Goal: Task Accomplishment & Management: Manage account settings

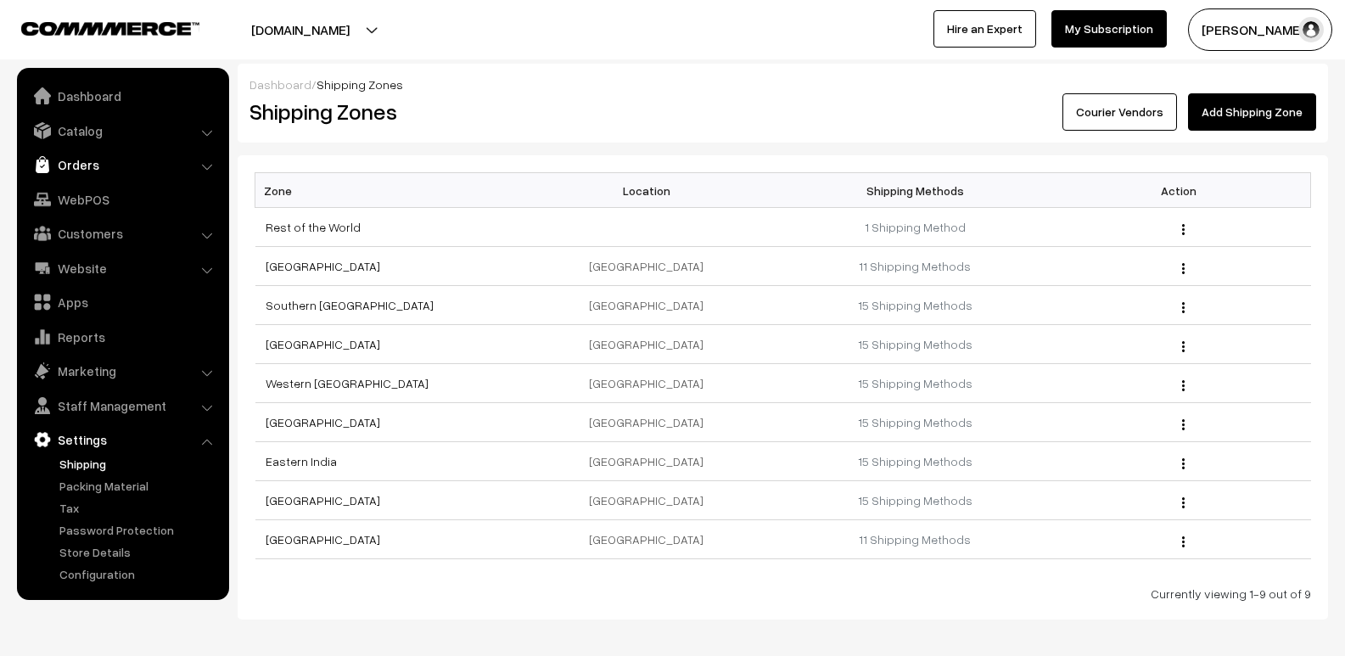
click at [79, 165] on link "Orders" at bounding box center [122, 164] width 202 height 31
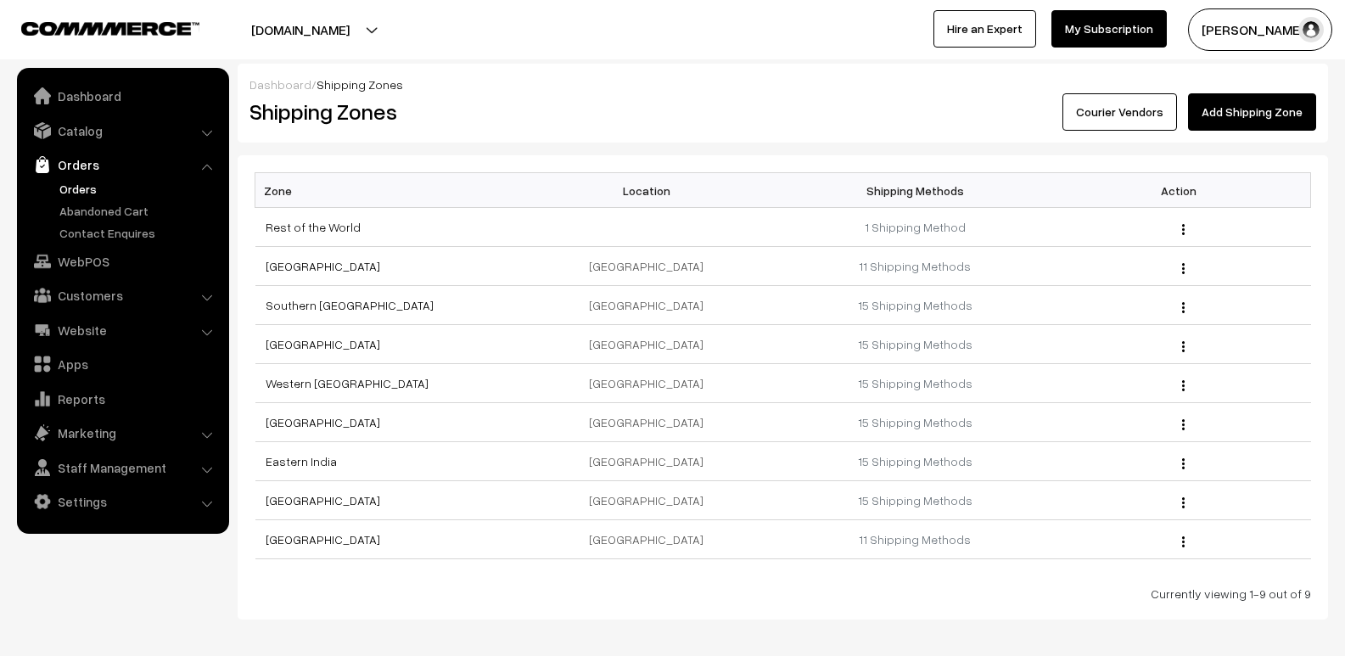
click at [106, 197] on link "Orders" at bounding box center [139, 189] width 168 height 18
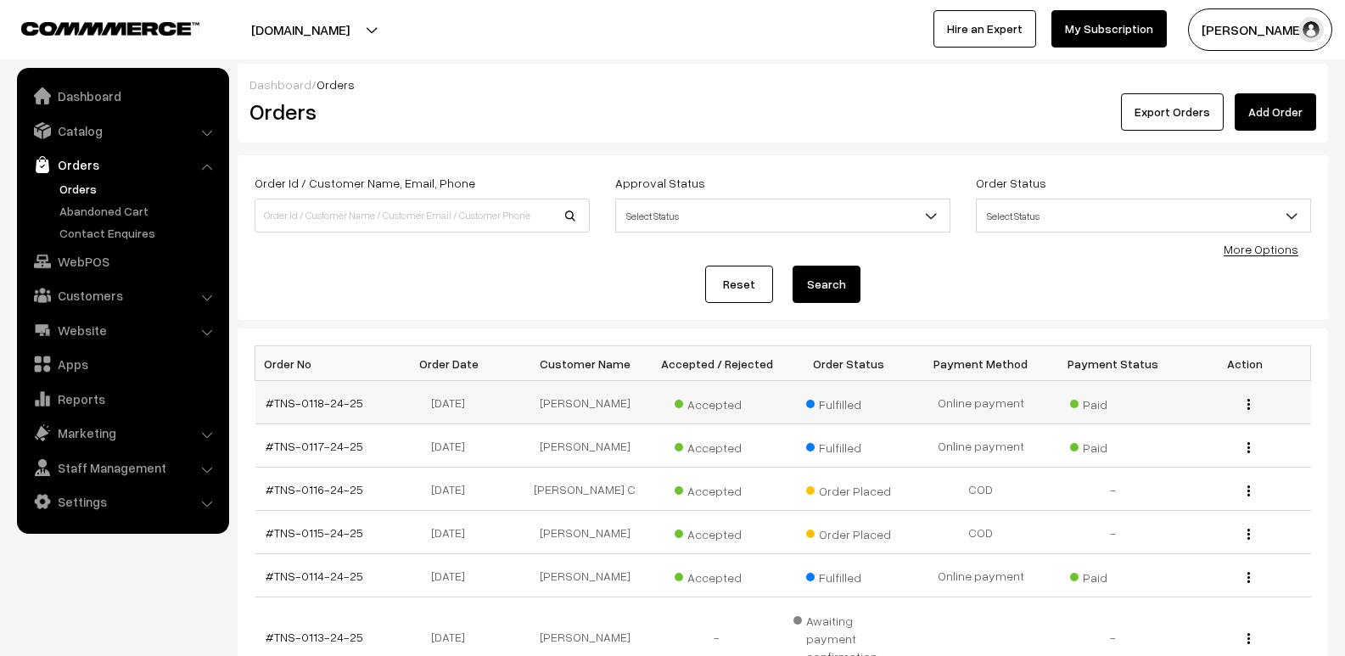
click at [1247, 404] on img "button" at bounding box center [1248, 404] width 3 height 11
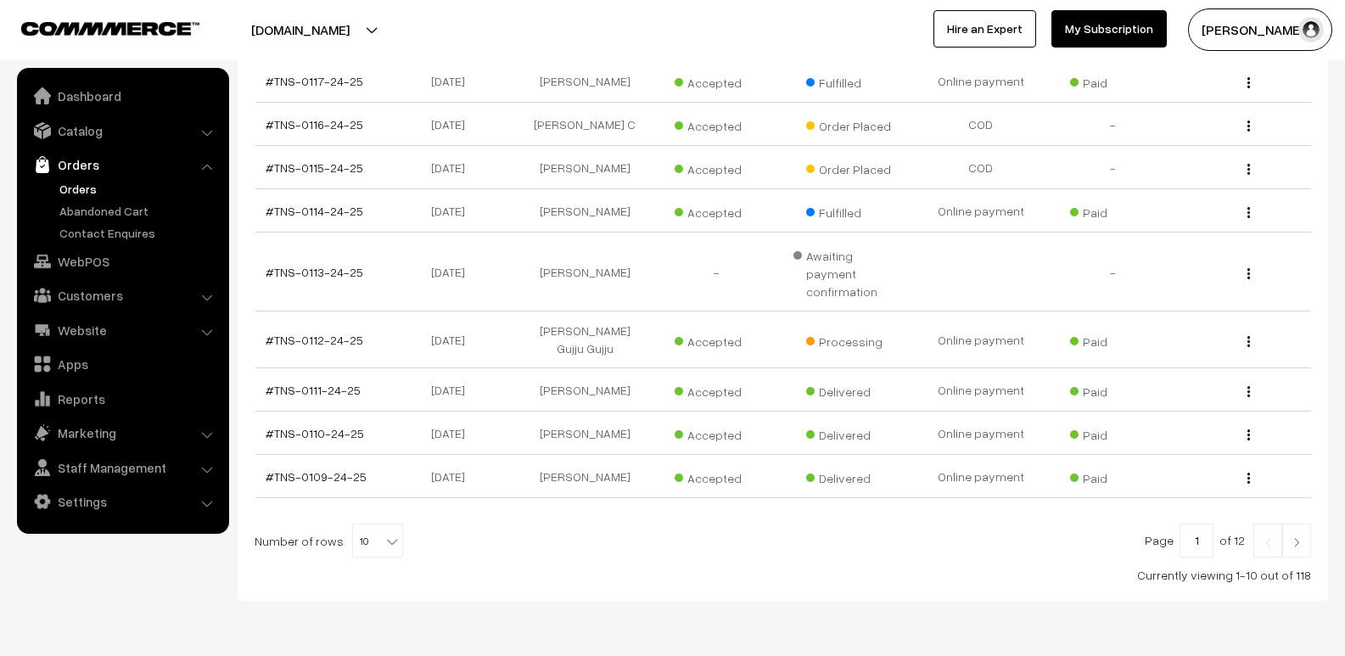
scroll to position [402, 0]
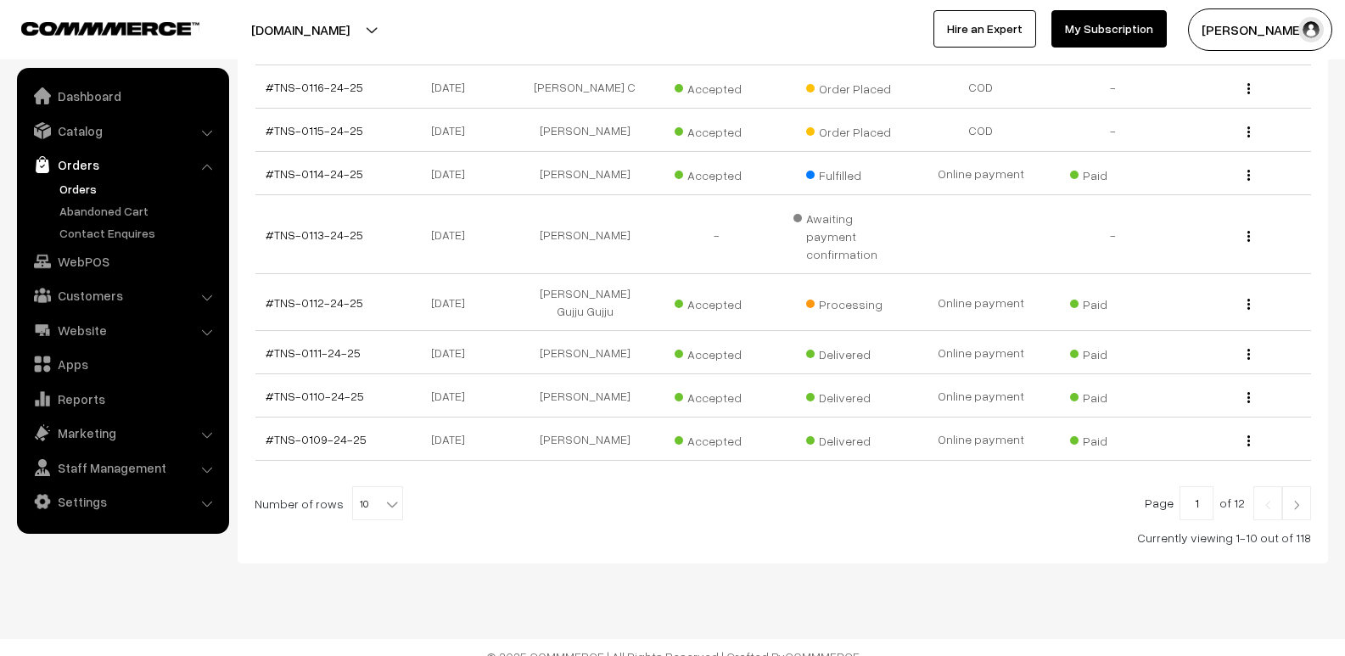
click at [1291, 500] on img at bounding box center [1296, 505] width 15 height 10
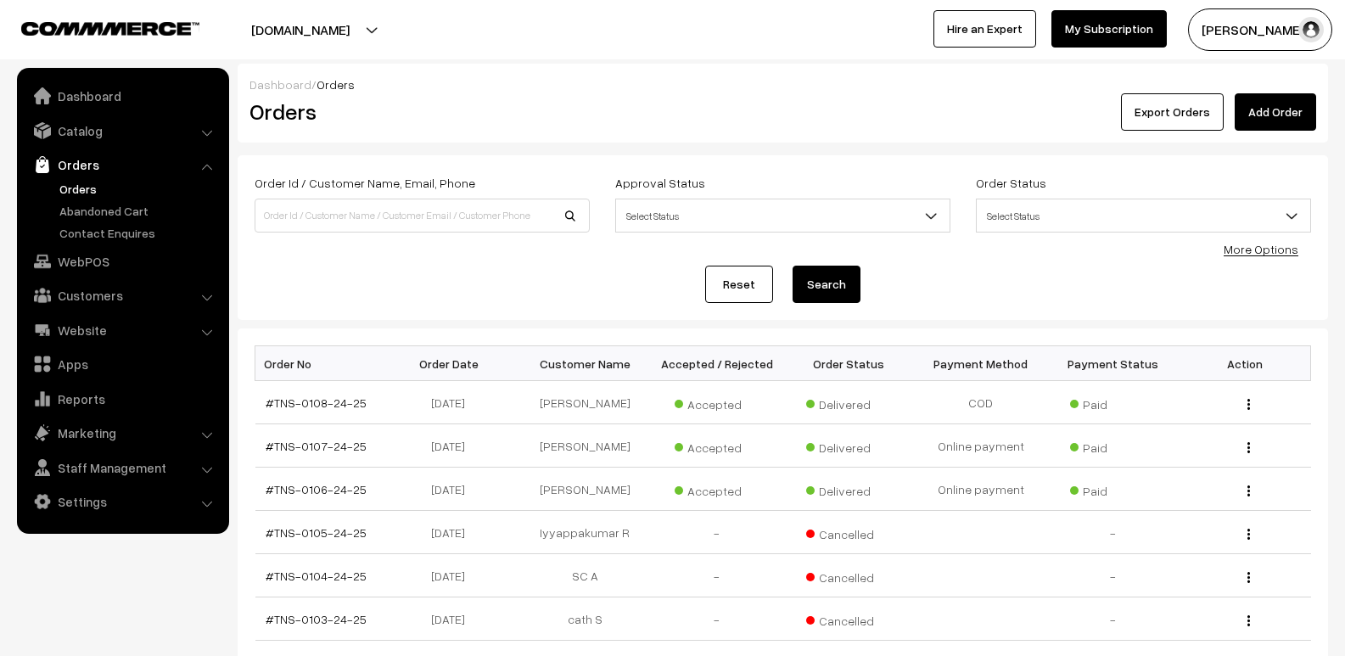
click at [84, 165] on link "Orders" at bounding box center [122, 164] width 202 height 31
click at [75, 193] on link "Orders" at bounding box center [139, 189] width 168 height 18
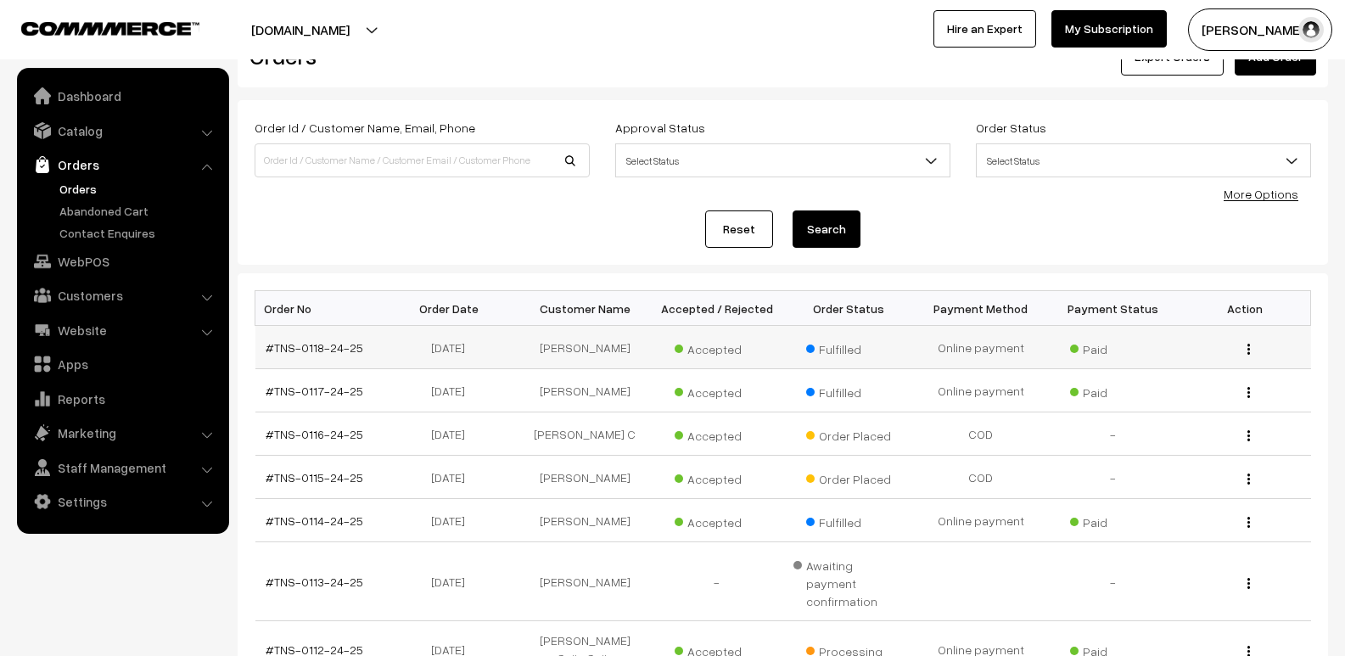
scroll to position [85, 0]
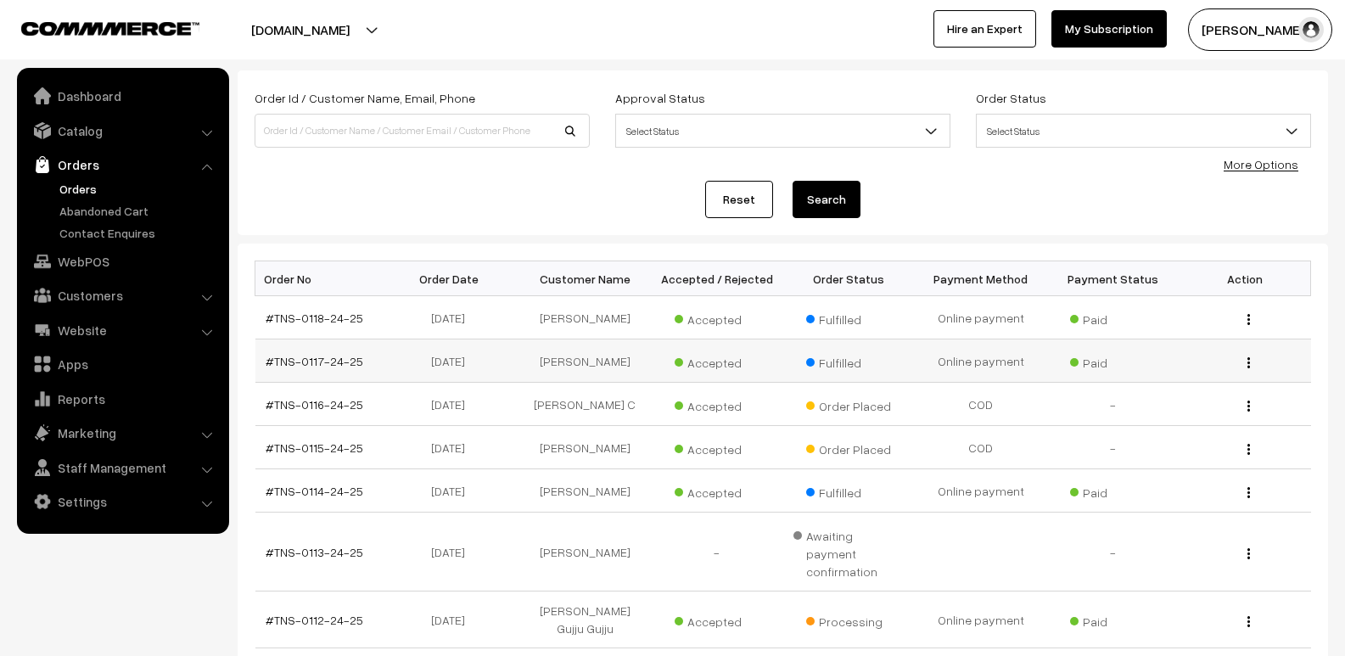
click at [1243, 367] on div "View" at bounding box center [1245, 361] width 112 height 18
click at [1247, 364] on img "button" at bounding box center [1248, 362] width 3 height 11
click at [1190, 393] on link "View" at bounding box center [1173, 386] width 144 height 37
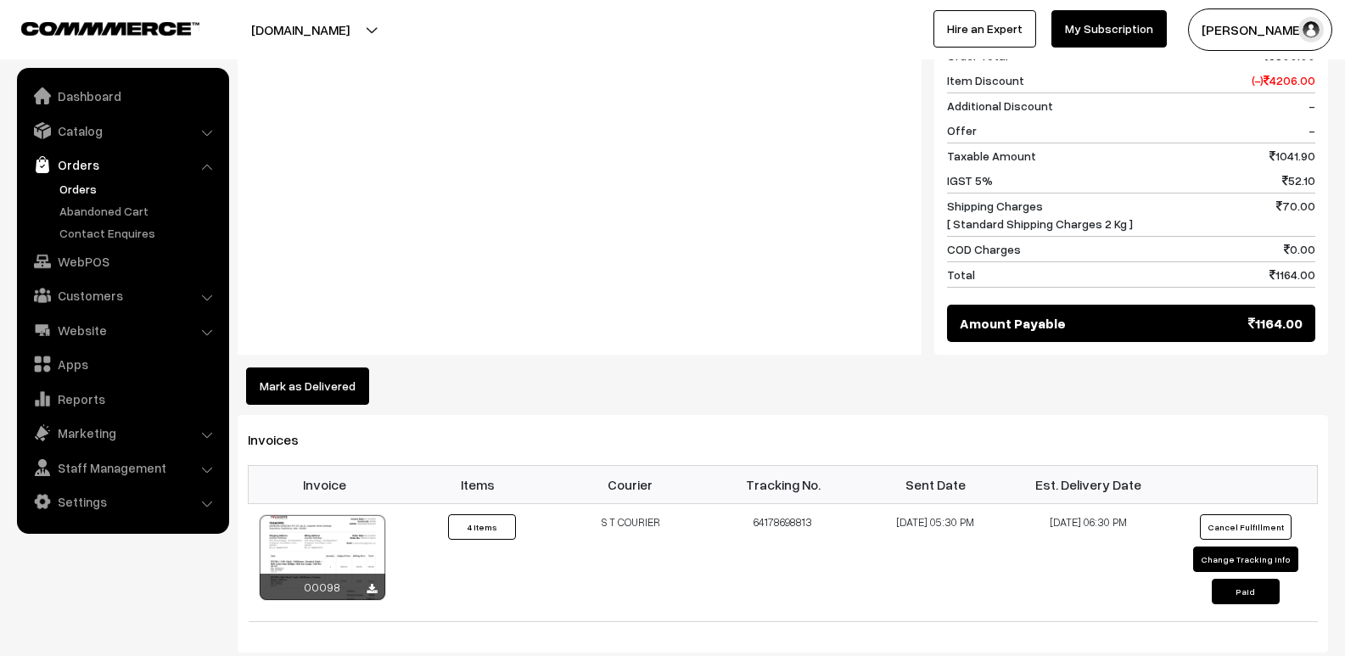
scroll to position [846, 0]
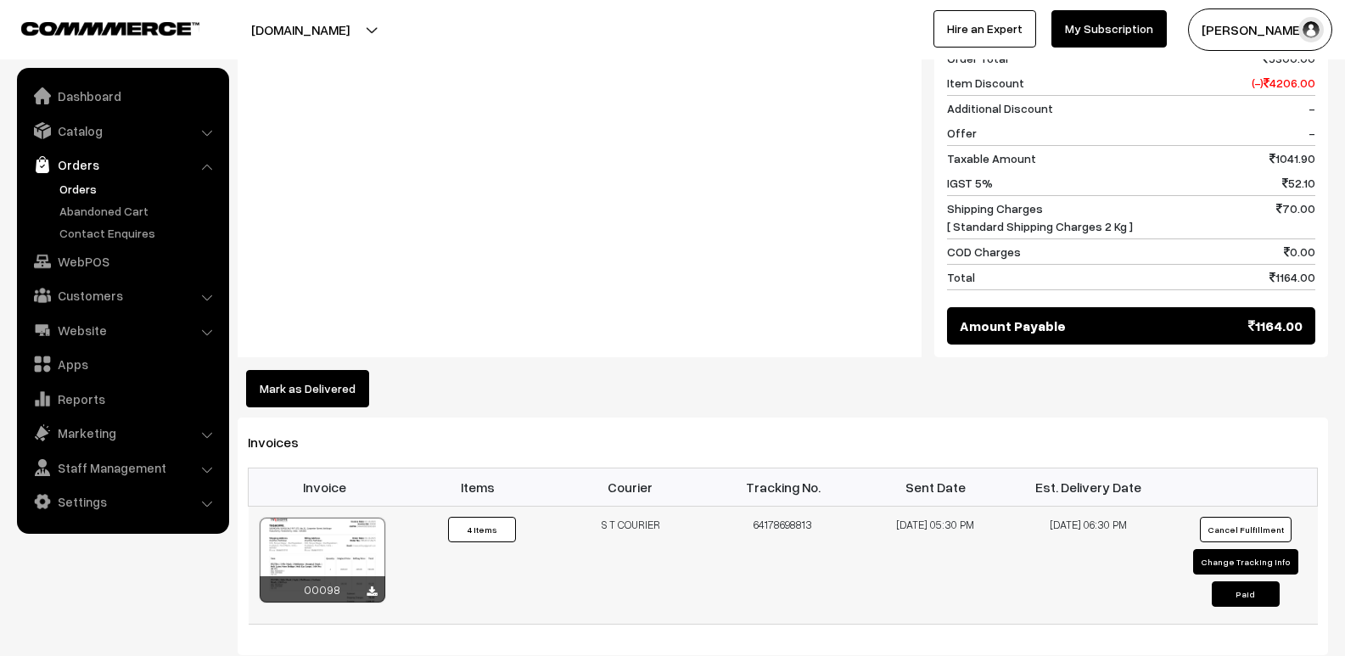
click at [1248, 549] on button "Change Tracking Info" at bounding box center [1245, 561] width 105 height 25
select select "2"
type input "64178698813"
type input "08-10-2025 17:30"
type input "11-10-2025 18:30"
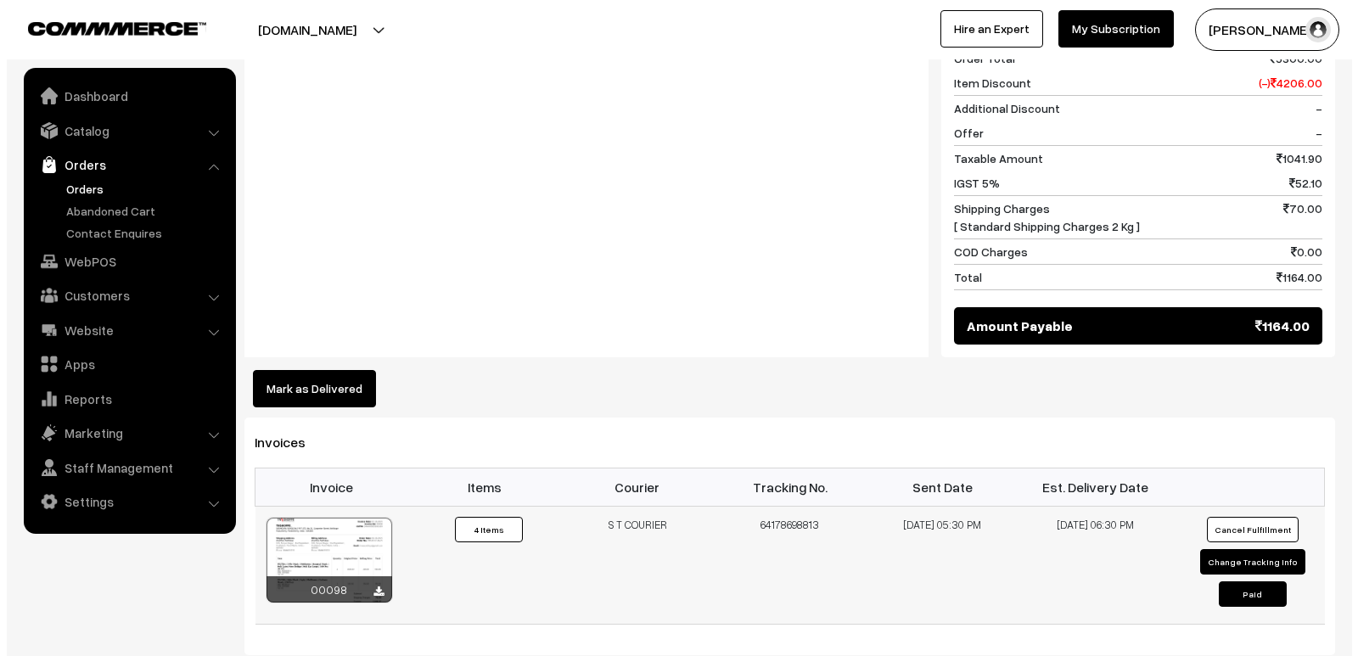
scroll to position [849, 0]
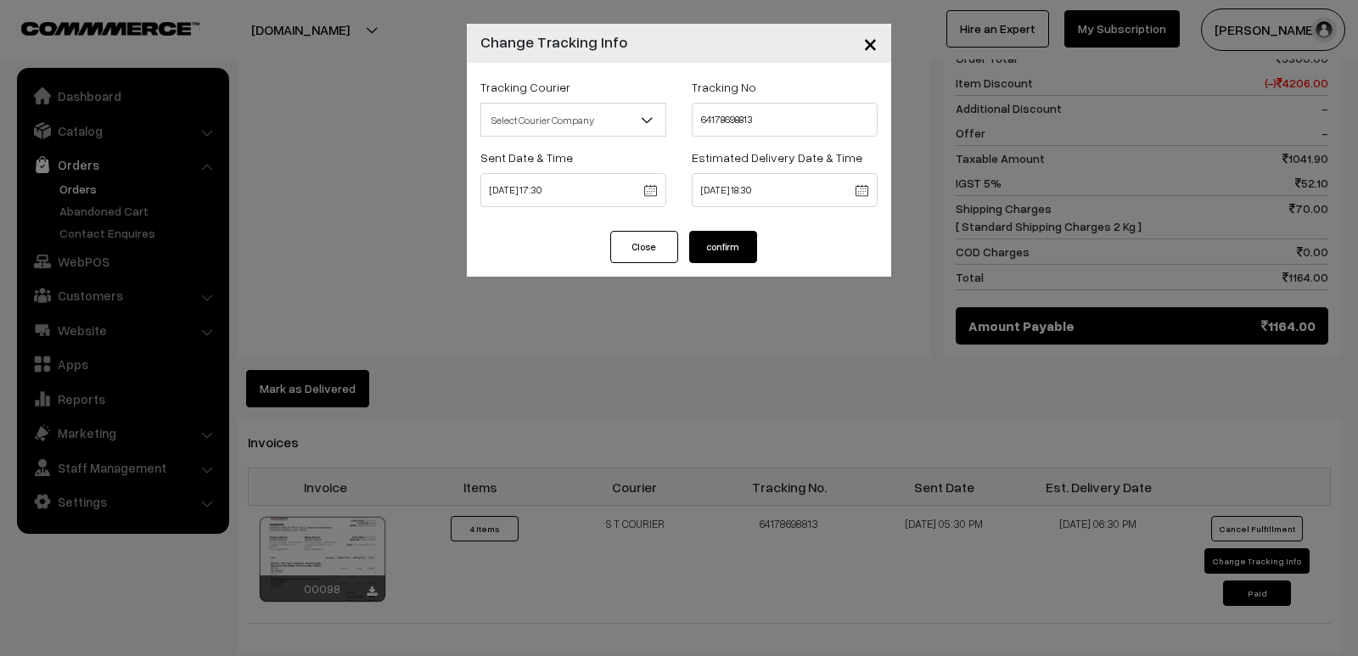
click at [721, 245] on button "confirm" at bounding box center [723, 247] width 68 height 32
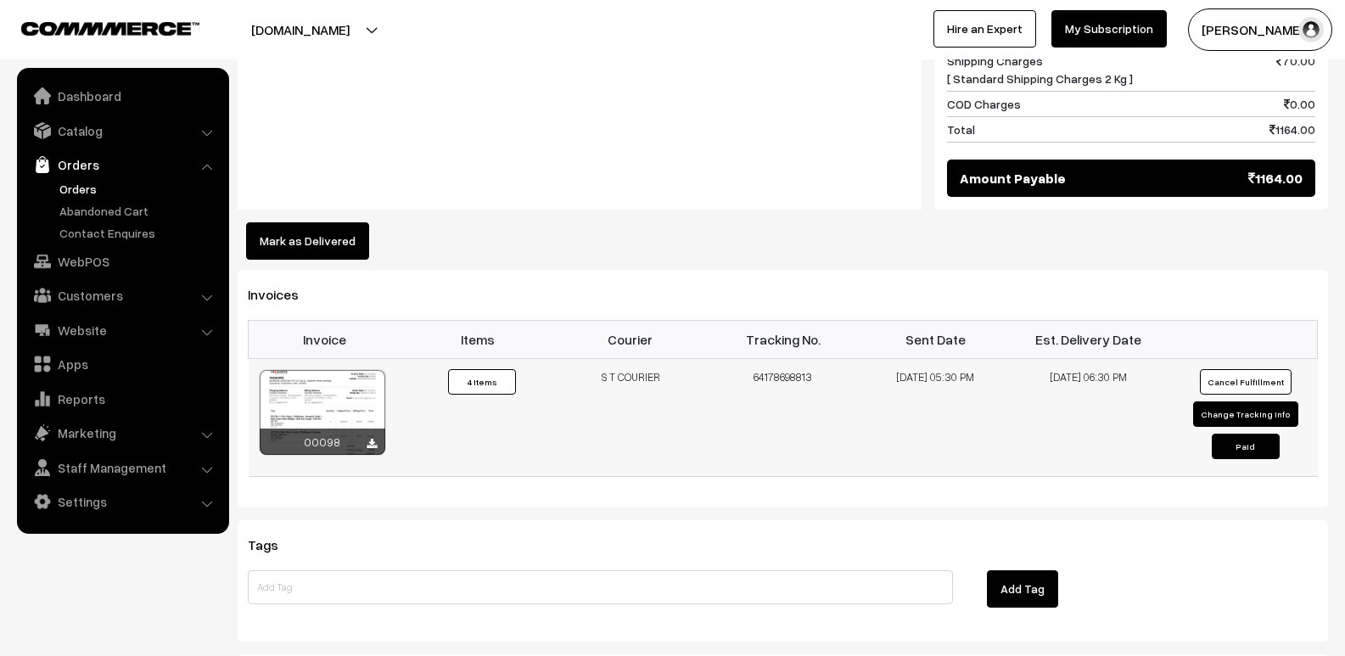
scroll to position [1018, 0]
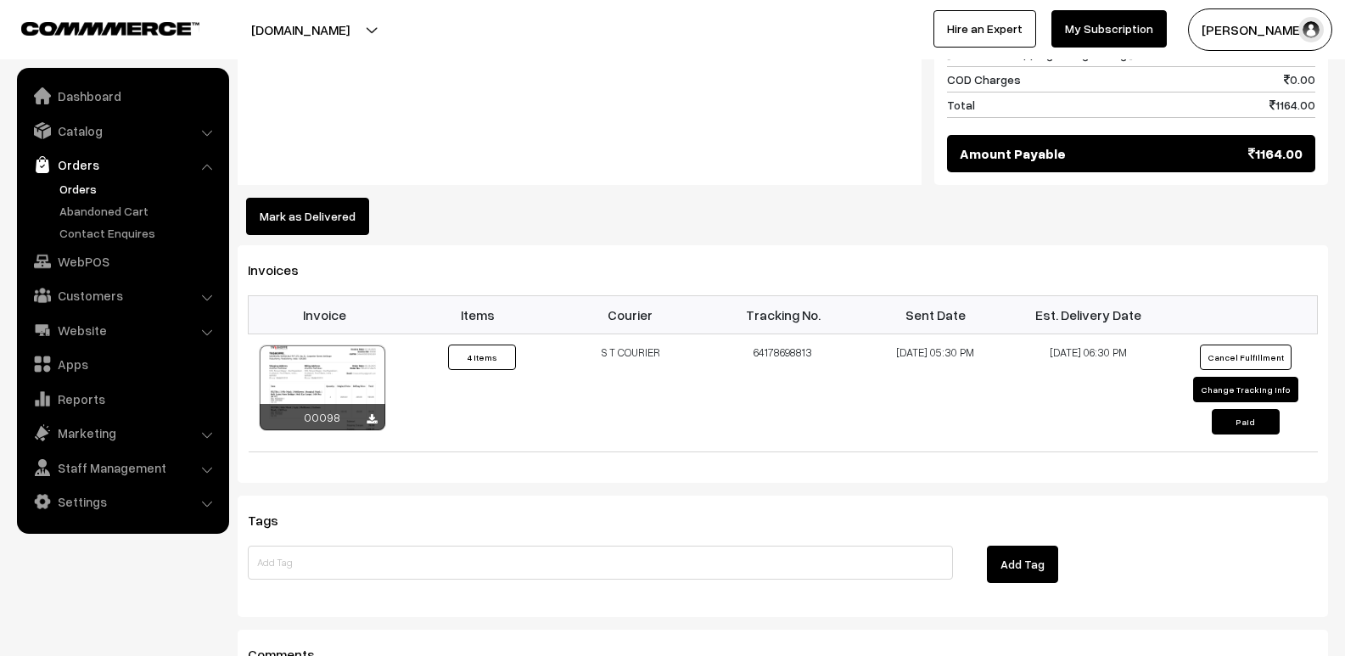
click at [321, 198] on button "Mark as Delivered" at bounding box center [307, 216] width 123 height 37
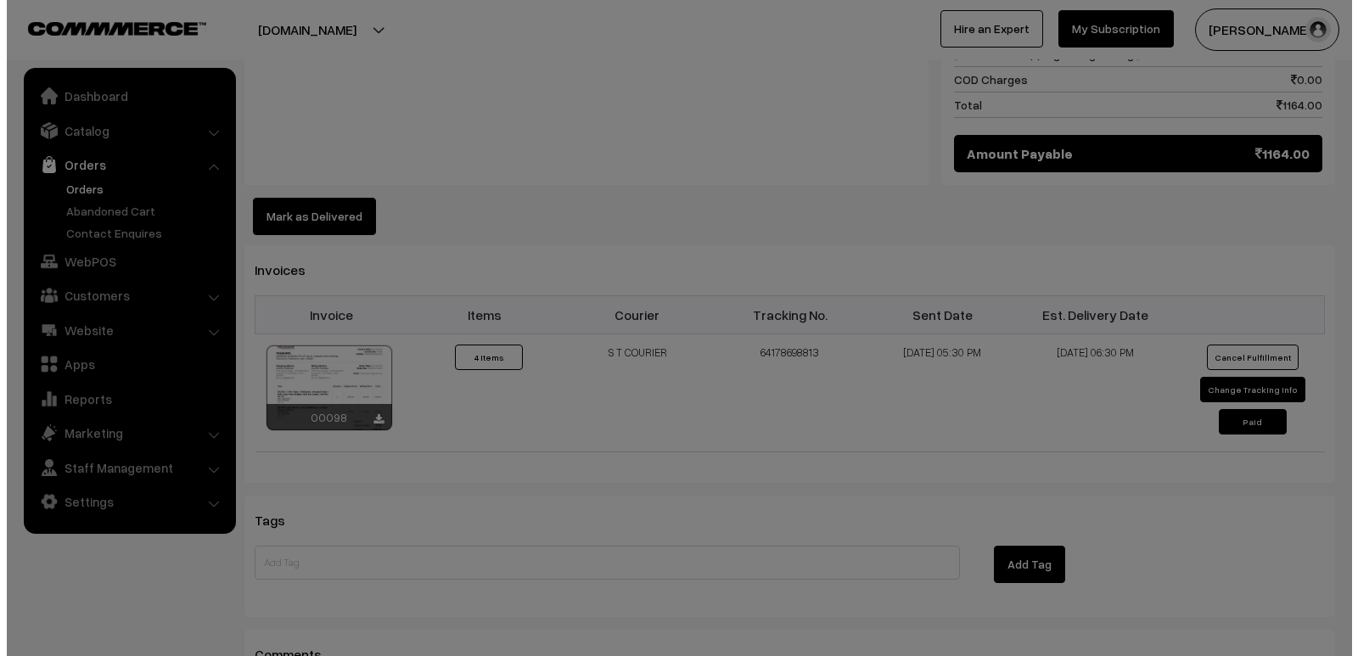
scroll to position [1021, 0]
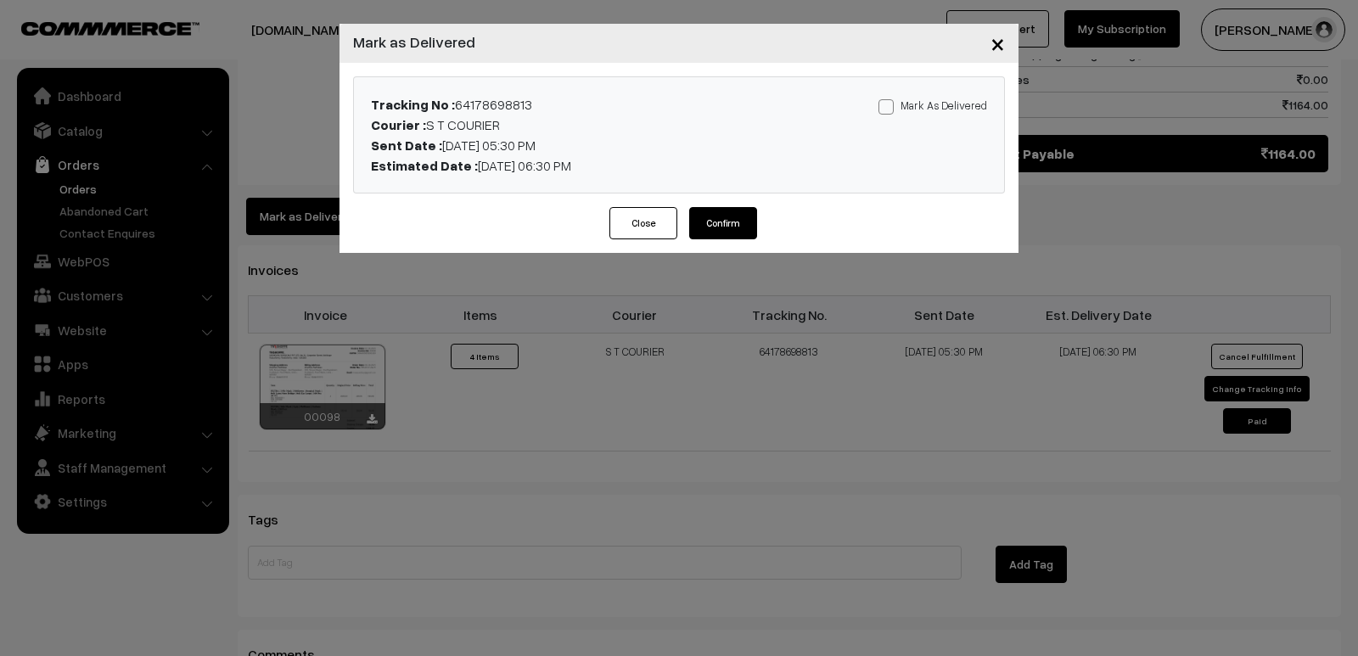
click at [893, 109] on span at bounding box center [885, 106] width 15 height 15
click at [889, 109] on input "Mark As Delivered" at bounding box center [883, 103] width 11 height 11
checkbox input "true"
click at [744, 220] on button "Confirm" at bounding box center [723, 223] width 68 height 32
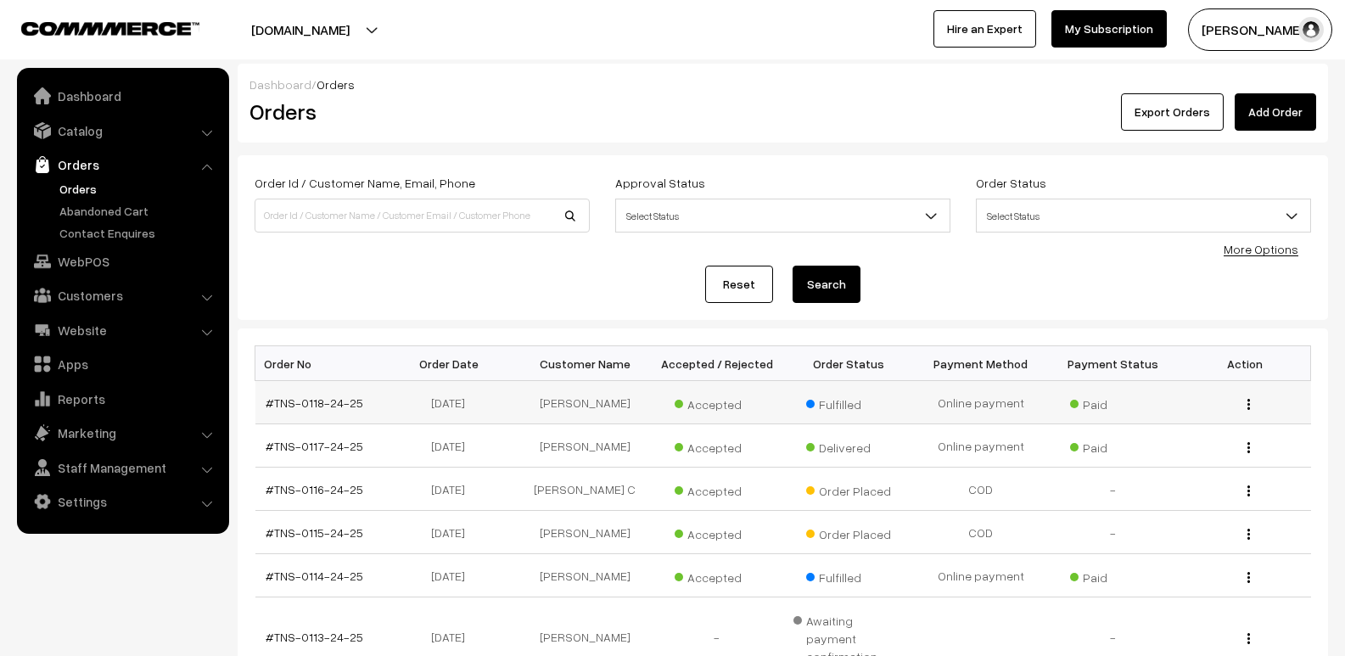
scroll to position [85, 0]
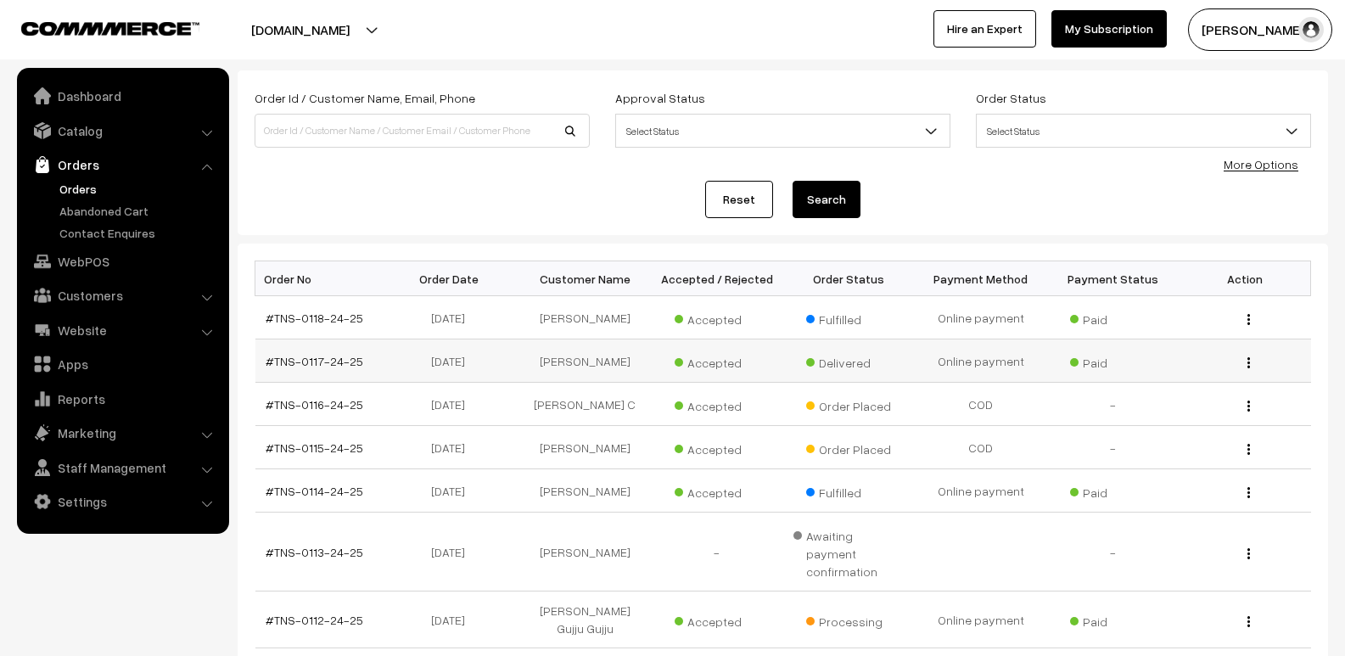
click at [1251, 362] on button "button" at bounding box center [1248, 363] width 4 height 14
click at [1180, 387] on link "View" at bounding box center [1173, 386] width 144 height 37
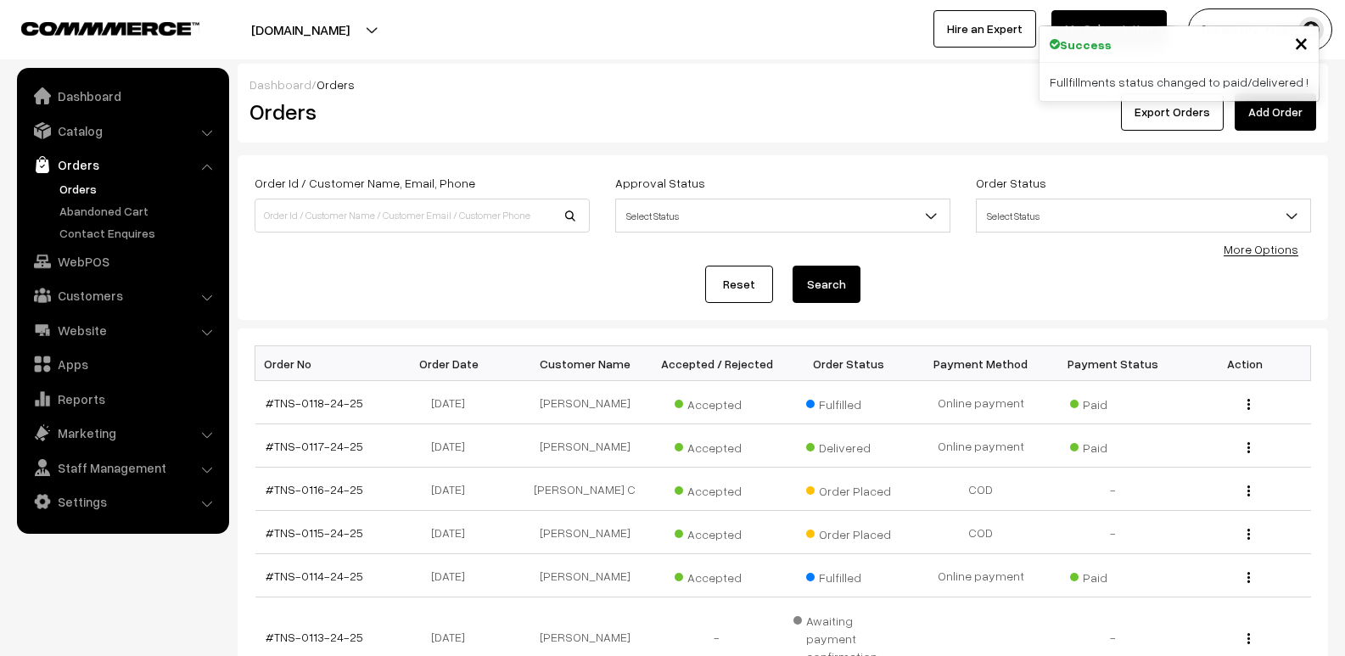
scroll to position [85, 0]
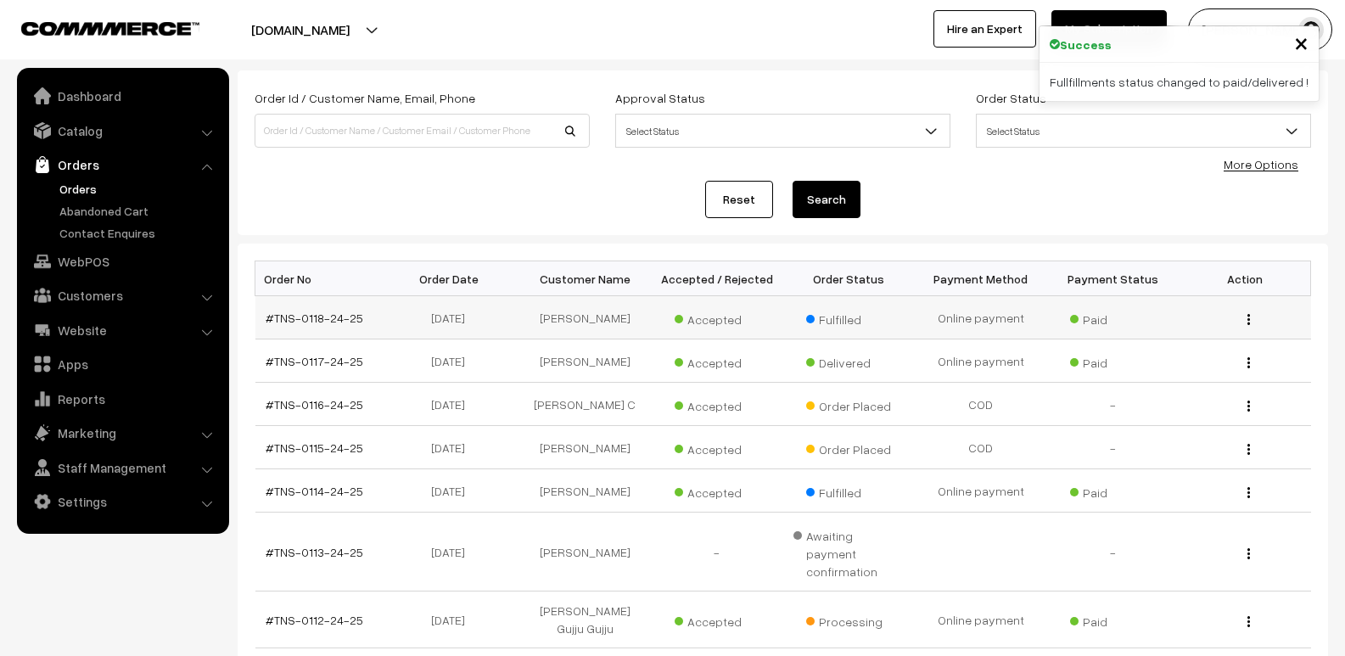
click at [1247, 316] on img "button" at bounding box center [1248, 319] width 3 height 11
click at [1196, 335] on link "View" at bounding box center [1173, 343] width 144 height 37
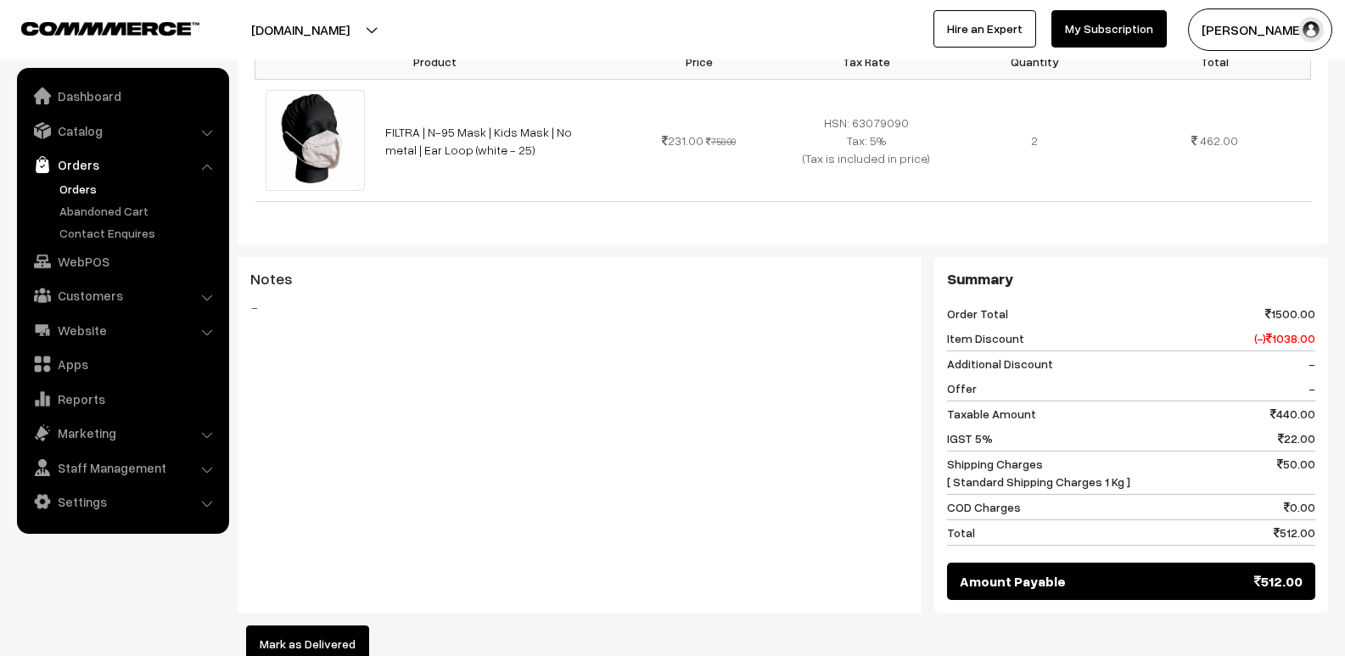
scroll to position [764, 0]
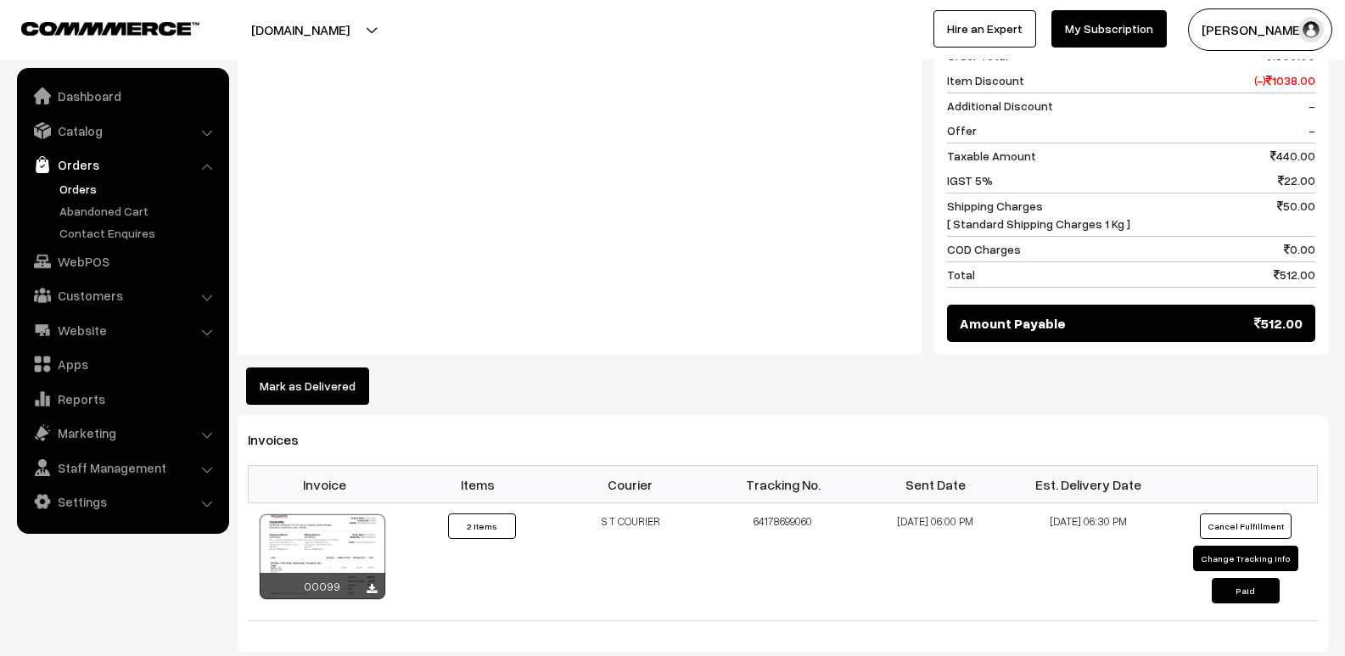
click at [322, 391] on button "Mark as Delivered" at bounding box center [307, 385] width 123 height 37
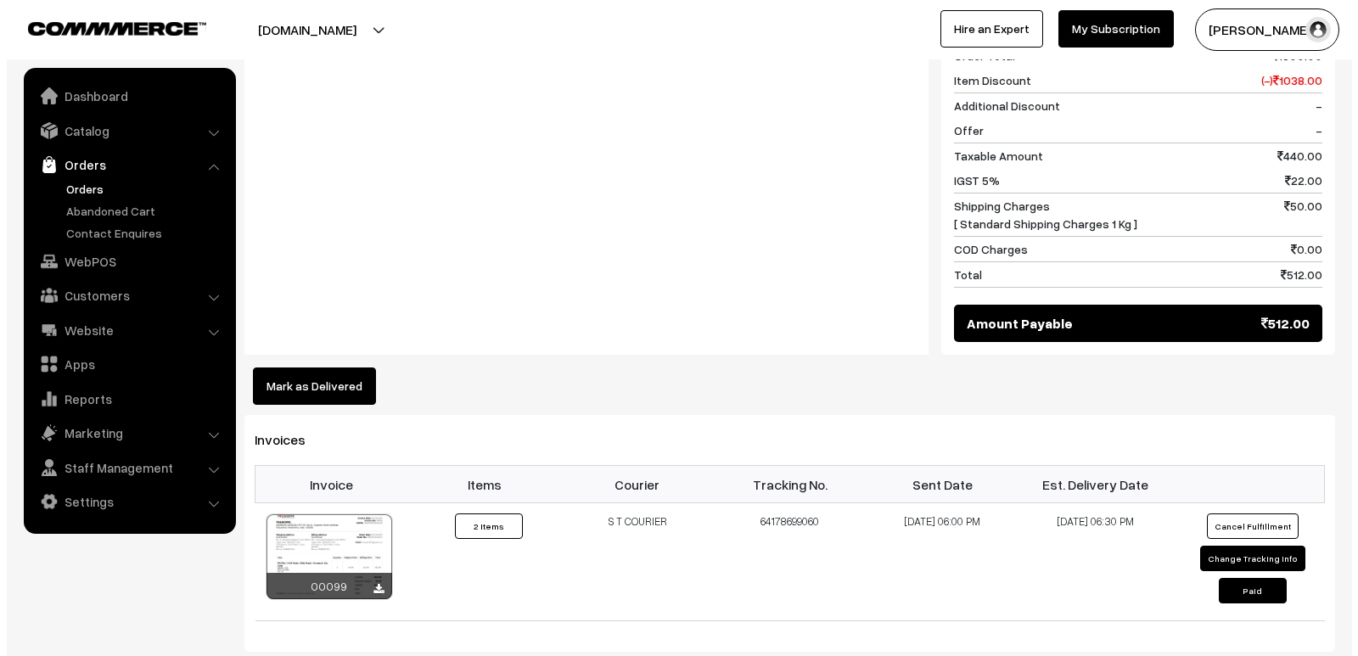
scroll to position [765, 0]
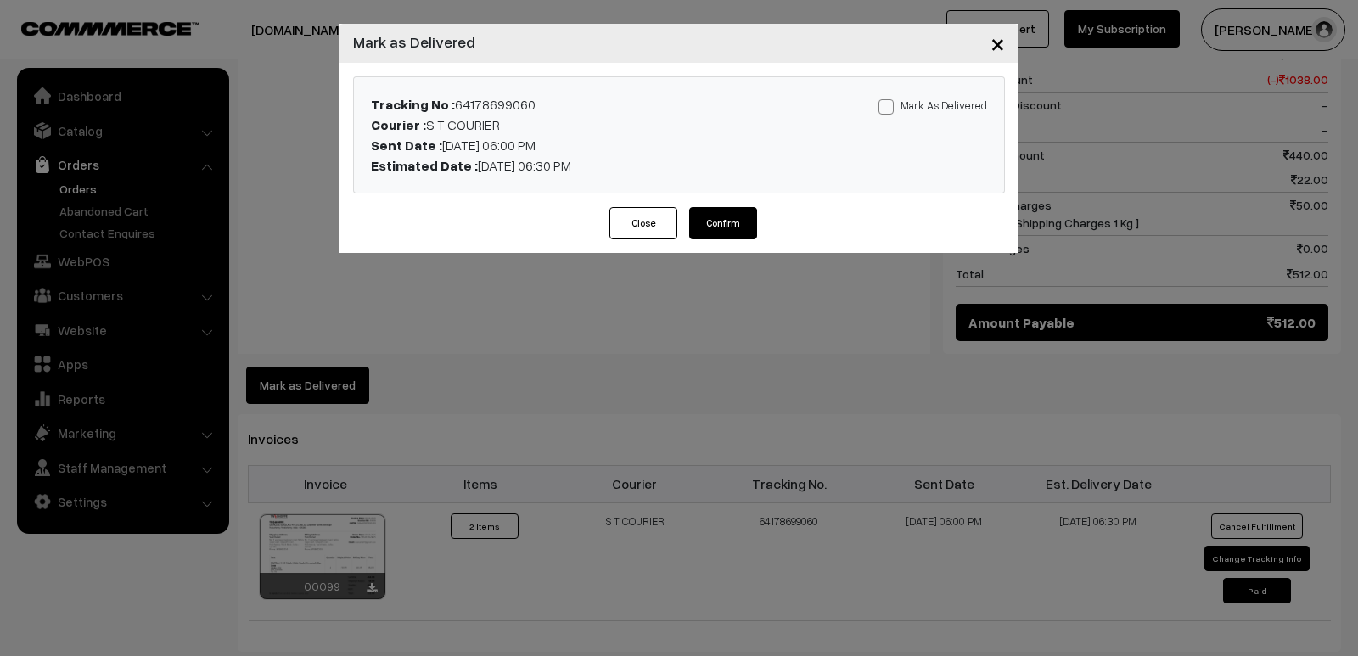
click at [887, 109] on span at bounding box center [885, 106] width 15 height 15
click at [887, 109] on input "Mark As Delivered" at bounding box center [883, 103] width 11 height 11
checkbox input "true"
click at [715, 216] on button "Confirm" at bounding box center [723, 223] width 68 height 32
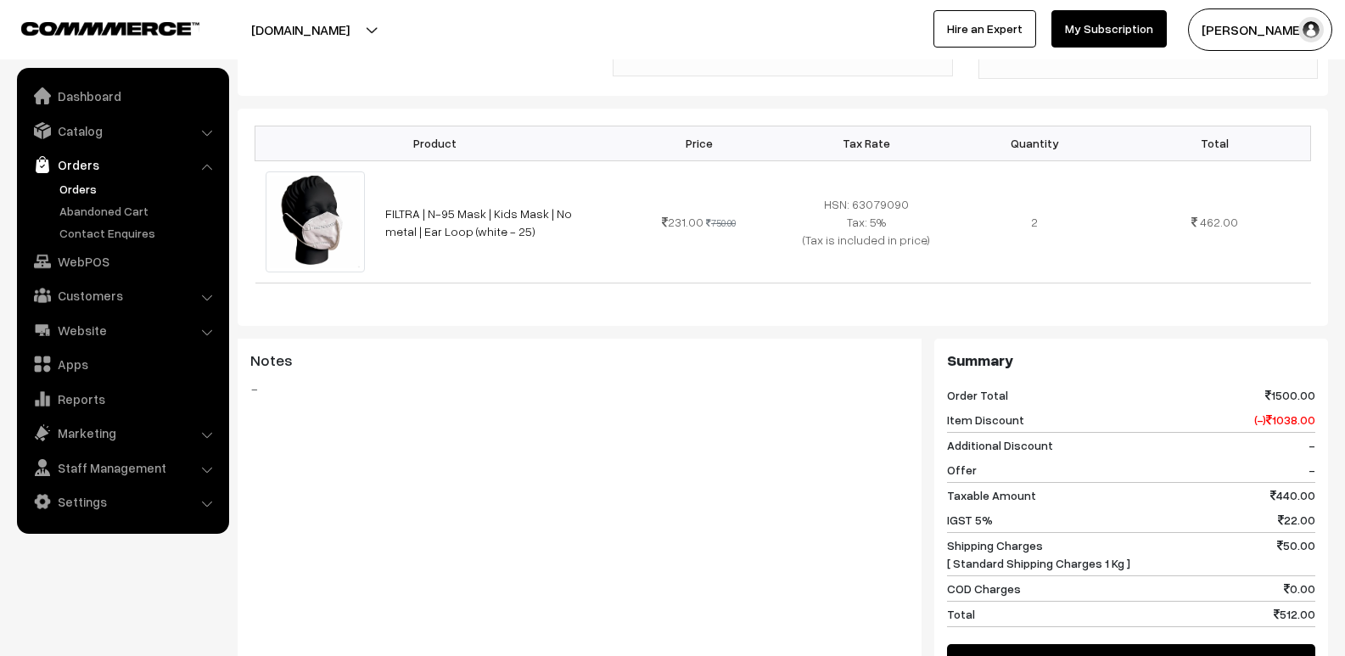
scroll to position [849, 0]
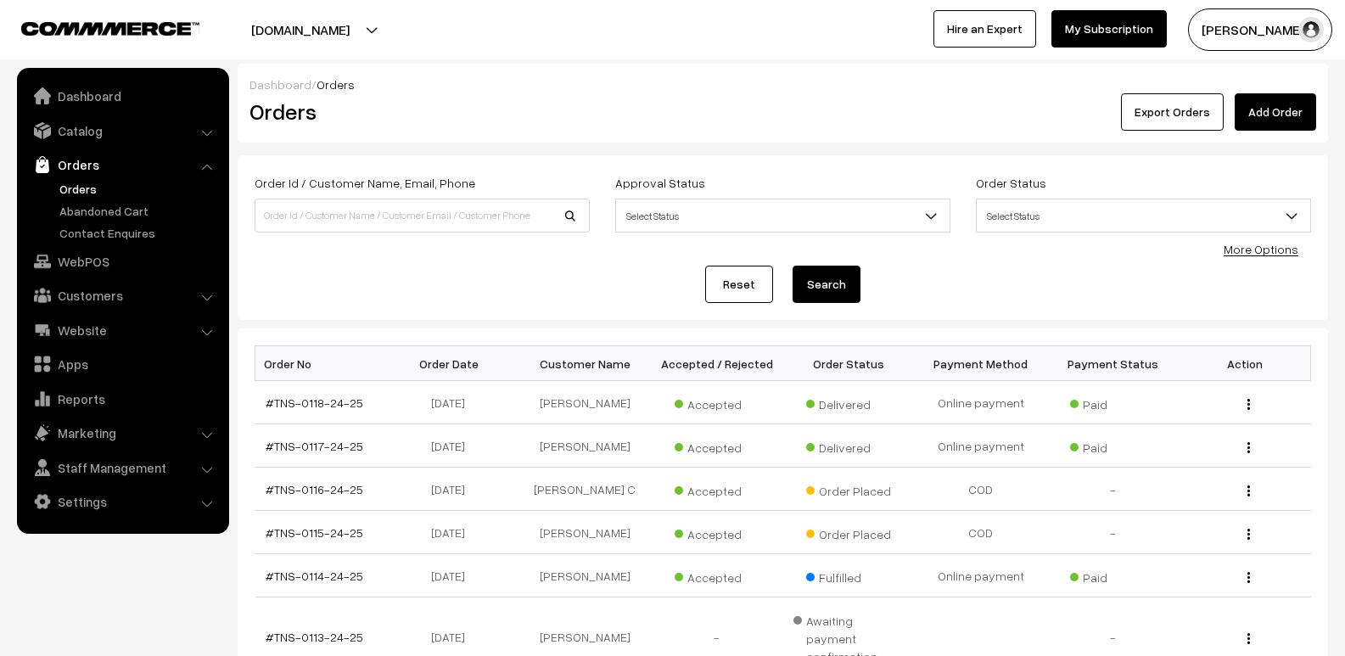
scroll to position [402, 0]
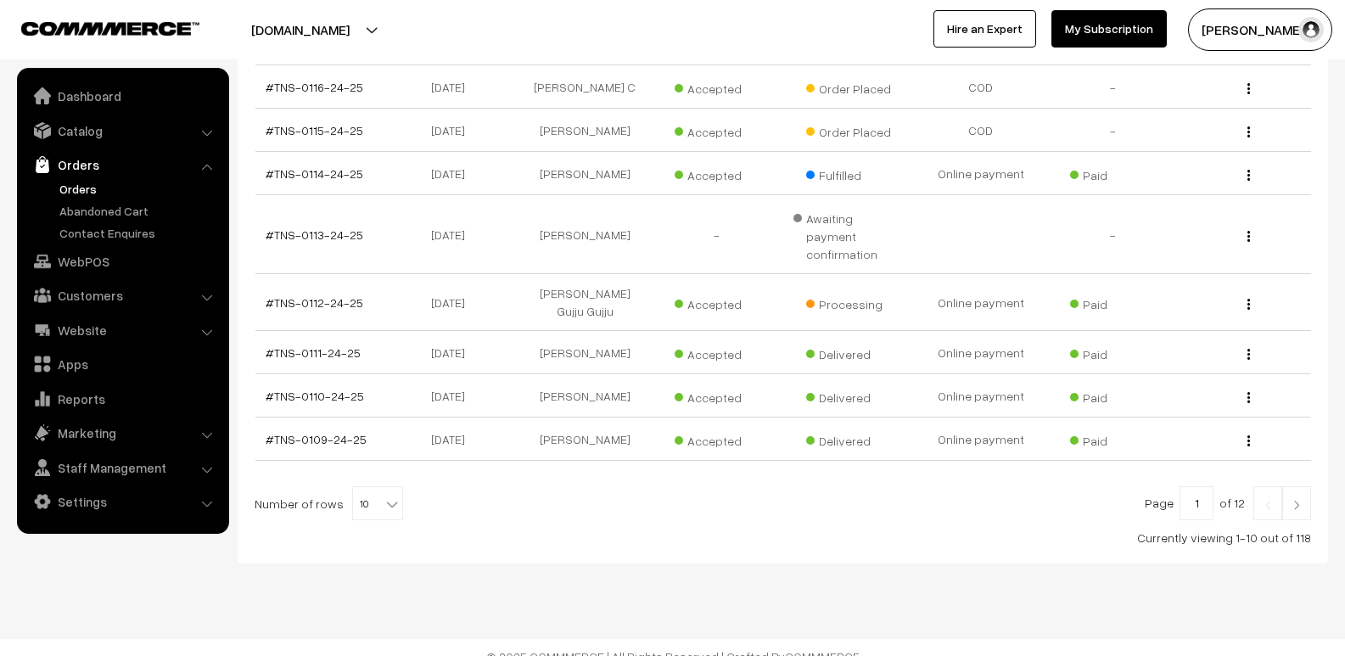
click at [1288, 486] on link at bounding box center [1296, 503] width 29 height 34
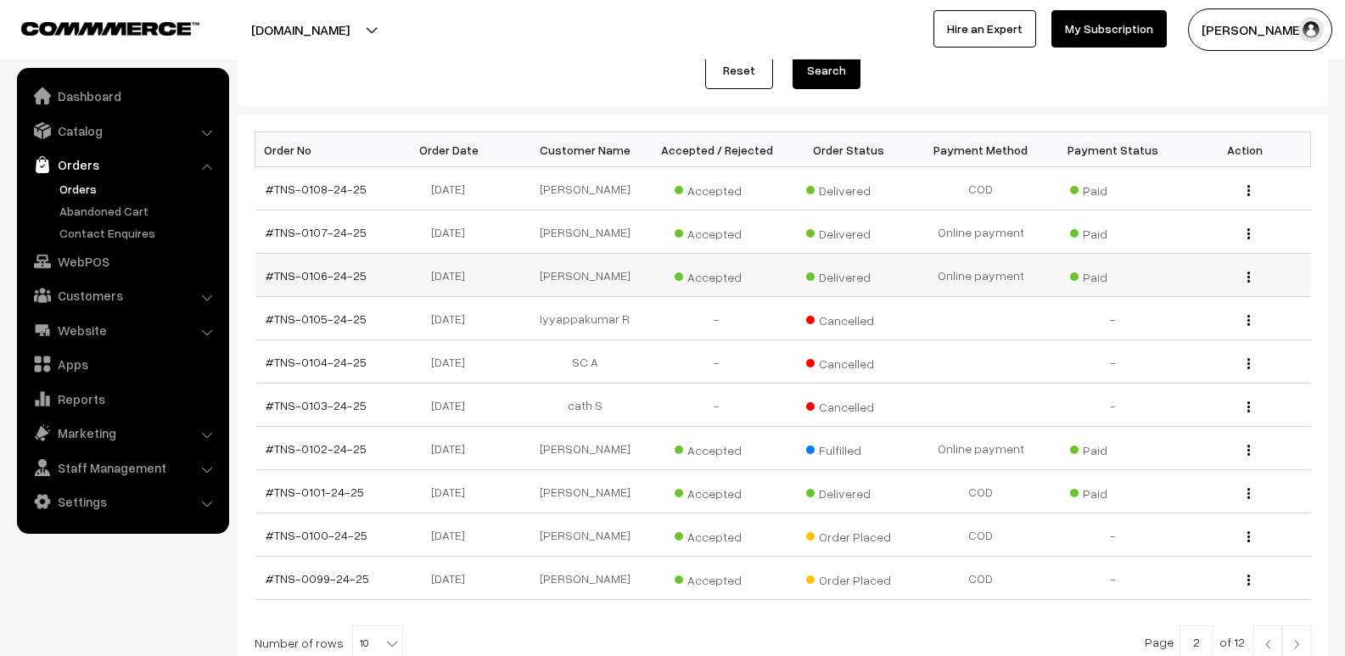
scroll to position [371, 0]
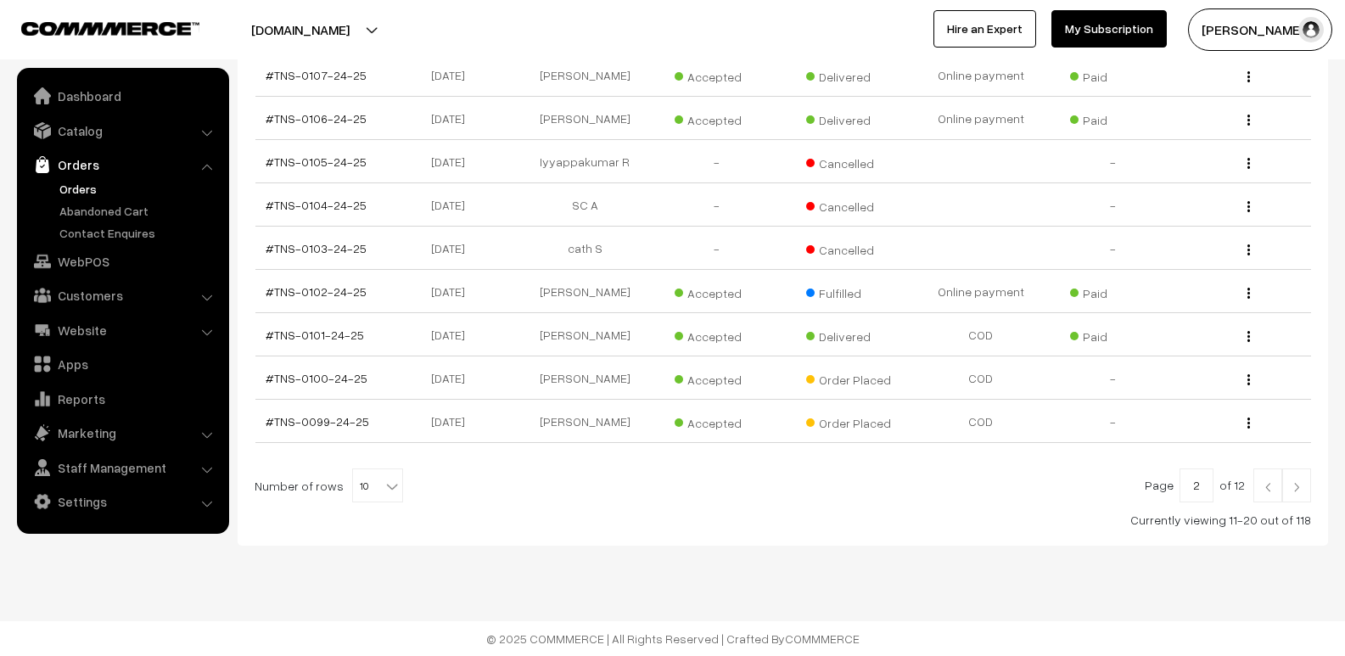
click at [1286, 486] on link at bounding box center [1296, 485] width 29 height 34
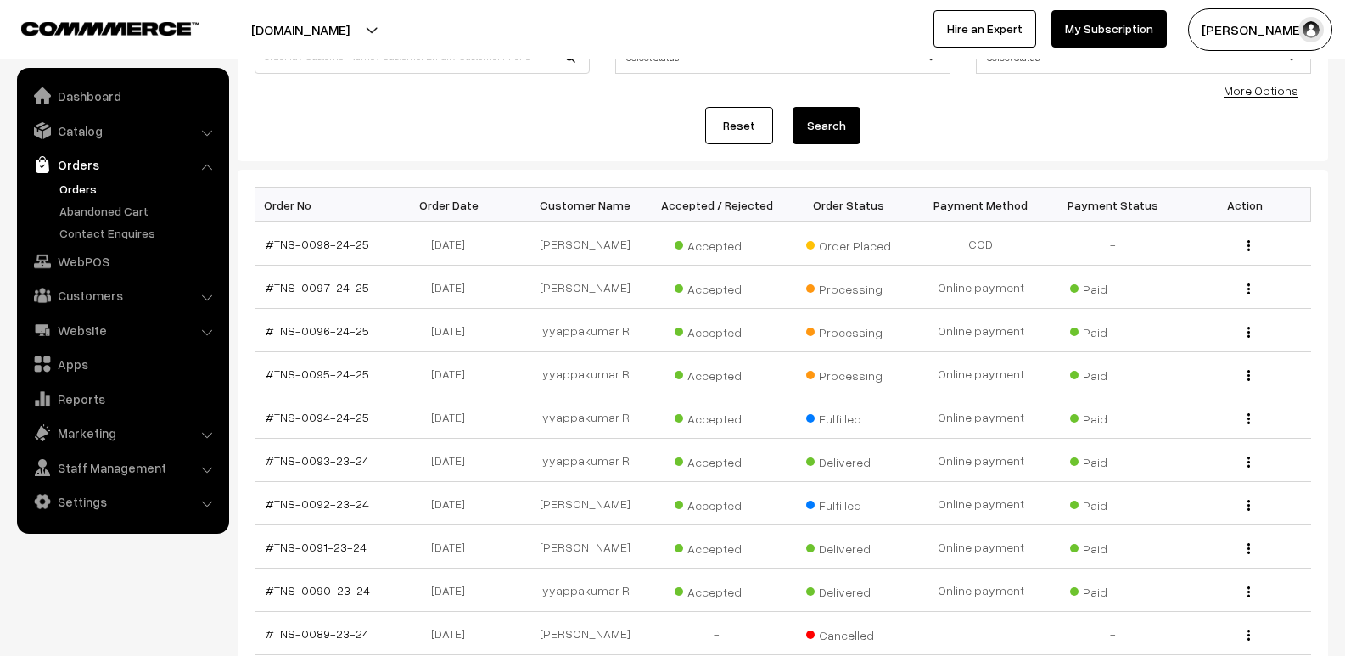
scroll to position [170, 0]
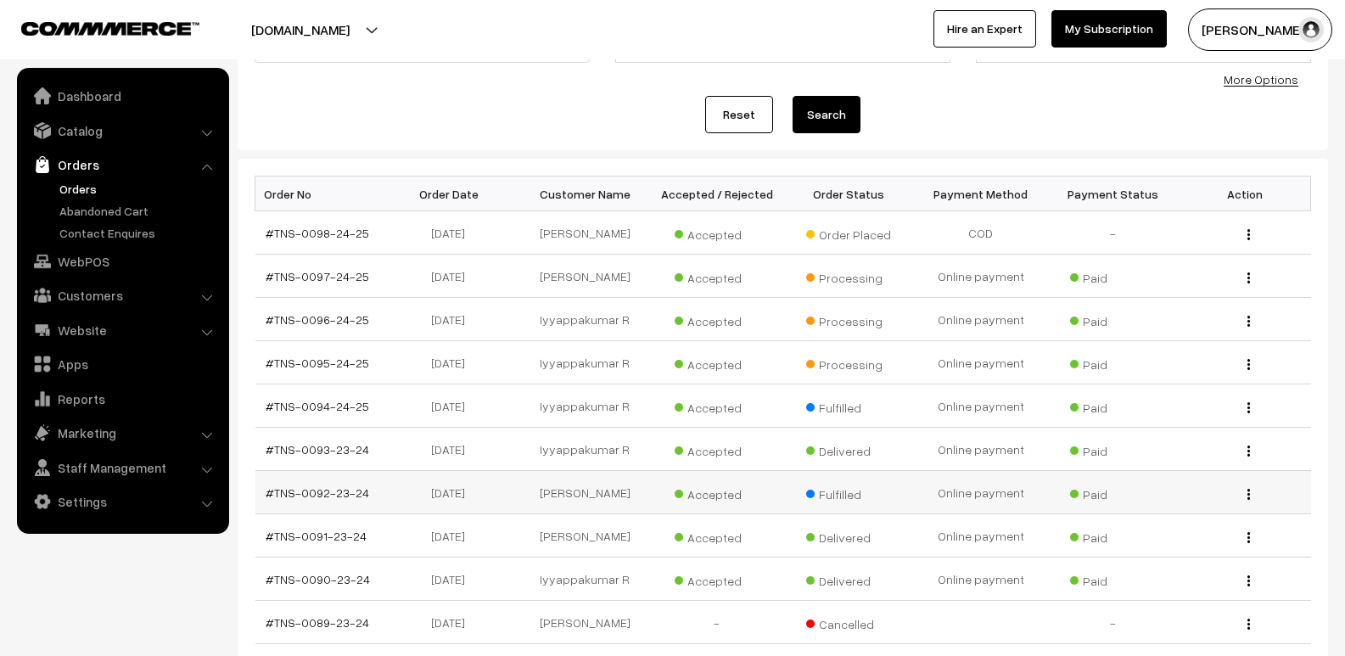
click at [1251, 493] on button "button" at bounding box center [1248, 494] width 4 height 14
click at [1196, 520] on link "View" at bounding box center [1173, 518] width 144 height 37
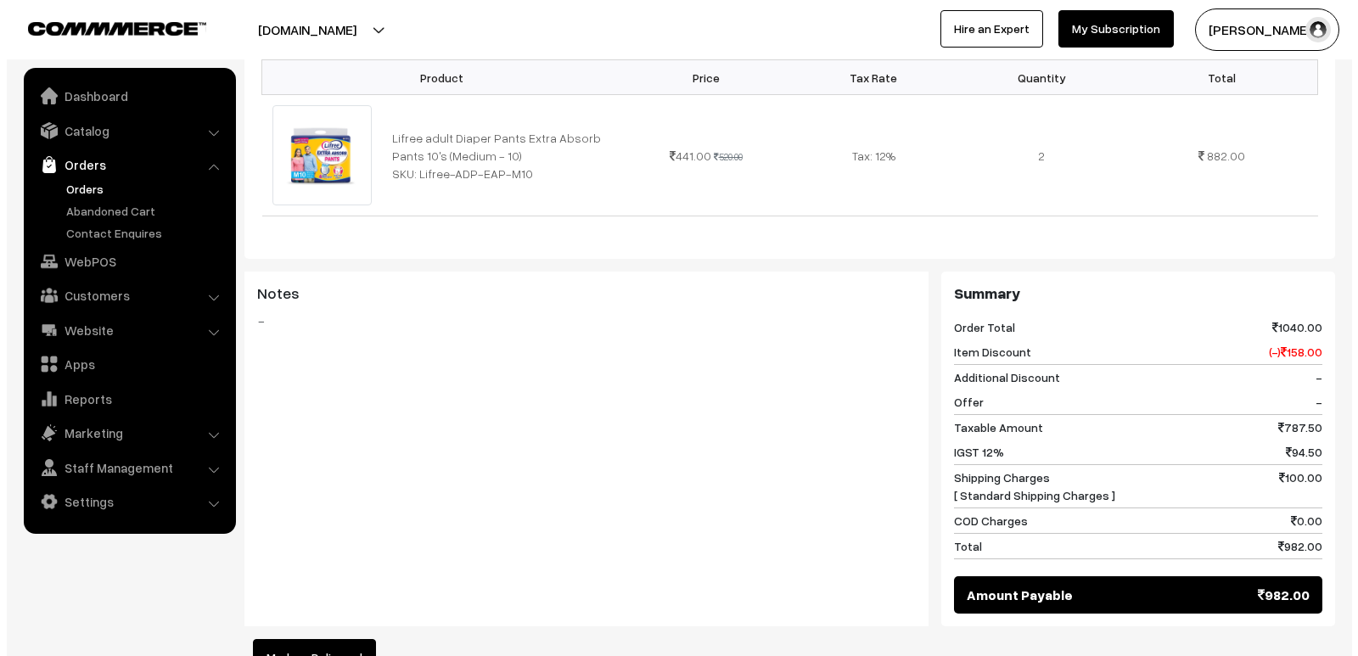
scroll to position [594, 0]
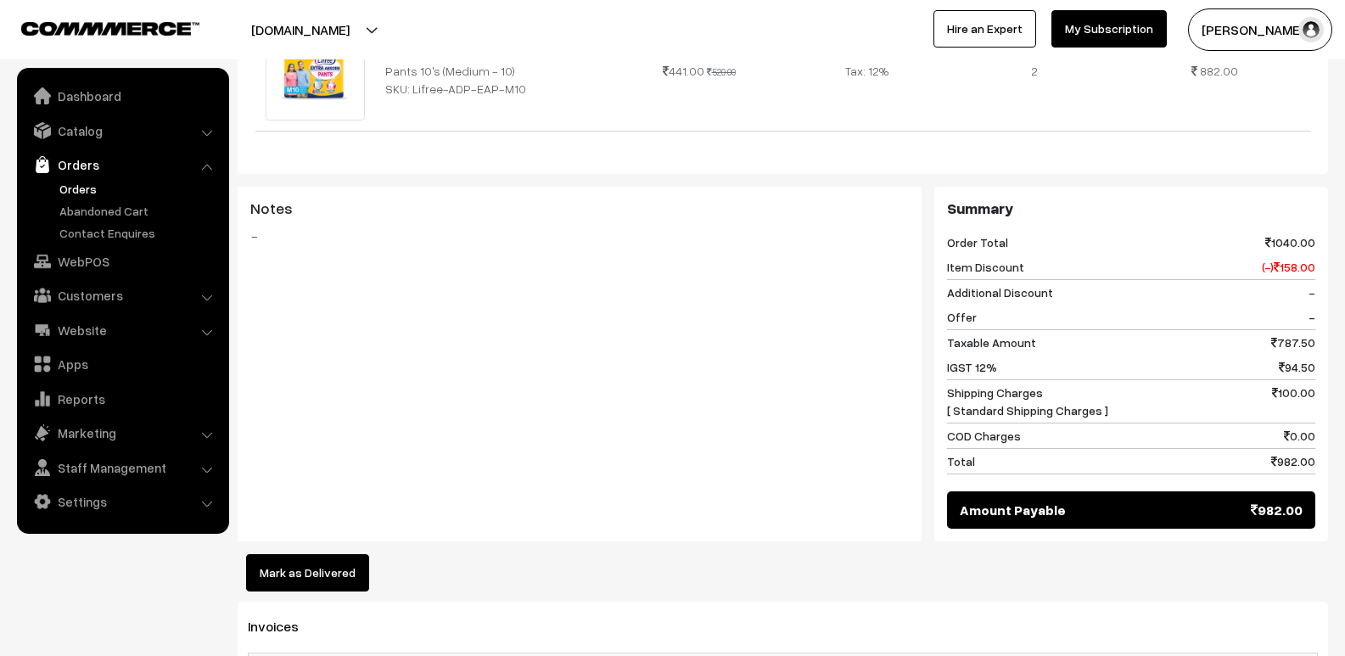
click at [318, 563] on button "Mark as Delivered" at bounding box center [307, 572] width 123 height 37
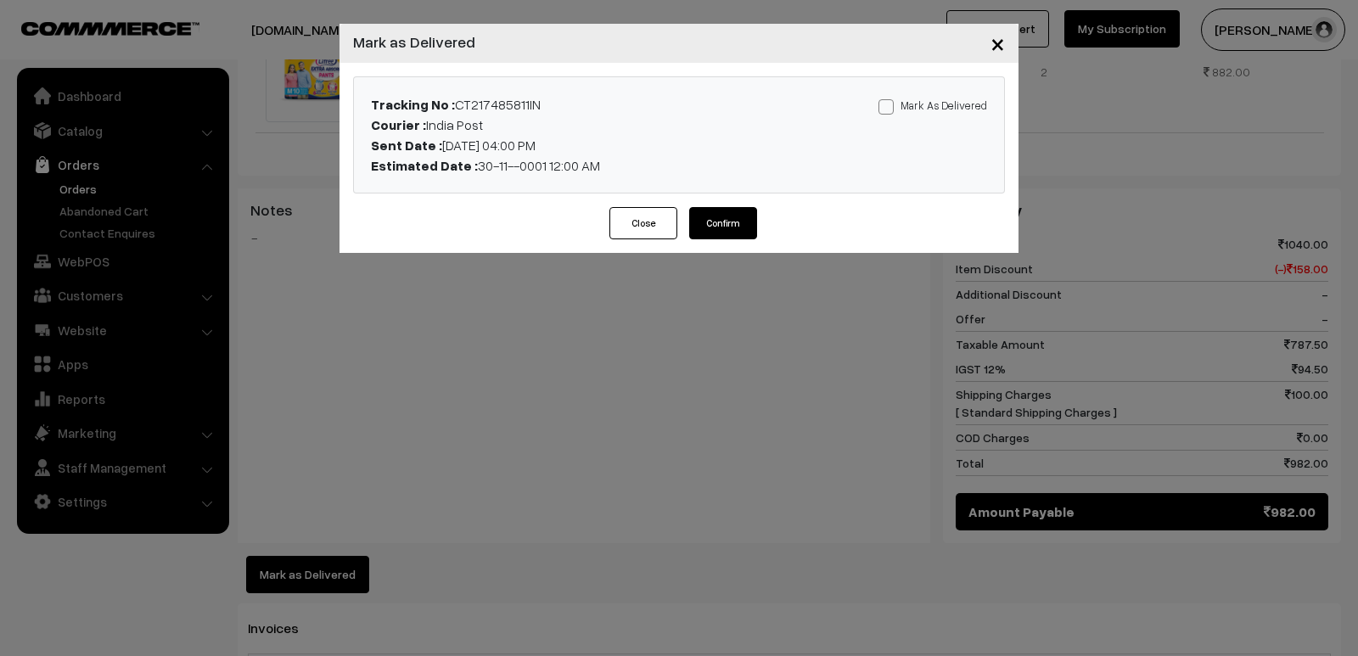
click at [727, 229] on button "Confirm" at bounding box center [723, 223] width 68 height 32
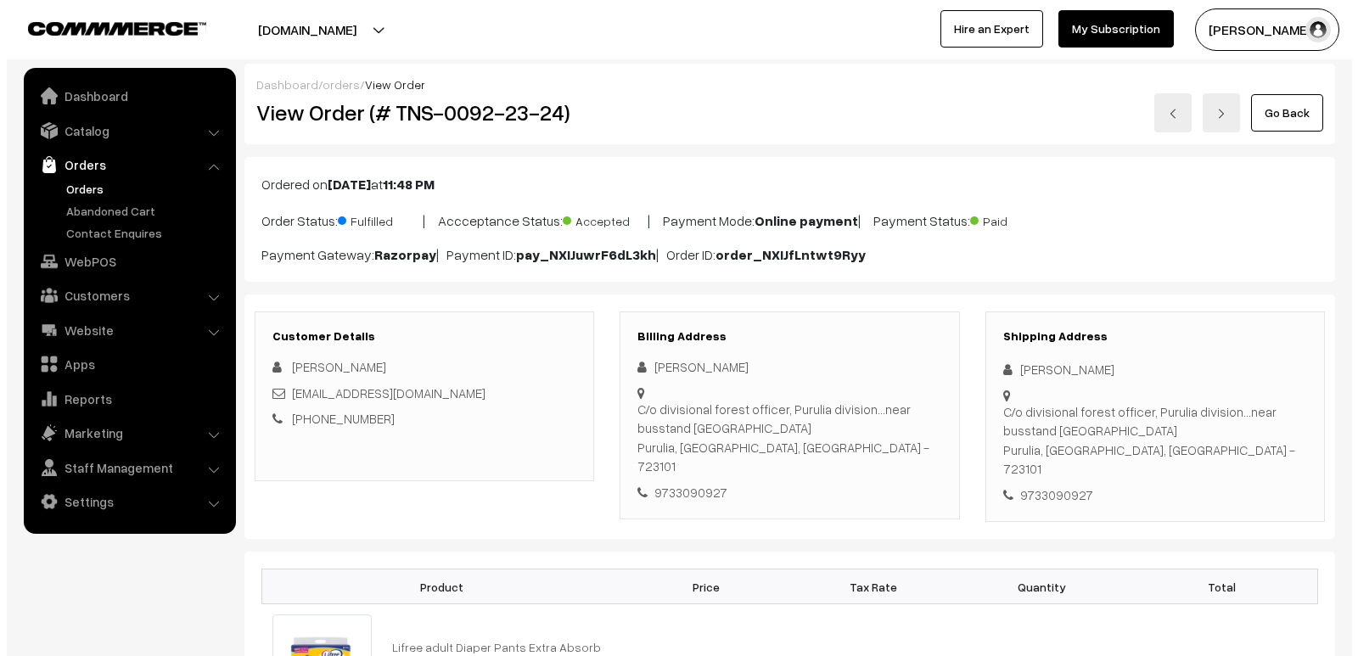
scroll to position [594, 0]
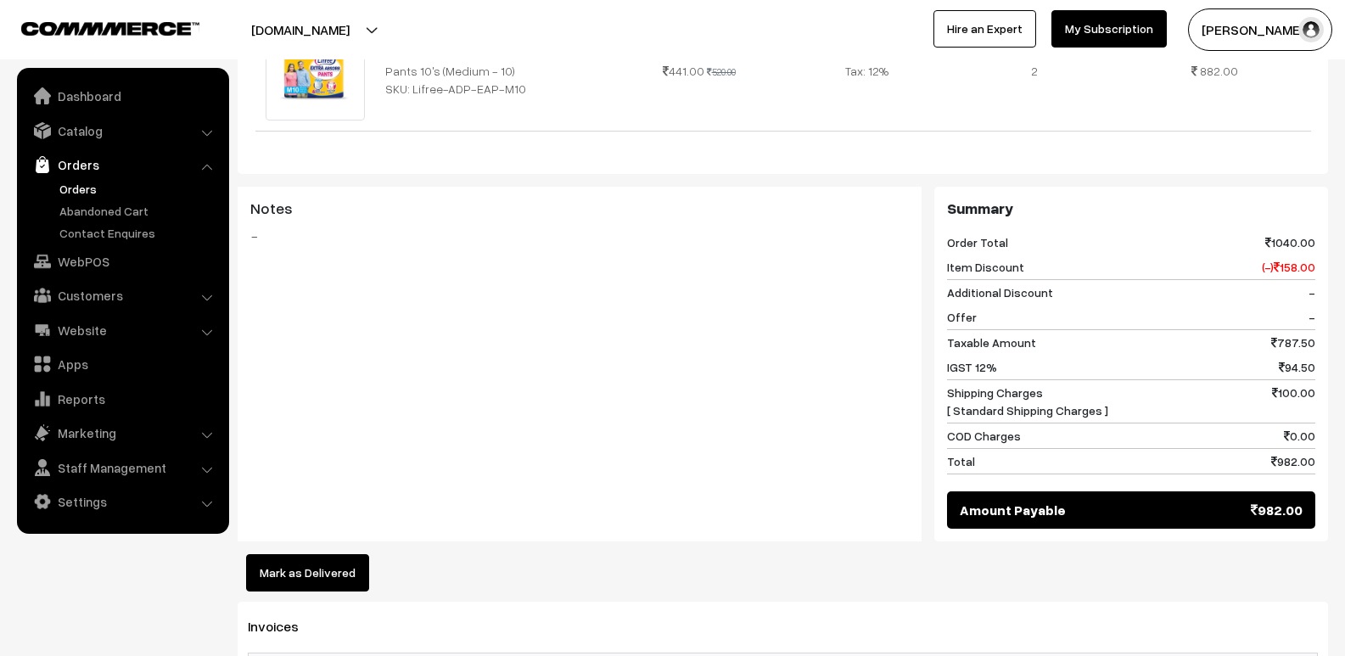
click at [317, 554] on button "Mark as Delivered" at bounding box center [307, 572] width 123 height 37
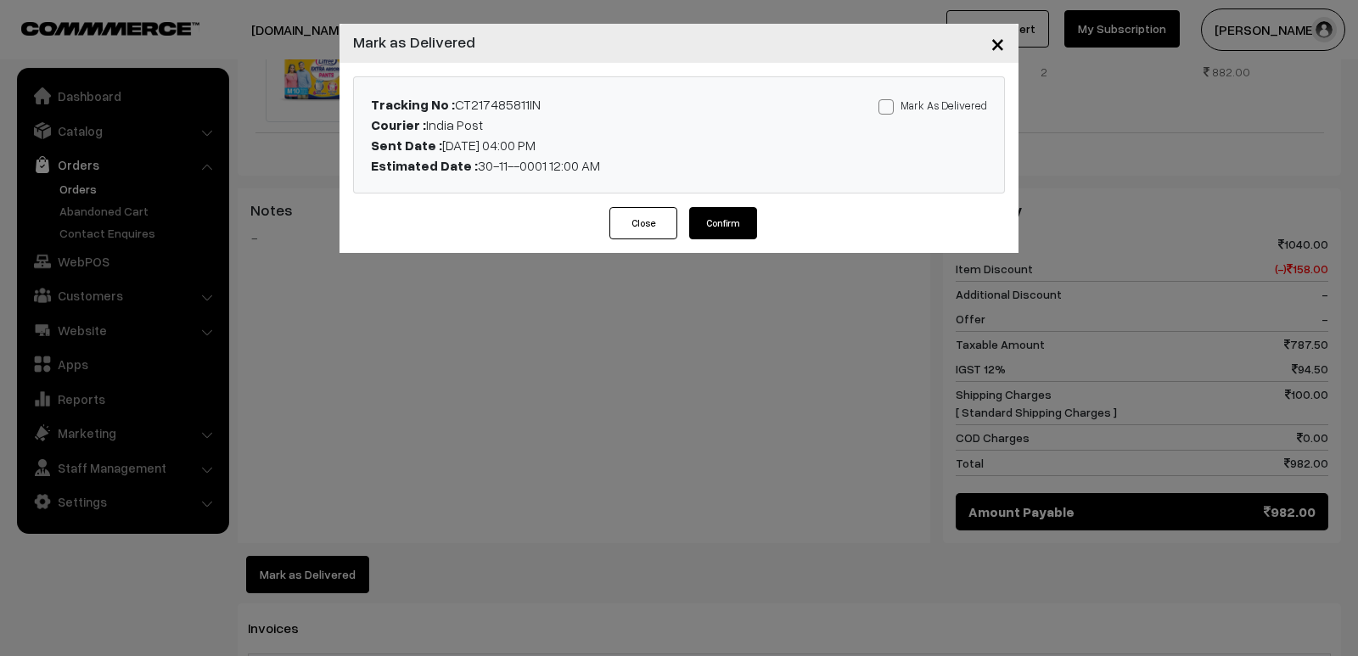
click at [895, 98] on label "Mark As Delivered" at bounding box center [932, 105] width 109 height 19
click at [889, 98] on input "Mark As Delivered" at bounding box center [883, 103] width 11 height 11
checkbox input "true"
click at [739, 219] on button "Confirm" at bounding box center [723, 223] width 68 height 32
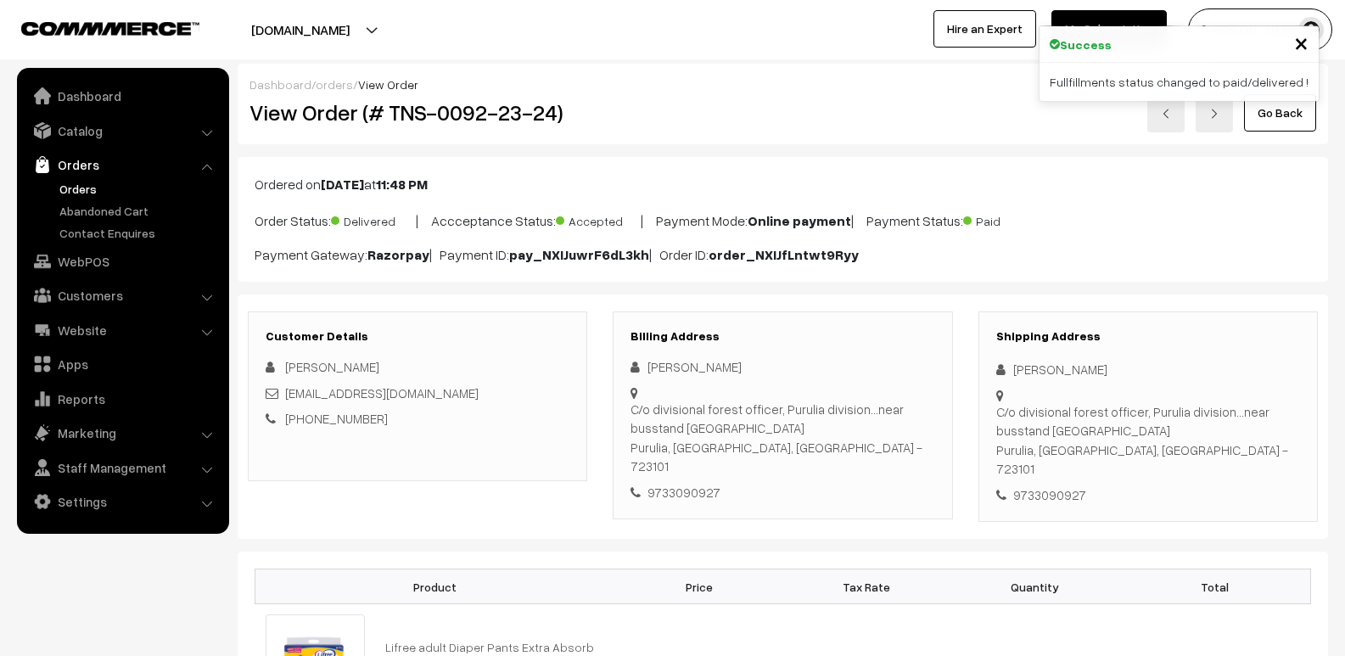
scroll to position [594, 0]
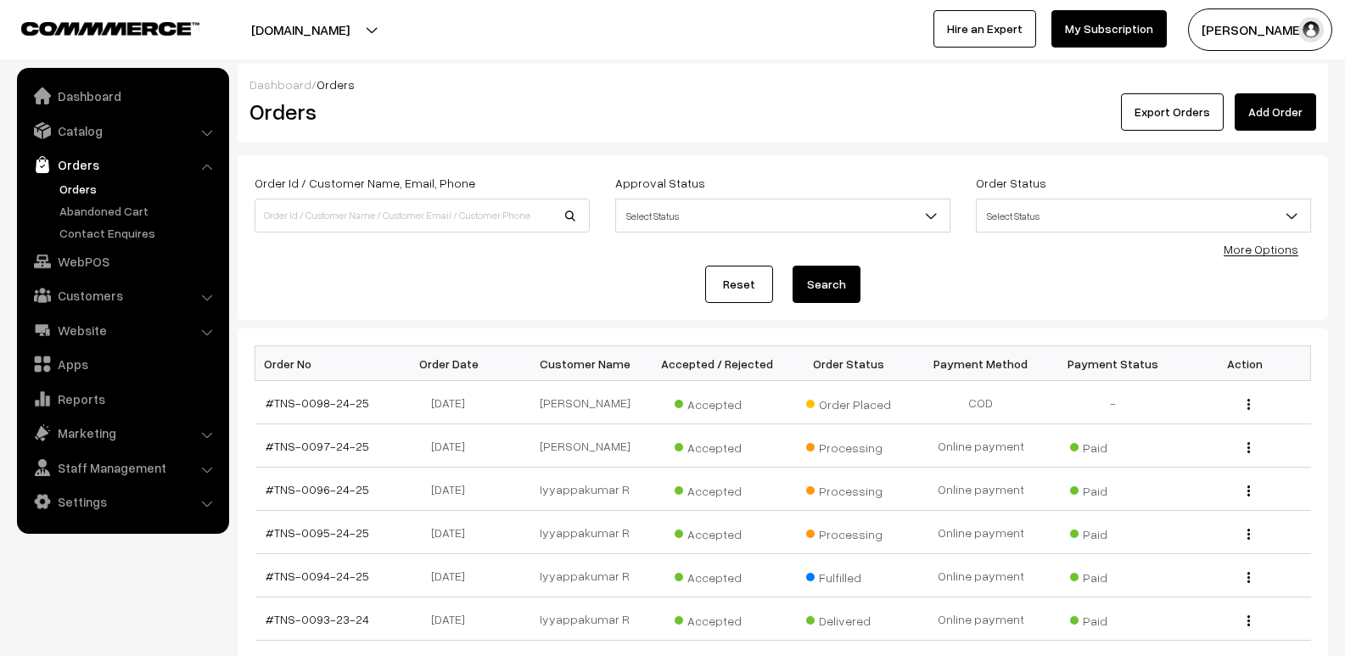
scroll to position [170, 0]
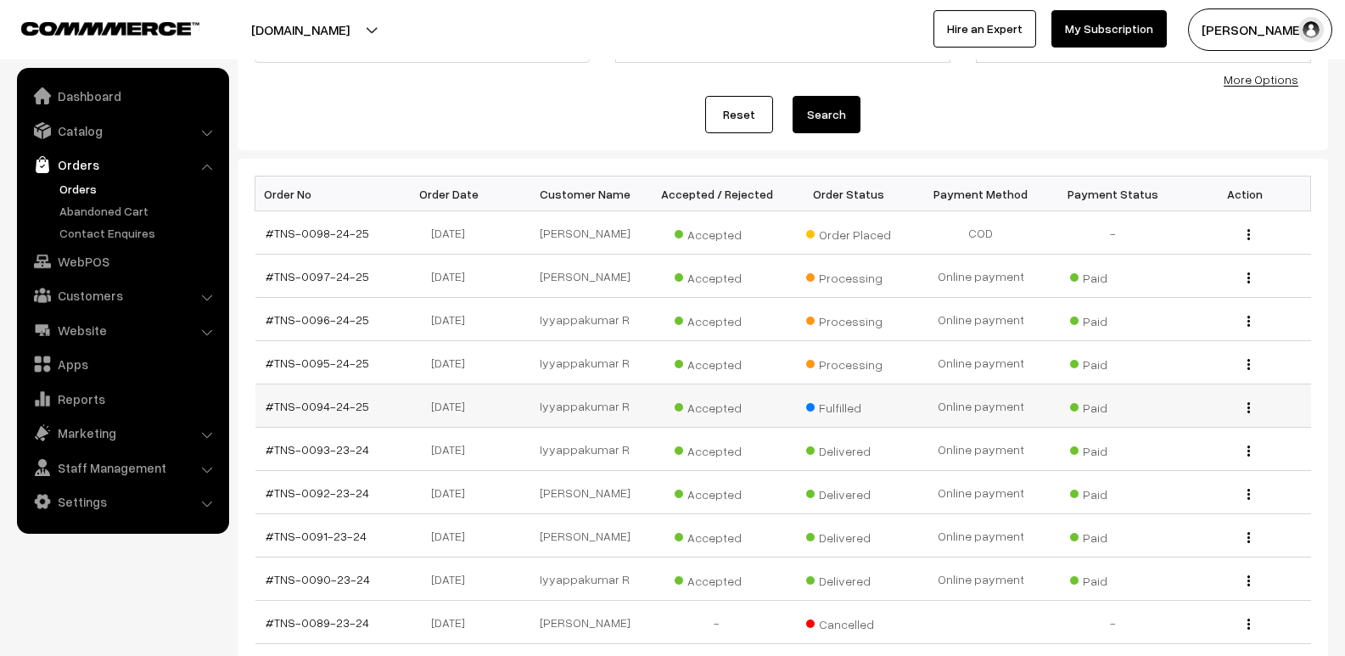
click at [1249, 406] on img "button" at bounding box center [1248, 407] width 3 height 11
click at [1175, 433] on link "View" at bounding box center [1173, 431] width 144 height 37
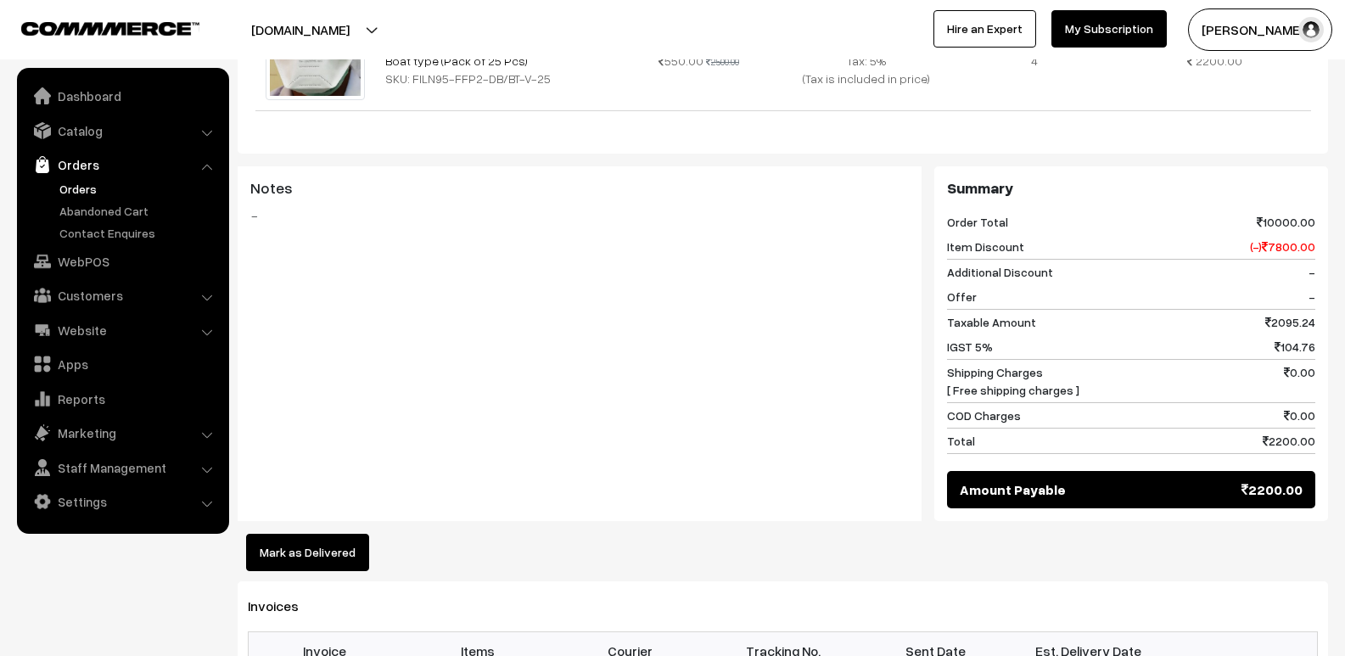
scroll to position [849, 0]
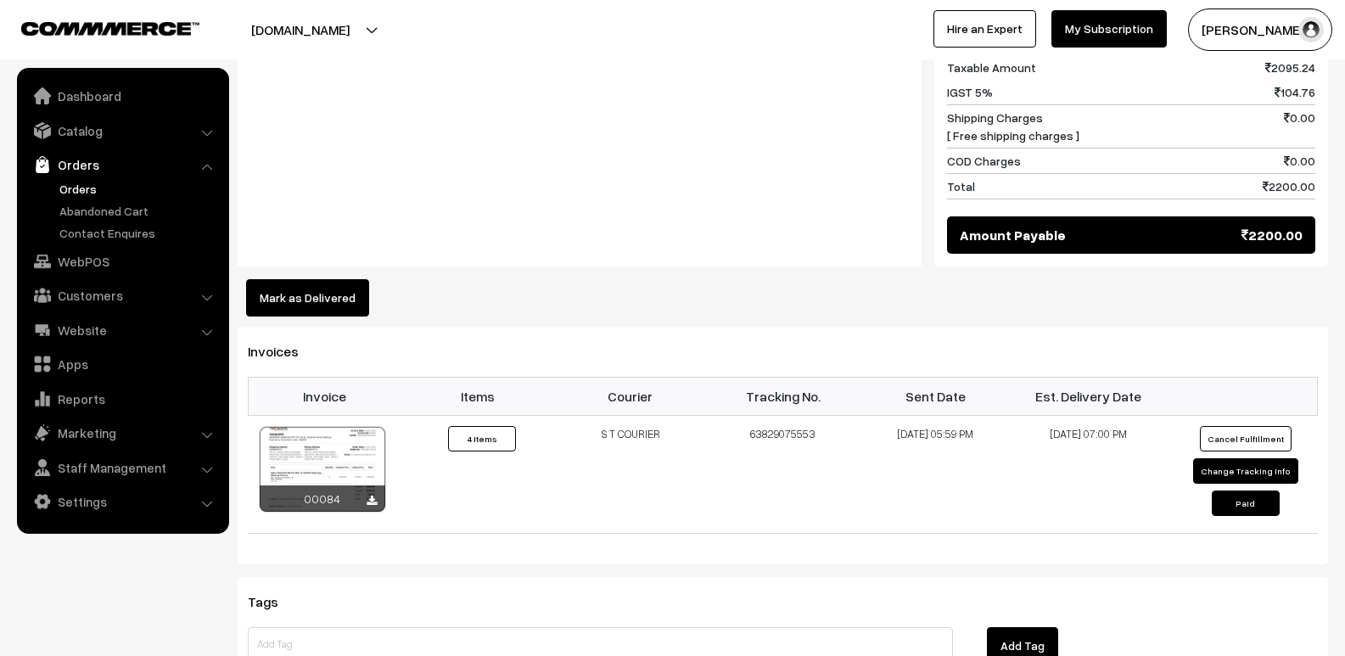
click at [265, 279] on button "Mark as Delivered" at bounding box center [307, 297] width 123 height 37
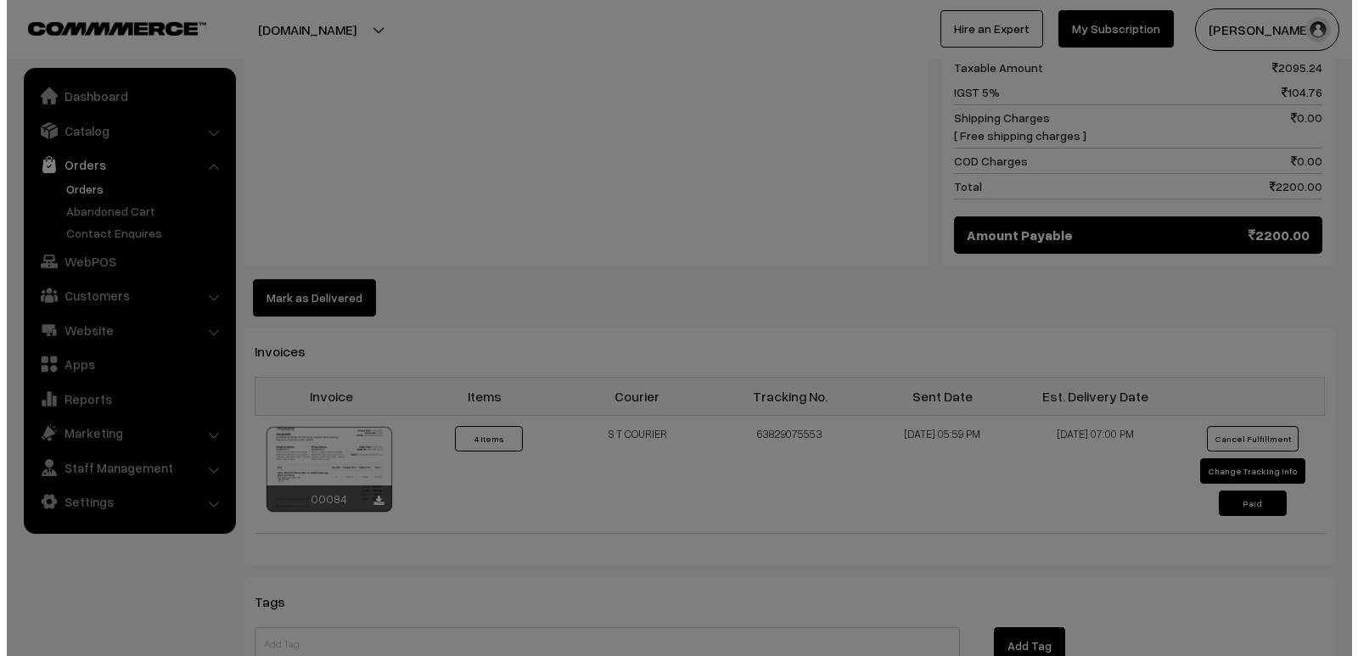
scroll to position [849, 0]
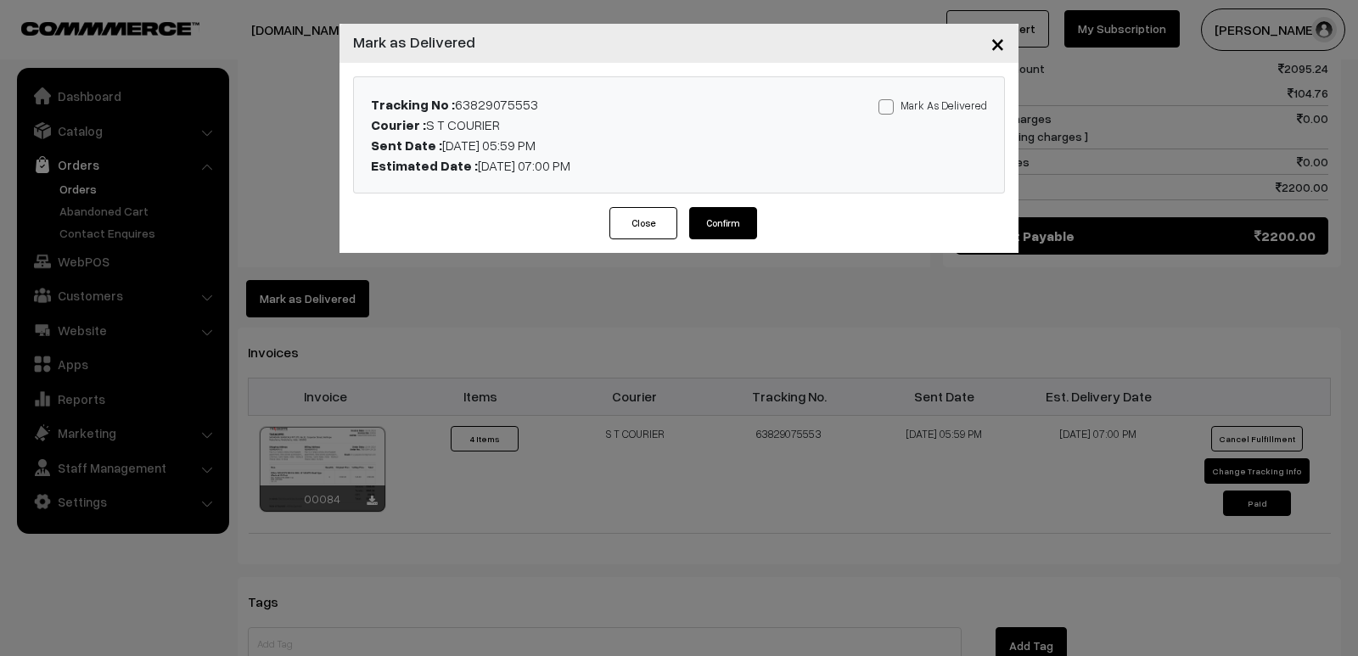
click at [887, 106] on span at bounding box center [885, 106] width 15 height 15
click at [887, 106] on input "Mark As Delivered" at bounding box center [883, 103] width 11 height 11
checkbox input "true"
click at [708, 222] on button "Confirm" at bounding box center [723, 223] width 68 height 32
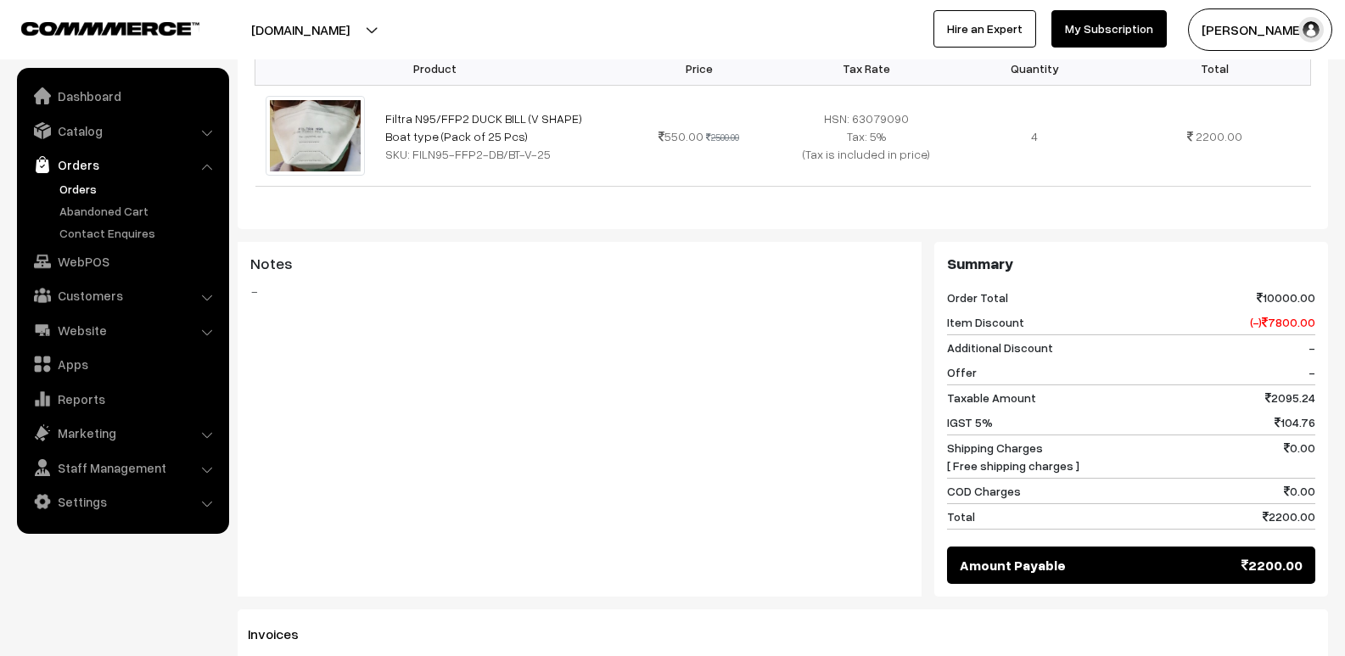
scroll to position [509, 0]
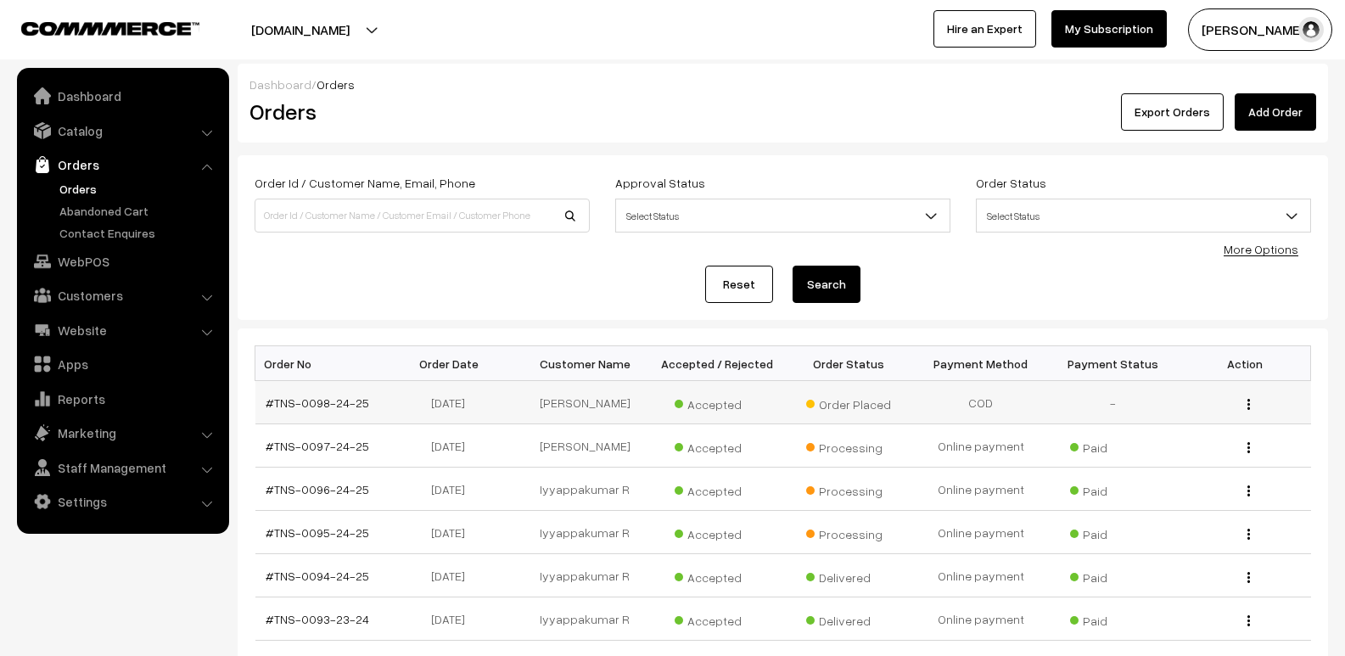
scroll to position [170, 0]
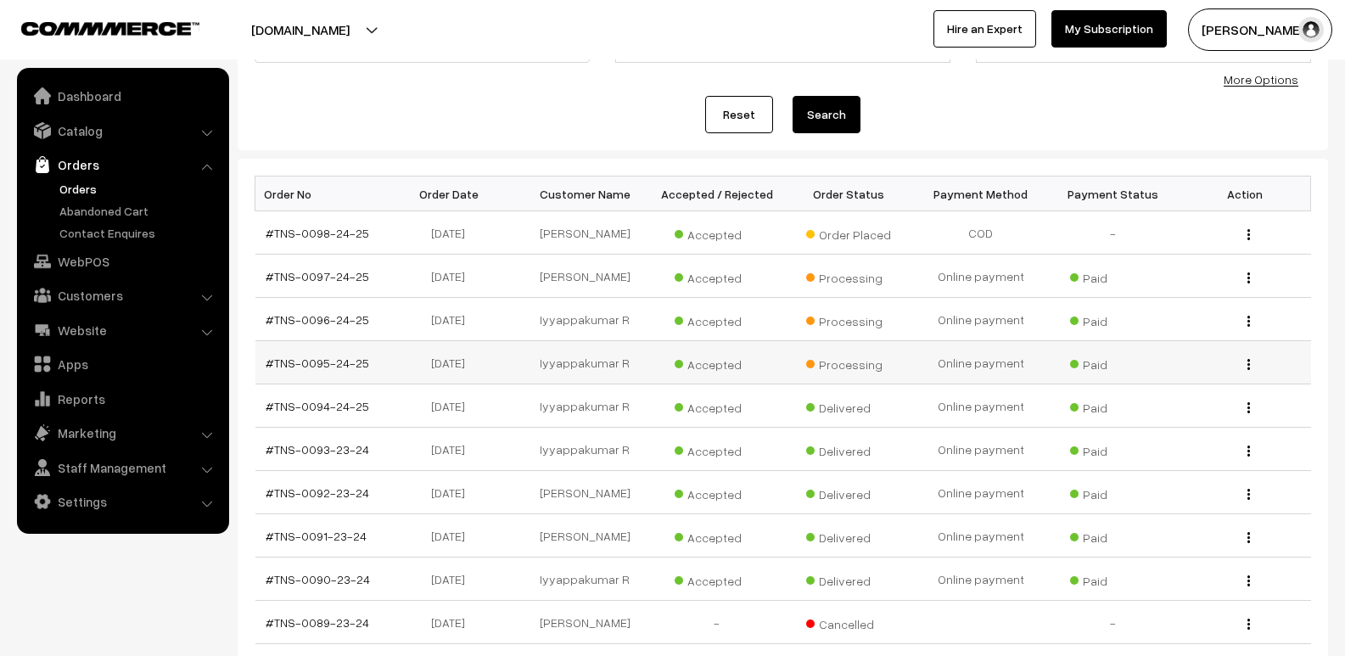
click at [1250, 359] on img "button" at bounding box center [1248, 364] width 3 height 11
click at [1171, 377] on link "View" at bounding box center [1173, 388] width 144 height 37
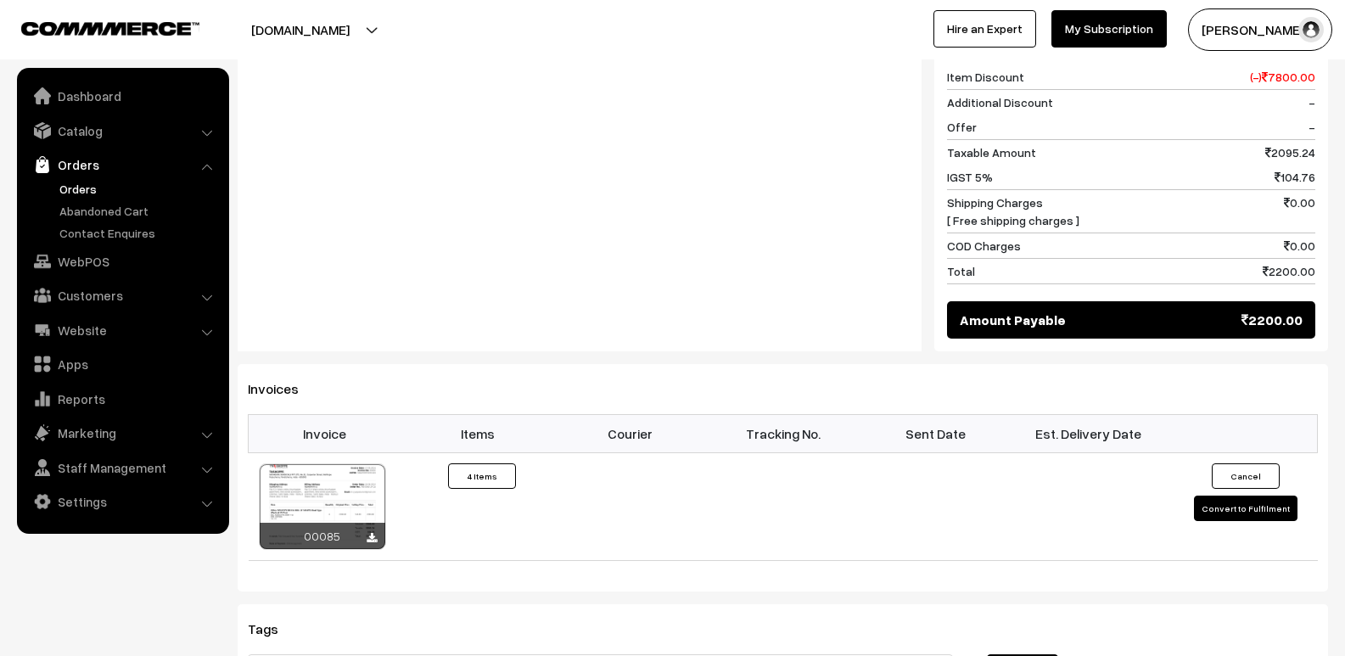
scroll to position [1103, 0]
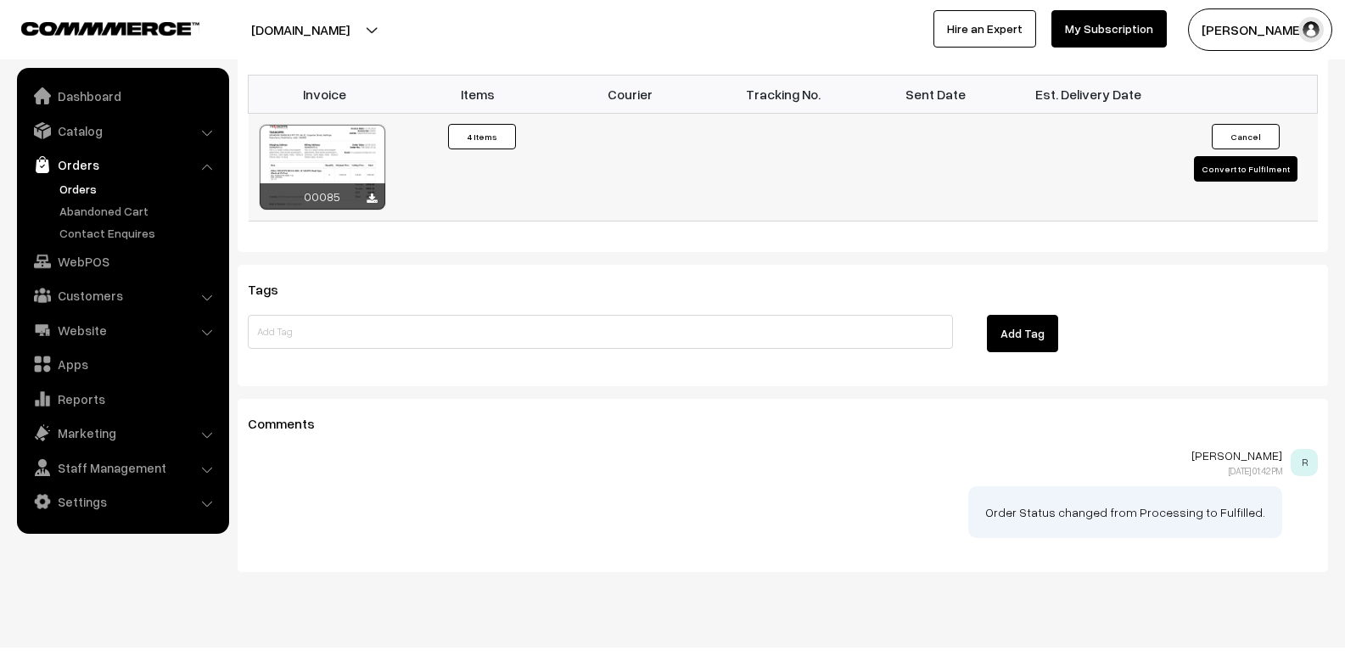
click at [1224, 156] on button "Convert to Fulfilment" at bounding box center [1246, 168] width 104 height 25
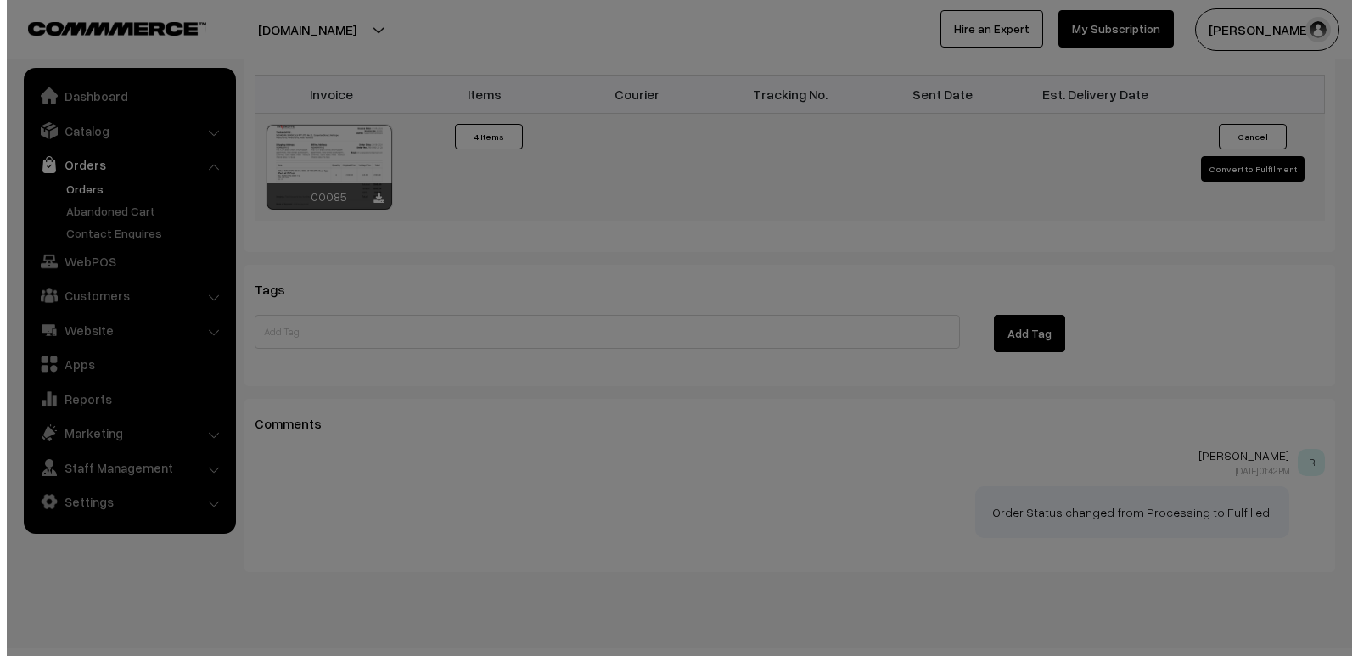
scroll to position [1104, 0]
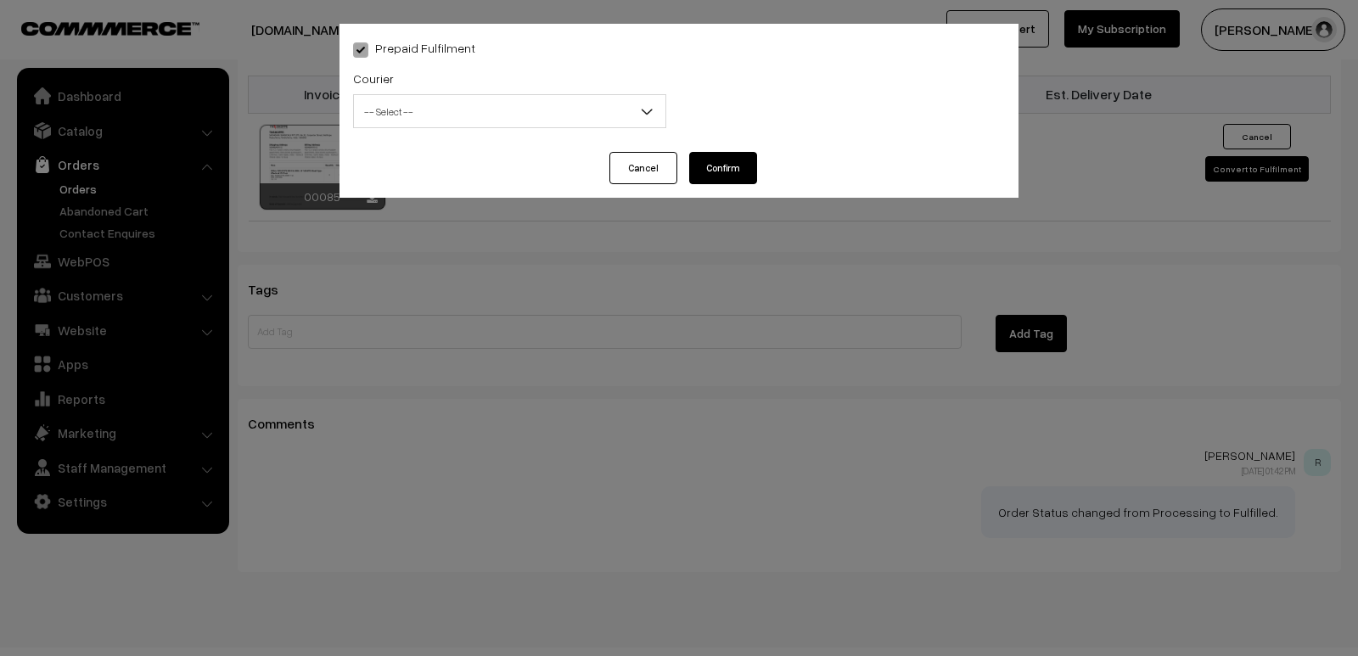
click at [475, 98] on span "-- Select --" at bounding box center [509, 112] width 311 height 30
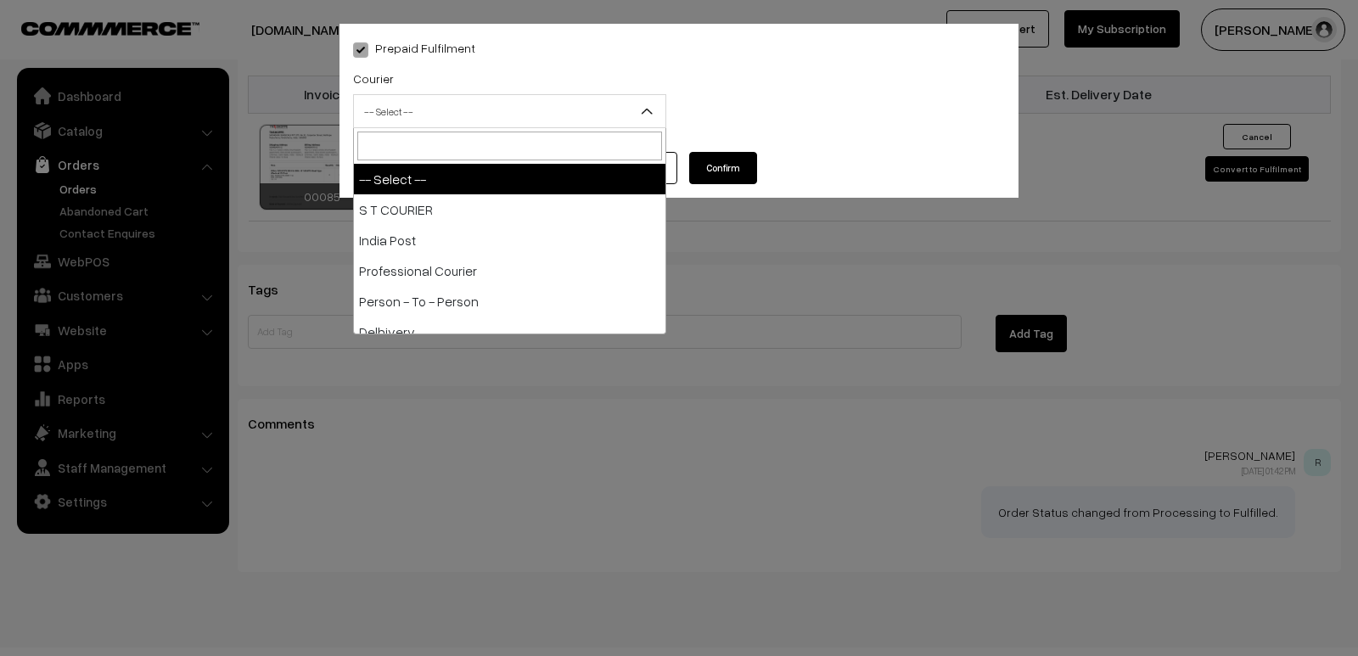
click at [475, 98] on span "-- Select --" at bounding box center [509, 112] width 311 height 30
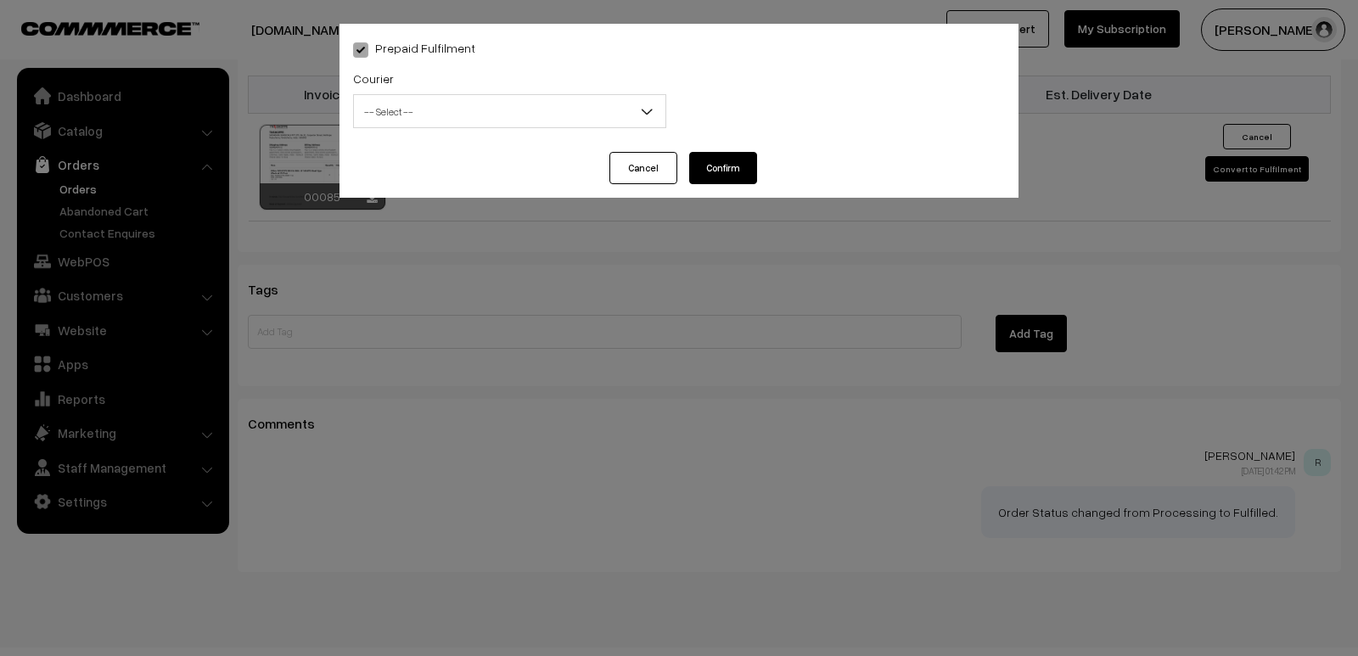
click at [668, 165] on button "Cancel" at bounding box center [643, 168] width 68 height 32
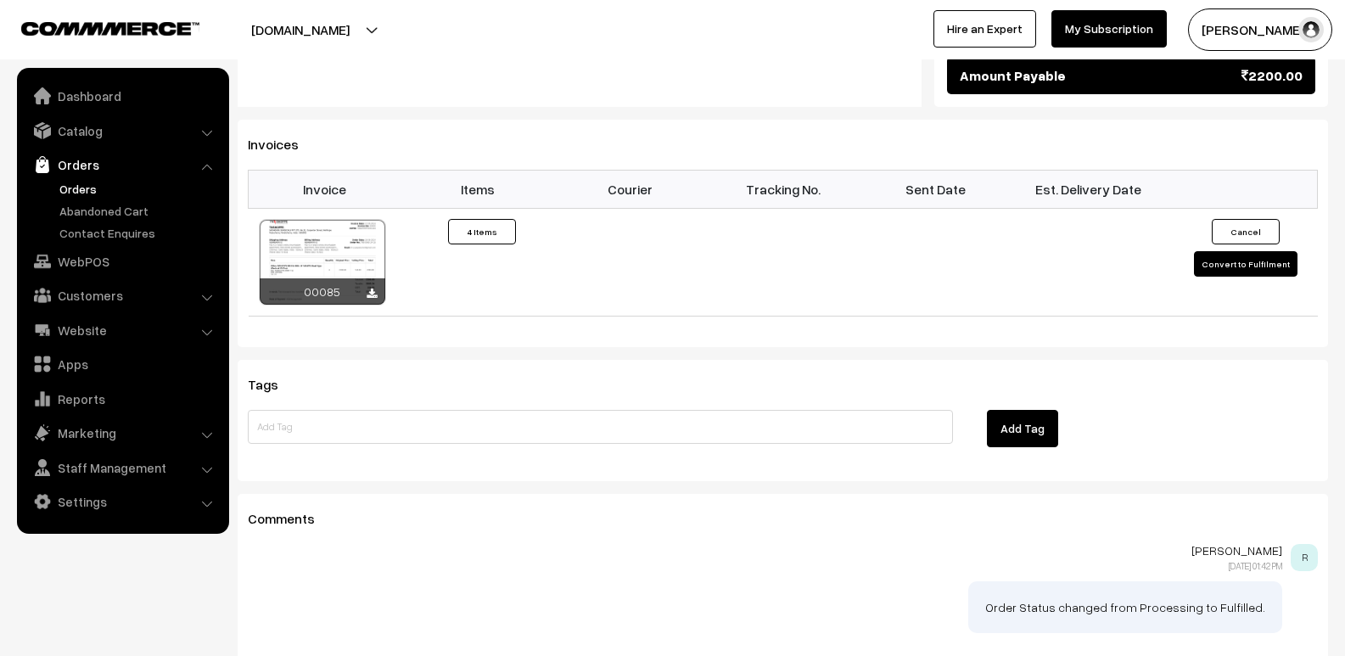
scroll to position [1018, 0]
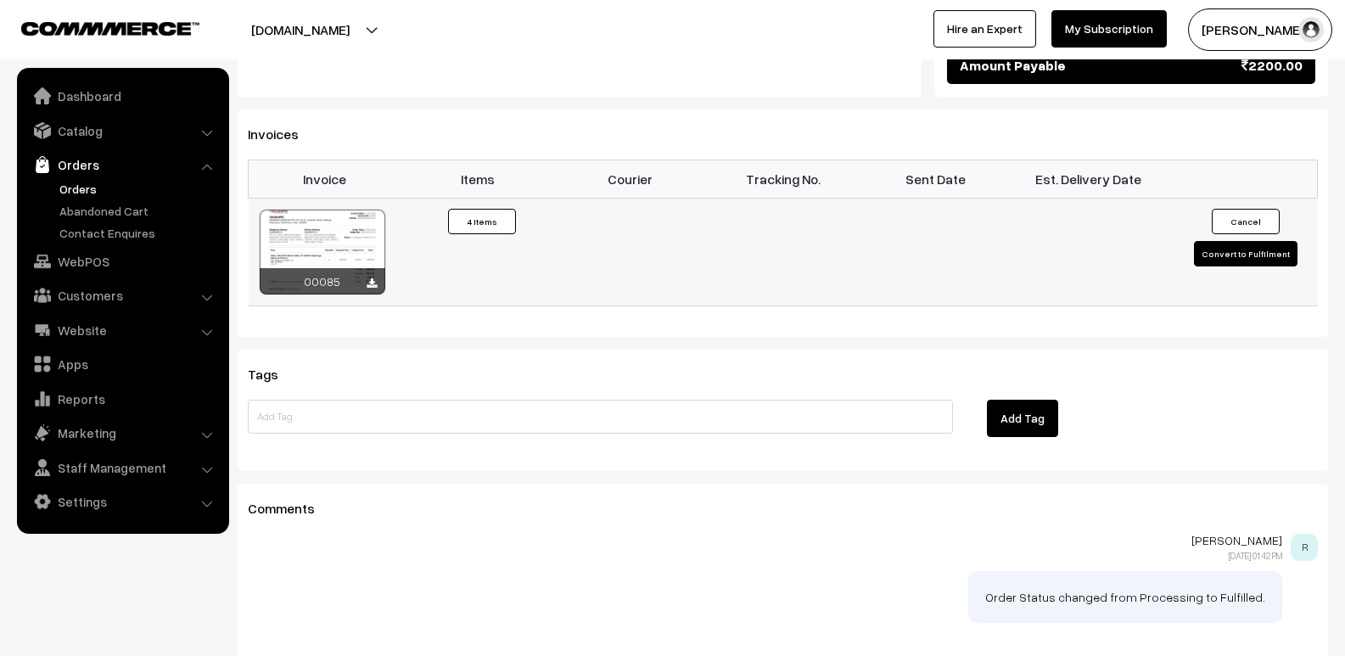
click at [1225, 241] on button "Convert to Fulfilment" at bounding box center [1246, 253] width 104 height 25
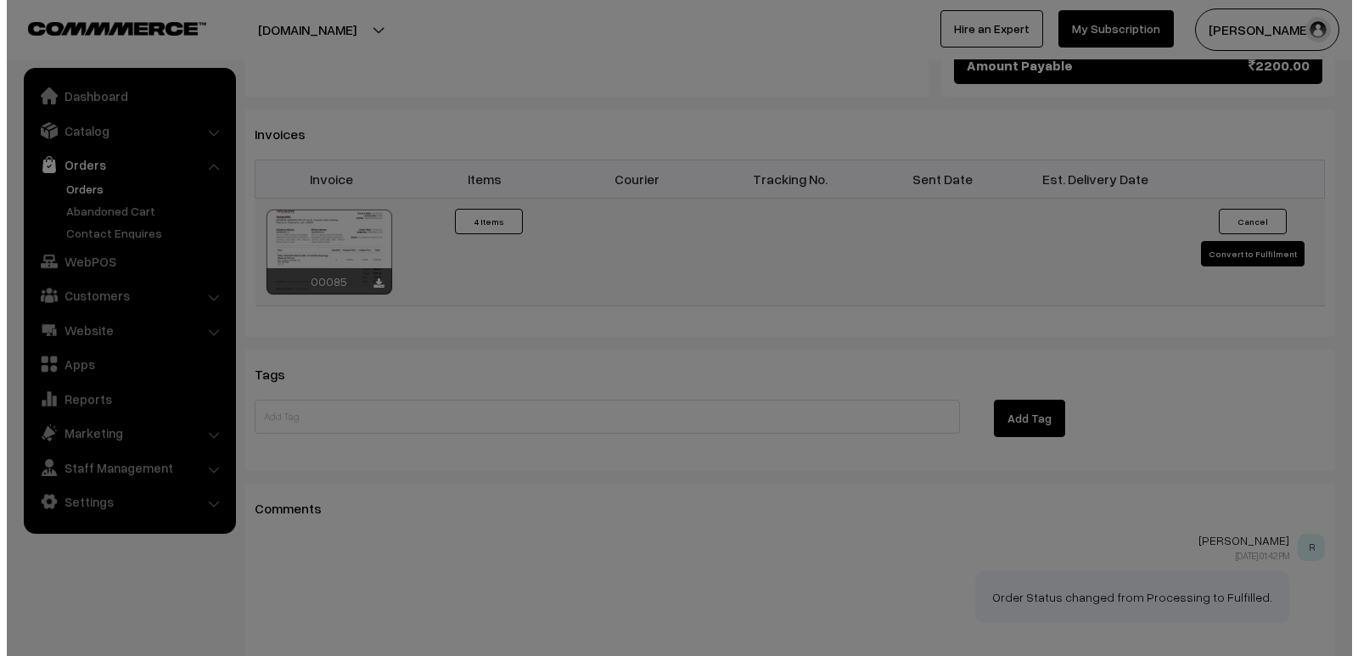
scroll to position [1019, 0]
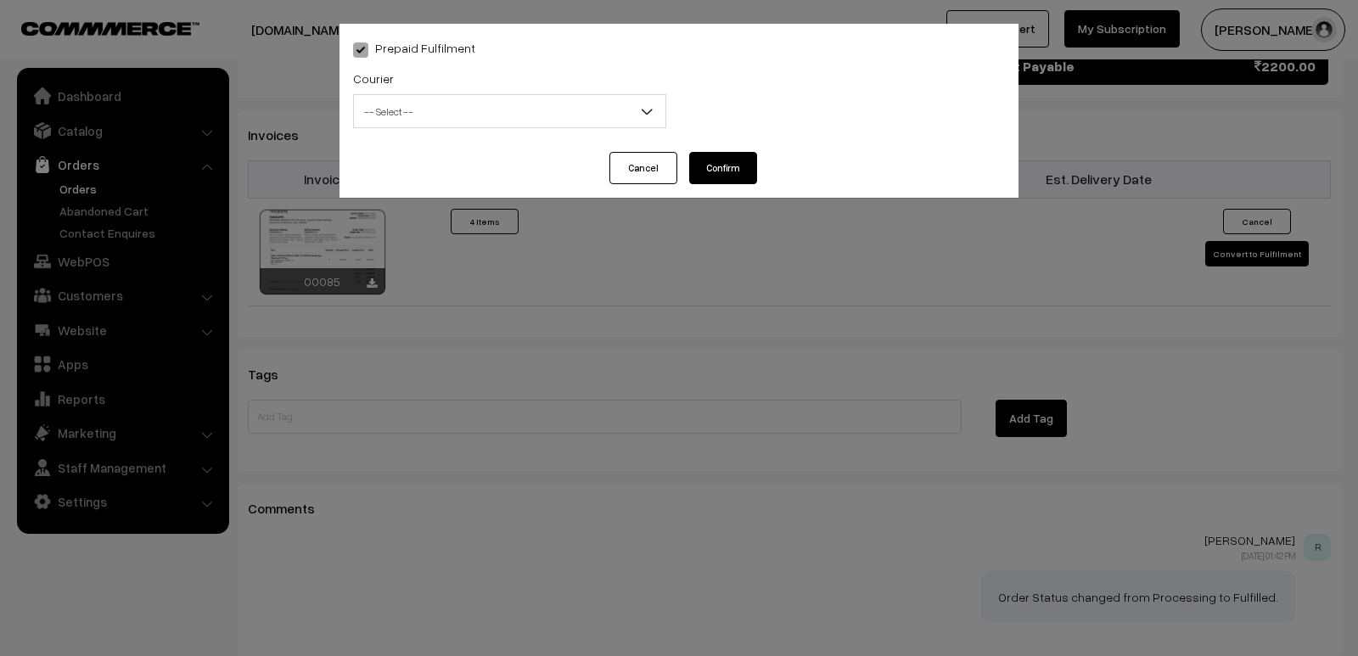
click at [607, 114] on span "-- Select --" at bounding box center [509, 112] width 311 height 30
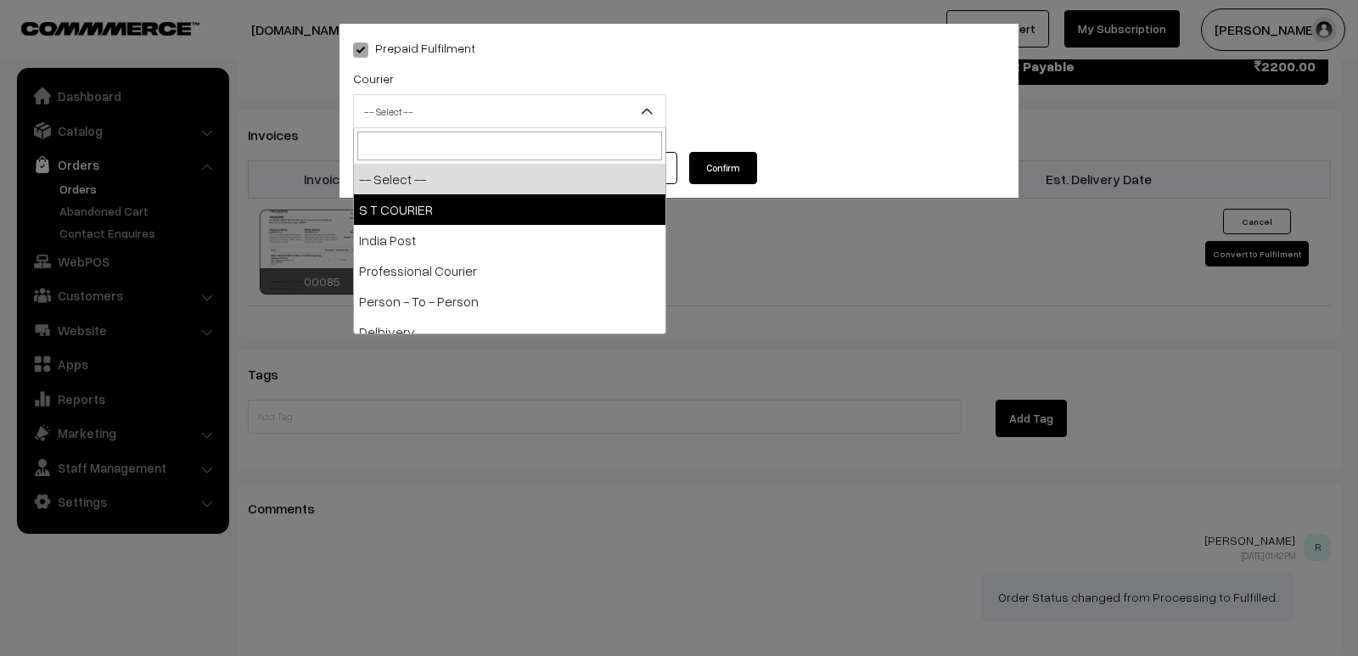
select select "2"
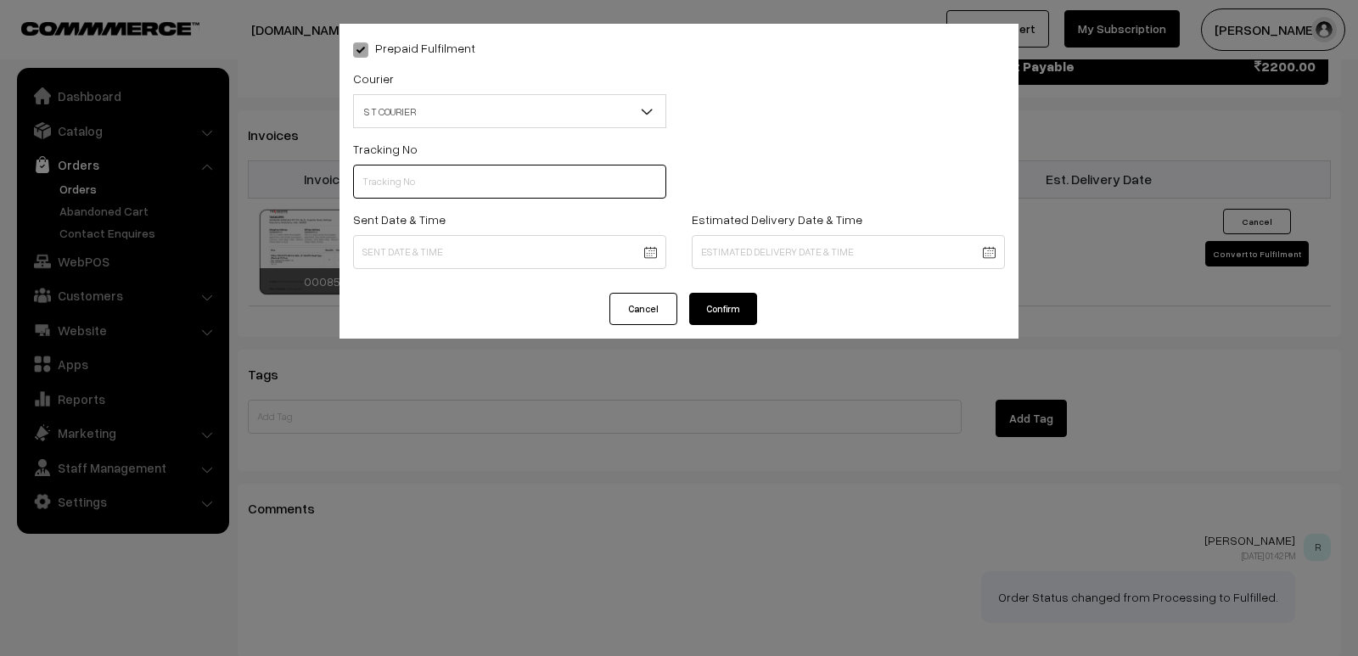
click at [570, 187] on input "text" at bounding box center [509, 182] width 313 height 34
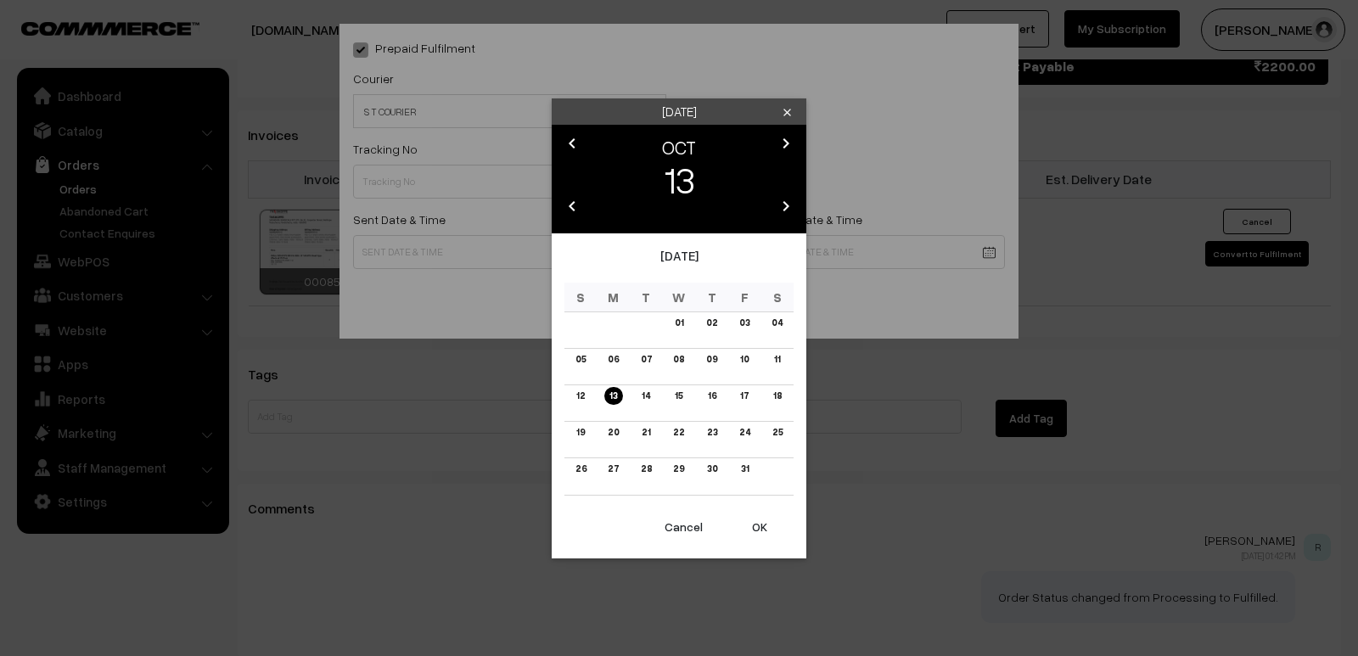
click at [540, 247] on div "Monday clear chevron_left OCT chevron_right 13 chevron_left 2025 chevron_right …" at bounding box center [679, 328] width 1358 height 656
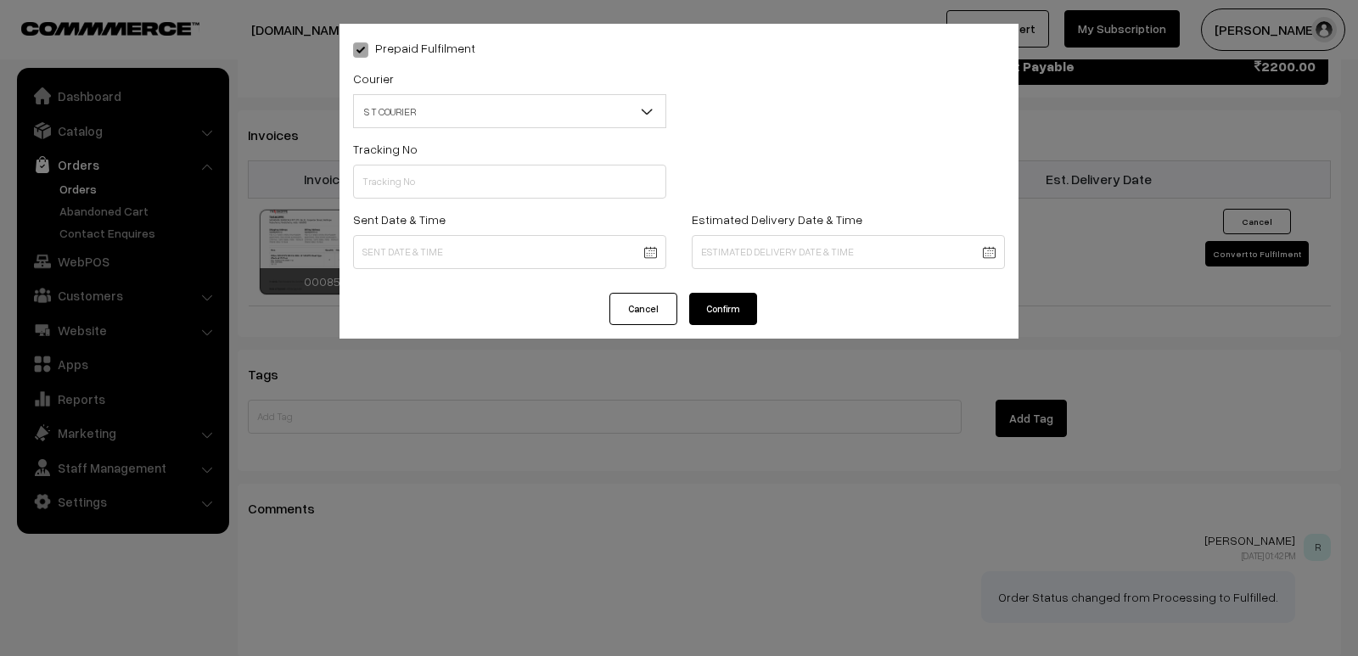
click at [735, 310] on button "Confirm" at bounding box center [723, 309] width 68 height 32
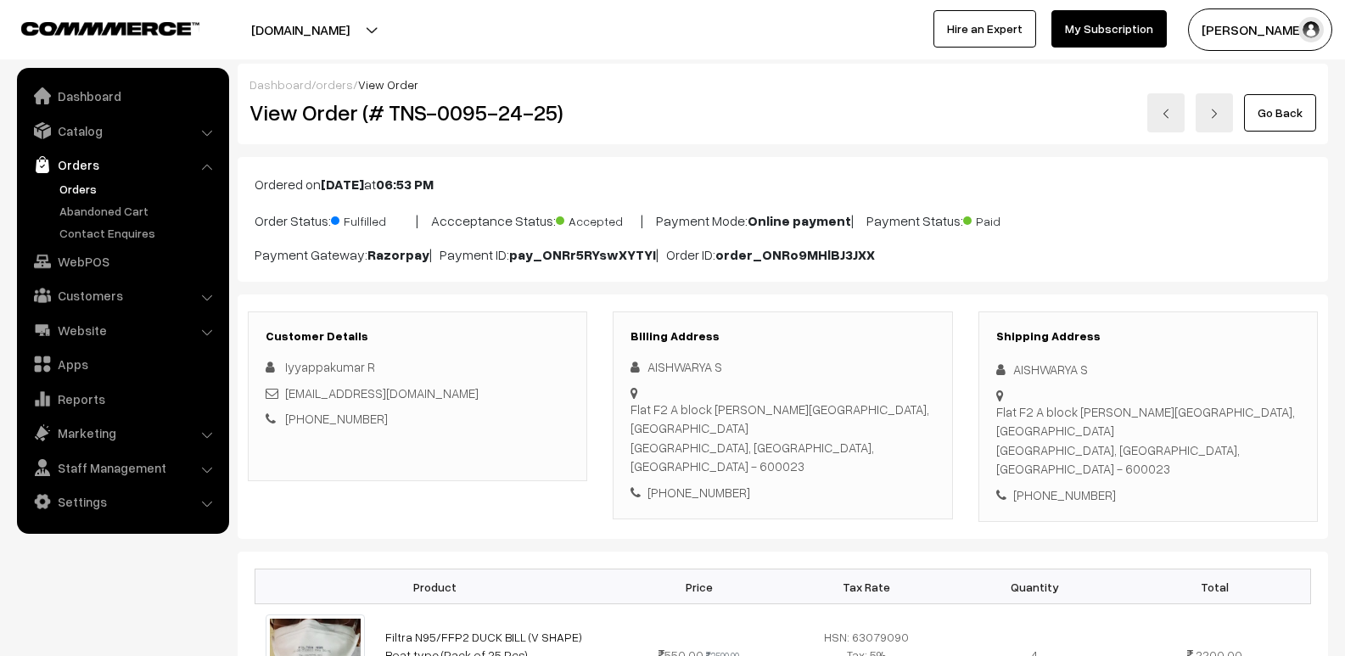
scroll to position [1017, 0]
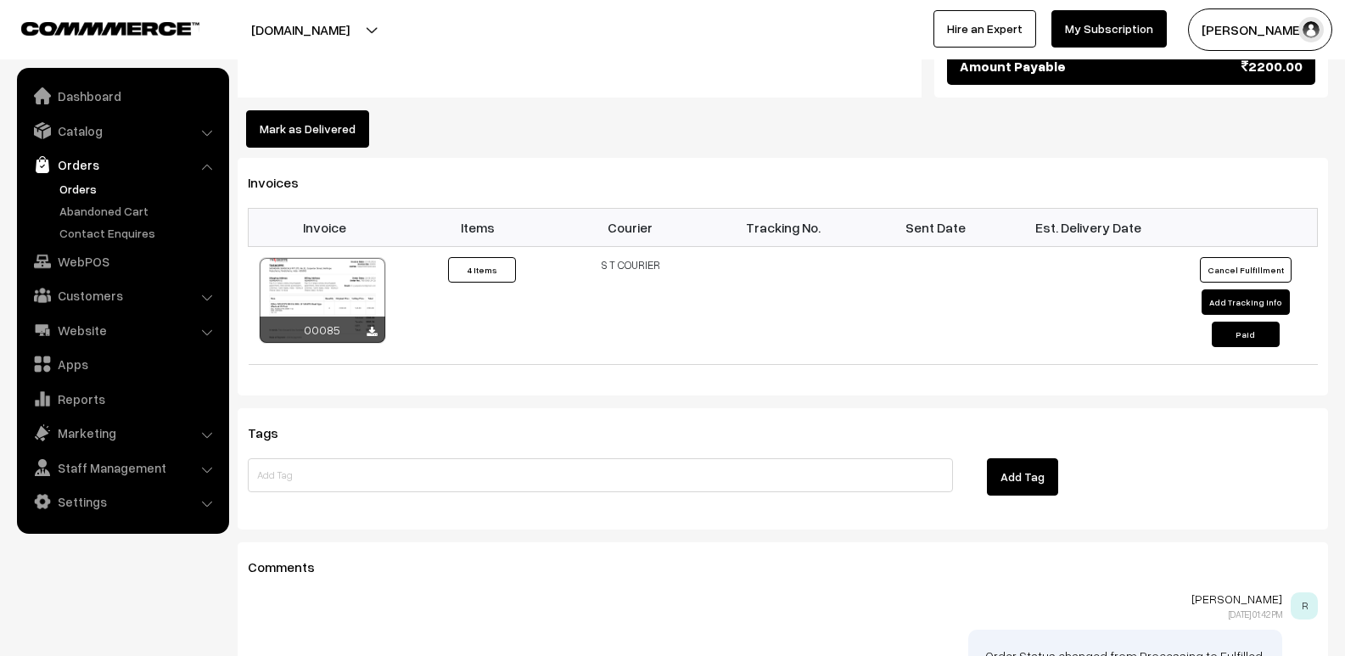
click at [314, 110] on button "Mark as Delivered" at bounding box center [307, 128] width 123 height 37
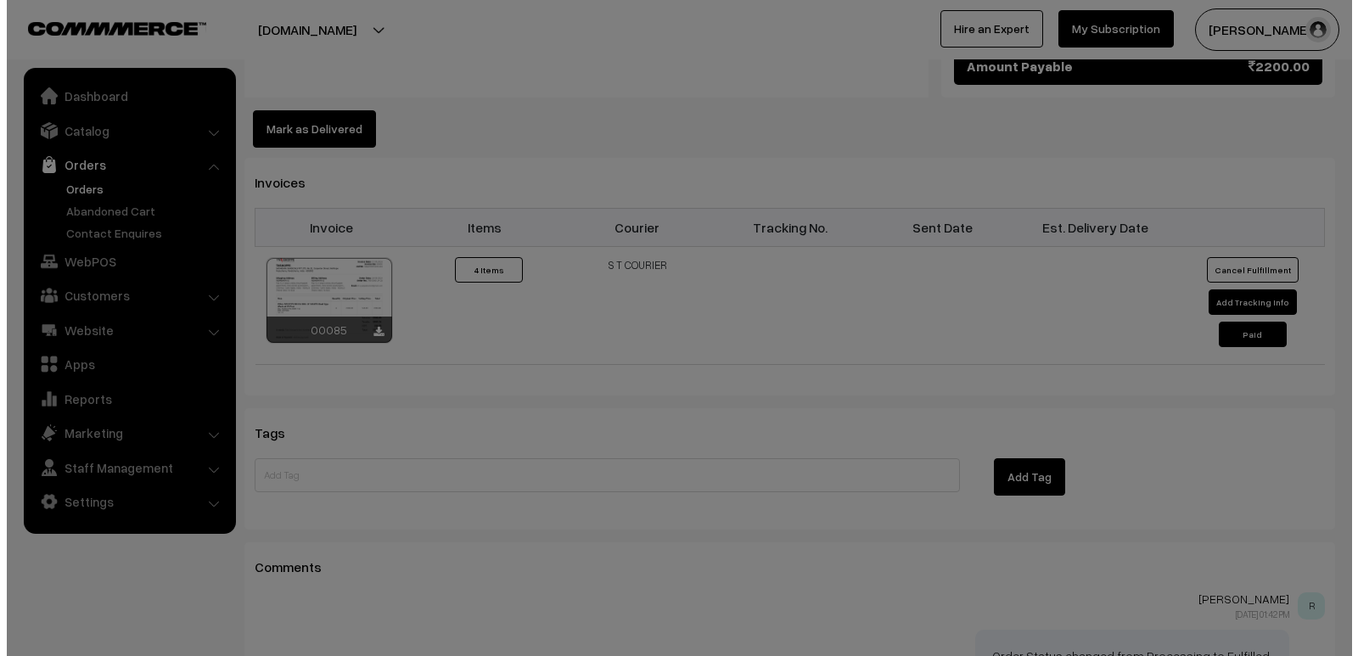
scroll to position [1018, 0]
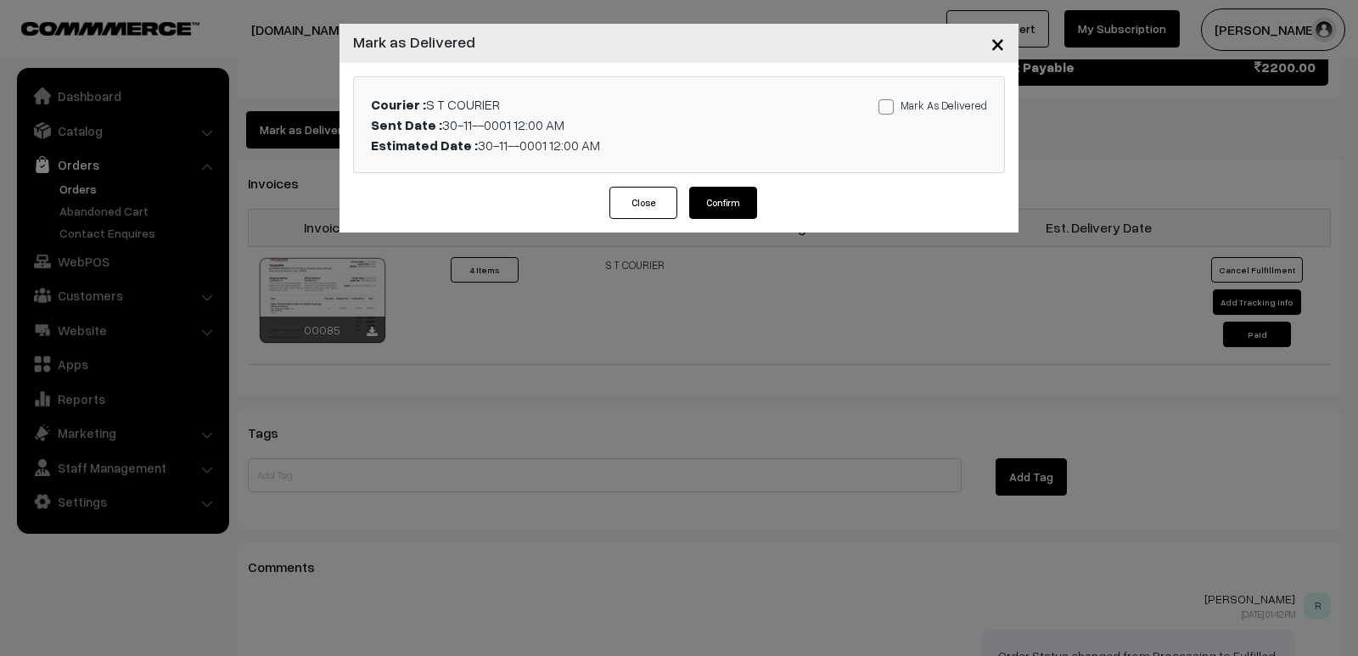
click at [893, 110] on span at bounding box center [885, 106] width 15 height 15
click at [889, 109] on input "Mark As Delivered" at bounding box center [883, 103] width 11 height 11
checkbox input "true"
click at [737, 210] on button "Confirm" at bounding box center [723, 203] width 68 height 32
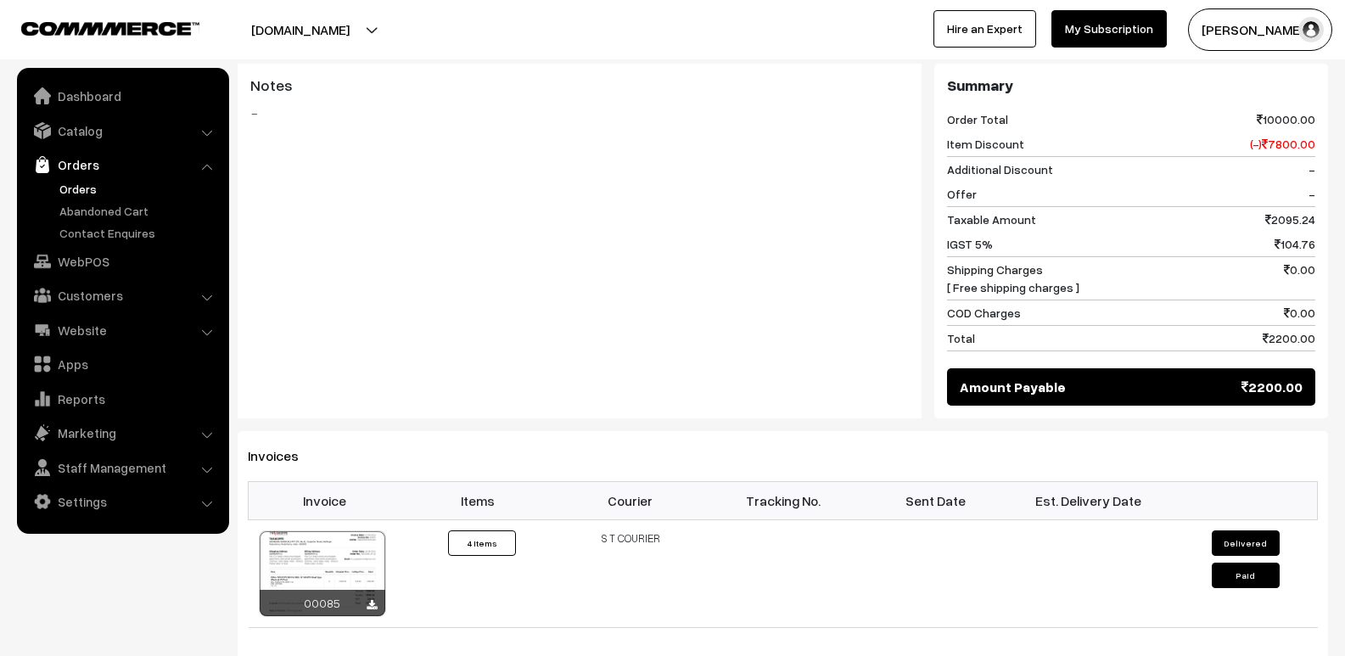
scroll to position [686, 0]
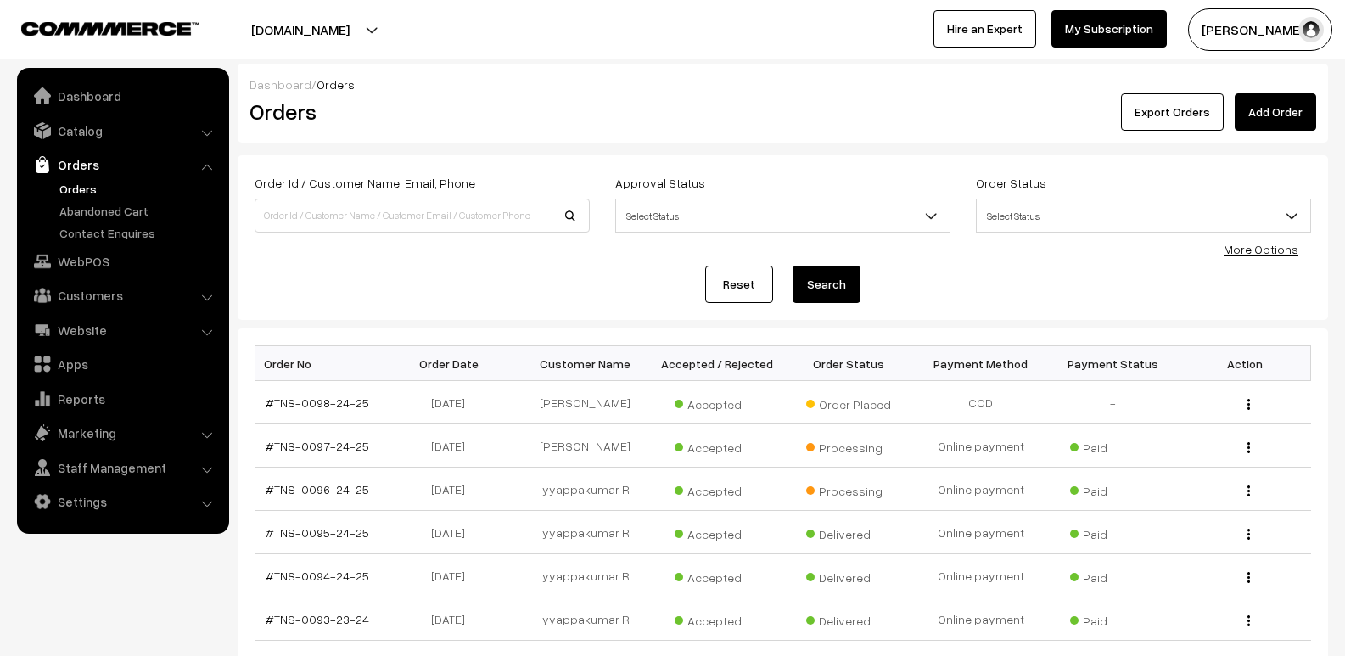
scroll to position [170, 0]
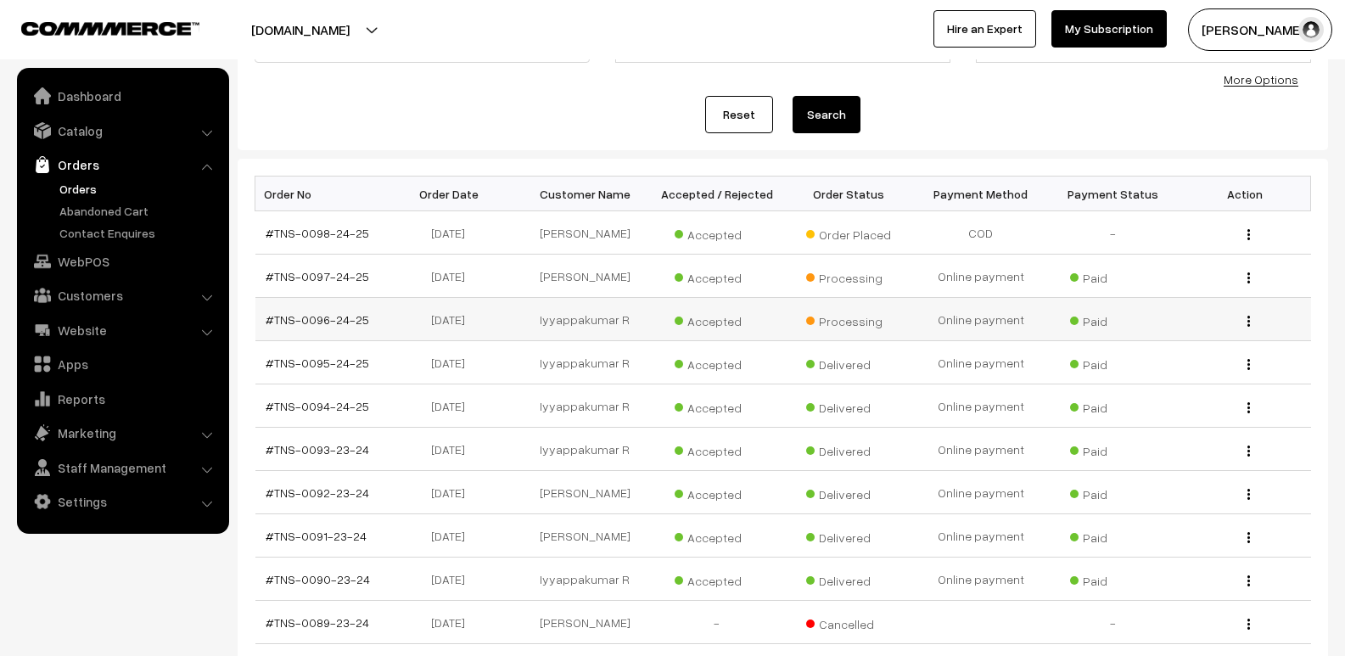
click at [1247, 321] on img "button" at bounding box center [1248, 321] width 3 height 11
click at [1179, 342] on link "View" at bounding box center [1173, 345] width 144 height 37
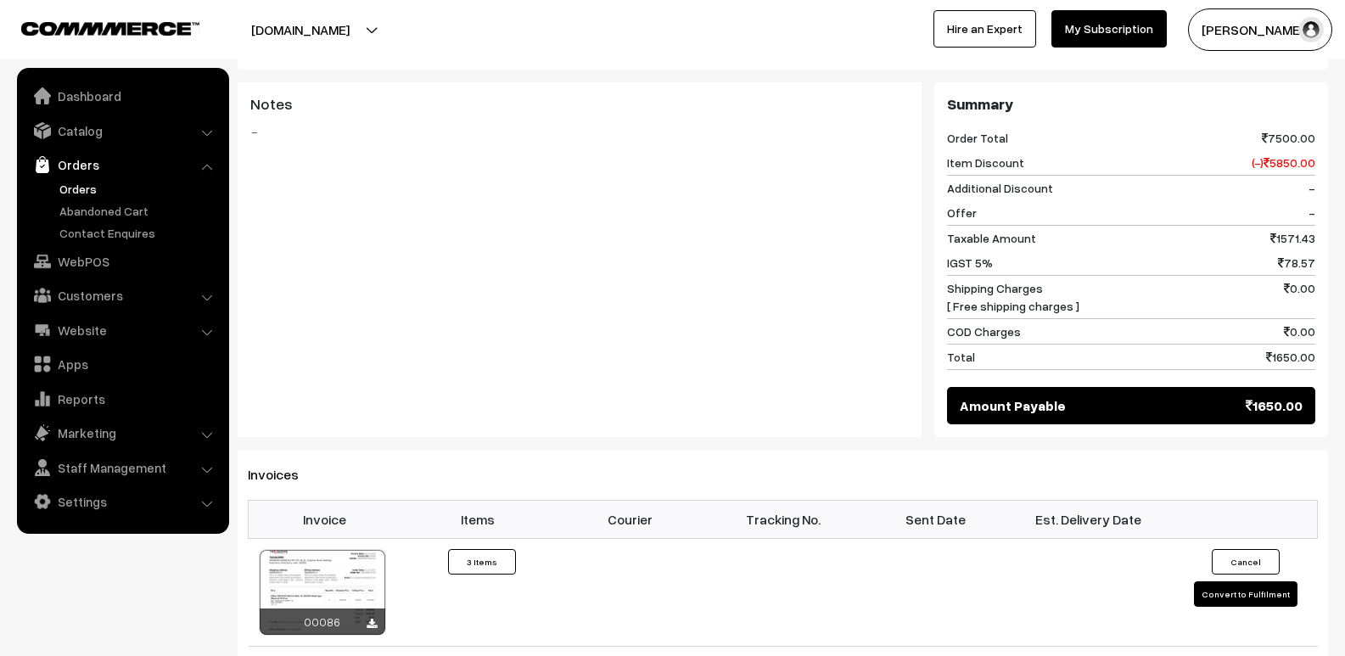
scroll to position [679, 0]
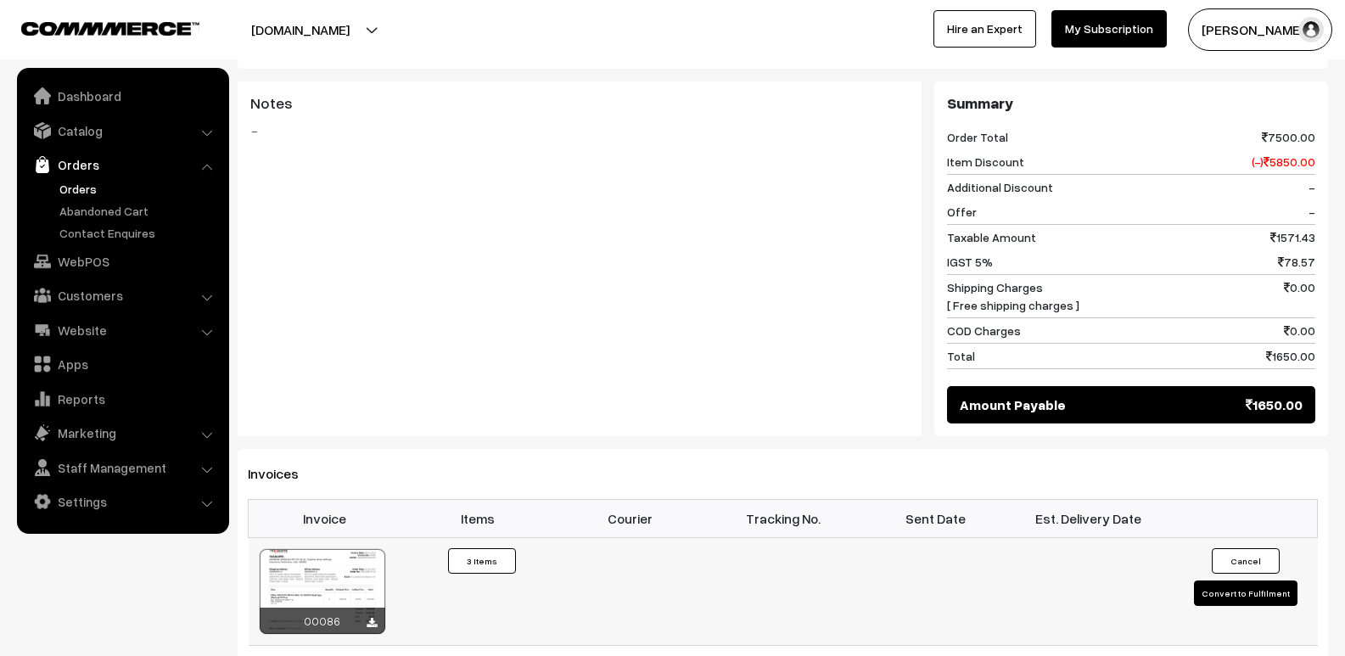
click at [1260, 580] on button "Convert to Fulfilment" at bounding box center [1246, 592] width 104 height 25
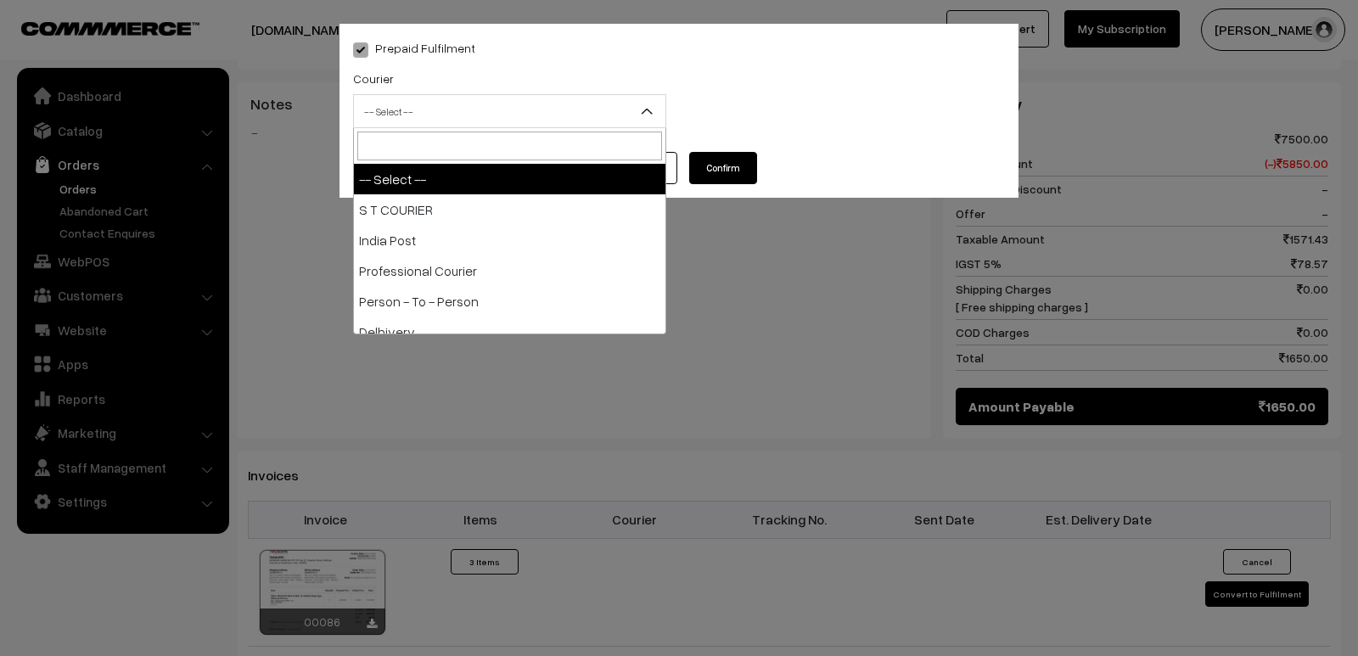
click at [608, 117] on span "-- Select --" at bounding box center [509, 112] width 311 height 30
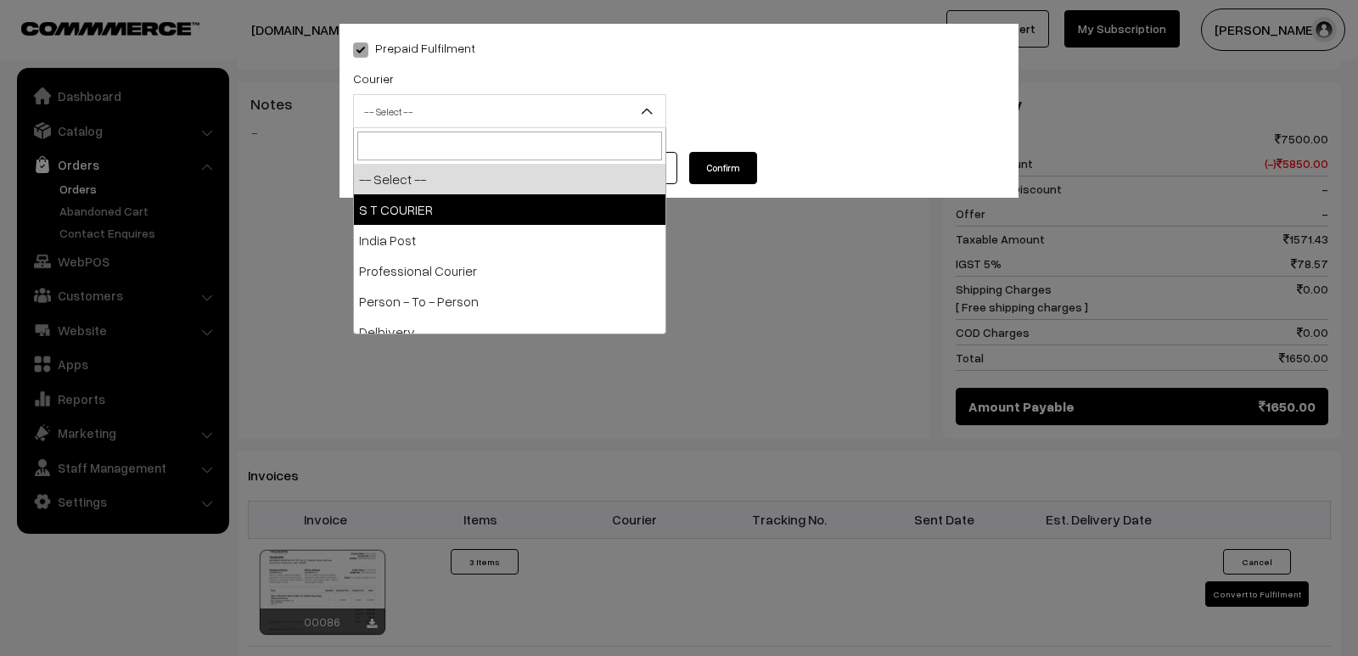
select select "2"
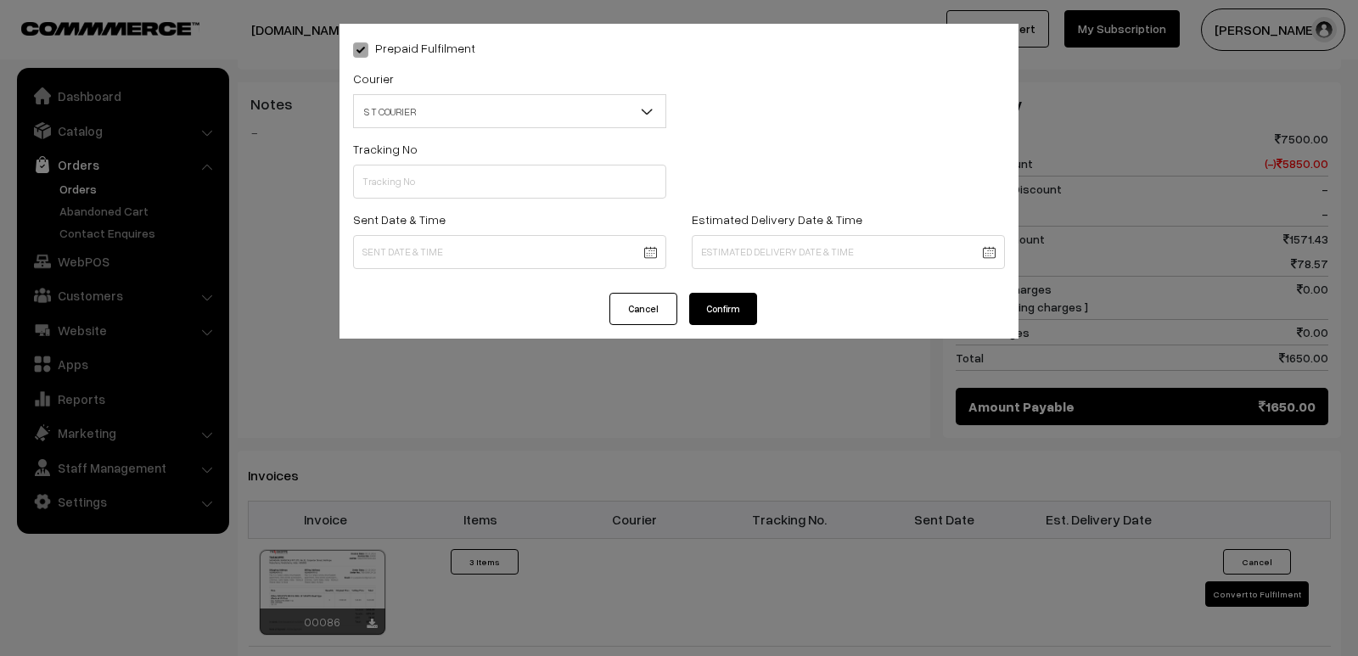
click at [609, 242] on body "Thank you for showing interest. Our team will call you shortly. Close tnshoppe.…" at bounding box center [679, 214] width 1358 height 1786
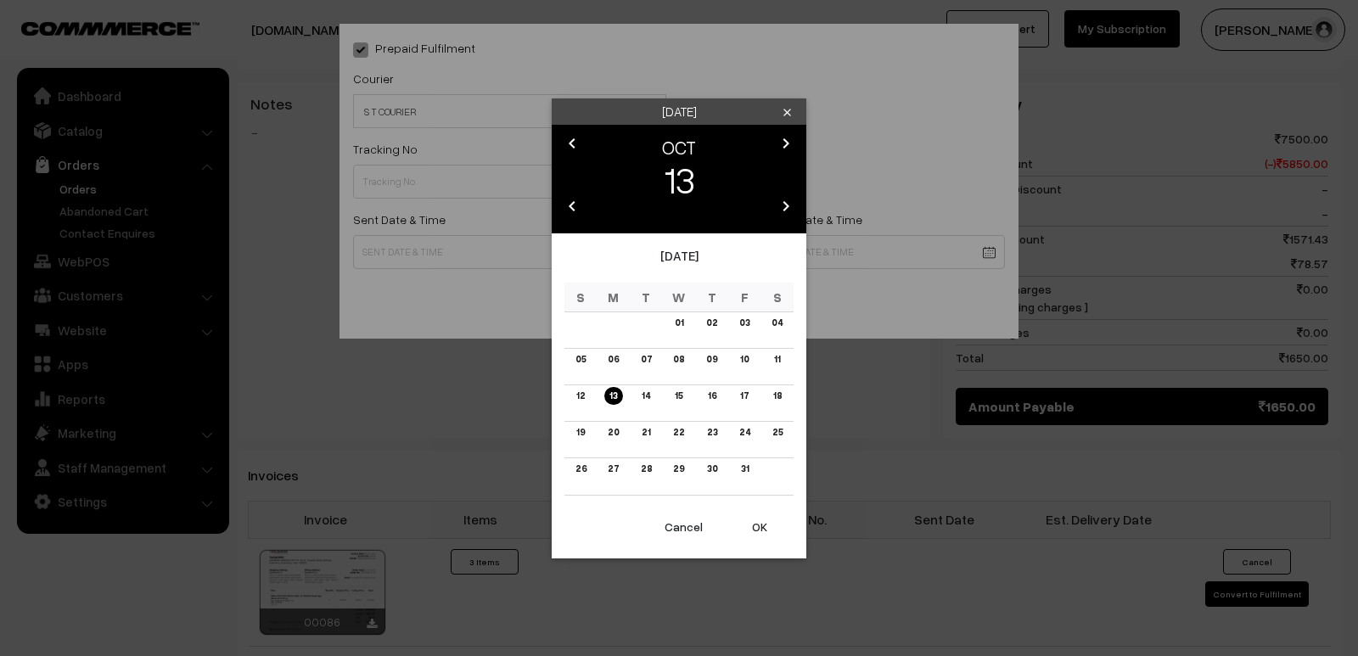
click at [564, 206] on icon "chevron_left" at bounding box center [572, 206] width 20 height 20
click at [762, 525] on button "OK" at bounding box center [759, 526] width 68 height 37
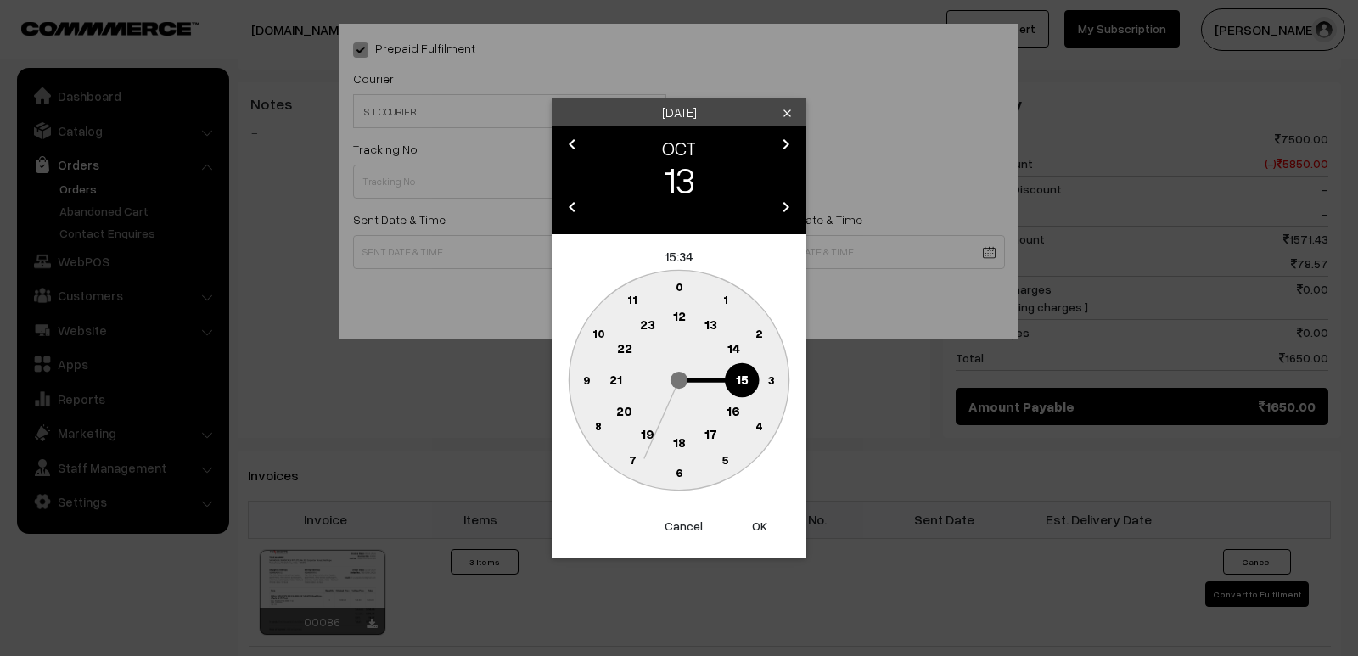
click at [724, 442] on circle at bounding box center [710, 434] width 35 height 35
click at [724, 454] on text "25" at bounding box center [725, 459] width 14 height 14
type input "13-10-2024 17:25"
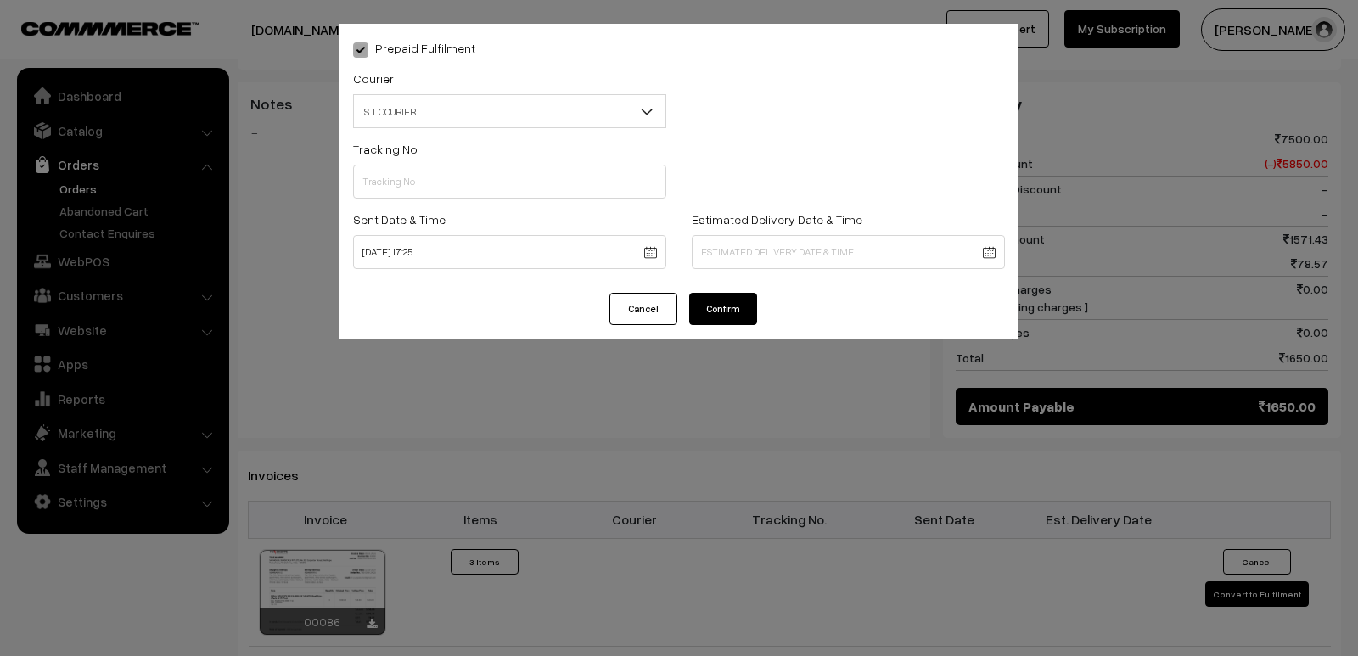
click at [647, 307] on button "Cancel" at bounding box center [643, 309] width 68 height 32
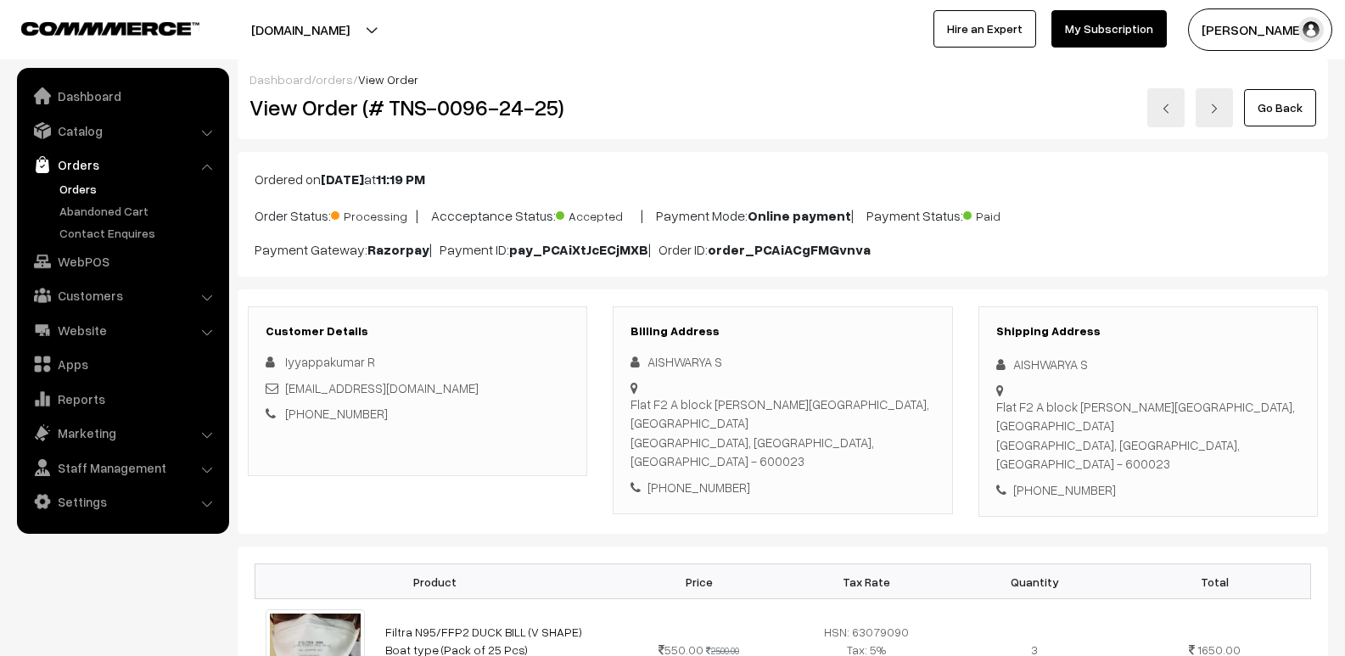
scroll to position [0, 0]
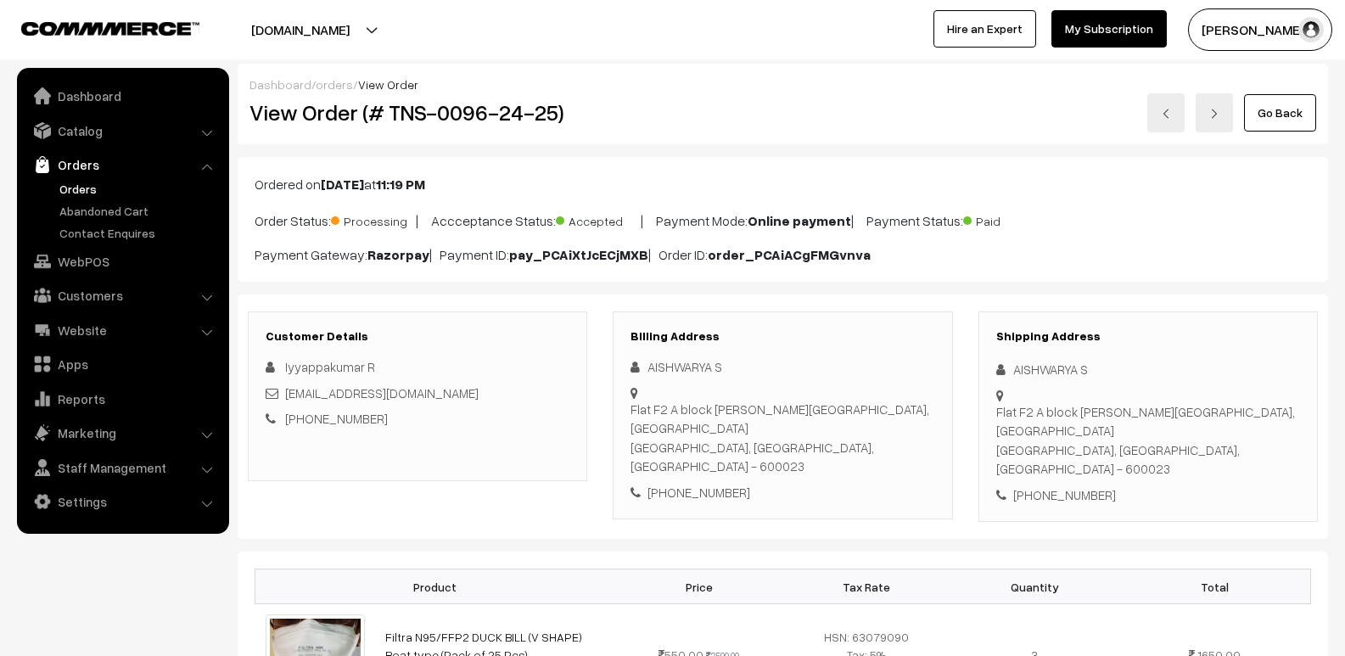
click at [137, 192] on link "Orders" at bounding box center [139, 189] width 168 height 18
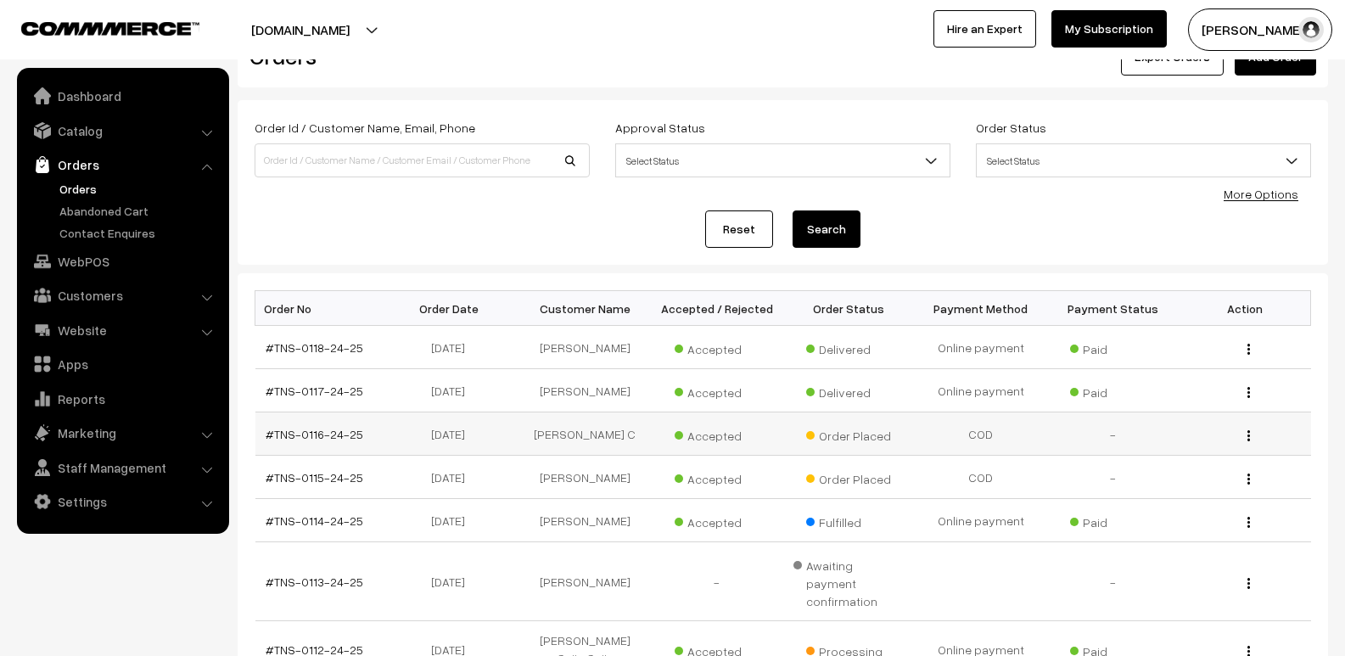
scroll to position [85, 0]
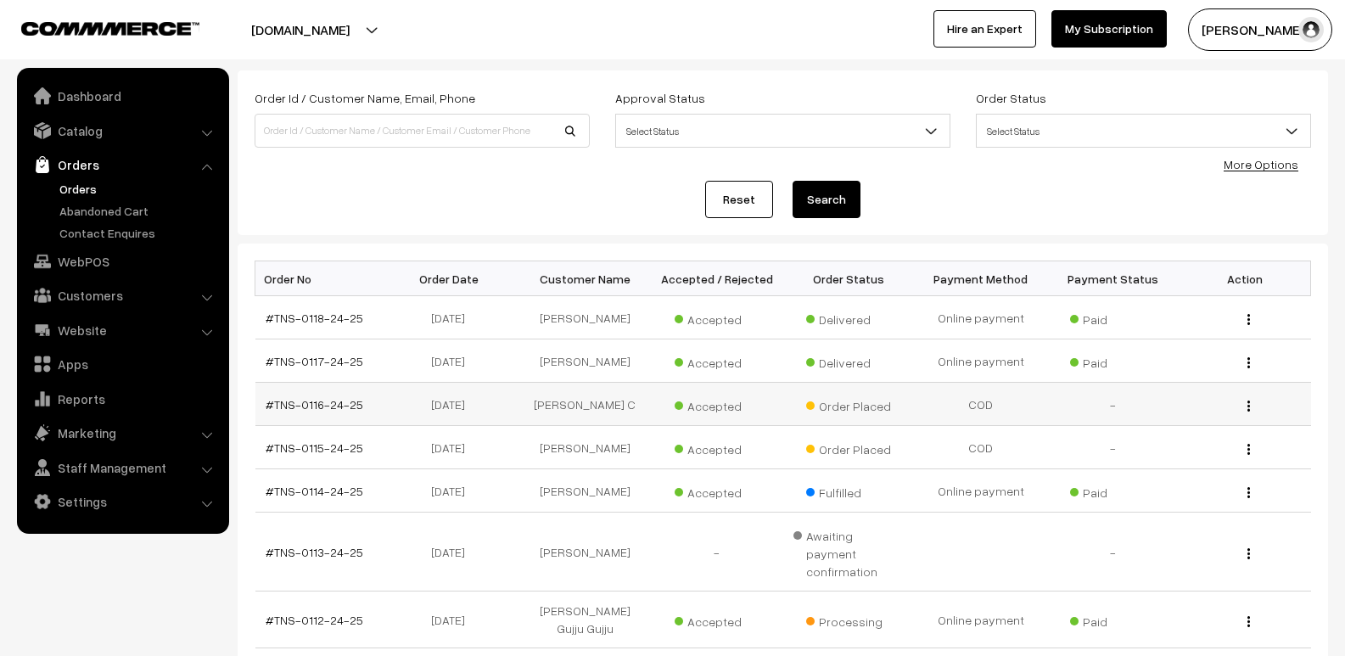
click at [1247, 409] on img "button" at bounding box center [1248, 405] width 3 height 11
click at [1211, 427] on link "View" at bounding box center [1173, 430] width 144 height 37
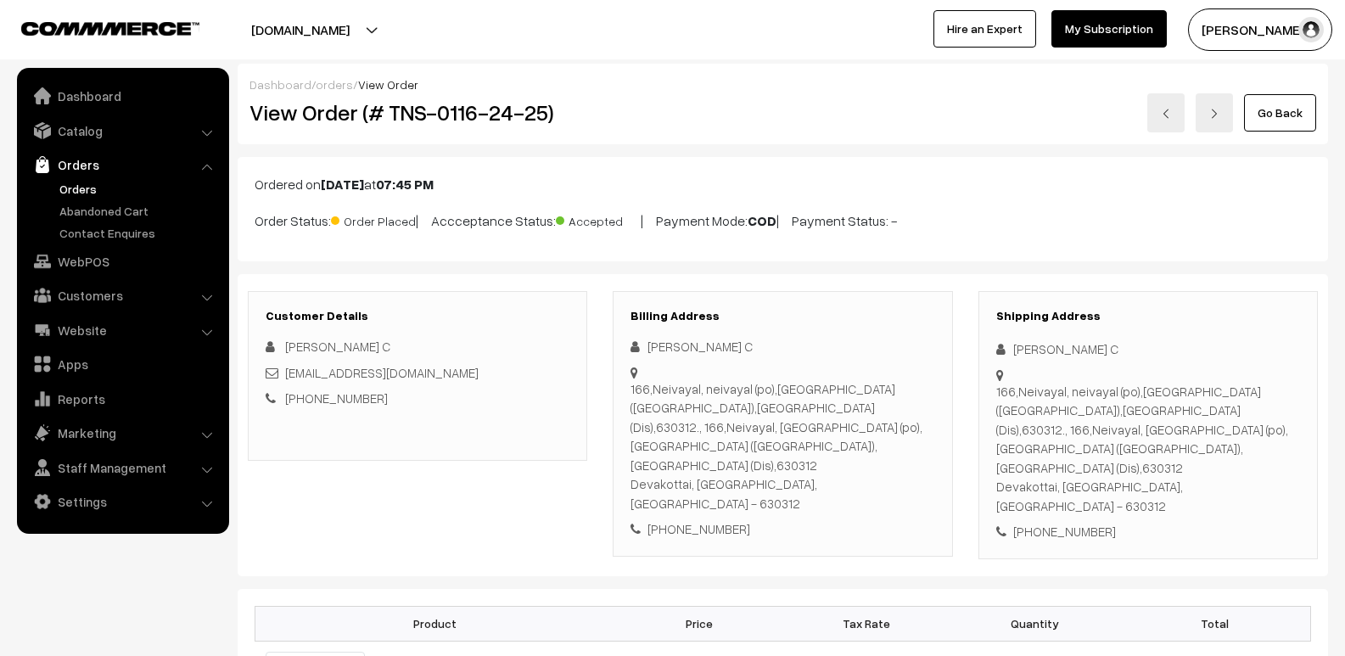
click at [356, 222] on span "Order Placed" at bounding box center [373, 219] width 85 height 22
drag, startPoint x: 497, startPoint y: 218, endPoint x: 592, endPoint y: 210, distance: 95.4
click at [498, 218] on p "Order Status: Order Placed | Accceptance Status: Accepted | Payment Mode: COD |…" at bounding box center [783, 219] width 1056 height 23
click at [851, 226] on p "Order Status: Order Placed | Accceptance Status: Accepted | Payment Mode: COD |…" at bounding box center [783, 219] width 1056 height 23
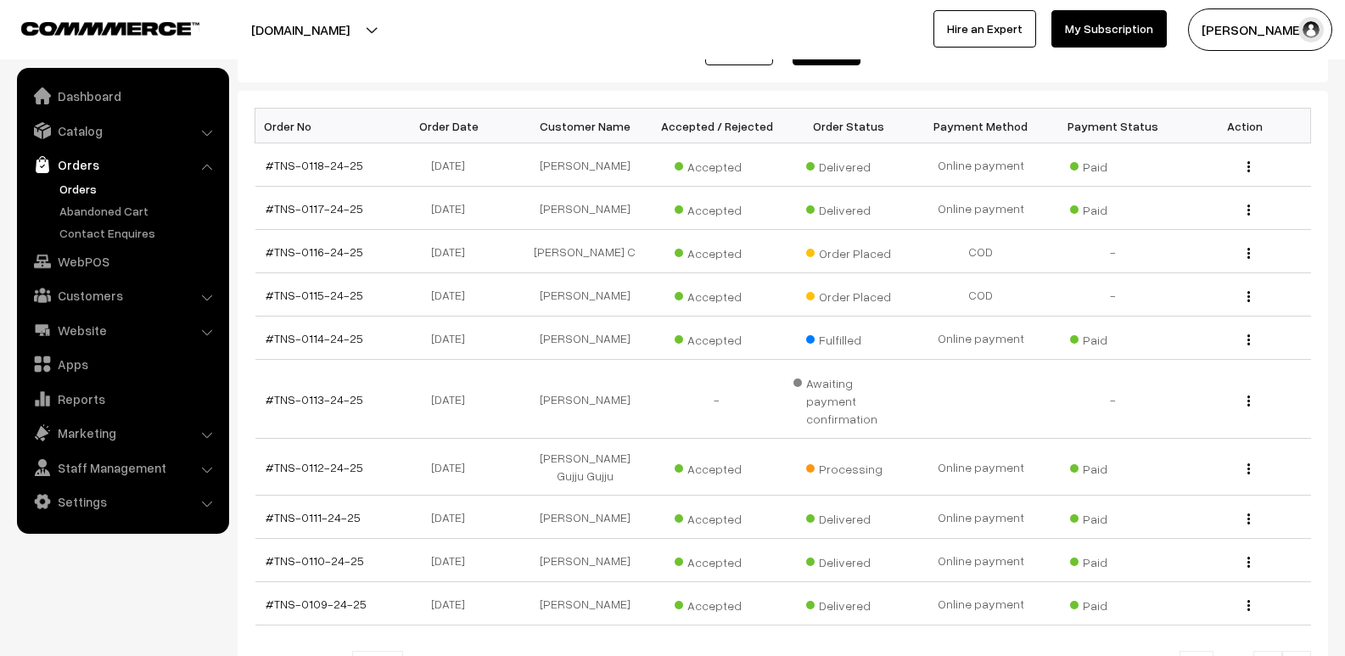
scroll to position [339, 0]
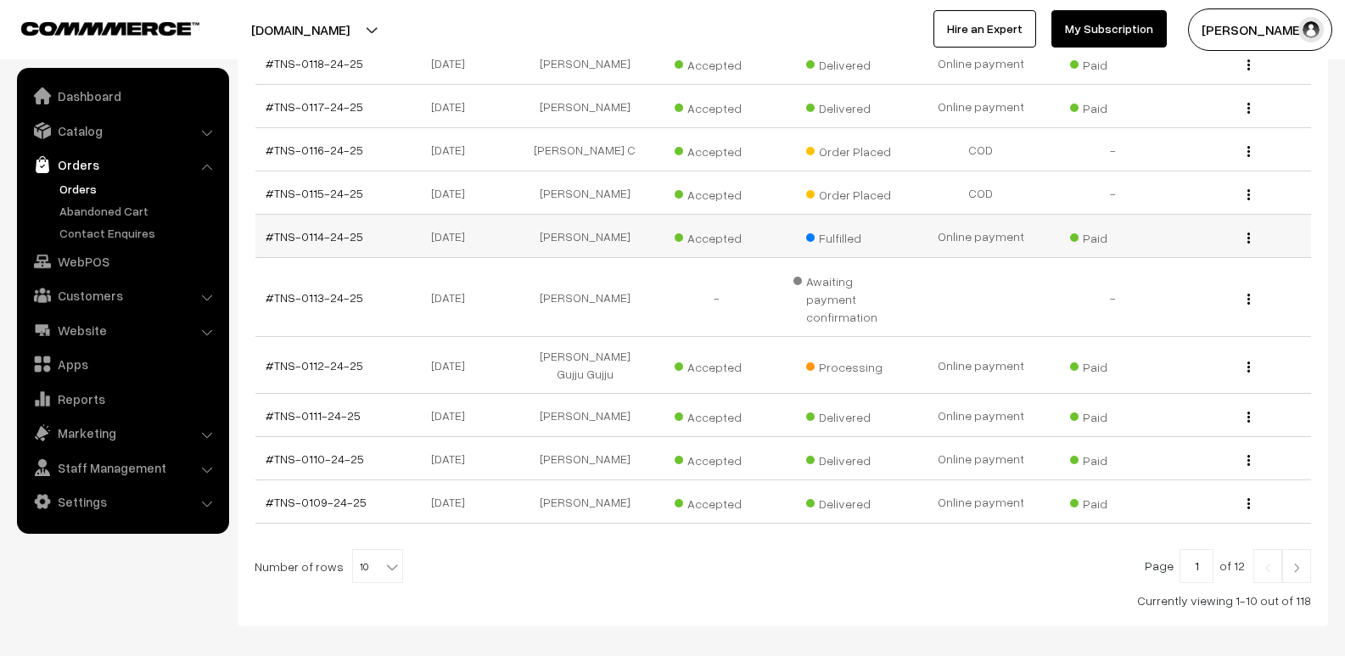
click at [1245, 240] on div "View" at bounding box center [1245, 236] width 112 height 18
click at [1252, 232] on div "View" at bounding box center [1245, 236] width 112 height 18
click at [1246, 233] on div "View" at bounding box center [1245, 236] width 112 height 18
click at [1246, 238] on button "button" at bounding box center [1248, 238] width 4 height 14
click at [1207, 260] on link "View" at bounding box center [1173, 262] width 144 height 37
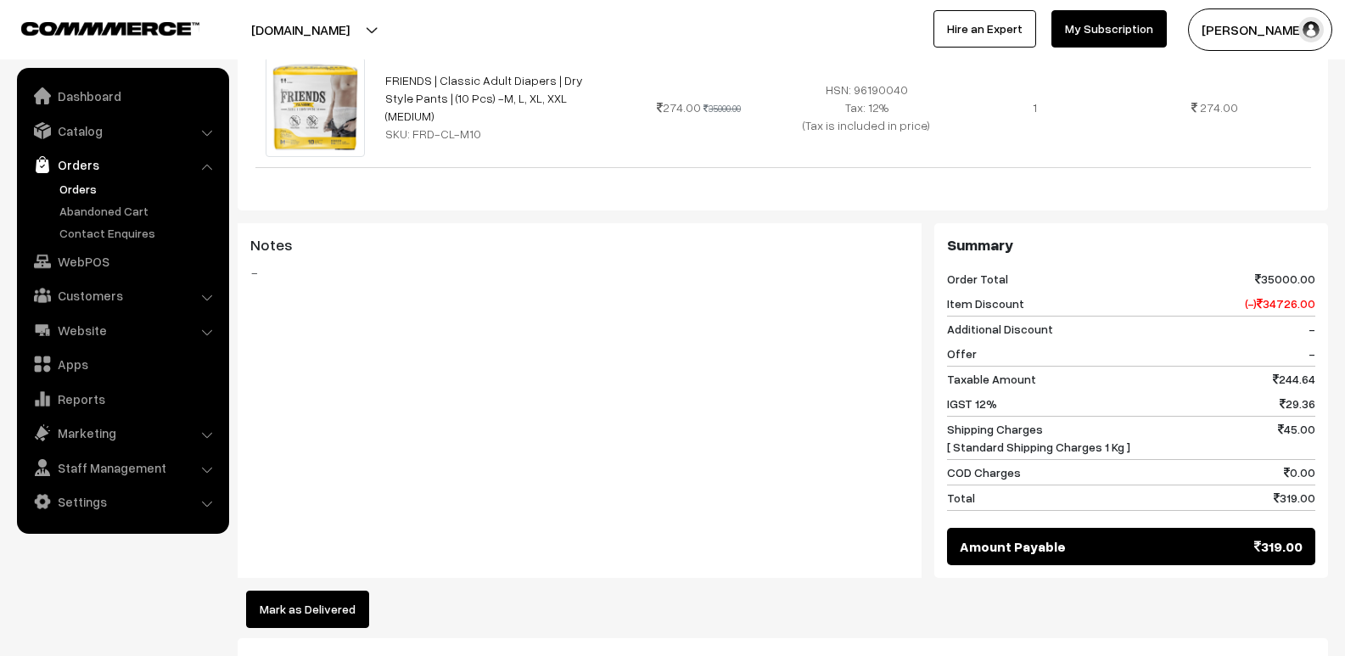
scroll to position [849, 0]
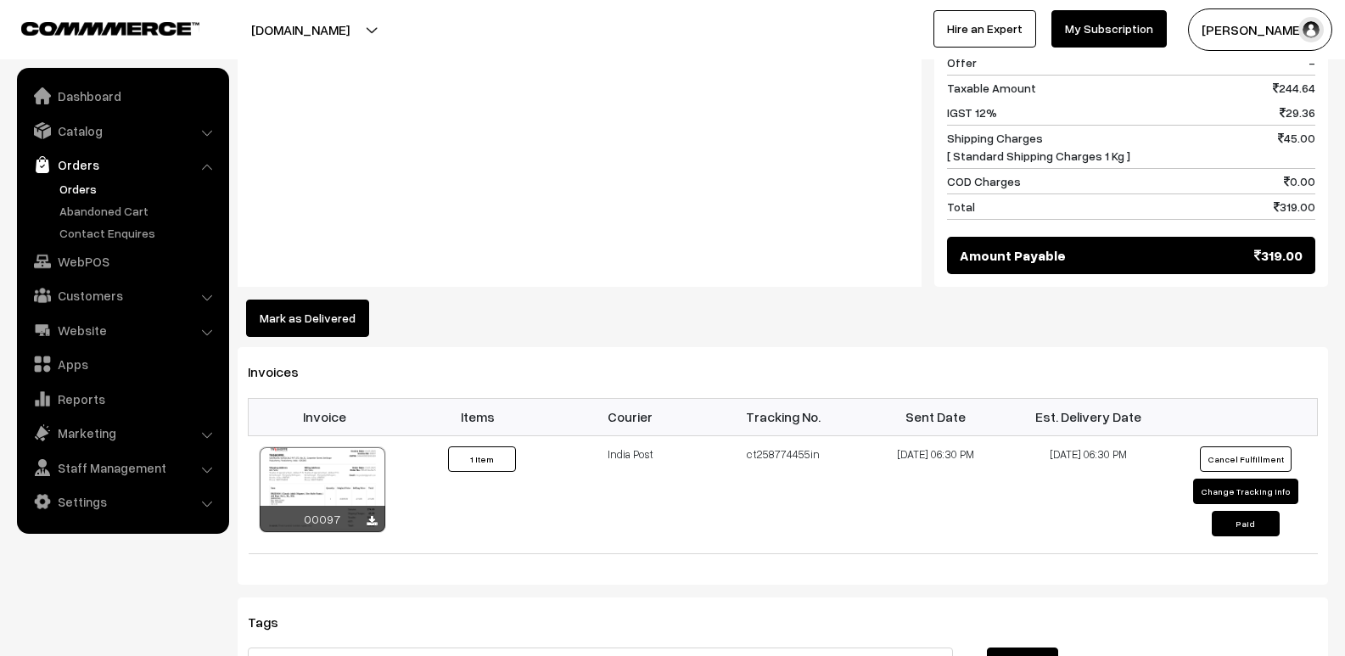
click at [302, 300] on button "Mark as Delivered" at bounding box center [307, 318] width 123 height 37
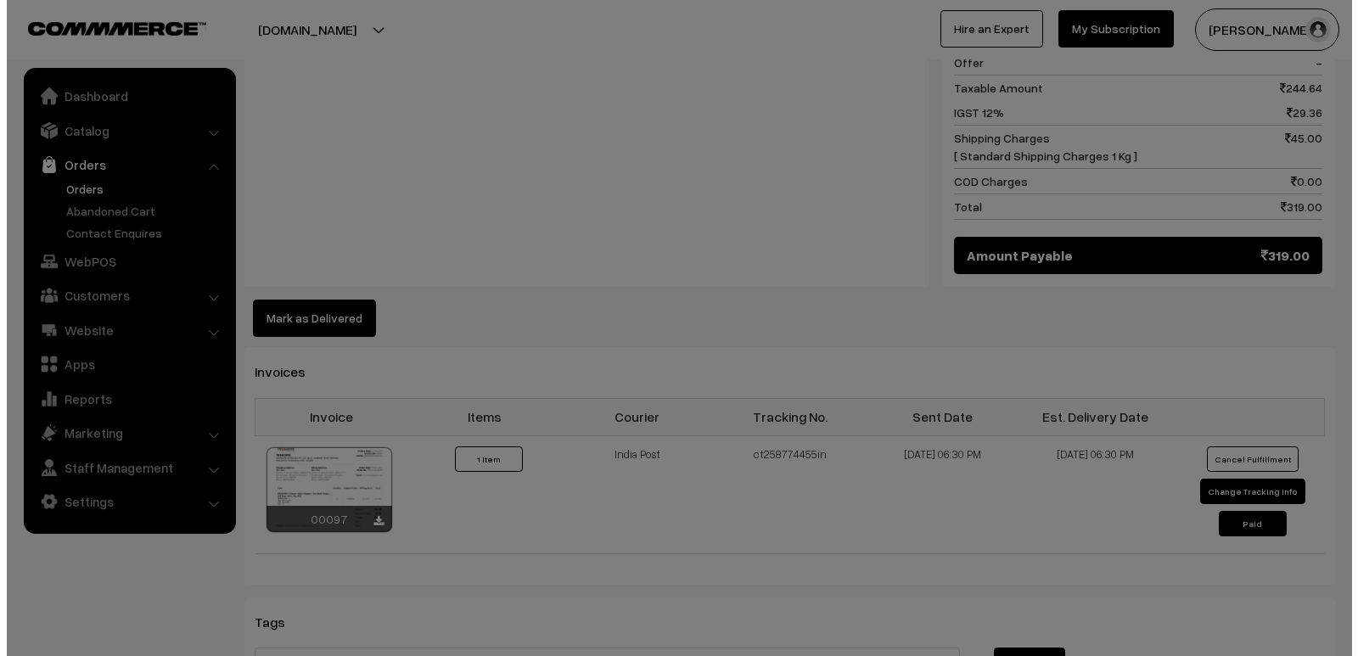
scroll to position [932, 0]
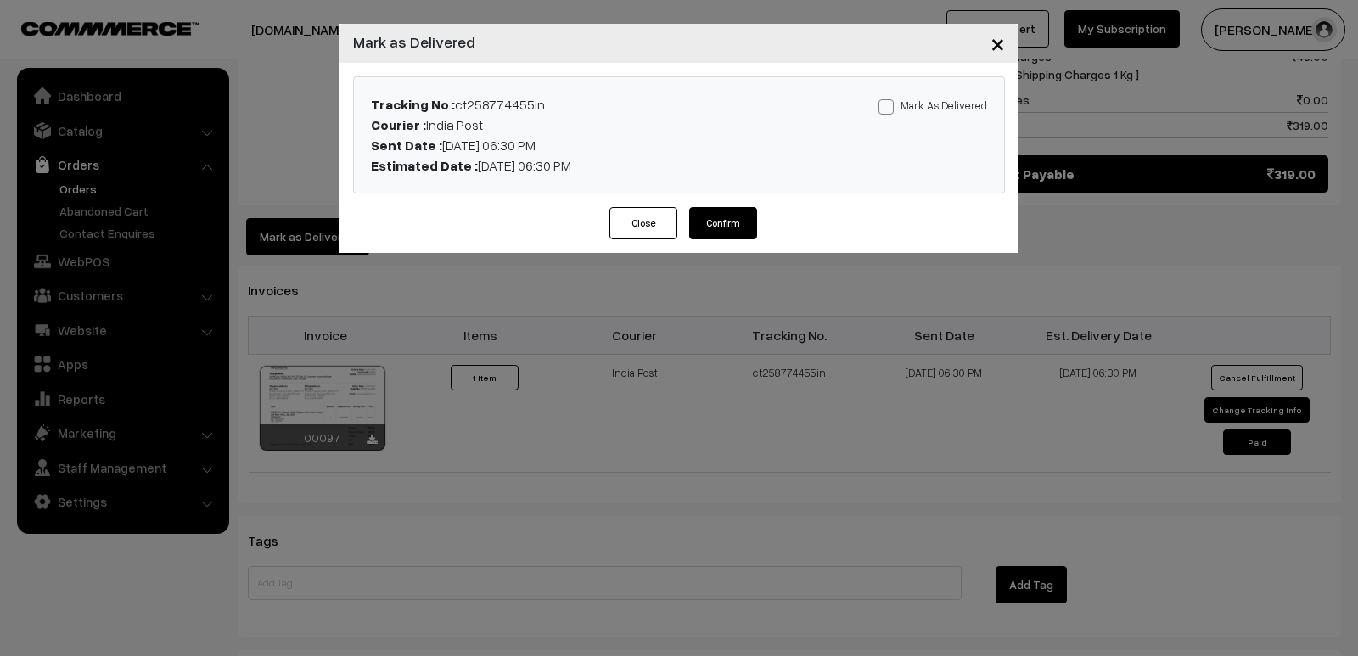
click at [714, 225] on button "Confirm" at bounding box center [723, 223] width 68 height 32
click at [889, 113] on span at bounding box center [885, 106] width 15 height 15
click at [889, 109] on input "Mark As Delivered" at bounding box center [883, 103] width 11 height 11
checkbox input "true"
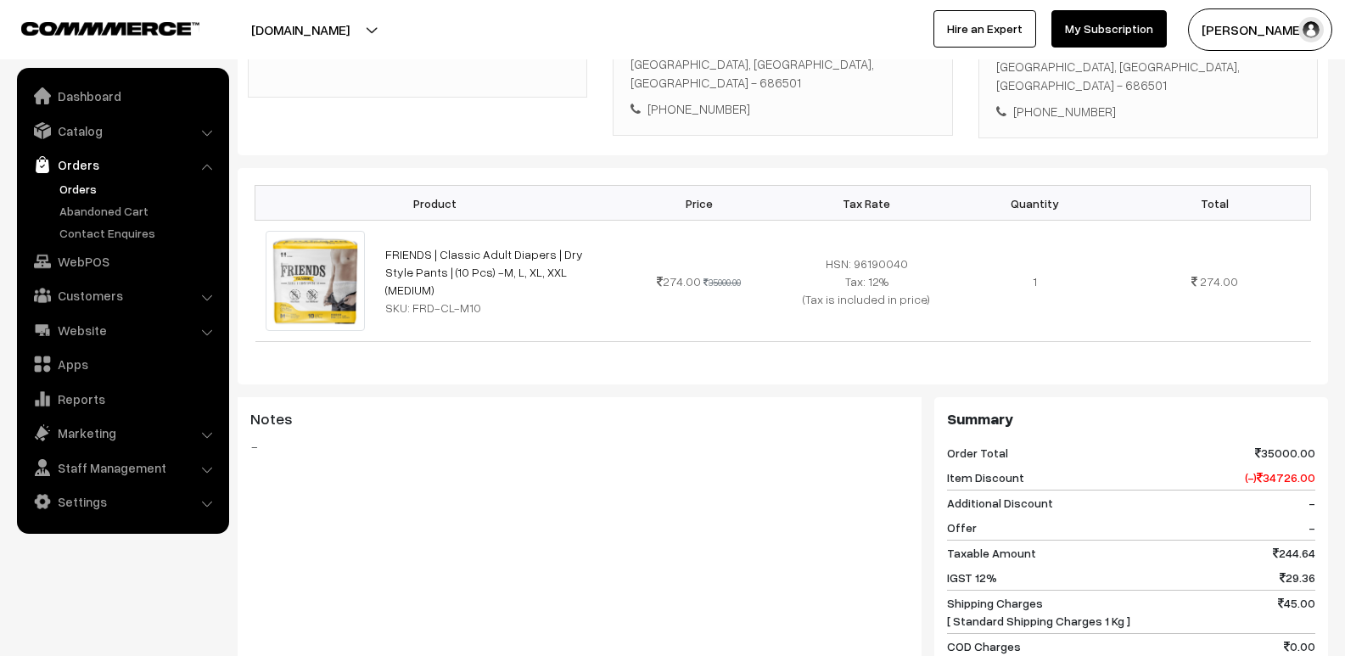
scroll to position [424, 0]
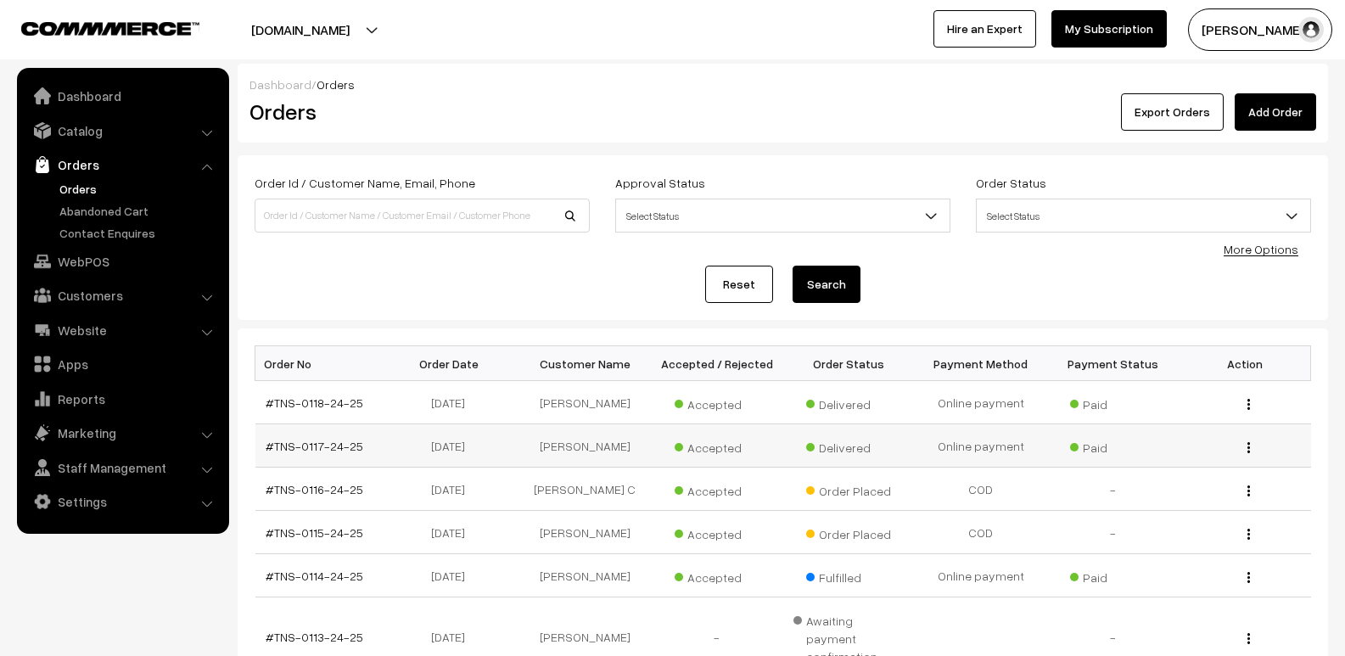
scroll to position [339, 0]
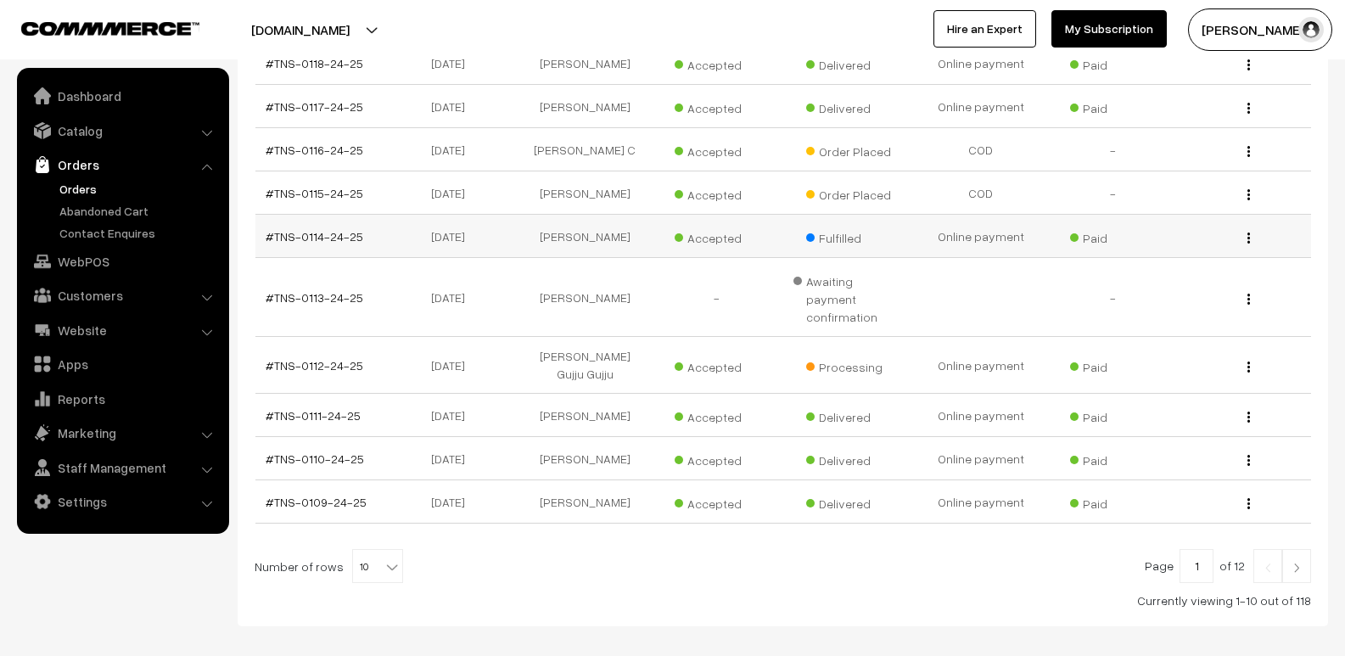
click at [1248, 238] on img "button" at bounding box center [1248, 237] width 3 height 11
click at [1164, 263] on link "View" at bounding box center [1173, 262] width 144 height 37
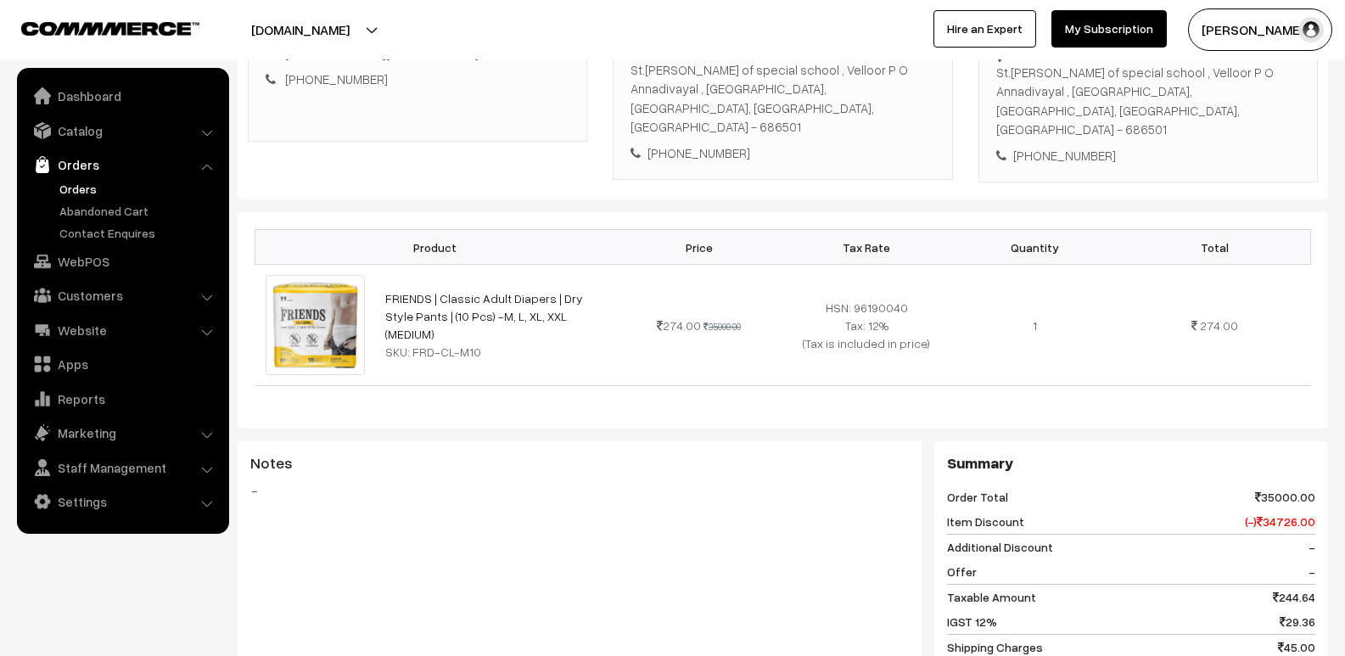
scroll to position [764, 0]
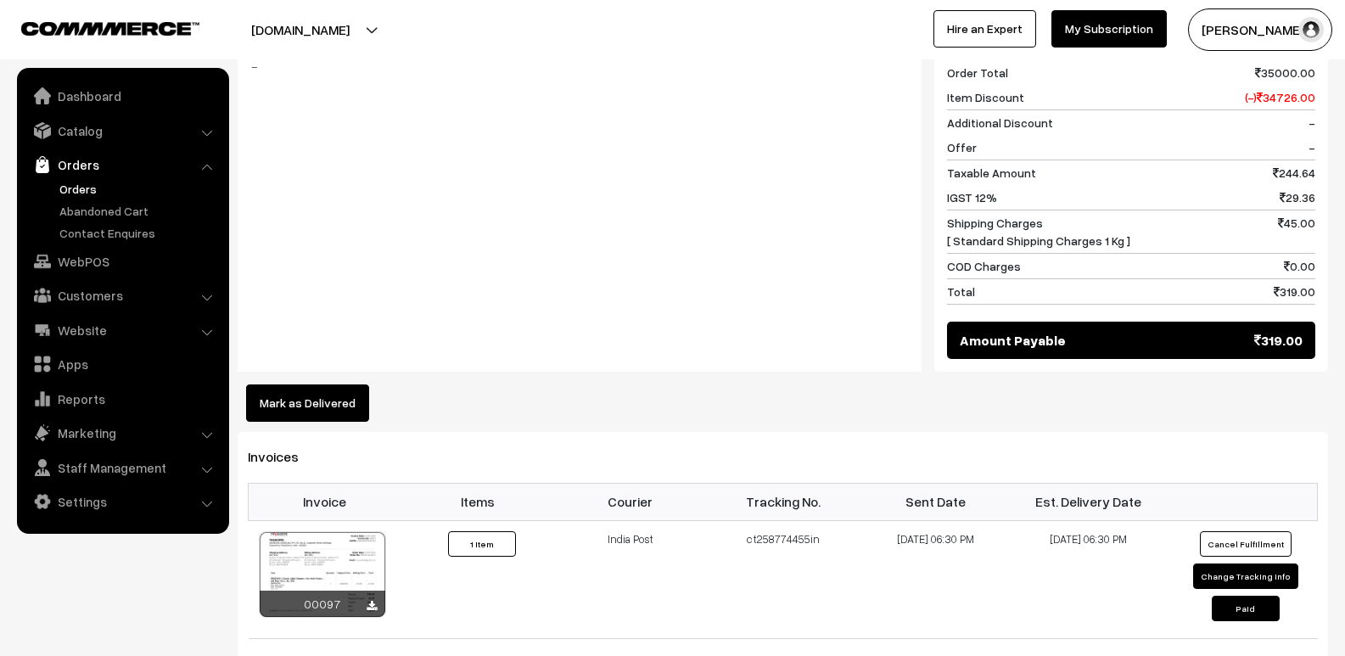
click at [286, 384] on button "Mark as Delivered" at bounding box center [307, 402] width 123 height 37
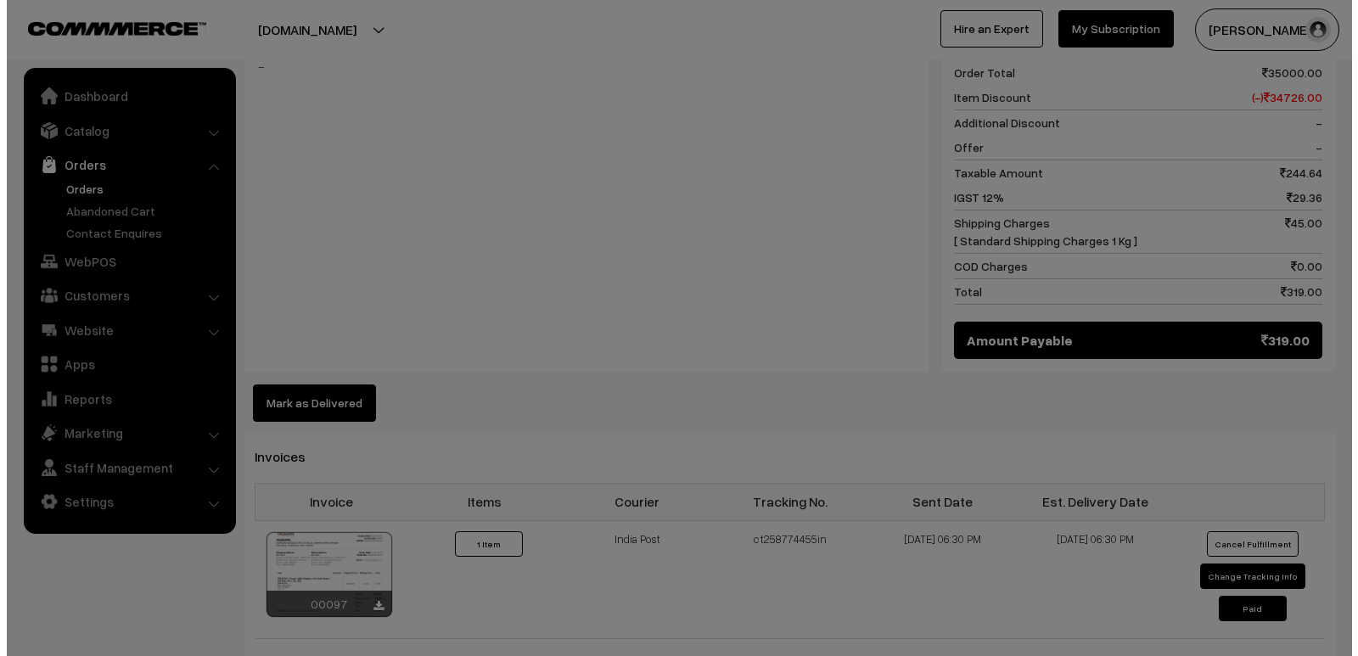
scroll to position [762, 0]
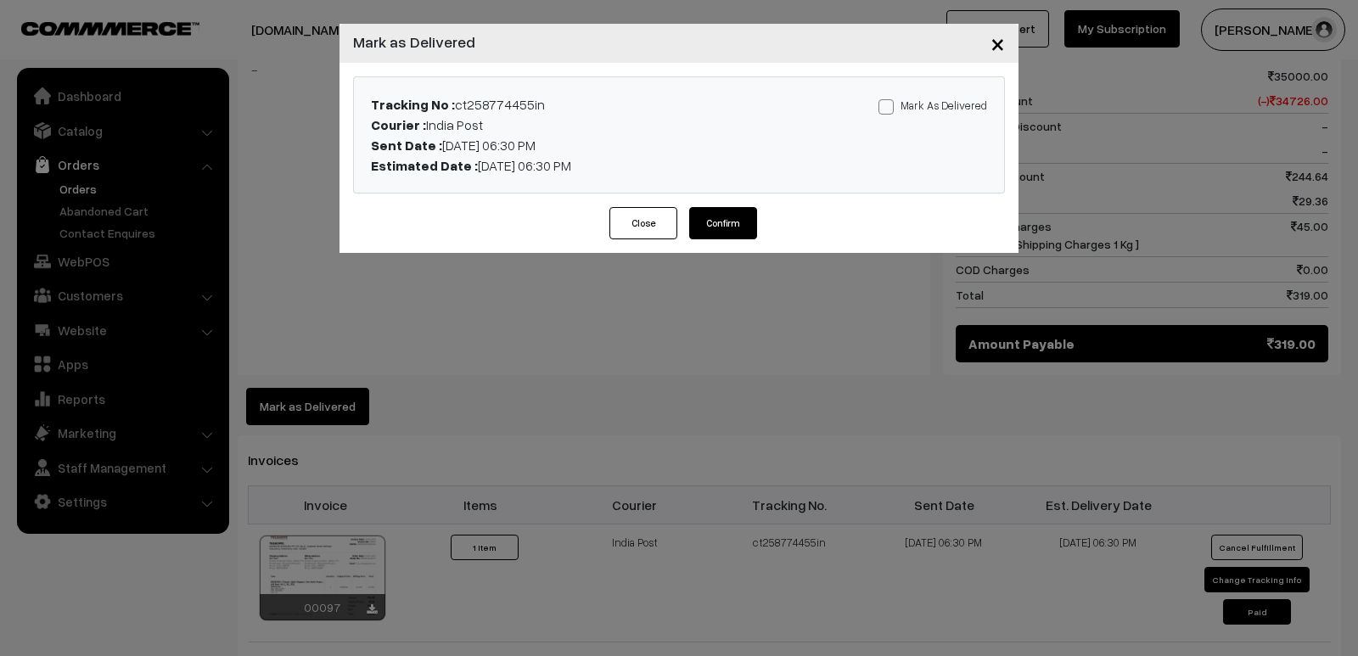
click at [889, 105] on span at bounding box center [885, 106] width 15 height 15
click at [889, 105] on input "Mark As Delivered" at bounding box center [883, 103] width 11 height 11
checkbox input "true"
click at [731, 215] on button "Confirm" at bounding box center [723, 223] width 68 height 32
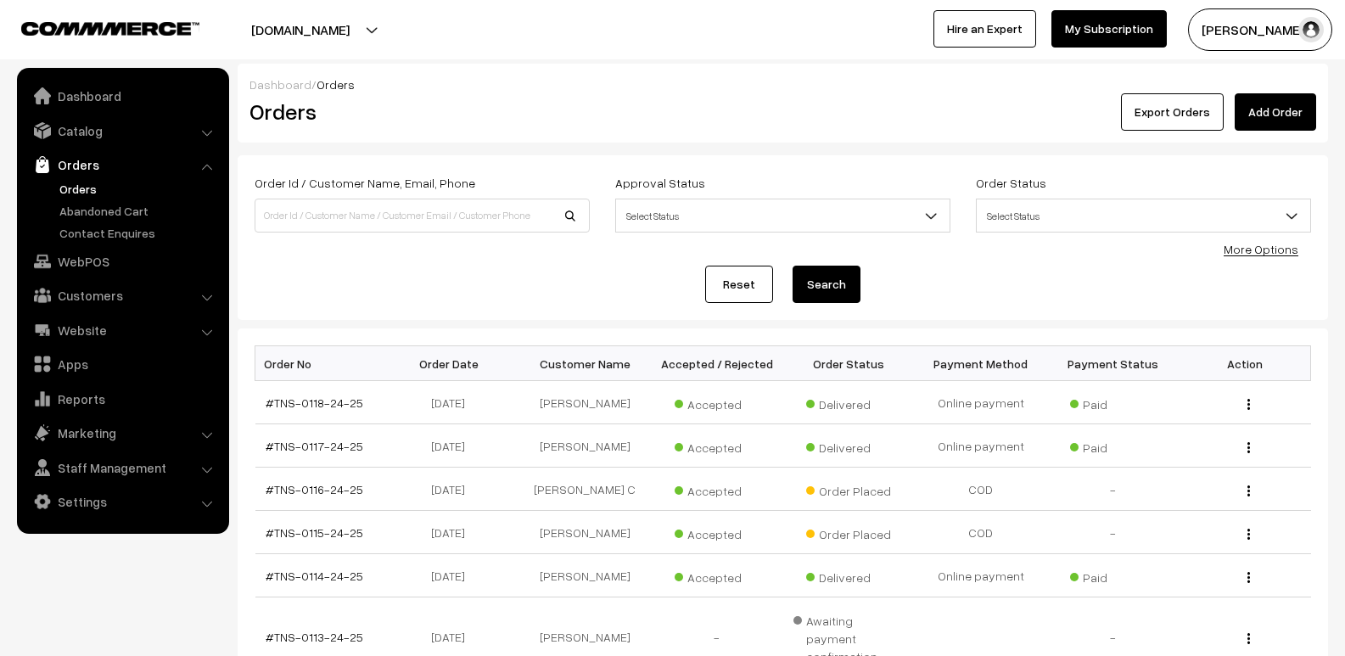
scroll to position [339, 0]
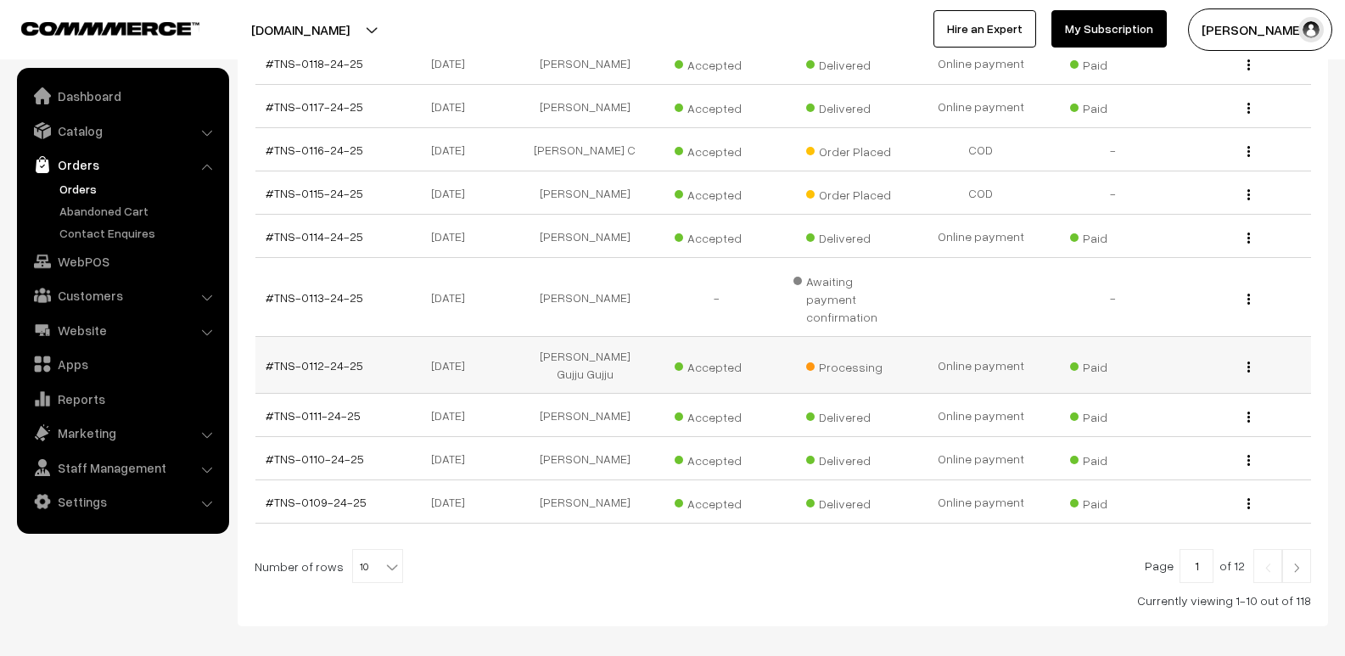
click at [1247, 360] on button "button" at bounding box center [1248, 367] width 4 height 14
click at [1189, 372] on link "View" at bounding box center [1173, 390] width 144 height 37
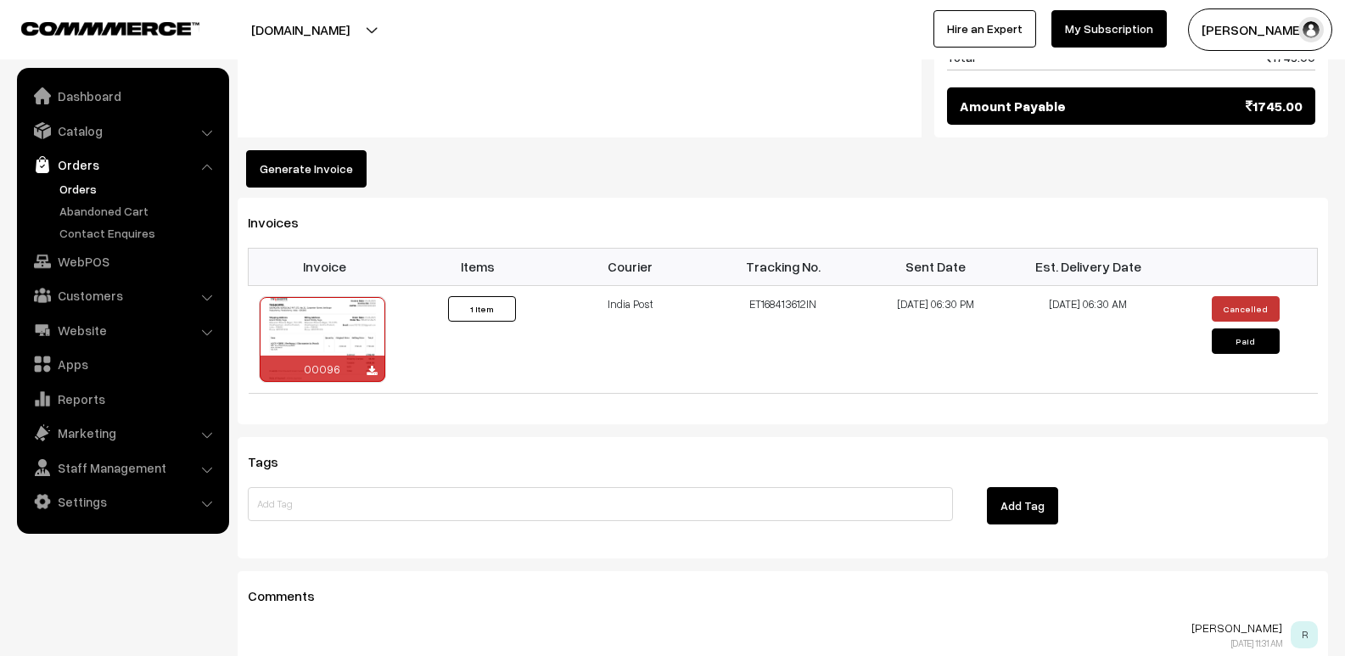
scroll to position [1018, 0]
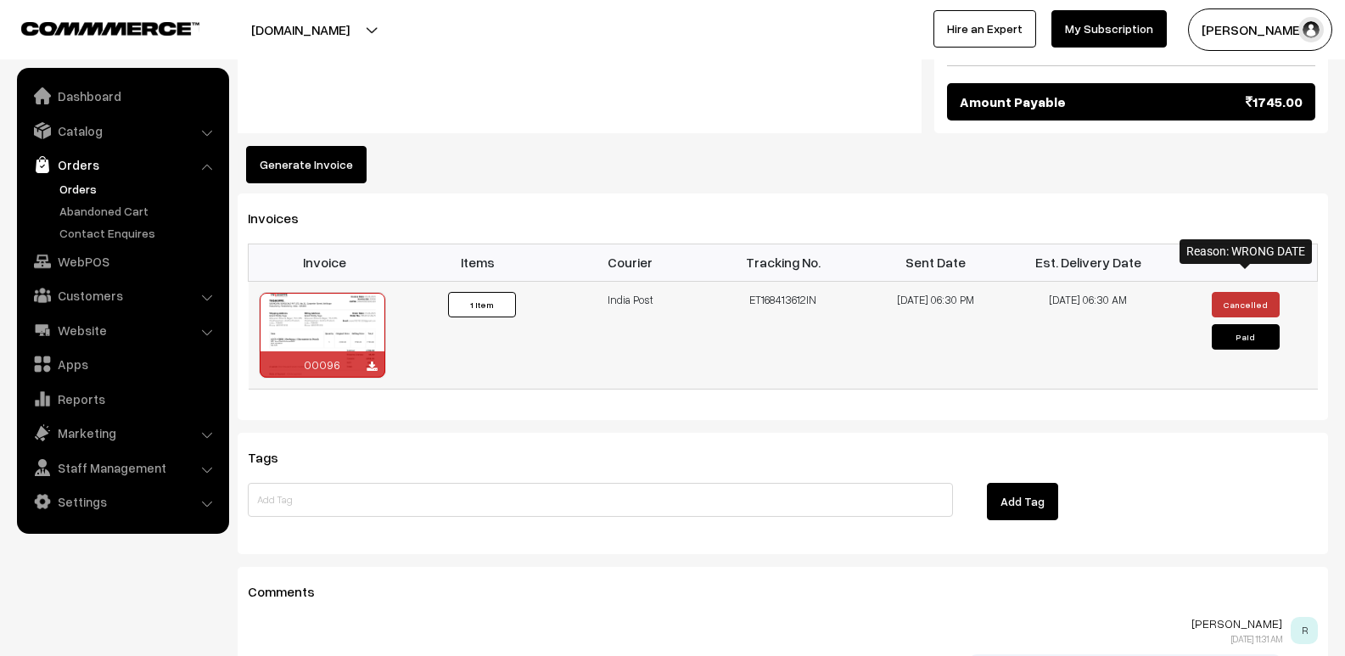
click at [1233, 292] on button "Cancelled" at bounding box center [1246, 304] width 68 height 25
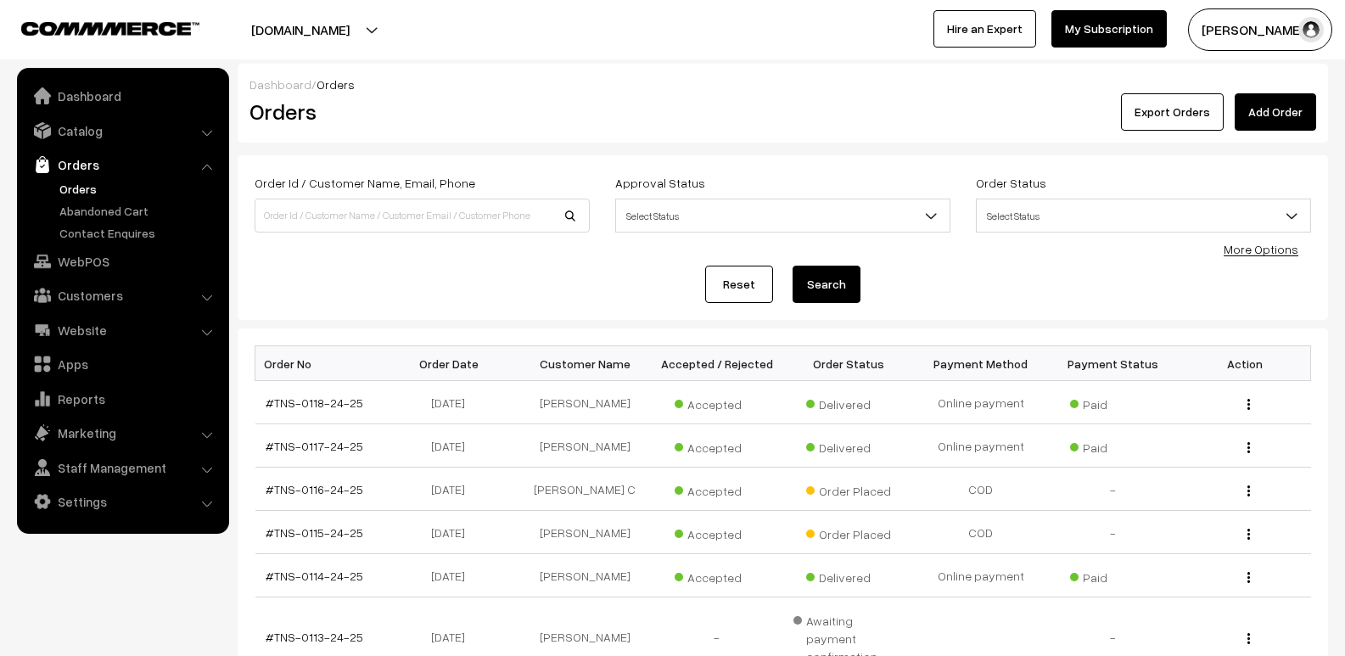
scroll to position [339, 0]
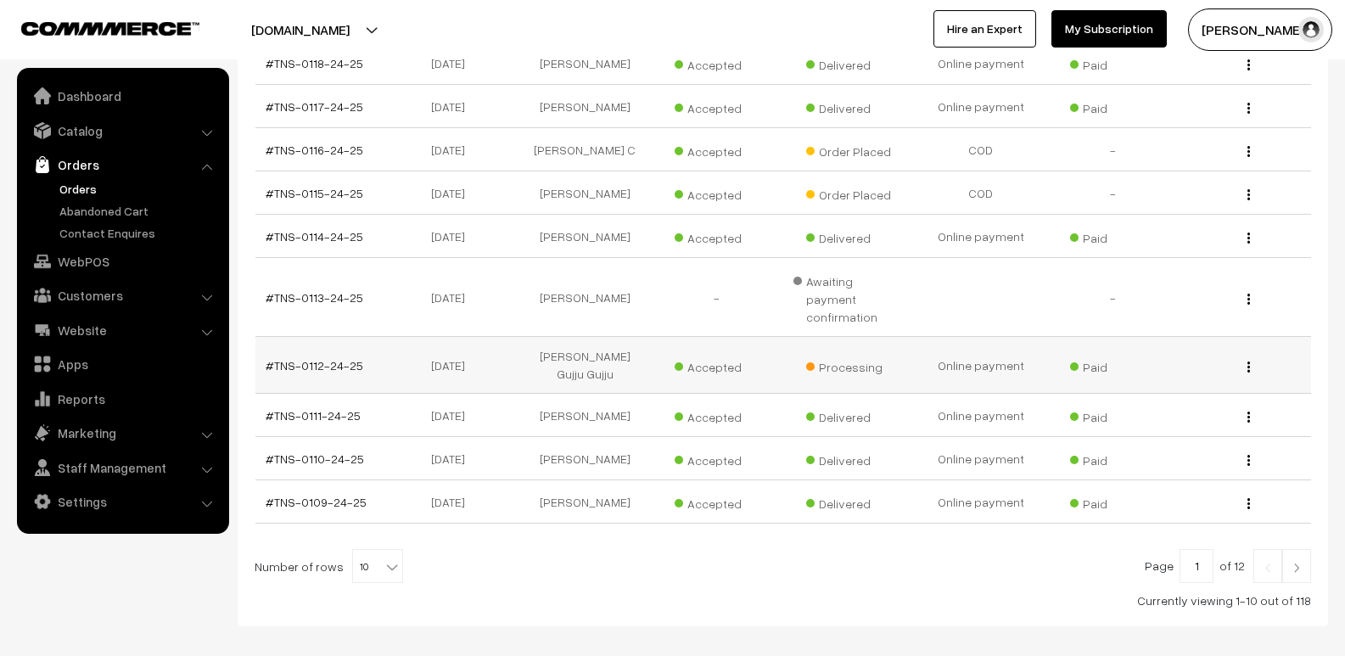
click at [1250, 361] on img "button" at bounding box center [1248, 366] width 3 height 11
click at [1192, 372] on link "View" at bounding box center [1173, 390] width 144 height 37
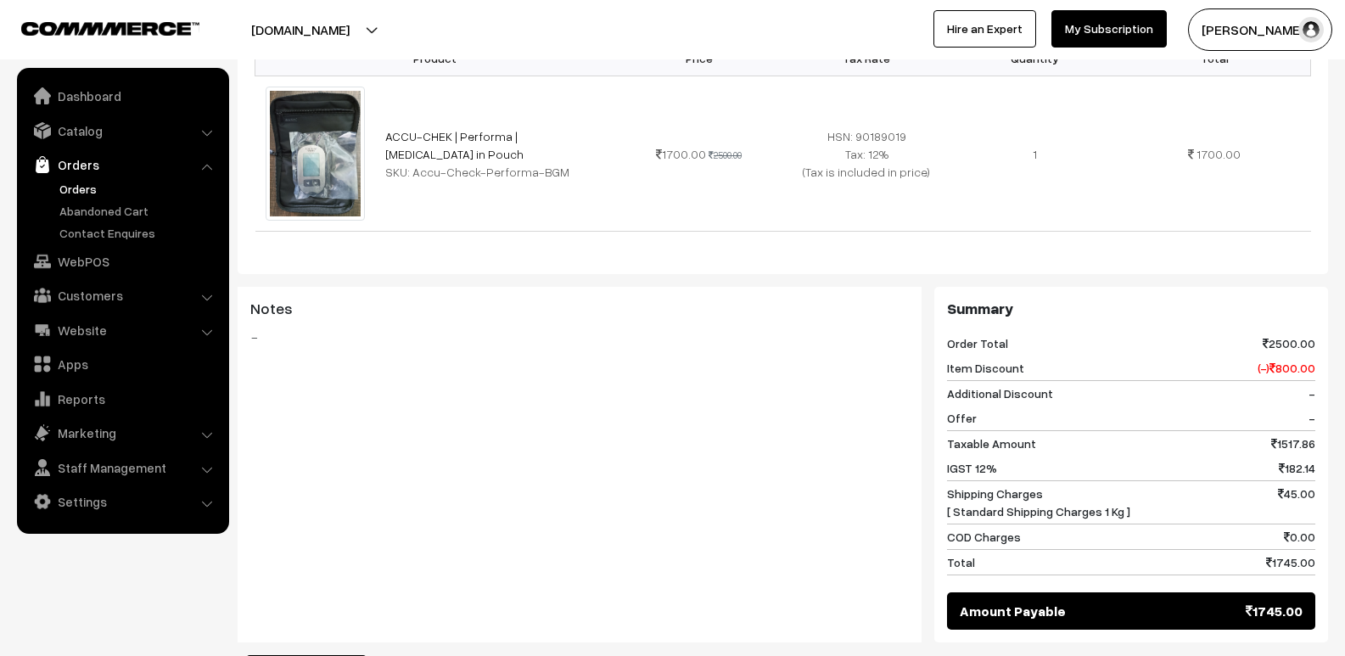
scroll to position [933, 0]
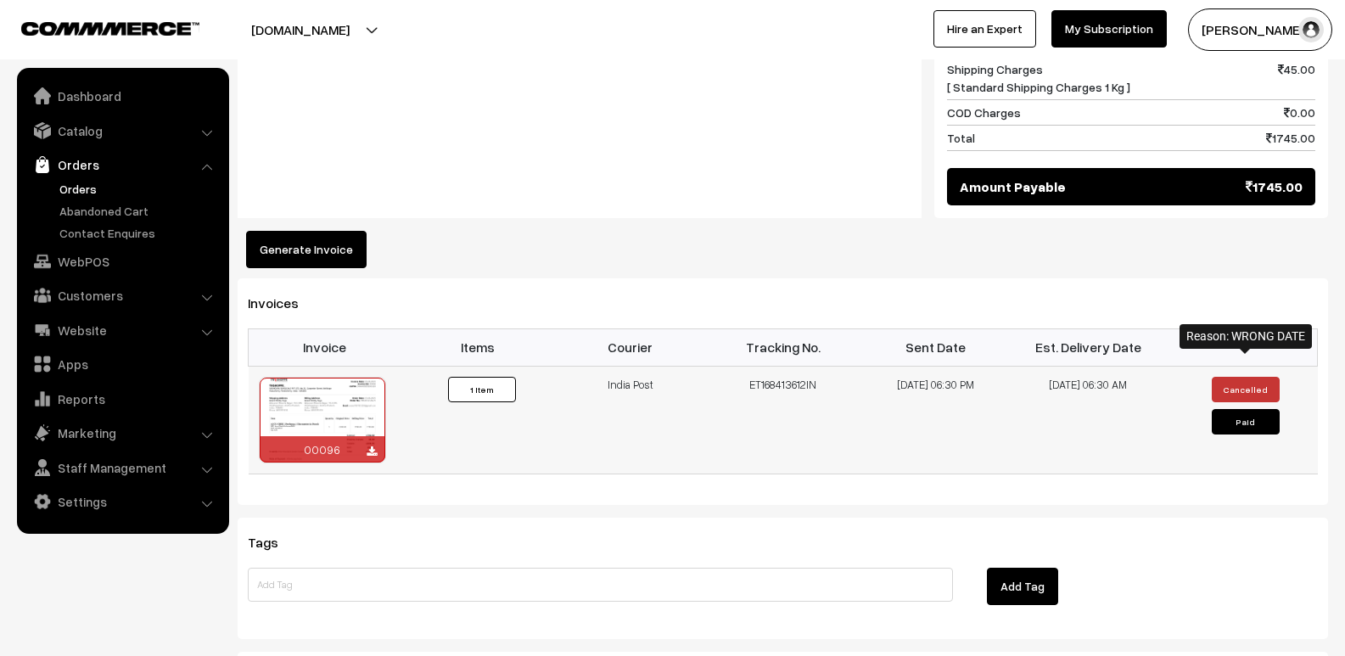
click at [1228, 377] on button "Cancelled" at bounding box center [1246, 389] width 68 height 25
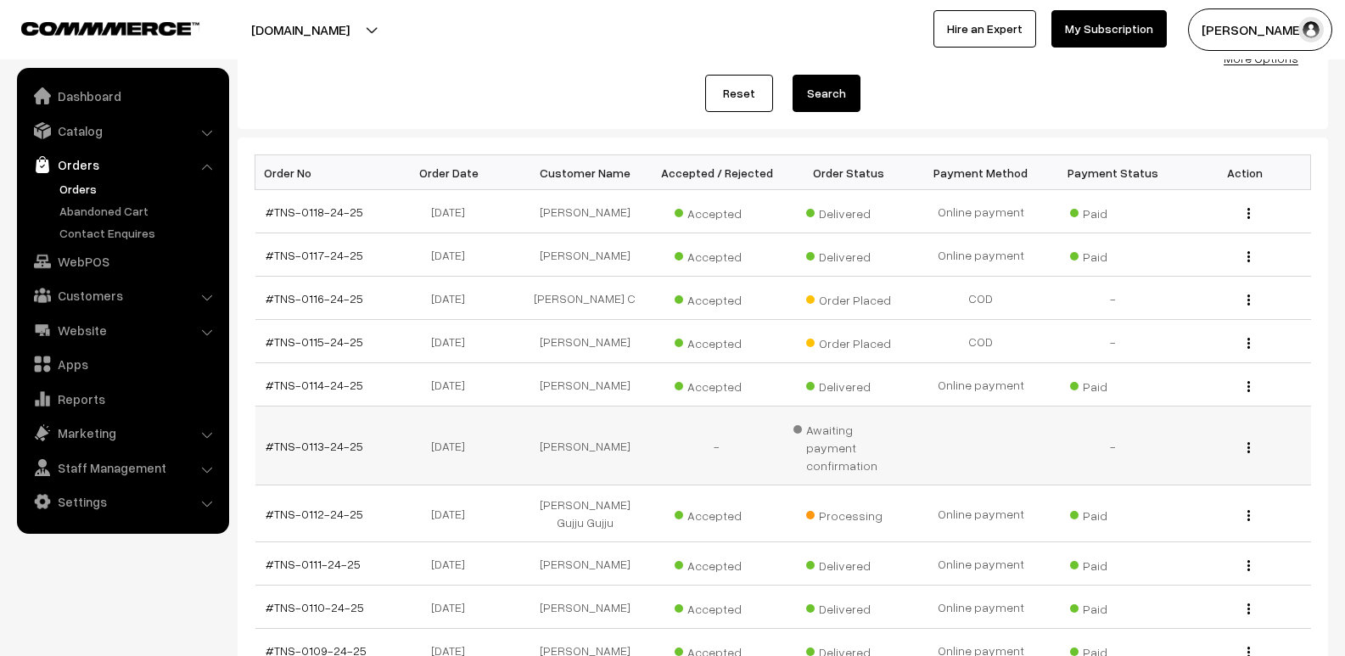
scroll to position [402, 0]
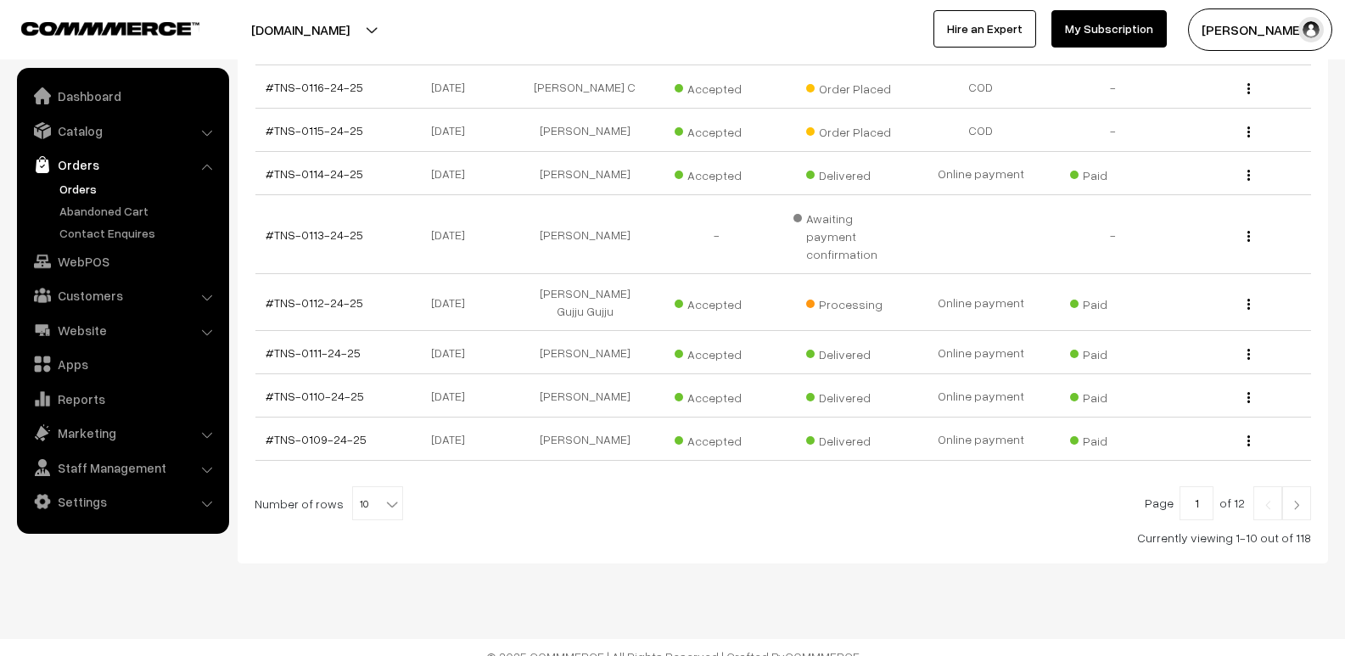
click at [1295, 494] on link at bounding box center [1296, 503] width 29 height 34
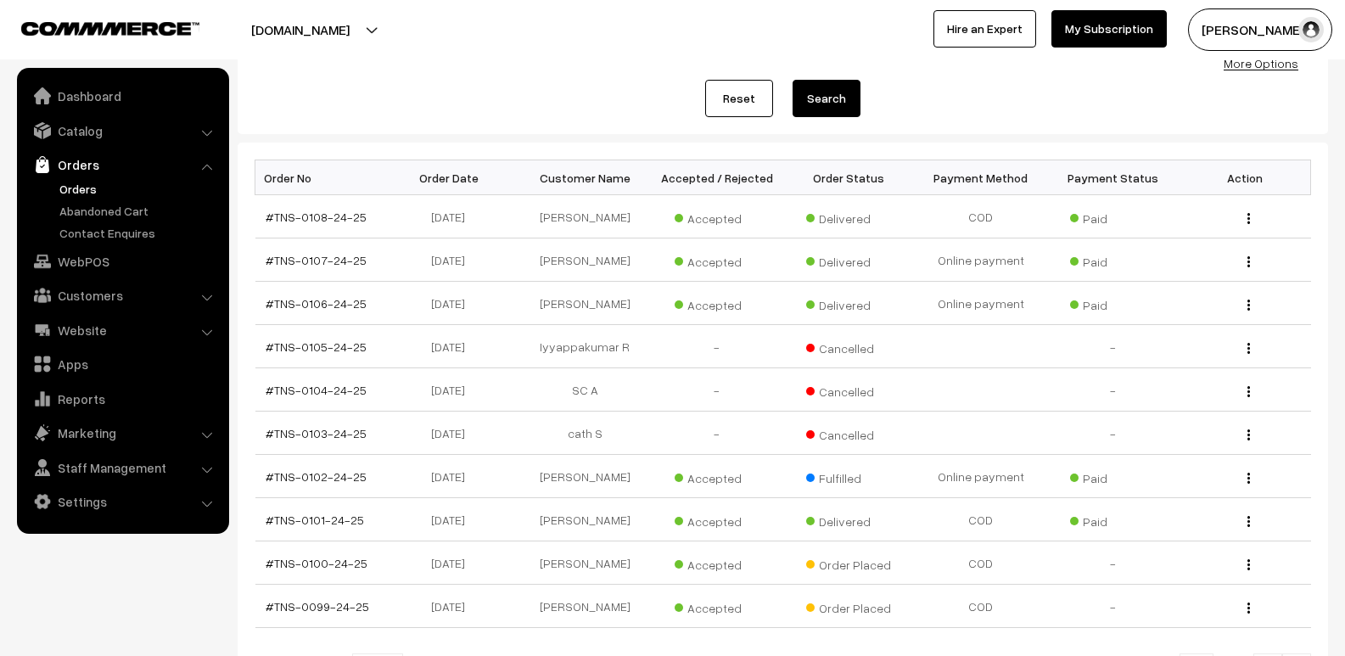
scroll to position [371, 0]
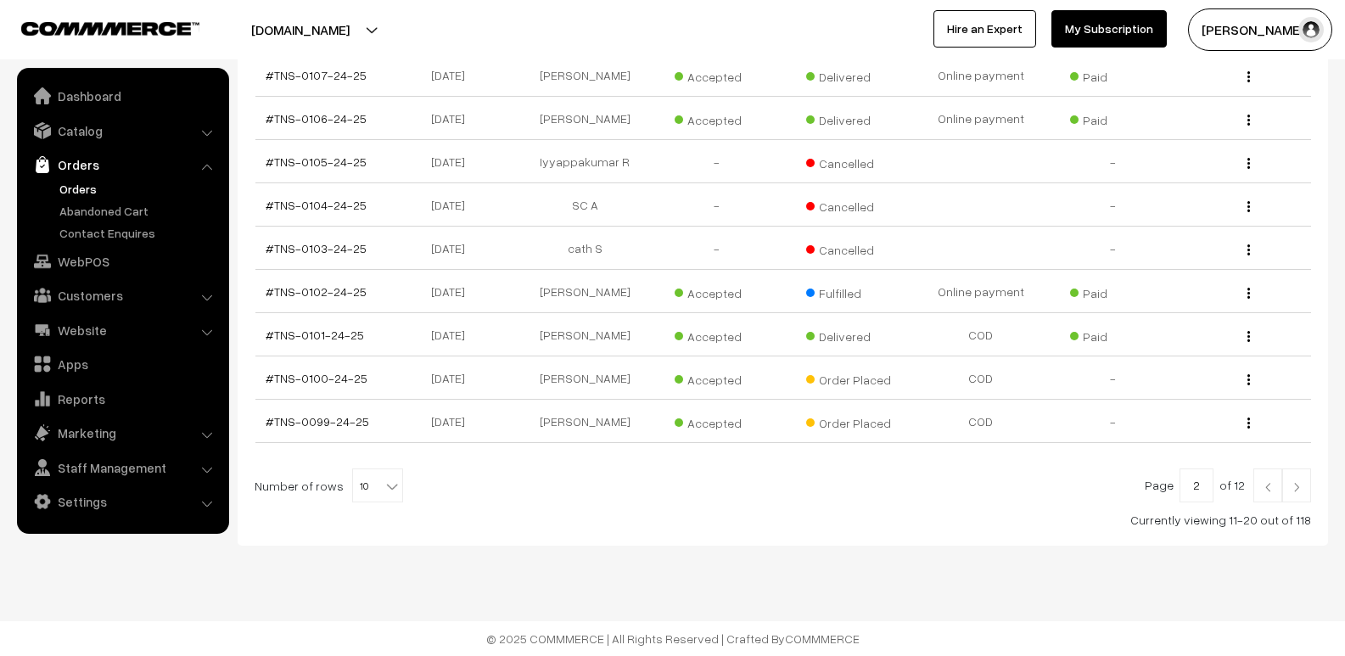
click at [1298, 486] on img at bounding box center [1296, 487] width 15 height 10
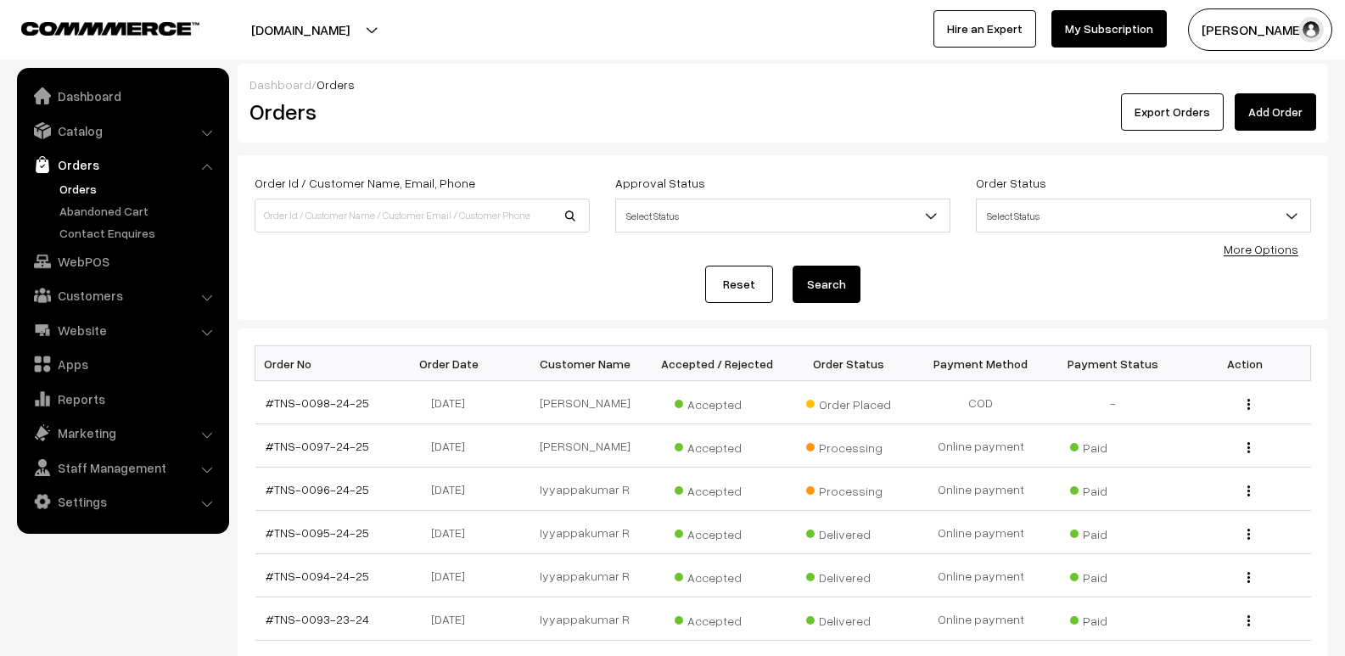
click at [1298, 486] on div "View" at bounding box center [1245, 489] width 112 height 18
click at [1249, 449] on img "button" at bounding box center [1248, 447] width 3 height 11
click at [1119, 472] on link "View" at bounding box center [1173, 471] width 144 height 37
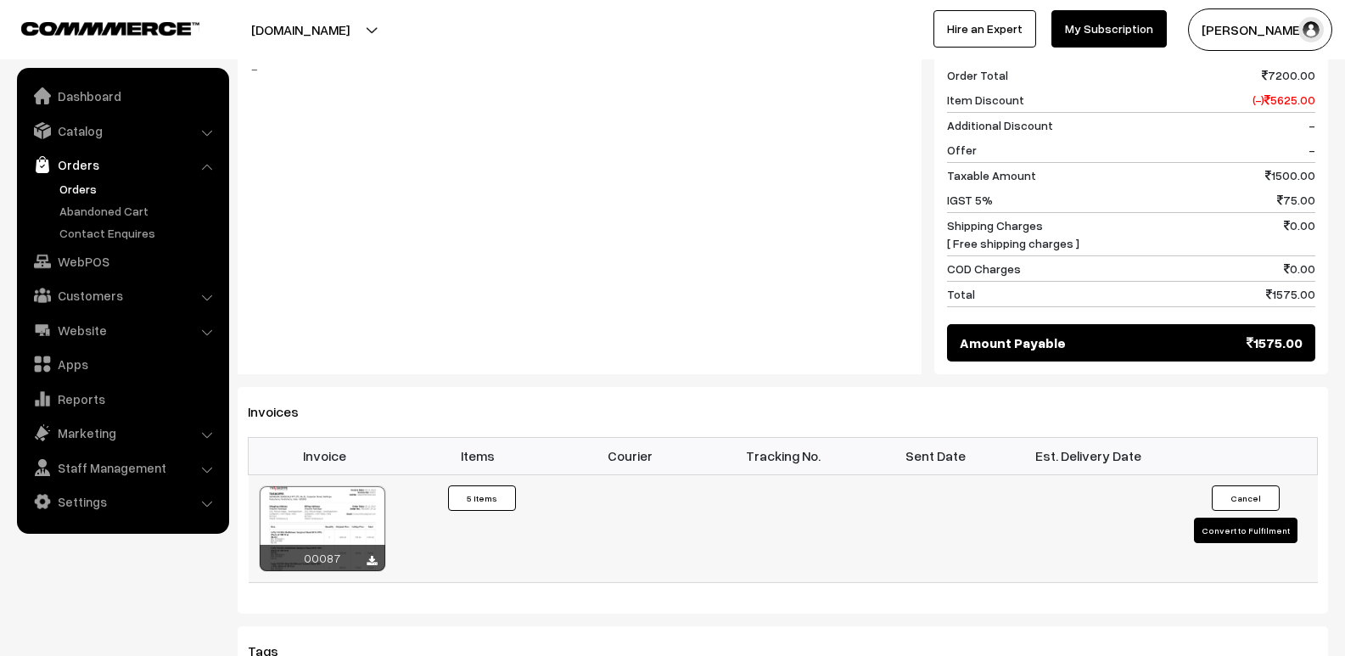
scroll to position [933, 0]
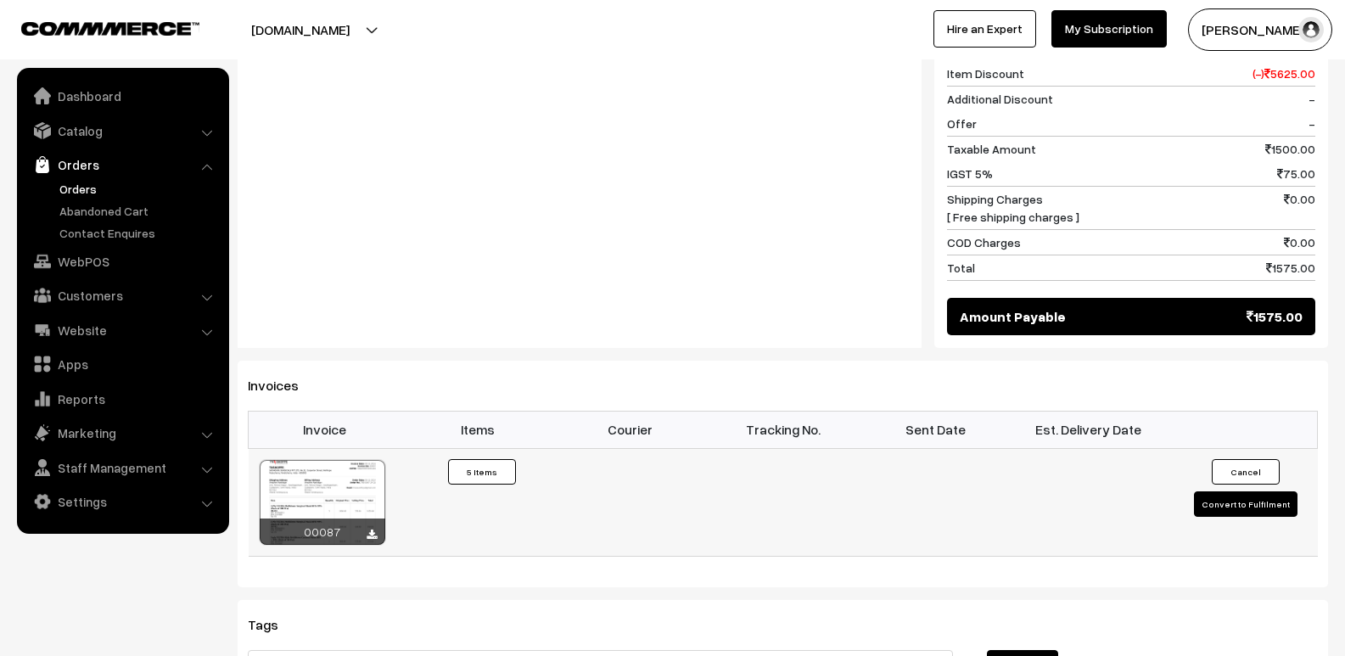
click at [1220, 491] on button "Convert to Fulfilment" at bounding box center [1246, 503] width 104 height 25
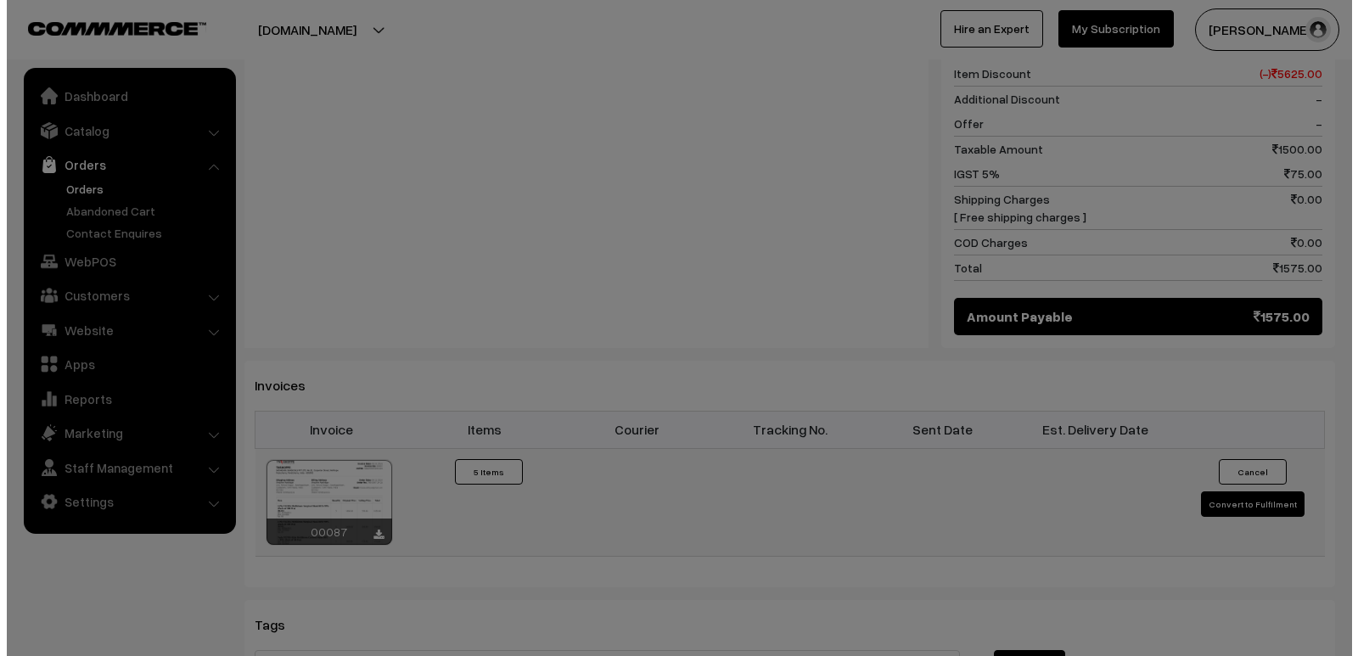
scroll to position [936, 0]
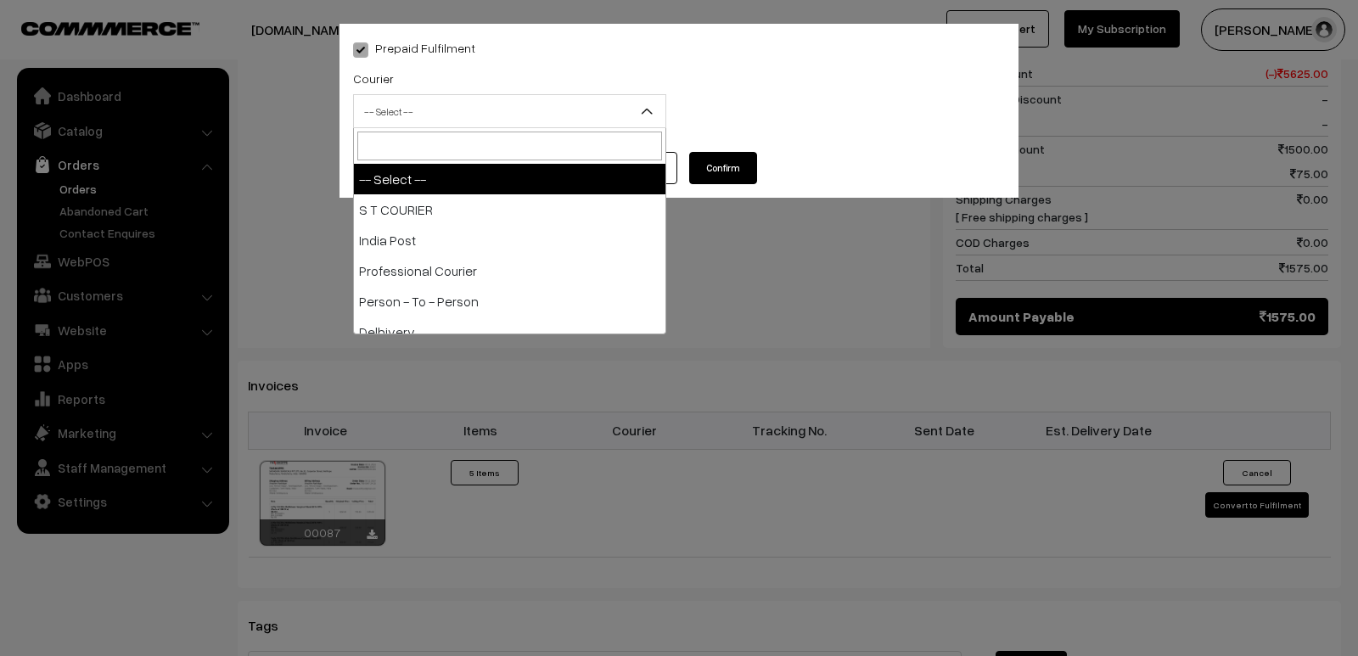
click at [577, 103] on span "-- Select --" at bounding box center [509, 112] width 311 height 30
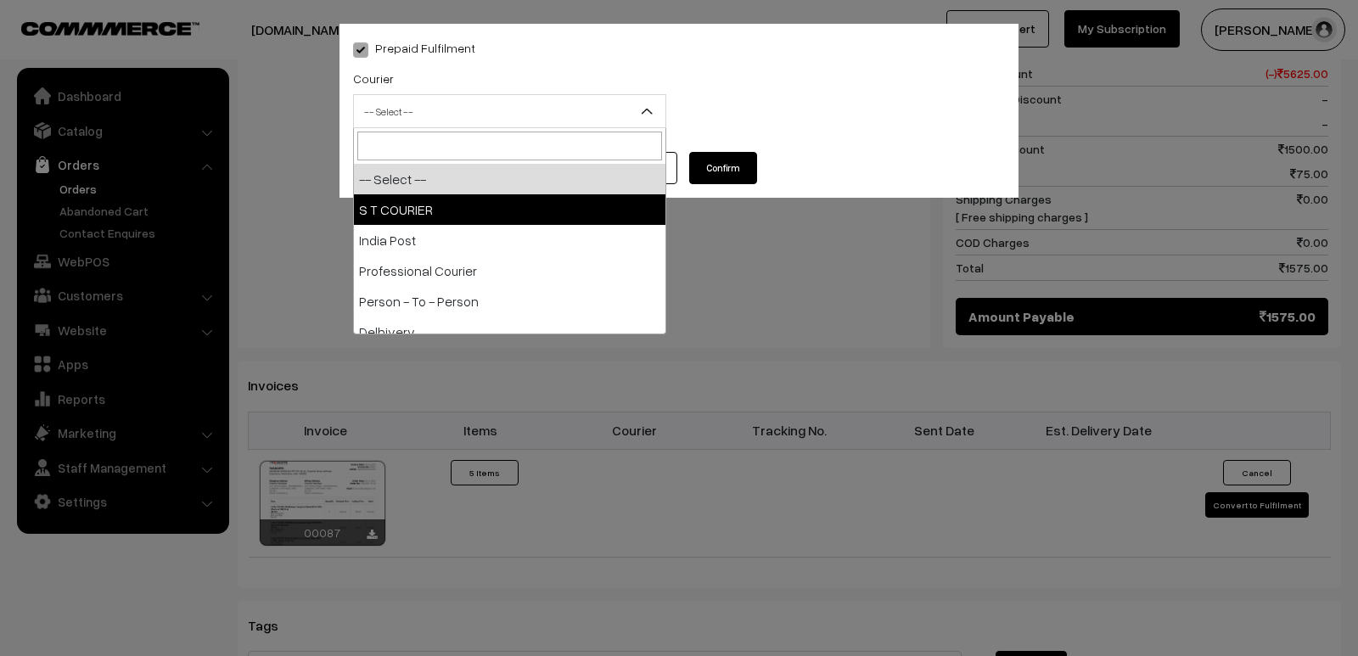
select select "2"
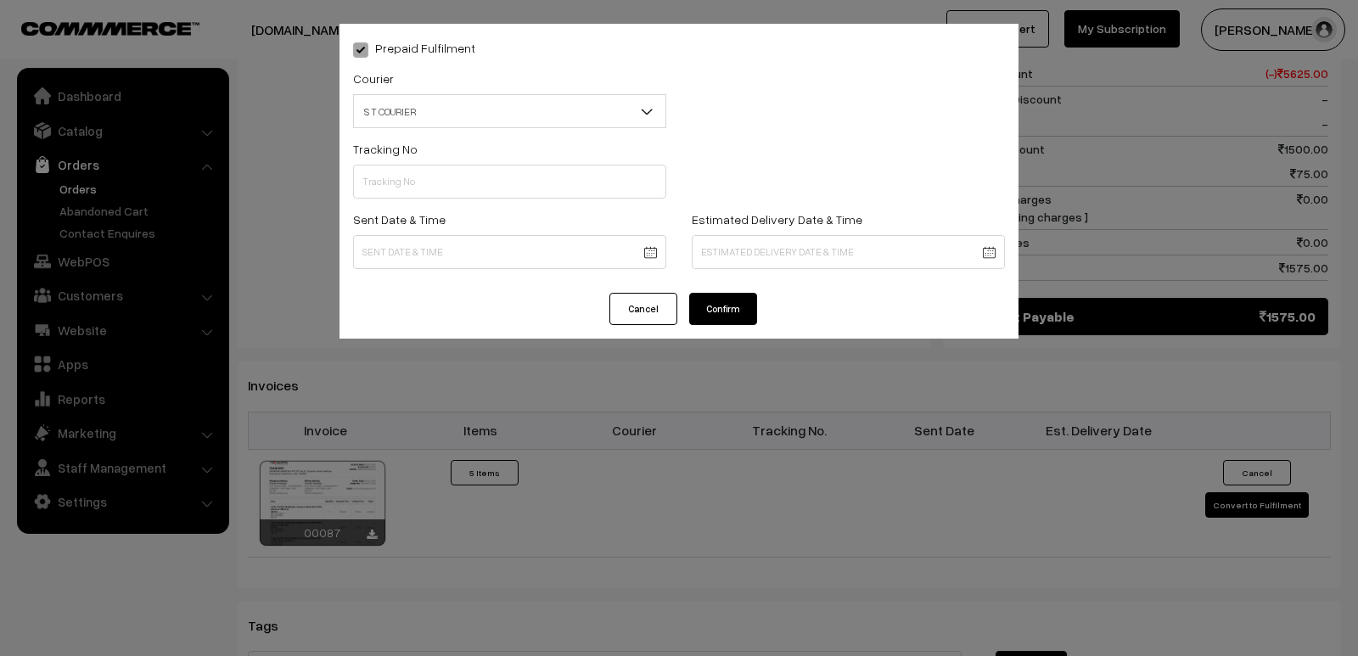
click at [713, 311] on button "Confirm" at bounding box center [723, 309] width 68 height 32
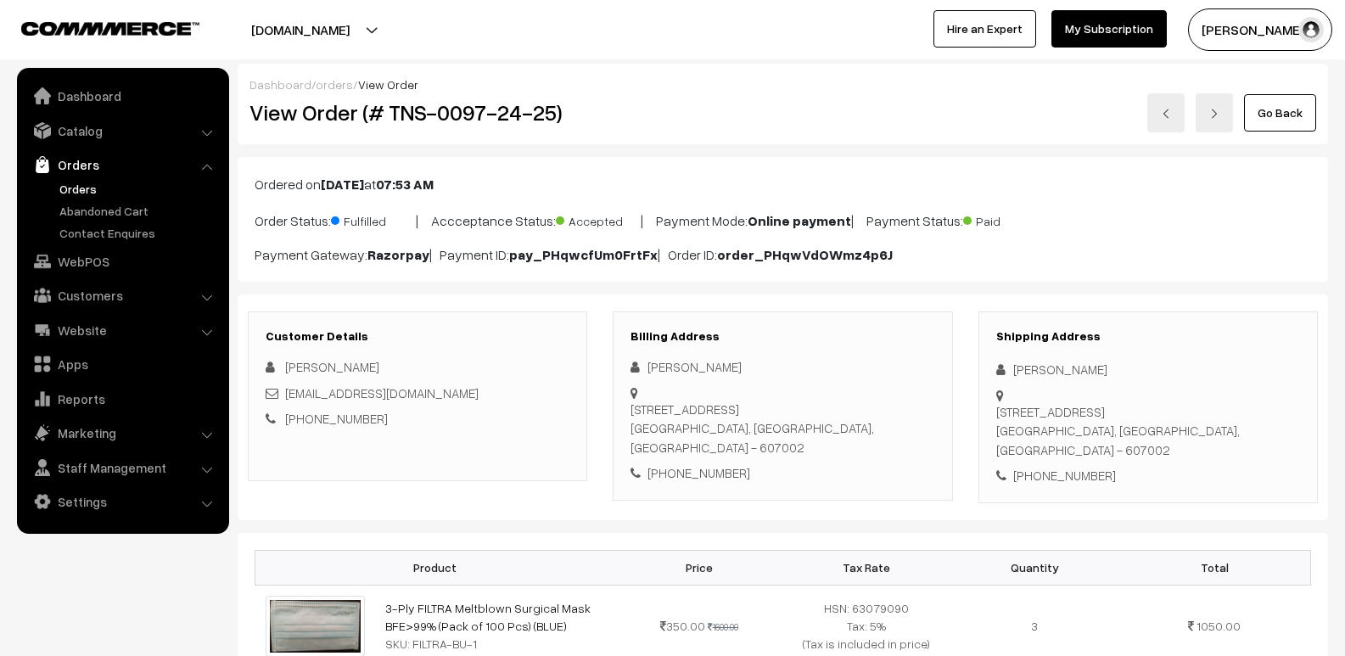
scroll to position [932, 0]
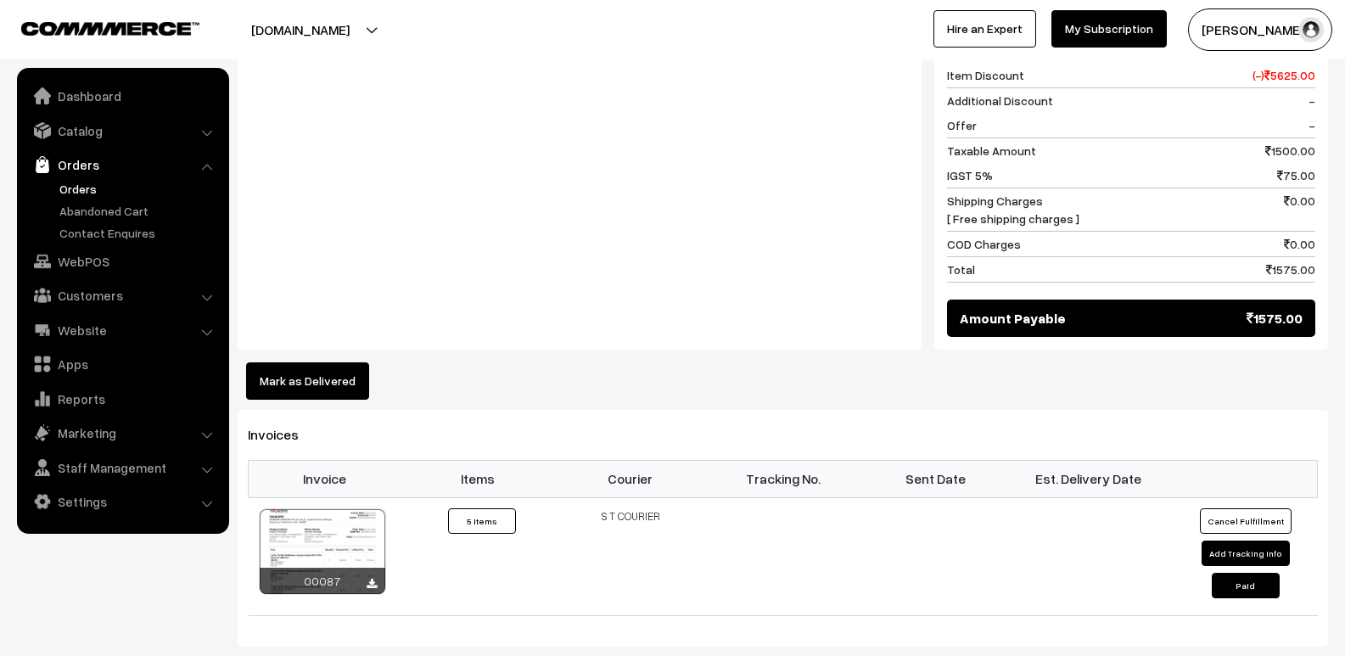
click at [340, 362] on button "Mark as Delivered" at bounding box center [307, 380] width 123 height 37
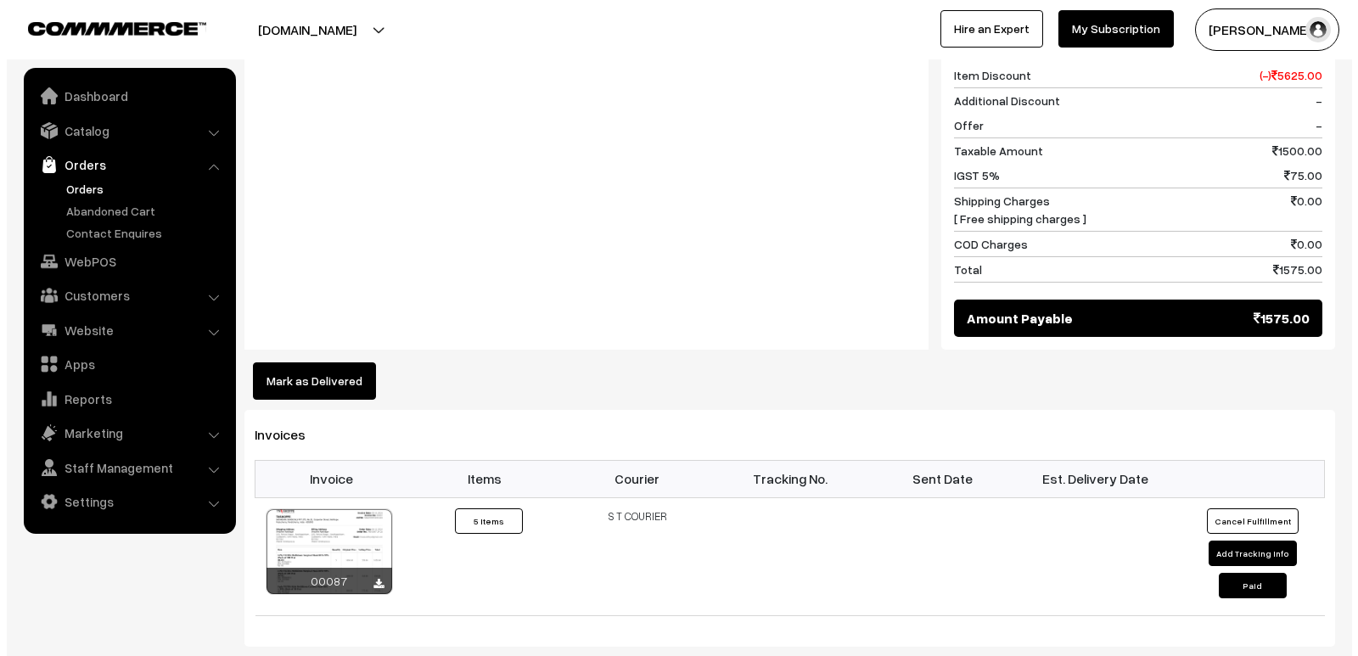
scroll to position [934, 0]
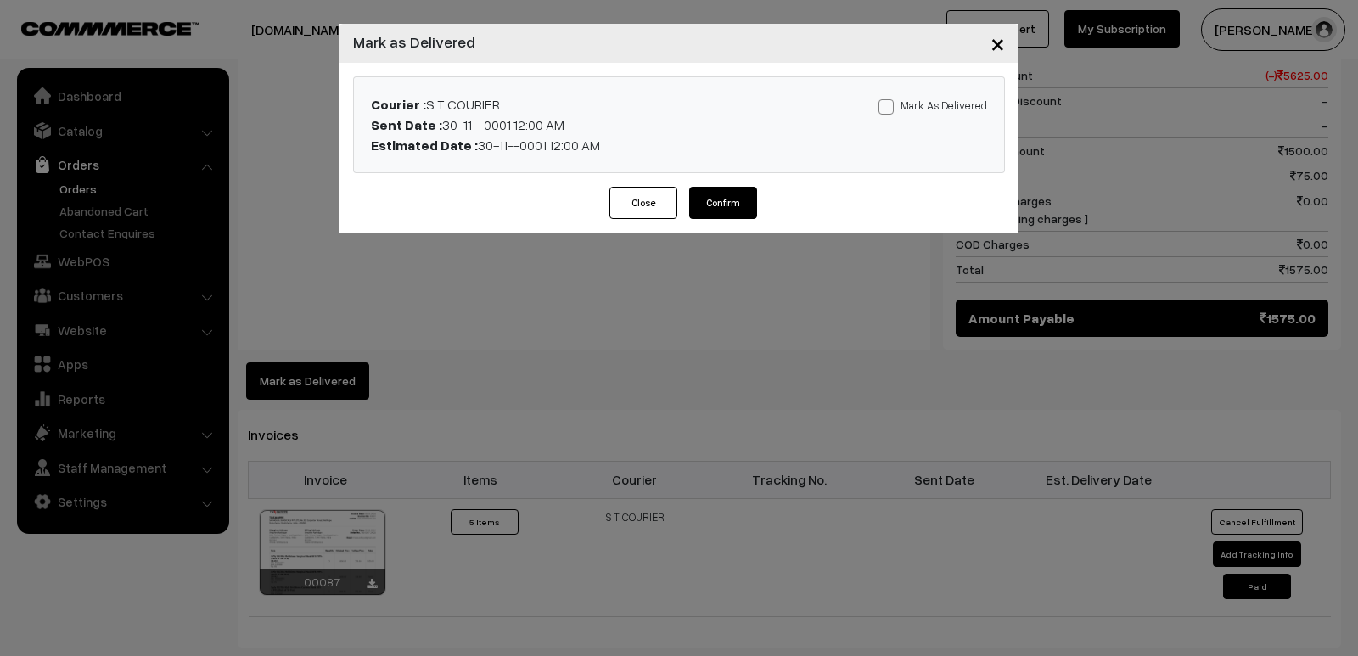
click at [898, 106] on label "Mark As Delivered" at bounding box center [932, 105] width 109 height 19
click at [889, 106] on input "Mark As Delivered" at bounding box center [883, 103] width 11 height 11
checkbox input "true"
click at [713, 199] on button "Confirm" at bounding box center [723, 203] width 68 height 32
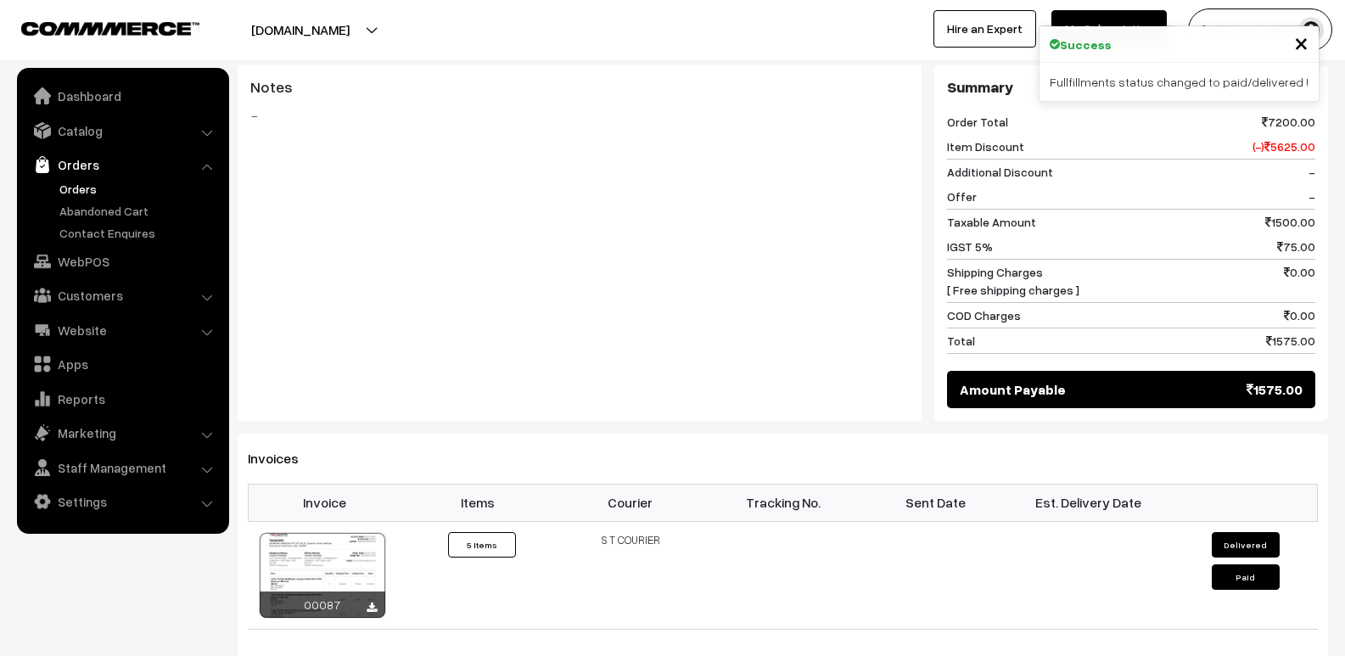
scroll to position [849, 0]
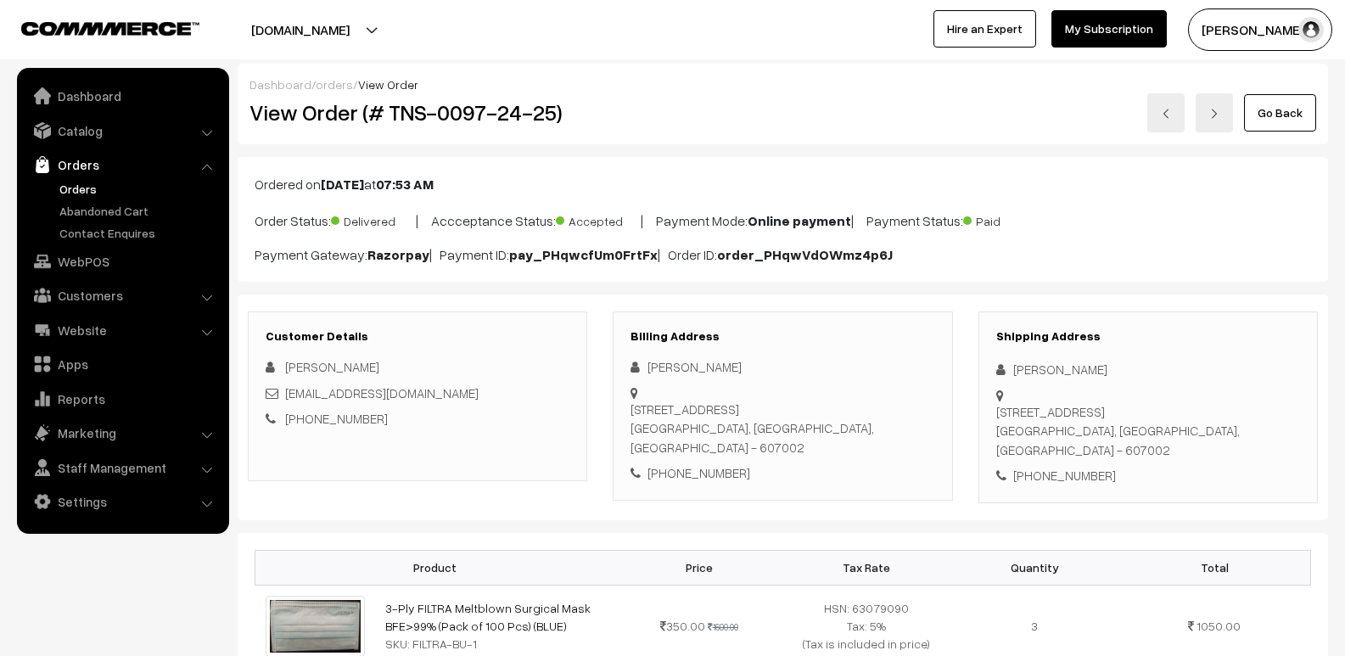
scroll to position [933, 0]
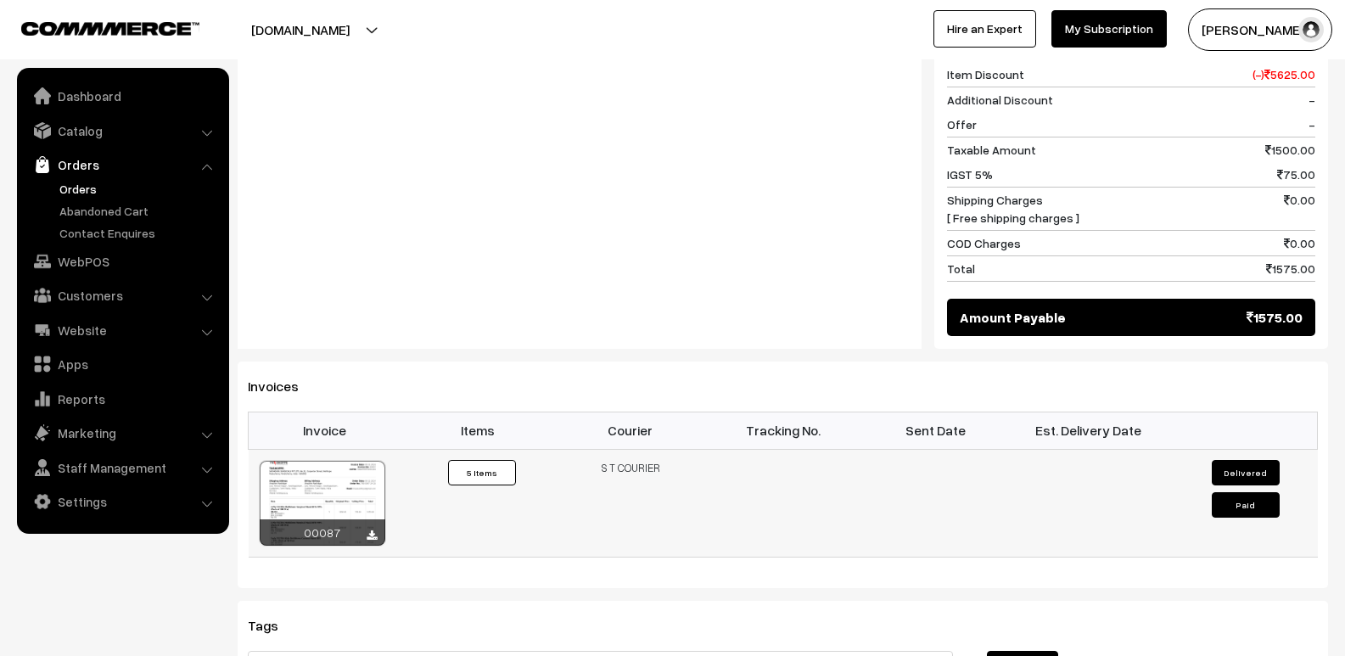
click at [1259, 460] on button "Delivered" at bounding box center [1246, 472] width 68 height 25
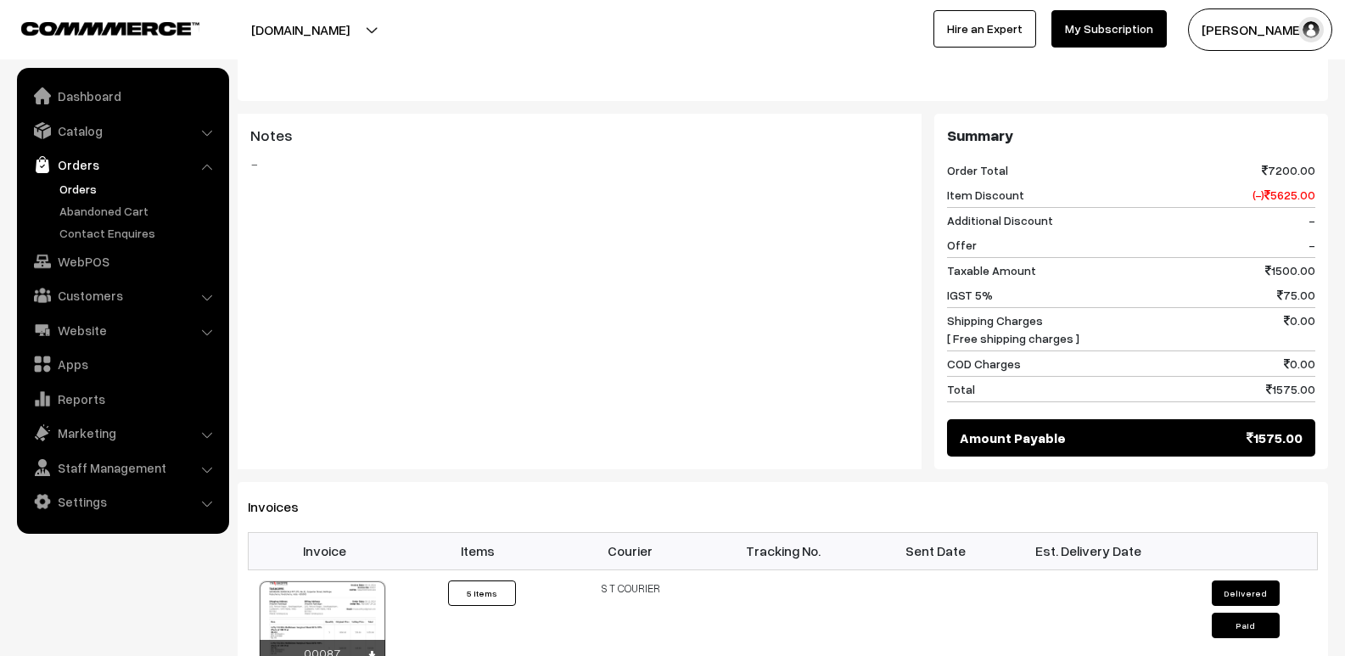
scroll to position [849, 0]
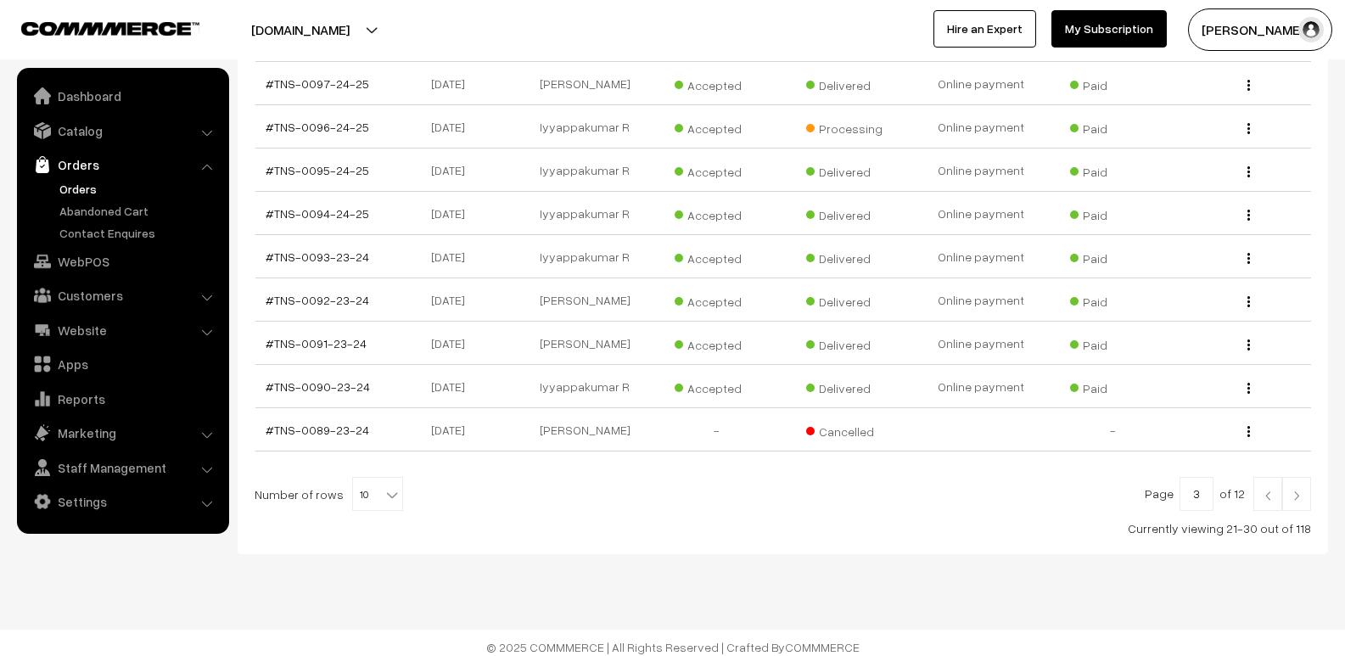
scroll to position [371, 0]
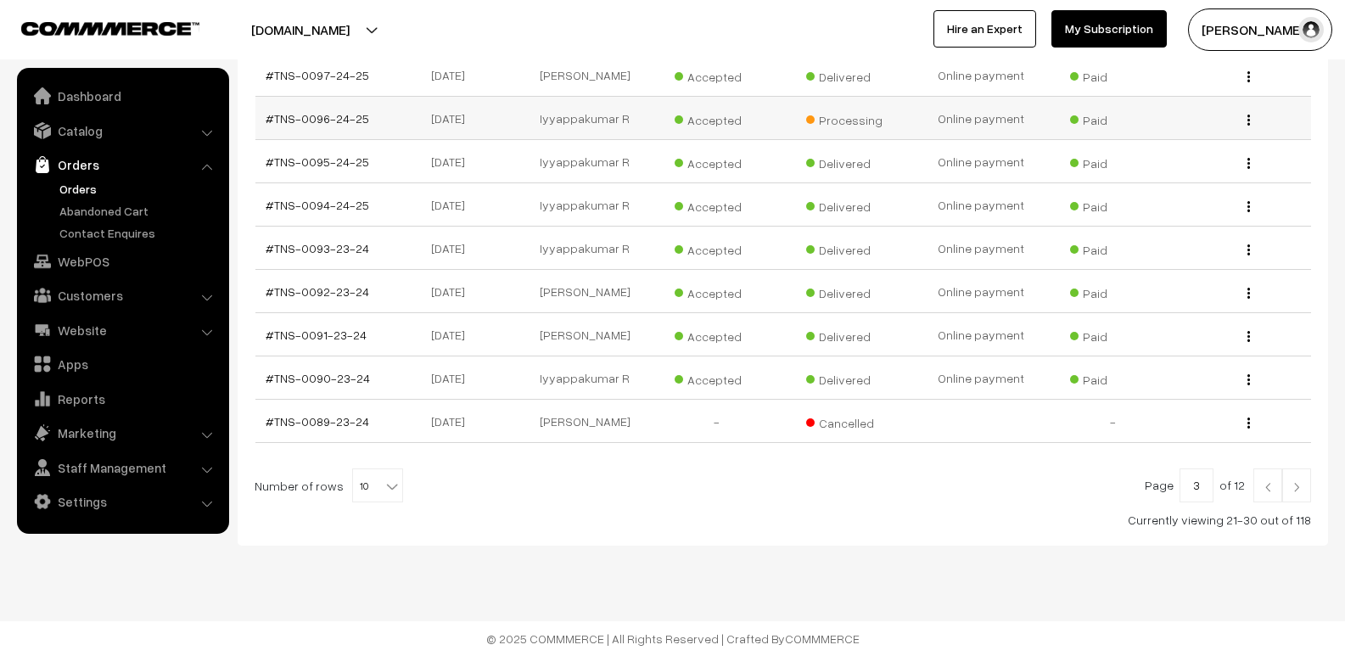
click at [1243, 122] on div "View" at bounding box center [1245, 118] width 112 height 18
click at [1247, 122] on img "button" at bounding box center [1248, 120] width 3 height 11
click at [1191, 147] on link "View" at bounding box center [1173, 144] width 144 height 37
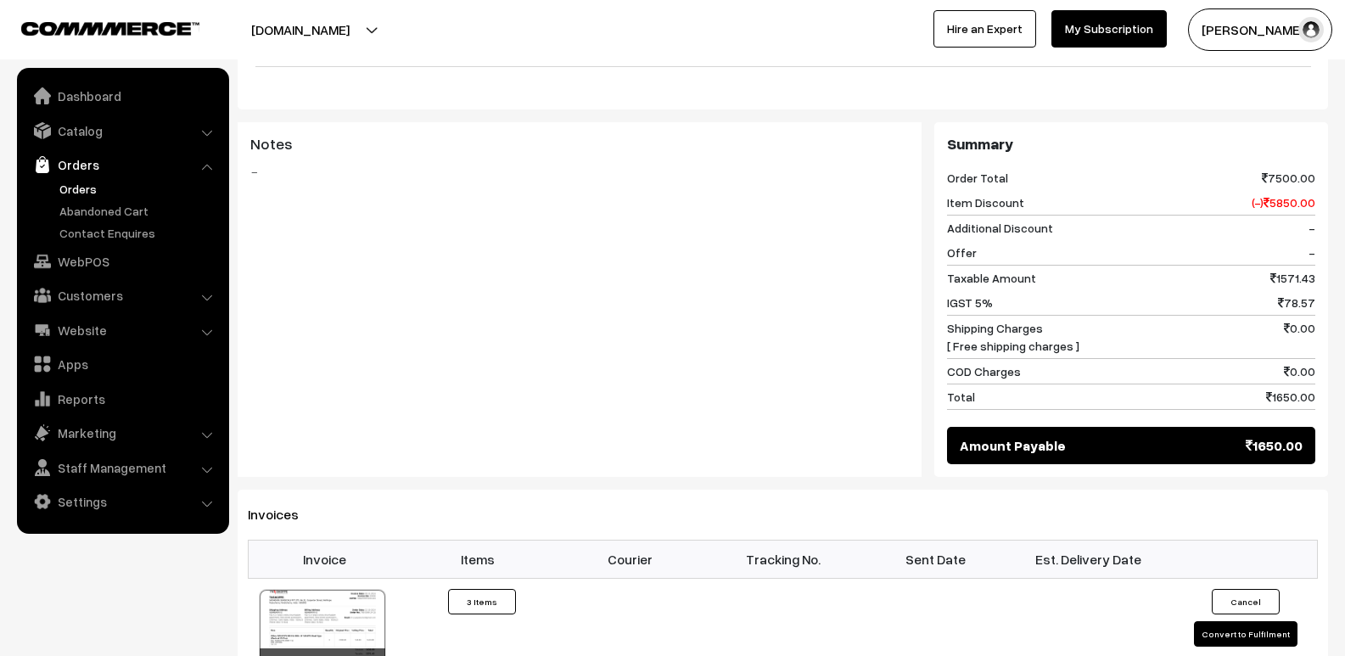
scroll to position [764, 0]
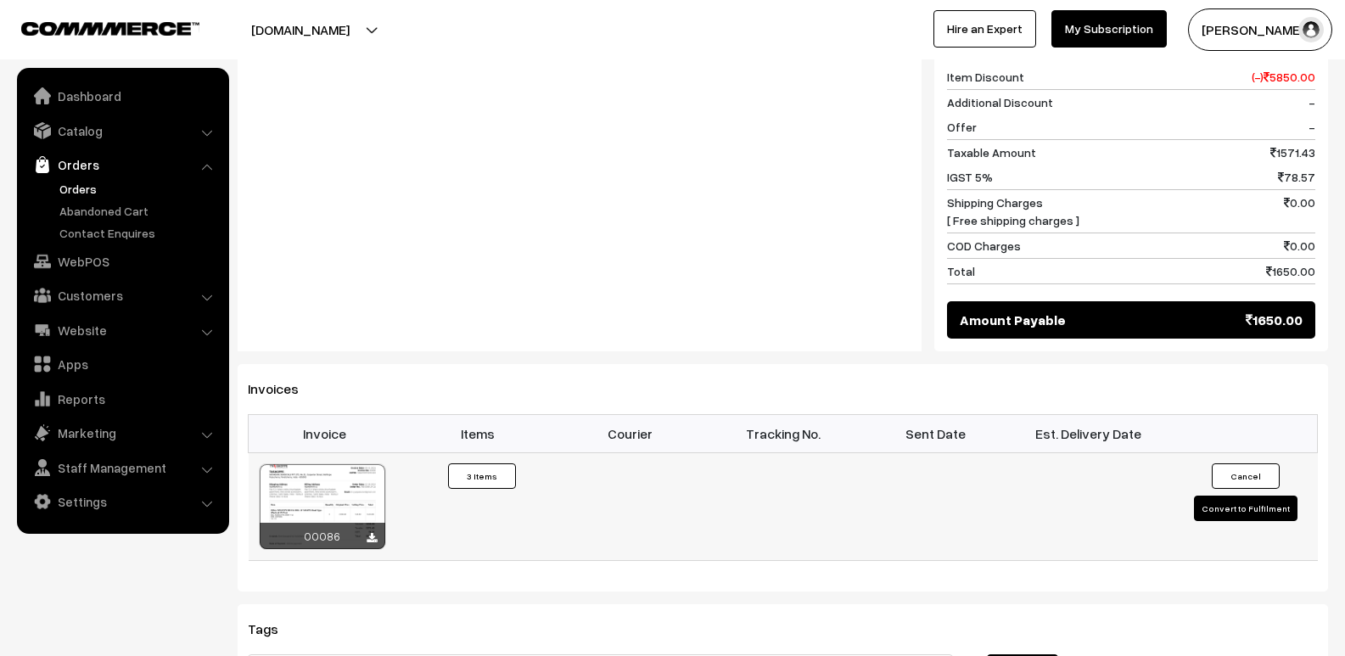
click at [1273, 496] on button "Convert to Fulfilment" at bounding box center [1246, 508] width 104 height 25
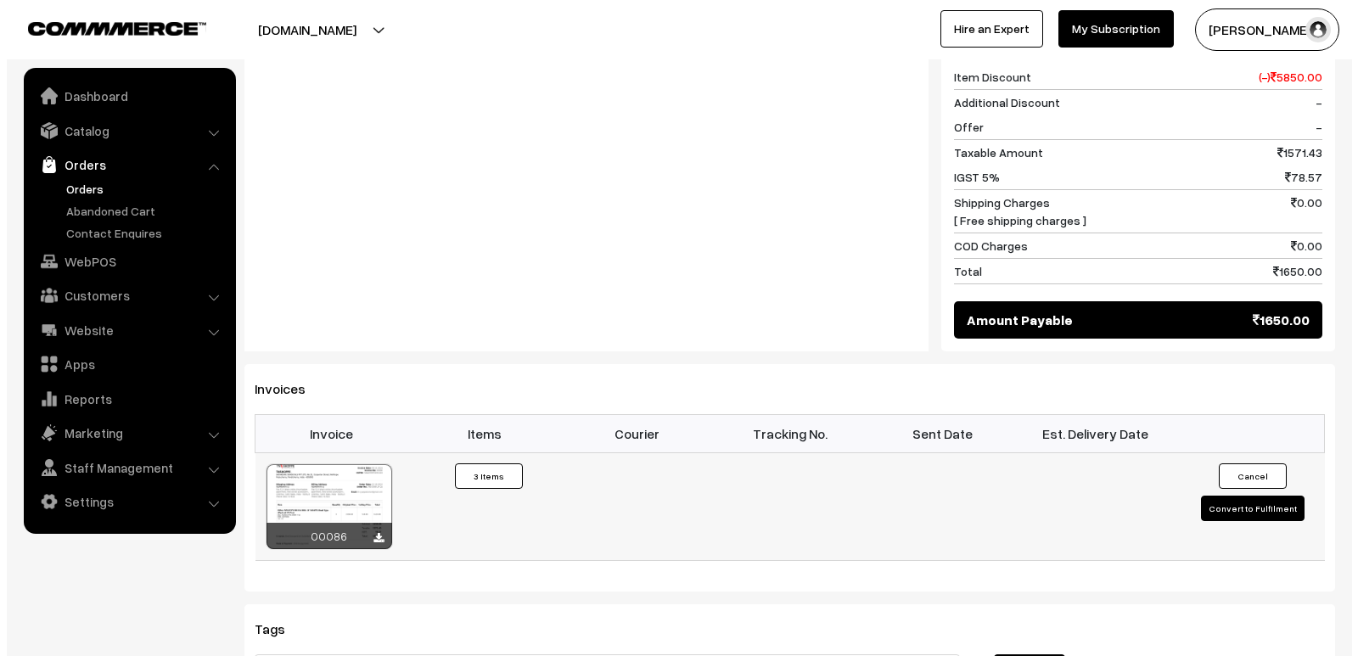
scroll to position [764, 0]
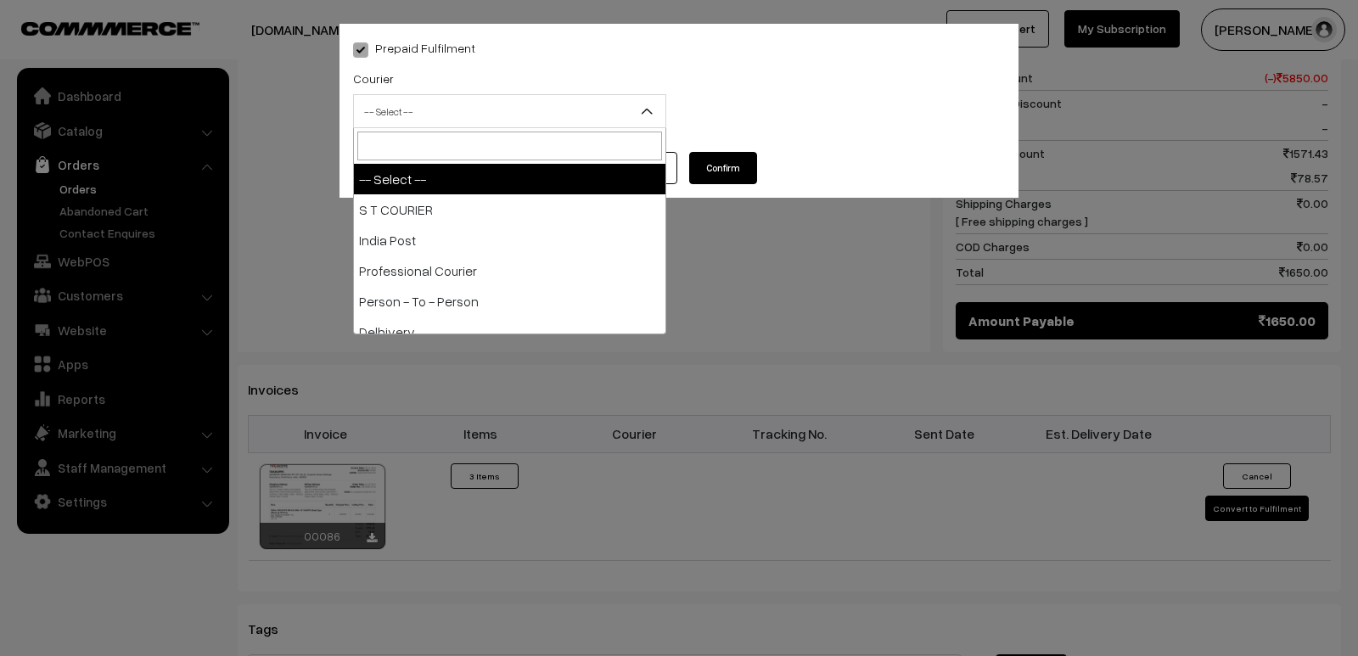
click at [606, 109] on span "-- Select --" at bounding box center [509, 112] width 311 height 30
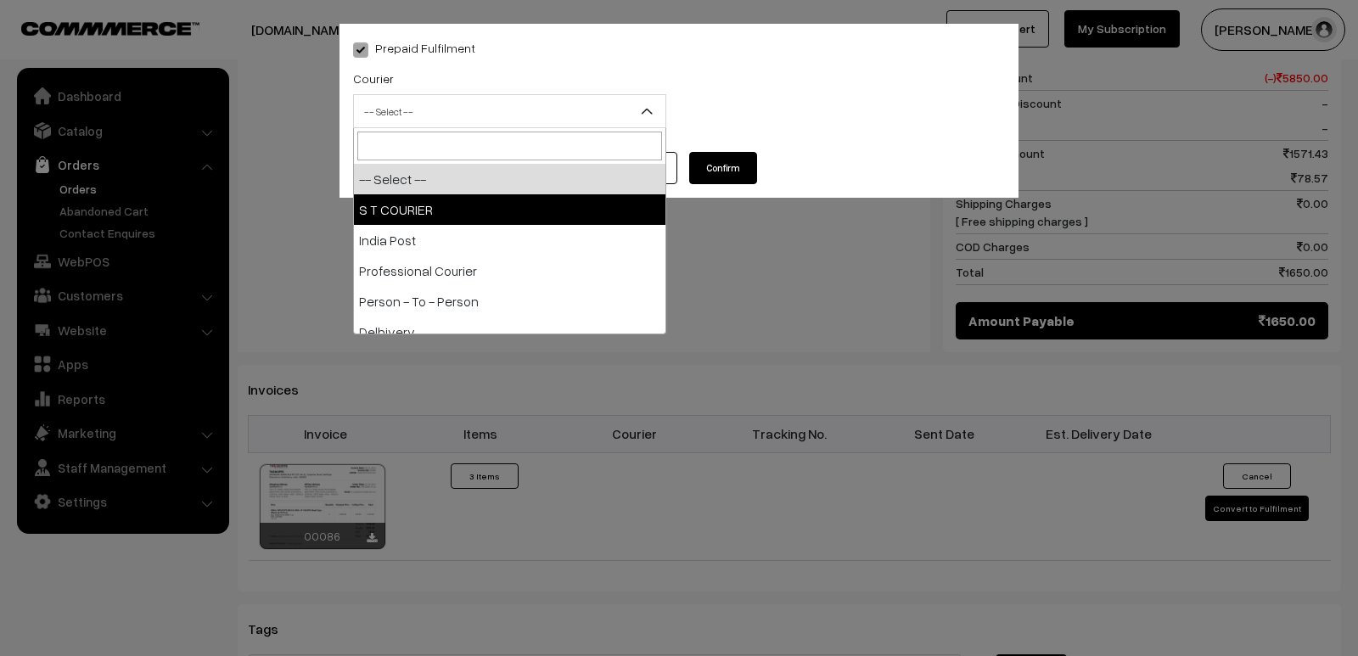
select select "2"
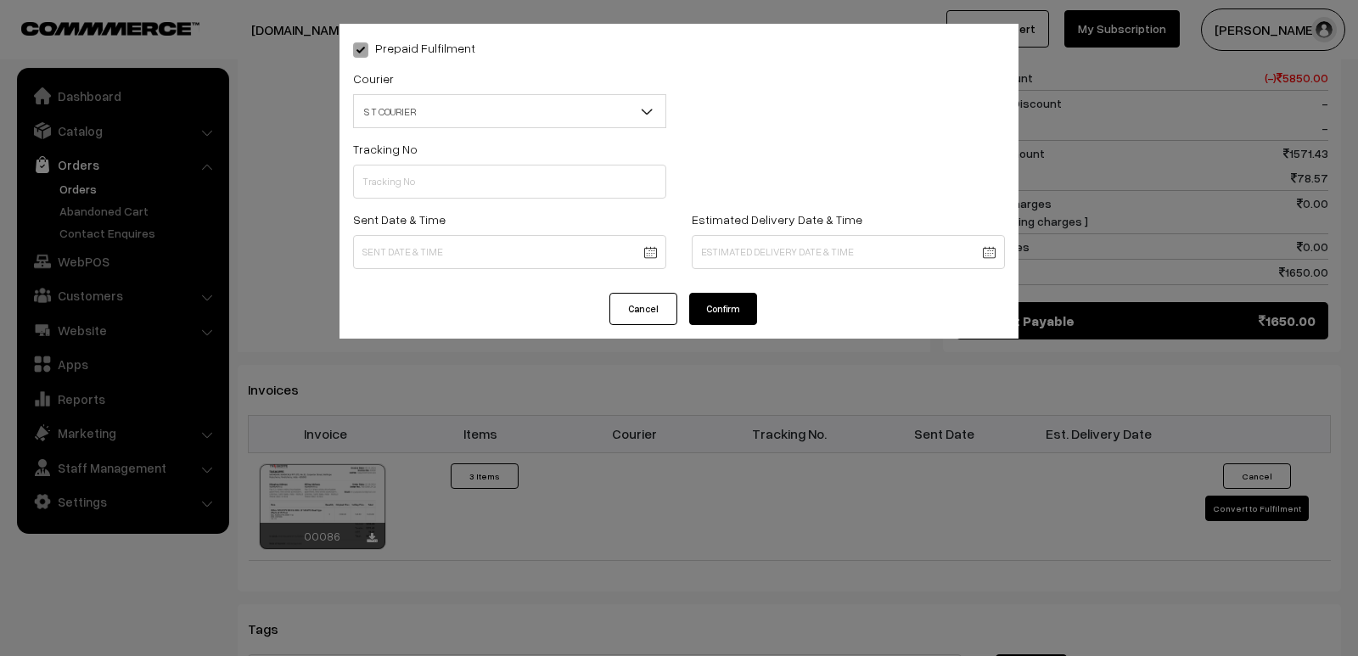
click at [732, 300] on button "Confirm" at bounding box center [723, 309] width 68 height 32
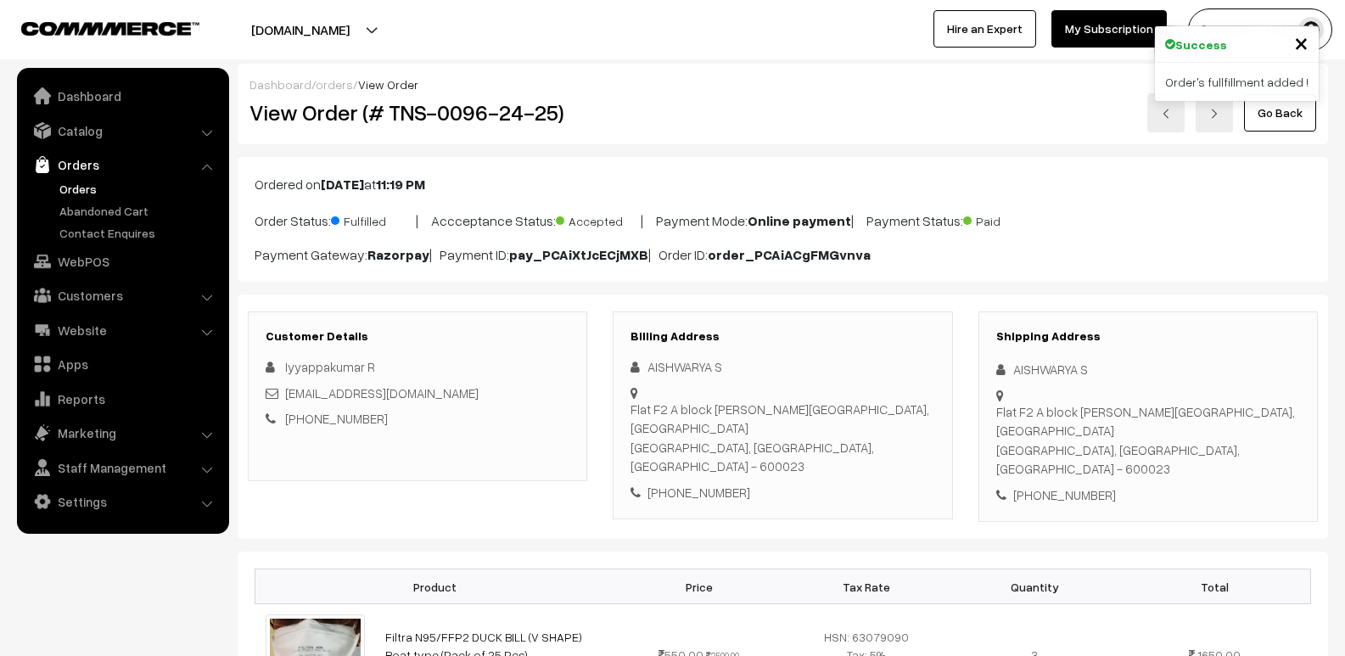
scroll to position [764, 0]
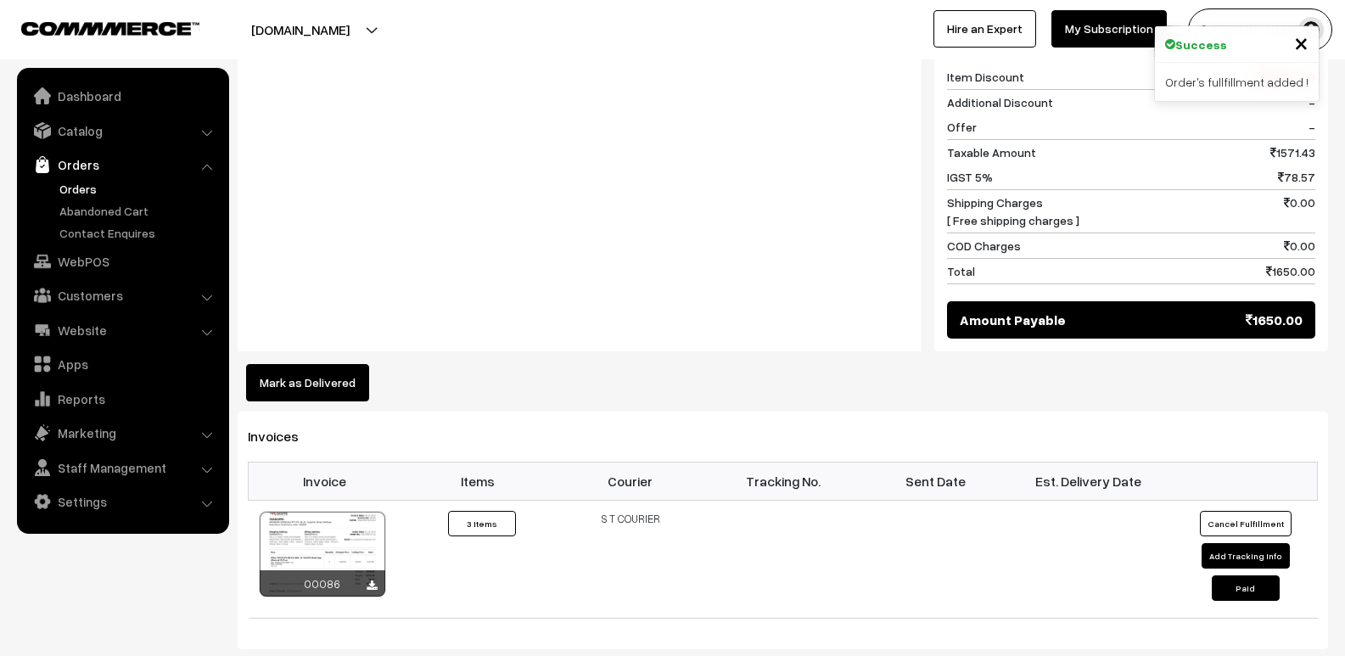
click at [336, 364] on button "Mark as Delivered" at bounding box center [307, 382] width 123 height 37
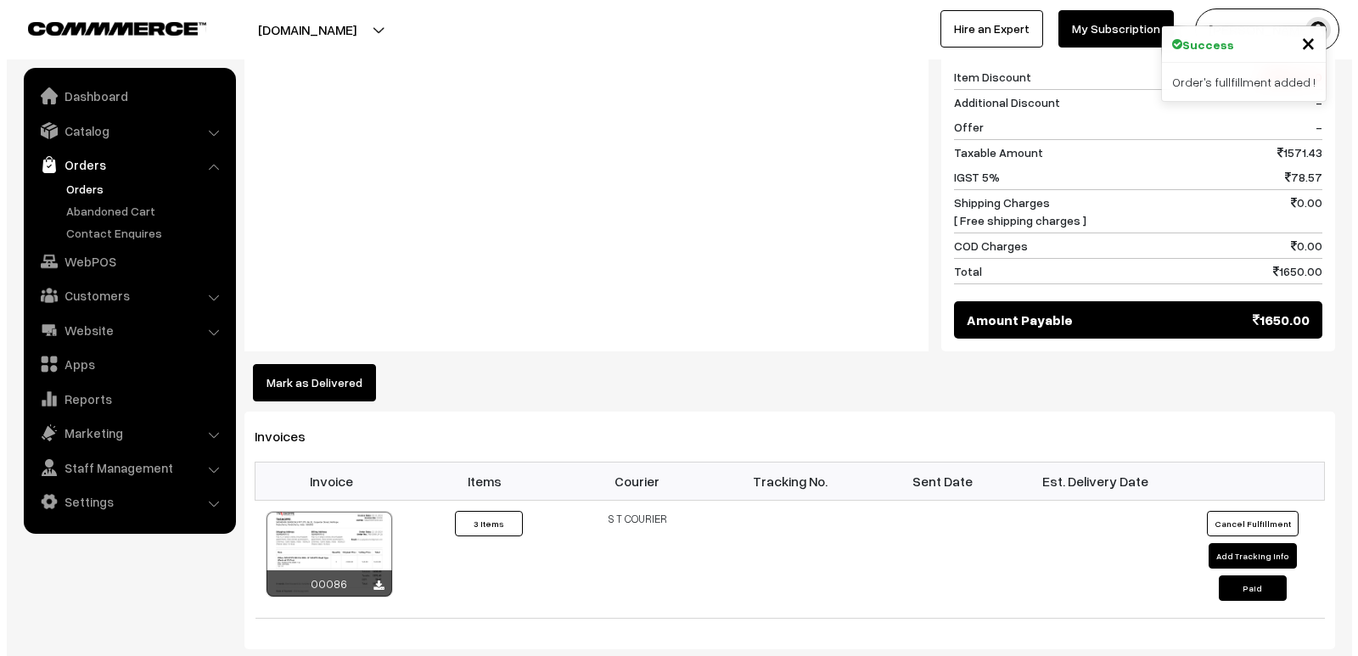
scroll to position [764, 0]
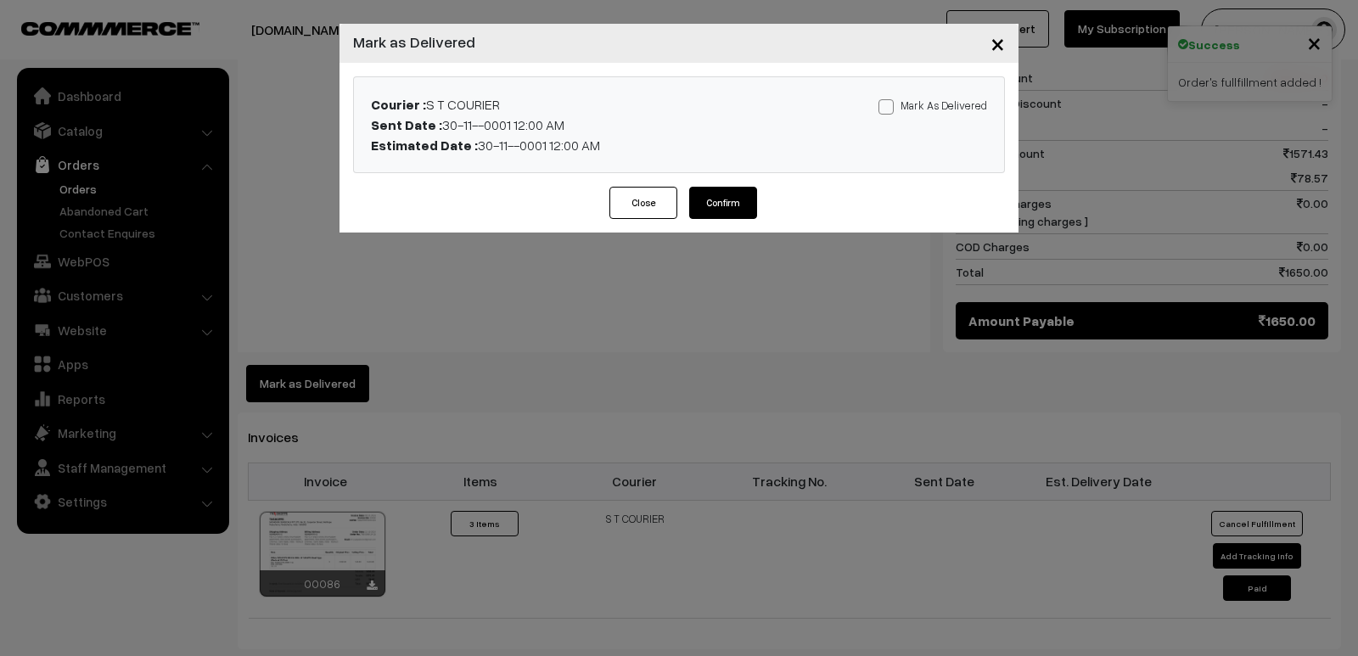
click at [893, 105] on span at bounding box center [885, 106] width 15 height 15
click at [889, 105] on input "Mark As Delivered" at bounding box center [883, 103] width 11 height 11
checkbox input "true"
click at [720, 195] on button "Confirm" at bounding box center [723, 203] width 68 height 32
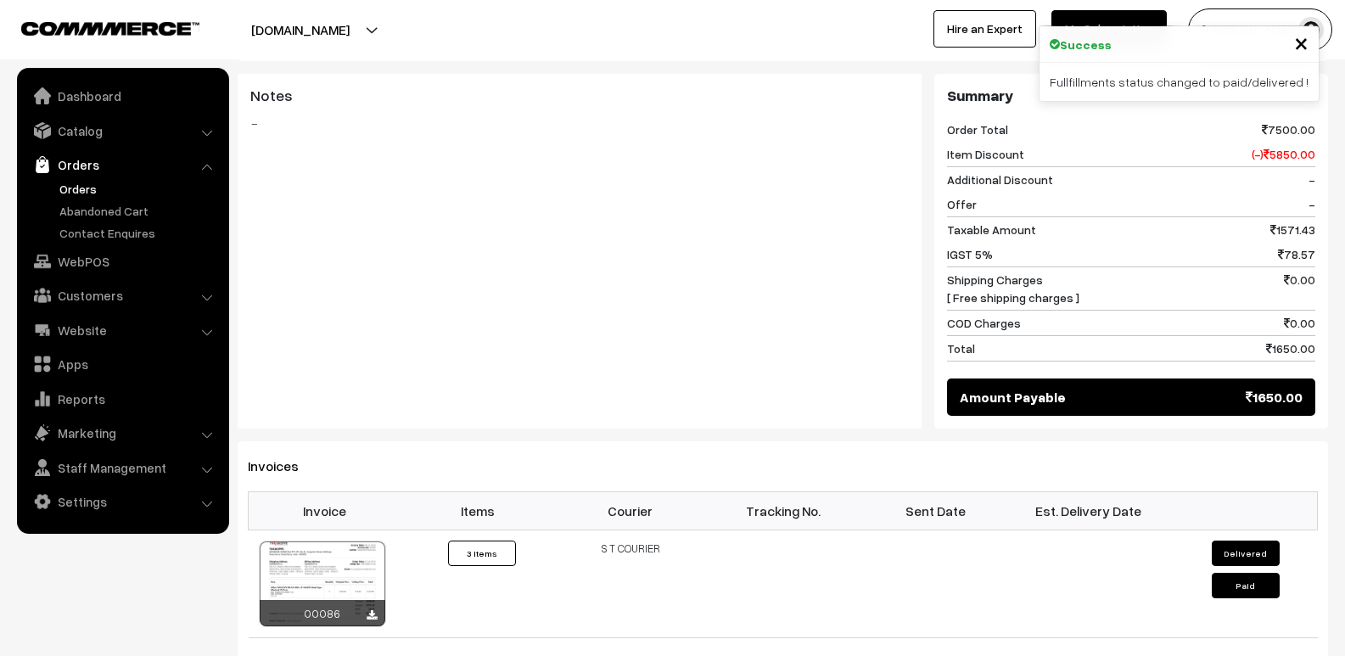
scroll to position [262, 0]
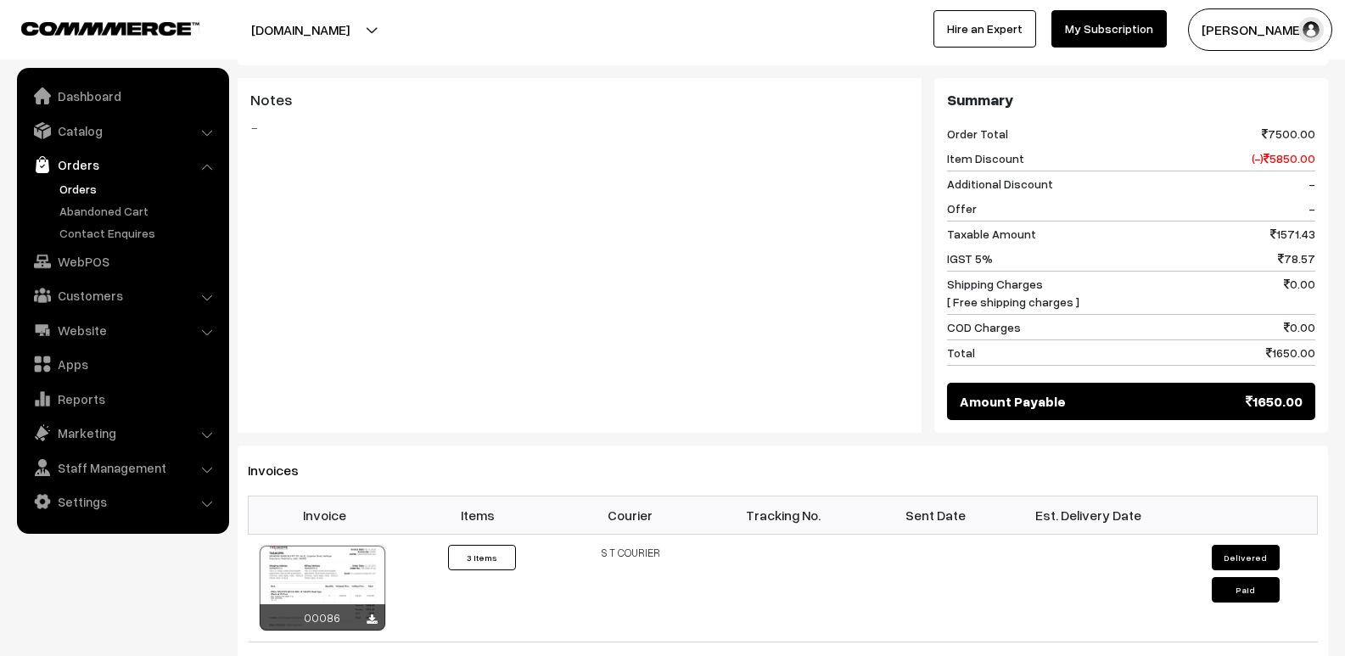
scroll to position [680, 0]
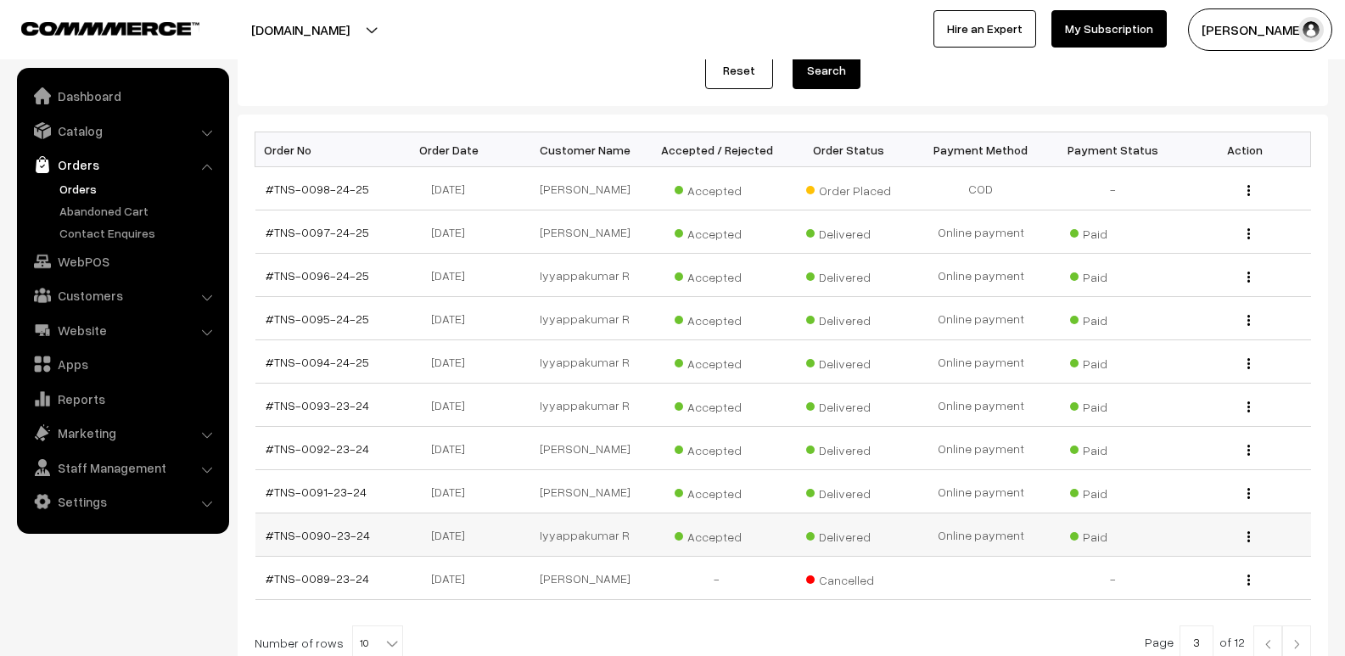
scroll to position [371, 0]
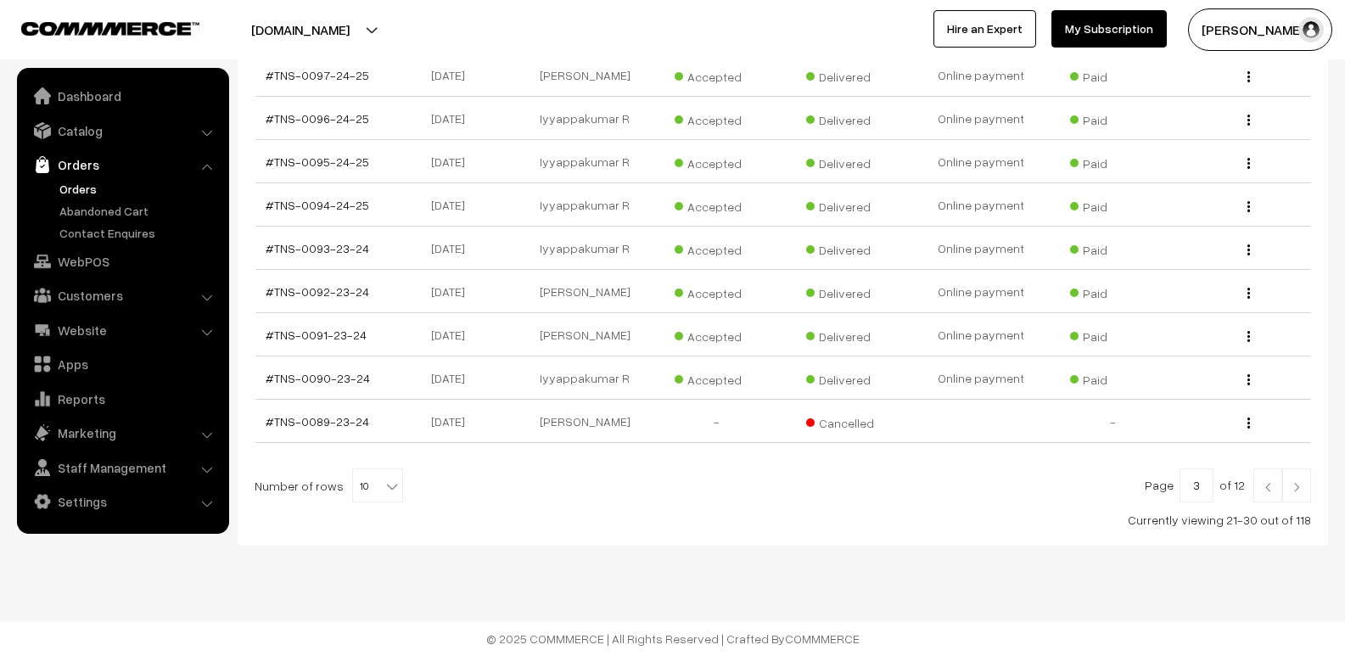
click at [1296, 488] on img at bounding box center [1296, 487] width 15 height 10
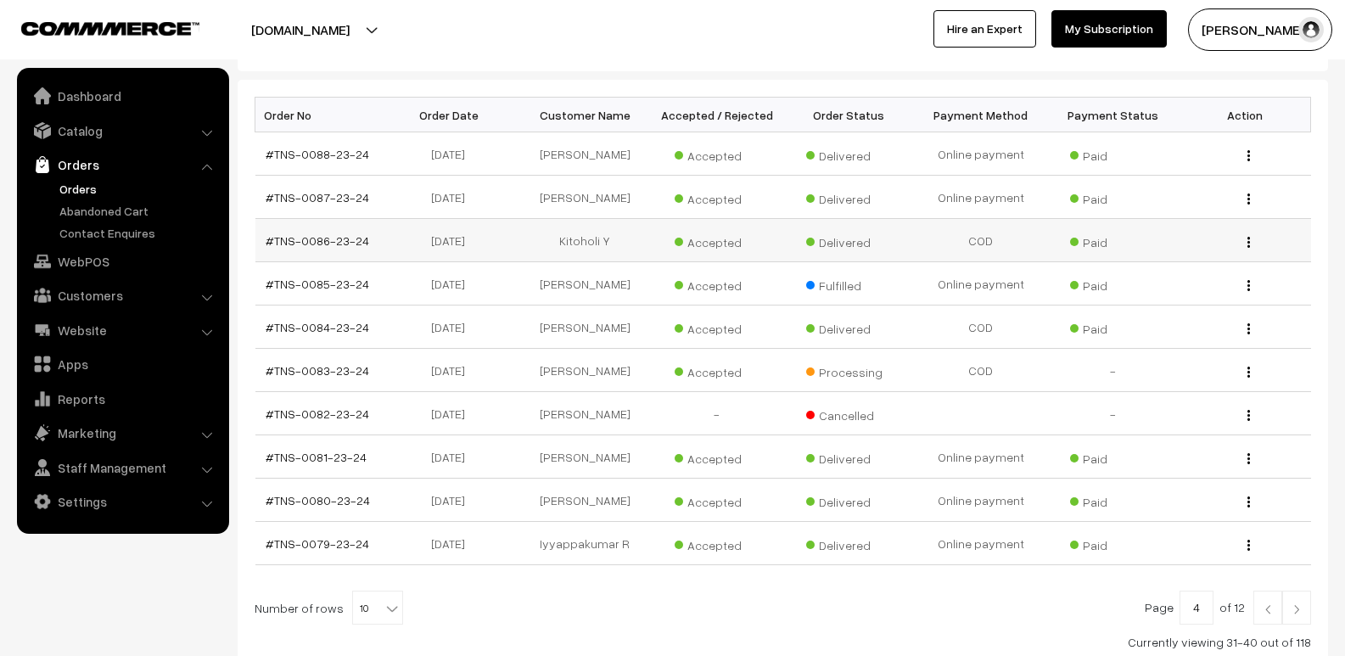
scroll to position [255, 0]
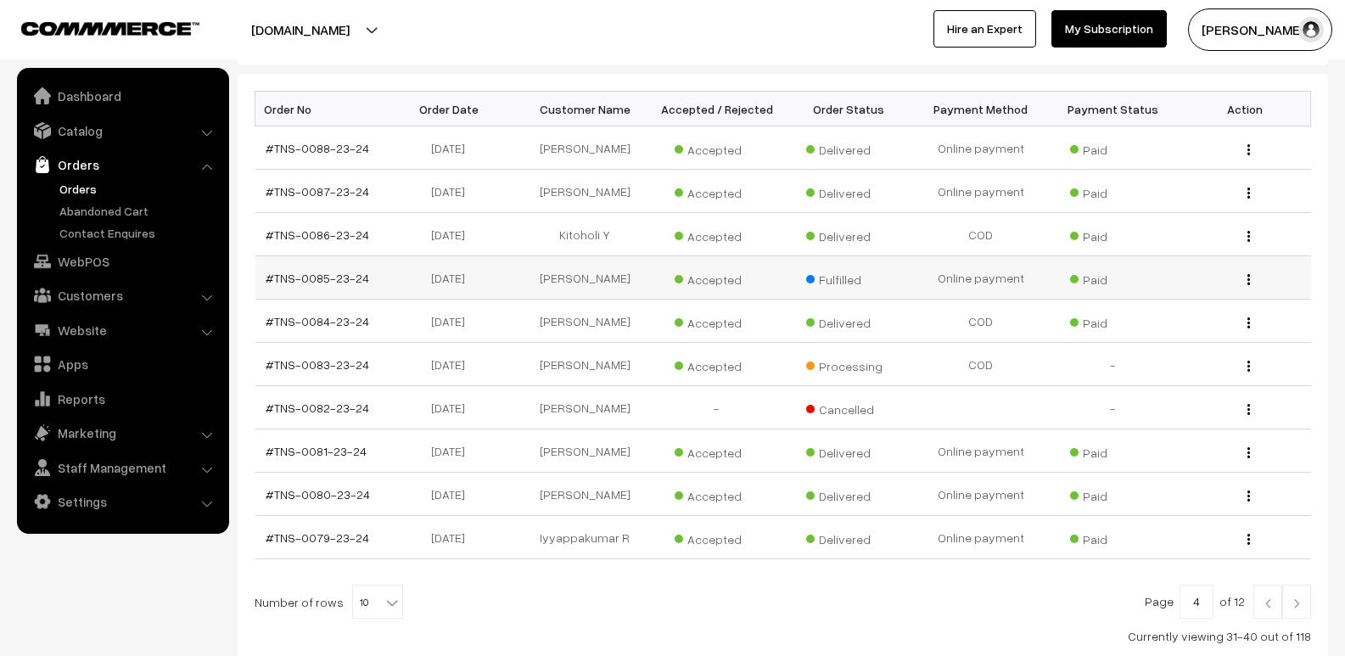
click at [1246, 284] on button "button" at bounding box center [1248, 279] width 4 height 14
click at [1157, 311] on link "View" at bounding box center [1173, 303] width 144 height 37
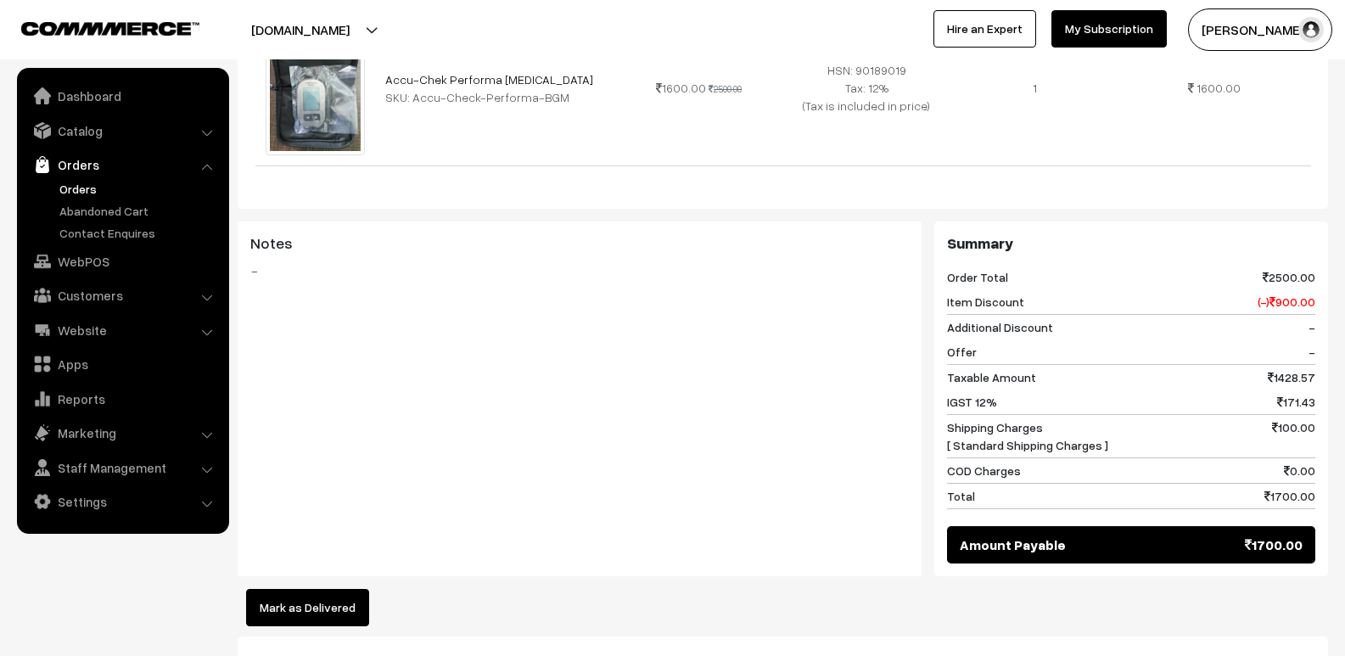
scroll to position [849, 0]
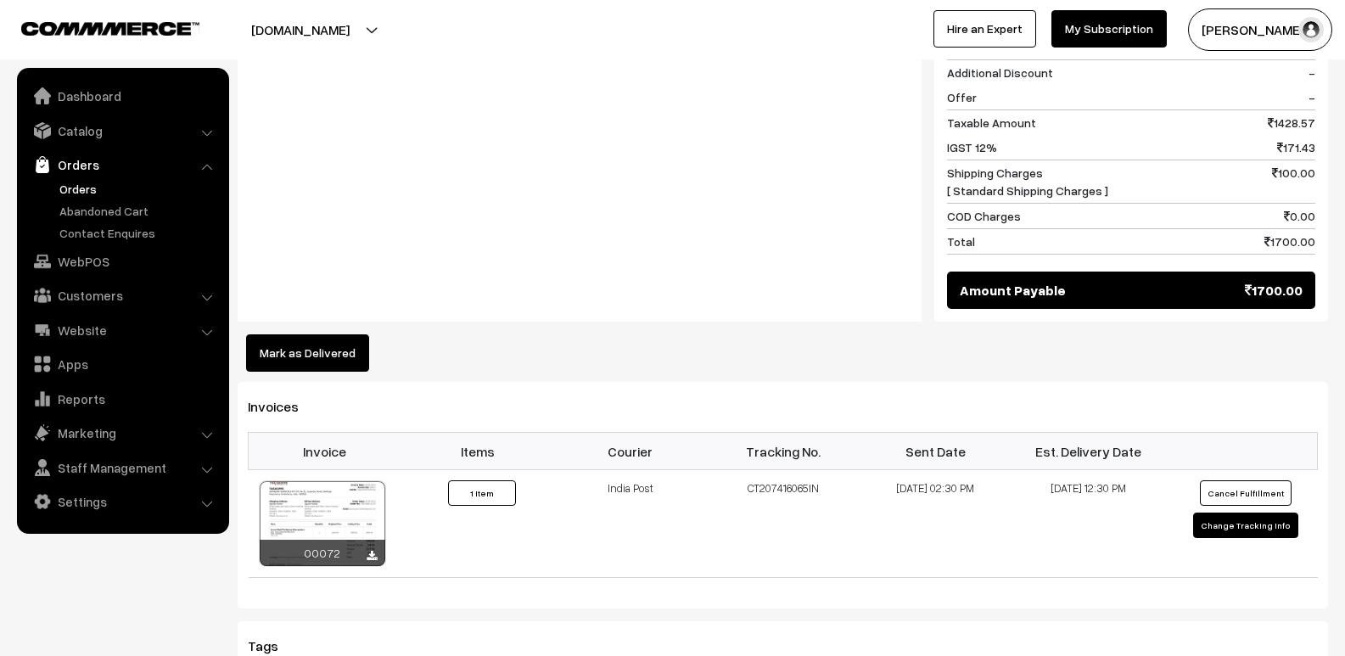
click at [318, 334] on button "Mark as Delivered" at bounding box center [307, 352] width 123 height 37
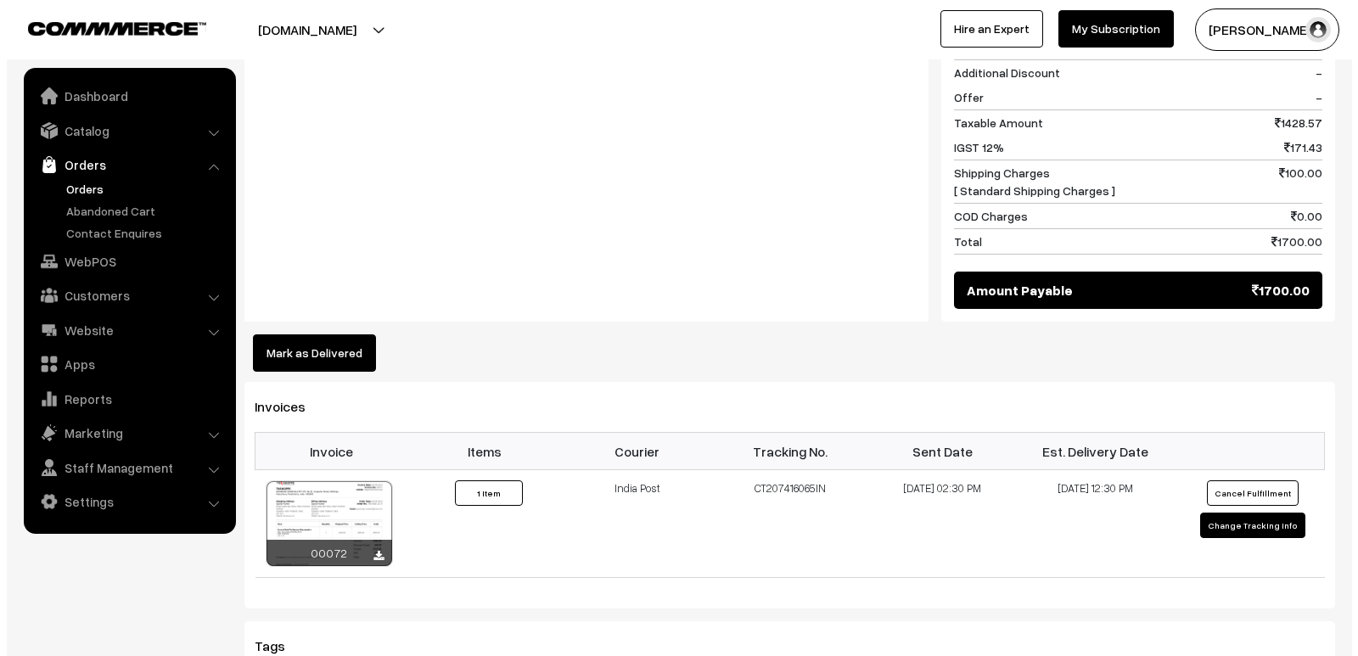
scroll to position [850, 0]
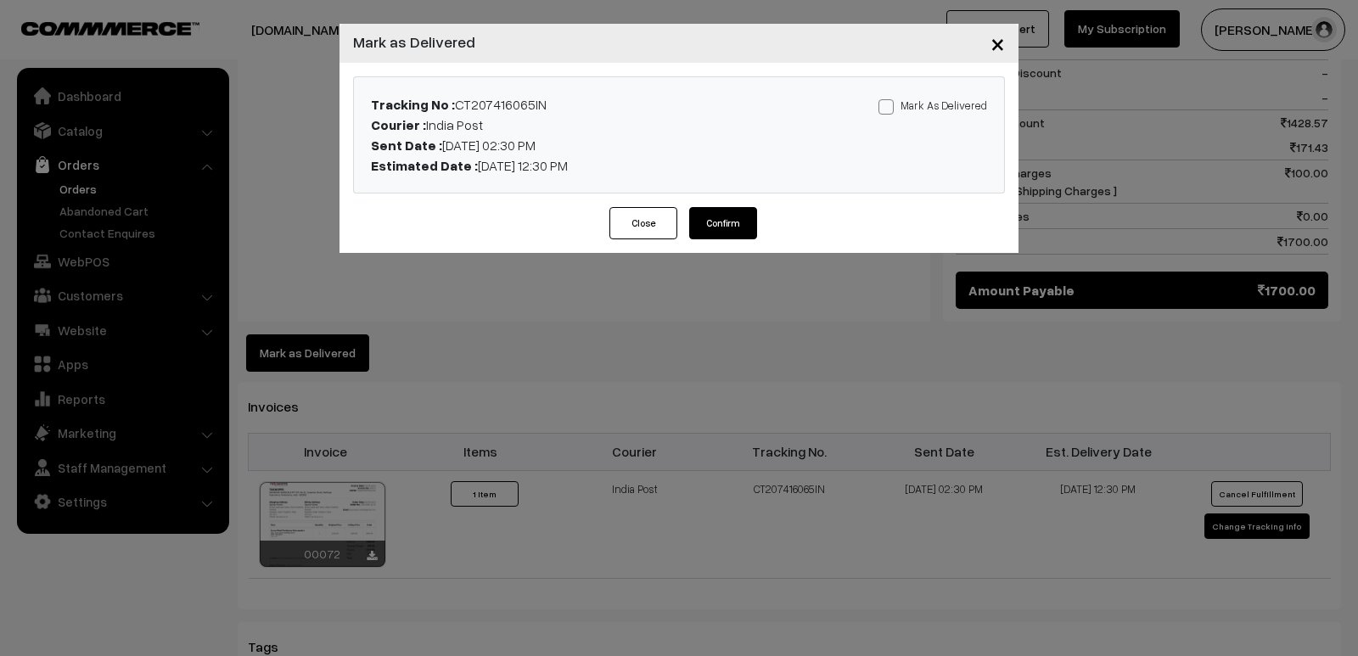
click at [892, 104] on span at bounding box center [885, 106] width 15 height 15
click at [889, 104] on input "Mark As Delivered" at bounding box center [883, 103] width 11 height 11
checkbox input "true"
click at [733, 220] on button "Confirm" at bounding box center [723, 223] width 68 height 32
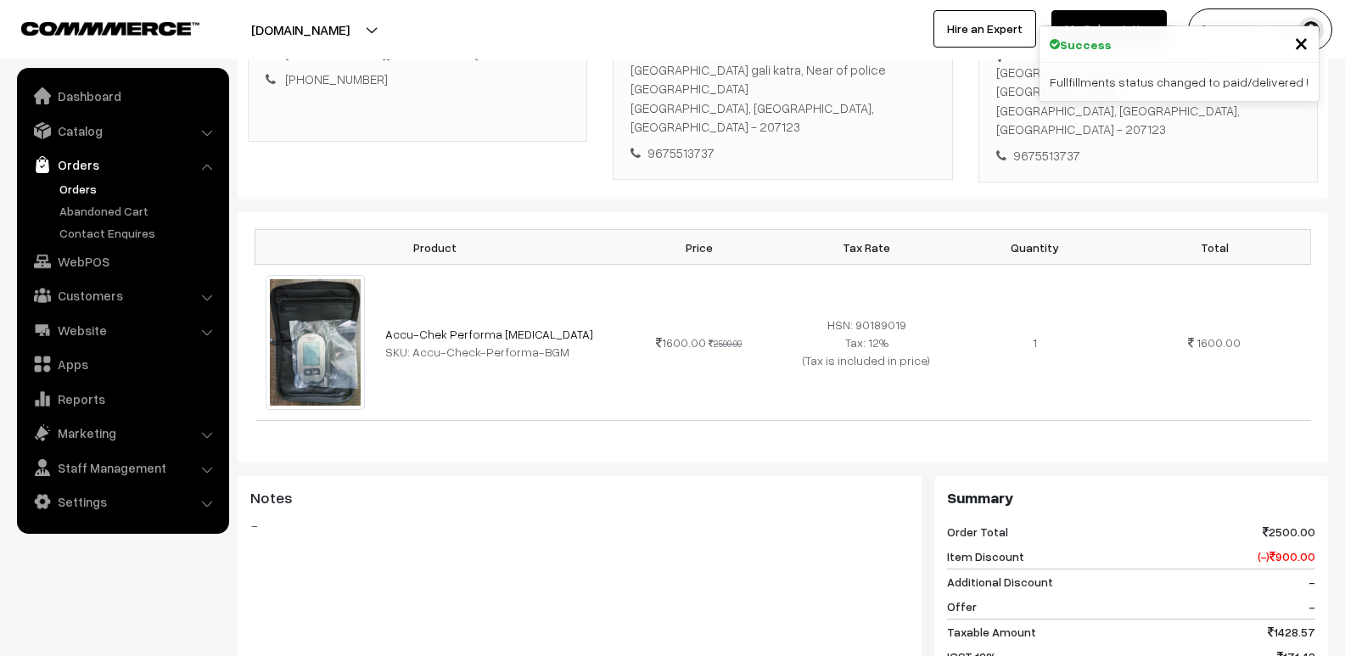
scroll to position [764, 0]
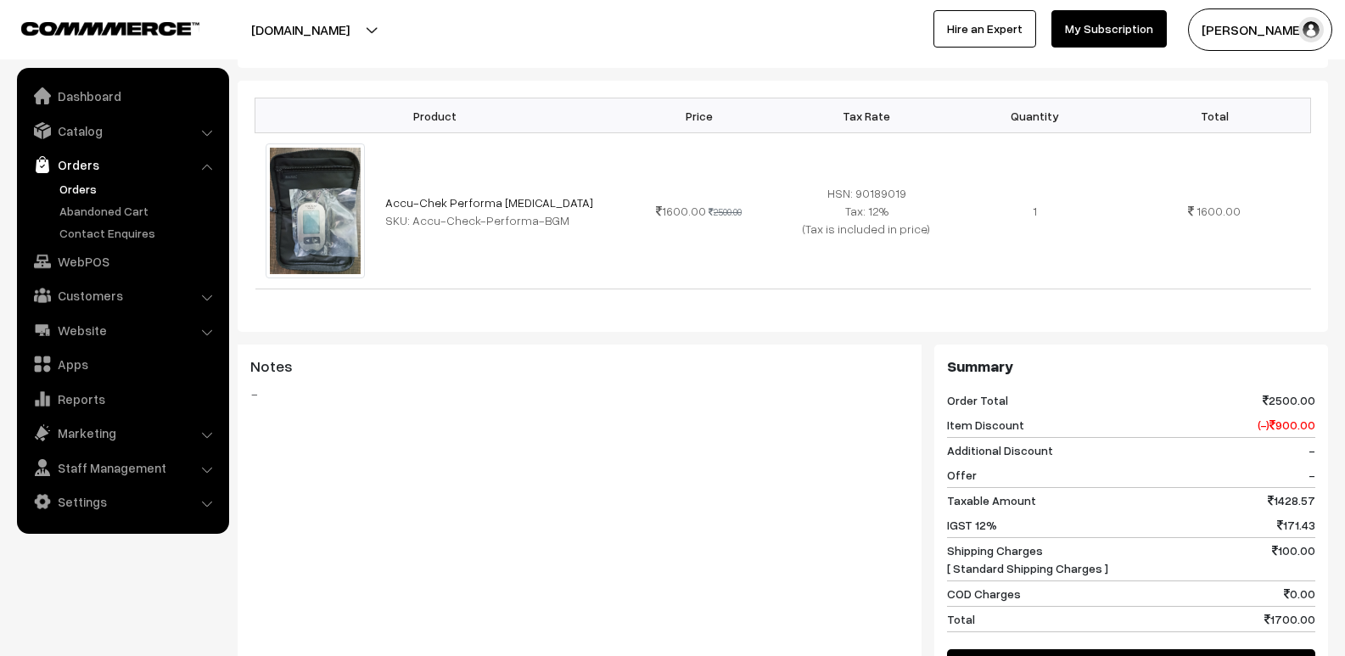
scroll to position [464, 0]
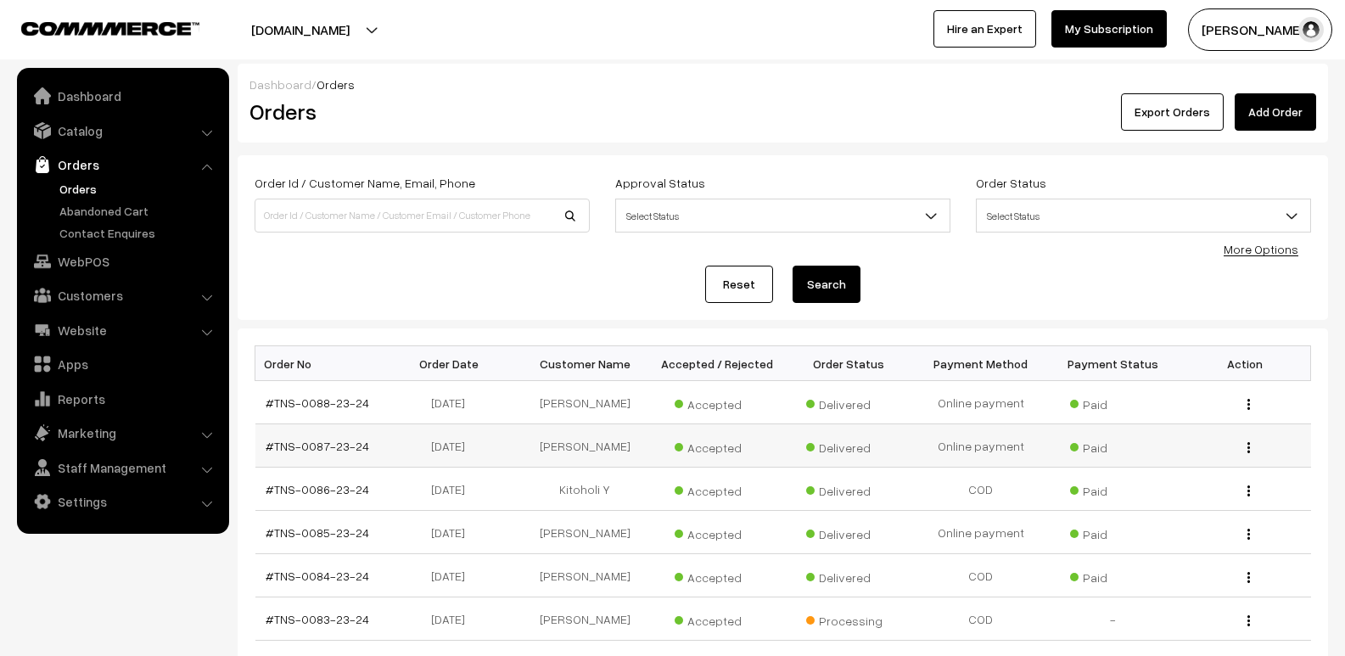
scroll to position [255, 0]
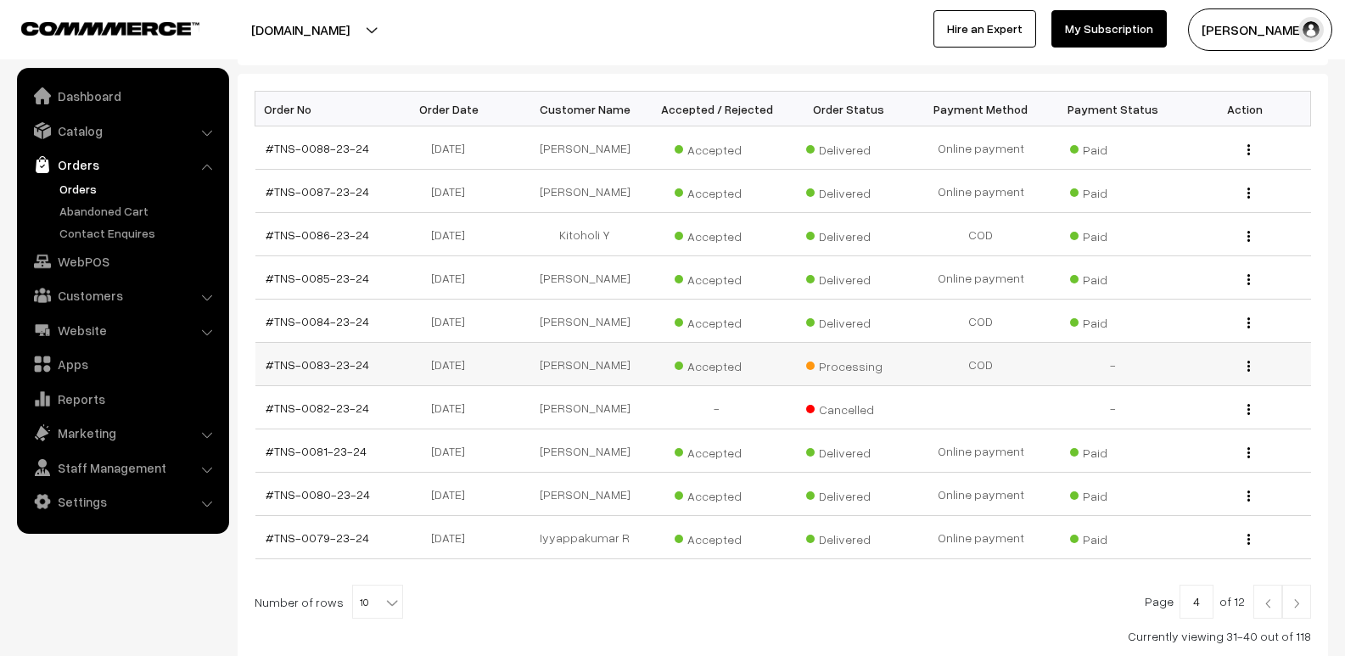
click at [1246, 364] on div "View" at bounding box center [1245, 365] width 112 height 18
click at [1246, 365] on div "View" at bounding box center [1245, 365] width 112 height 18
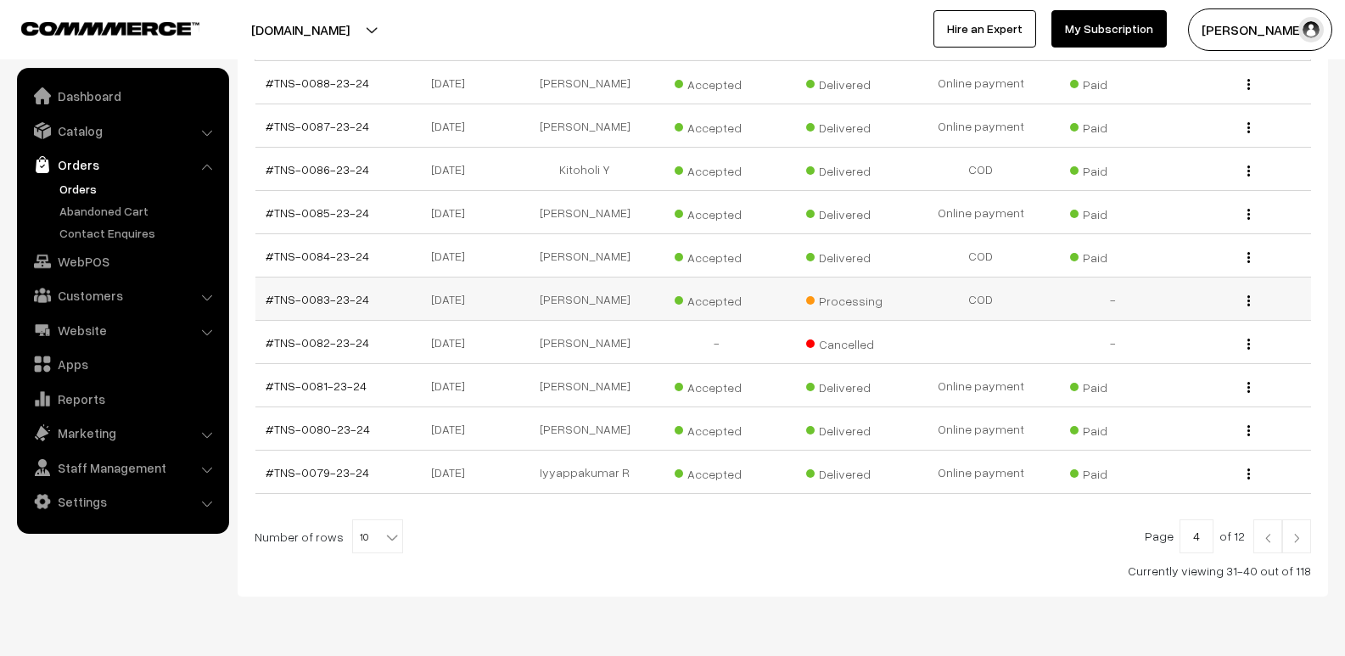
scroll to position [384, 0]
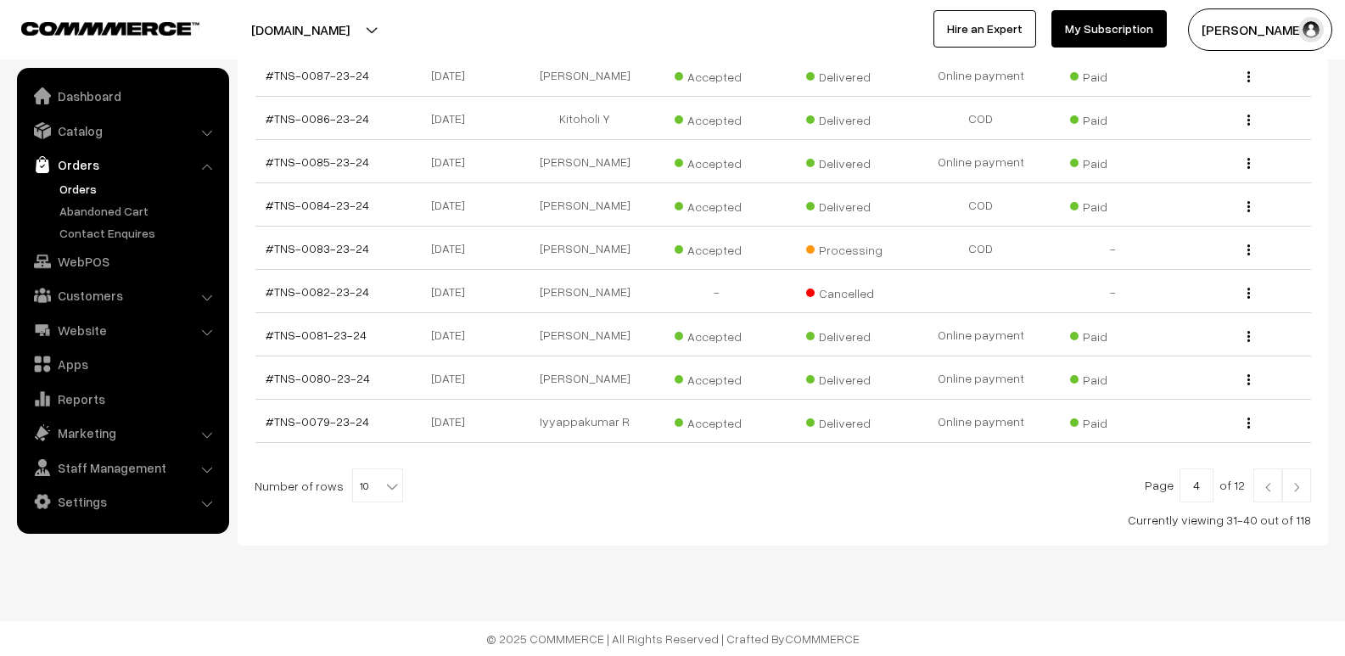
click at [1294, 492] on img at bounding box center [1296, 487] width 15 height 10
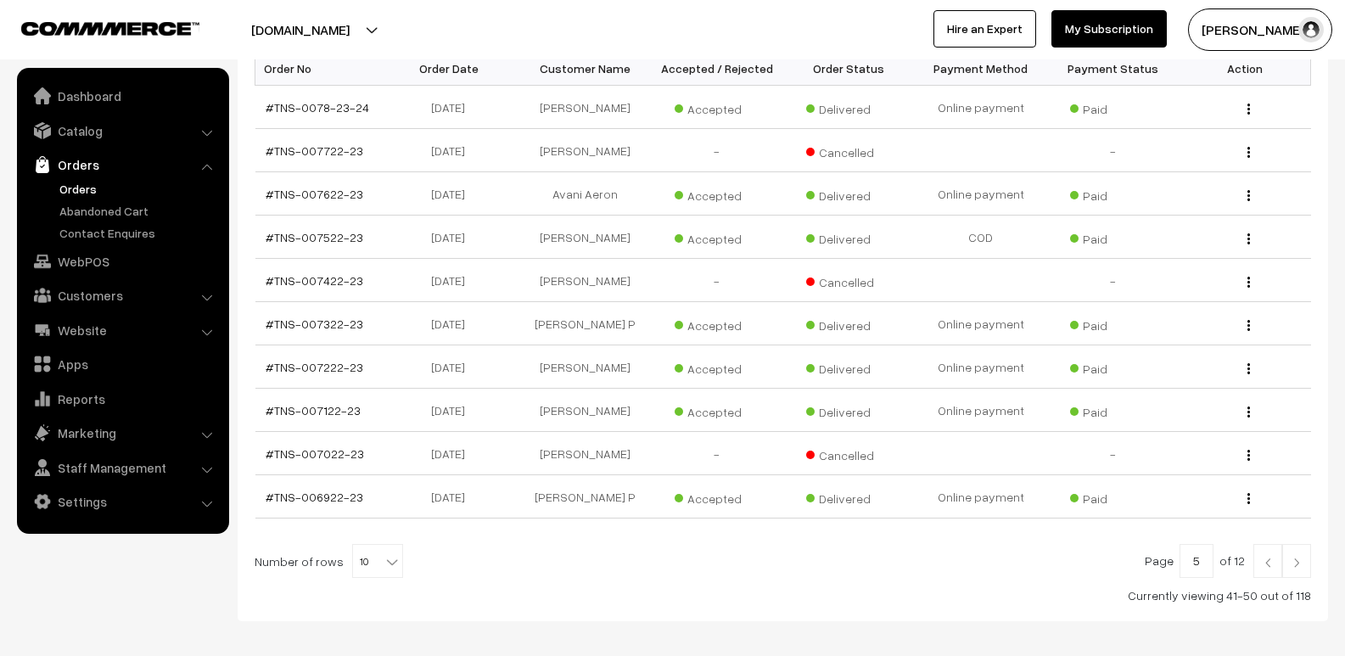
scroll to position [339, 0]
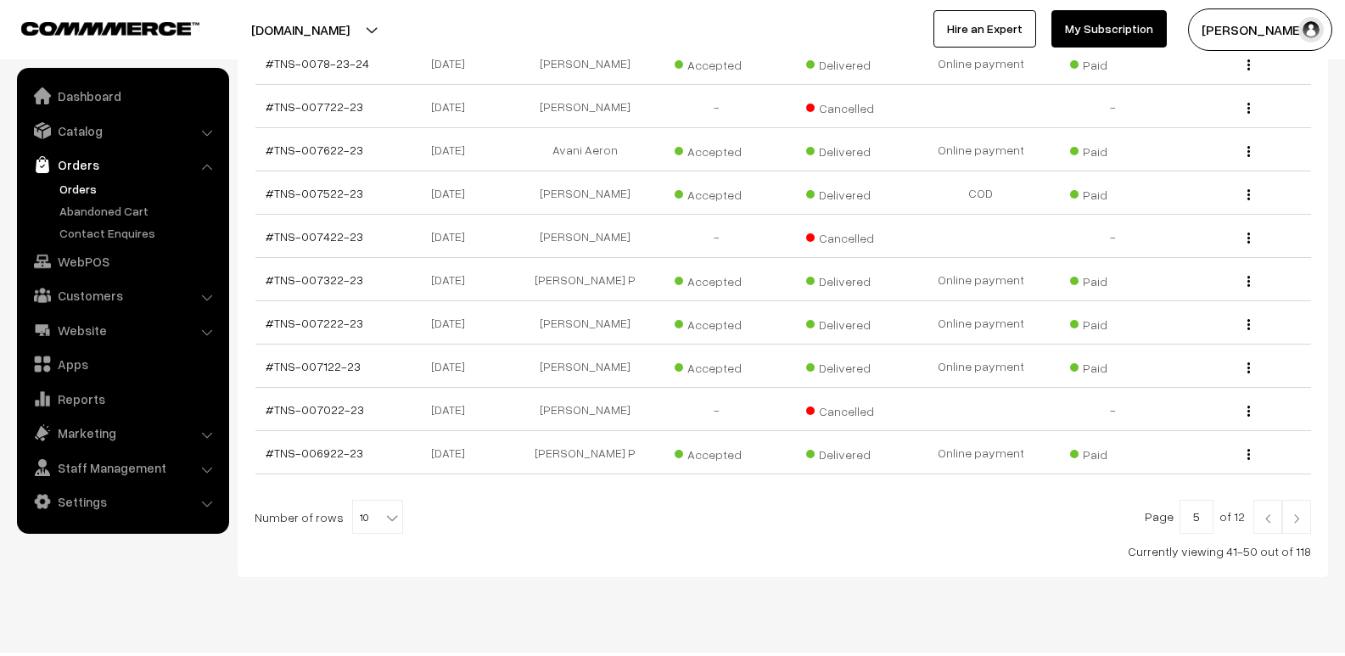
click at [1292, 512] on link at bounding box center [1296, 517] width 29 height 34
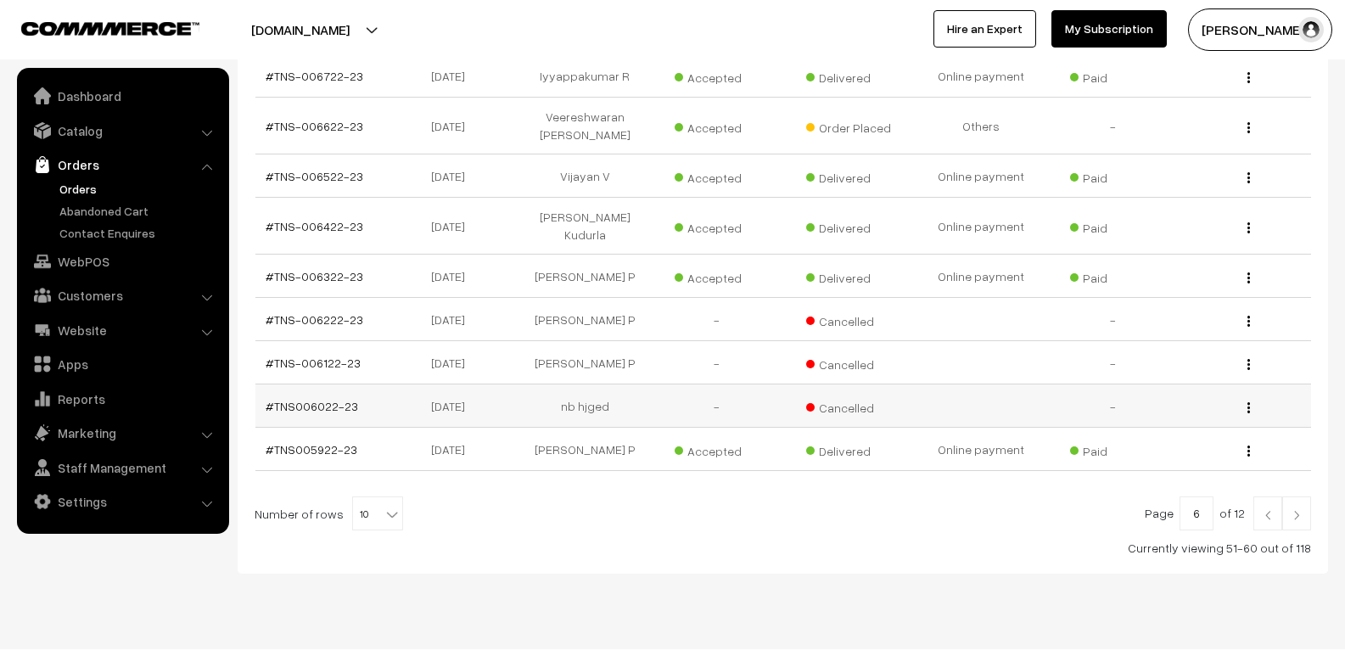
scroll to position [384, 0]
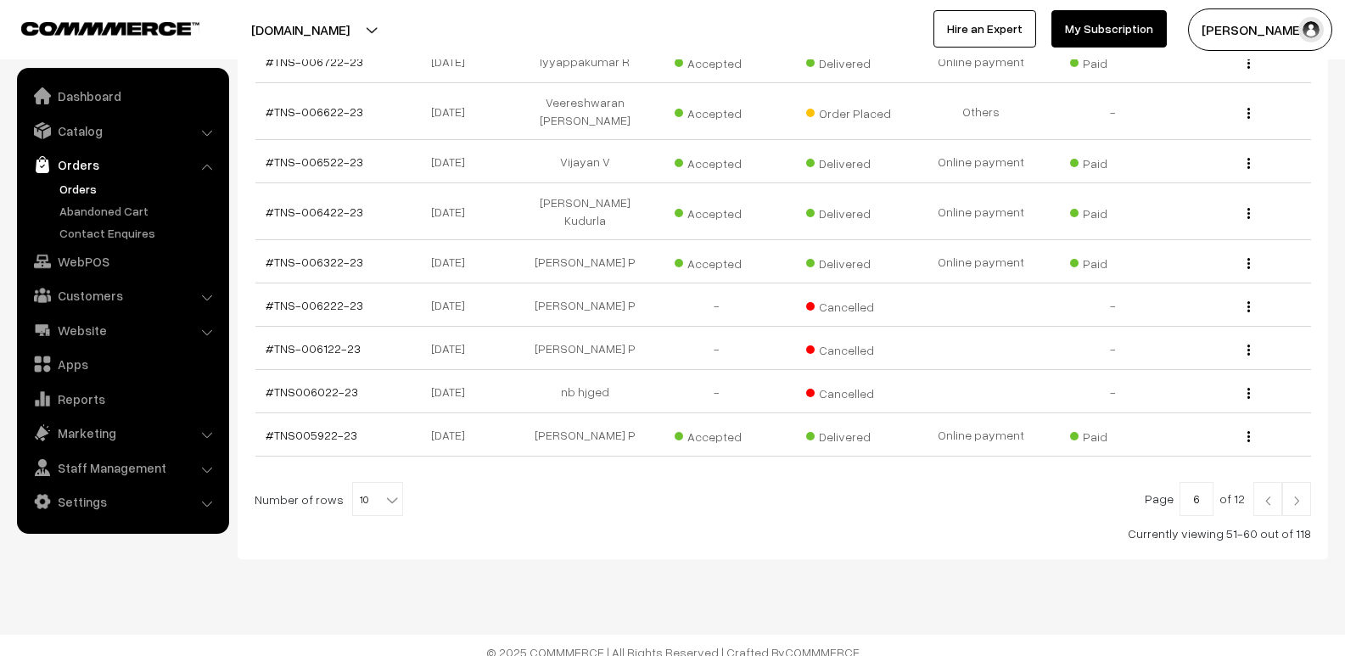
click at [1291, 496] on img at bounding box center [1296, 501] width 15 height 10
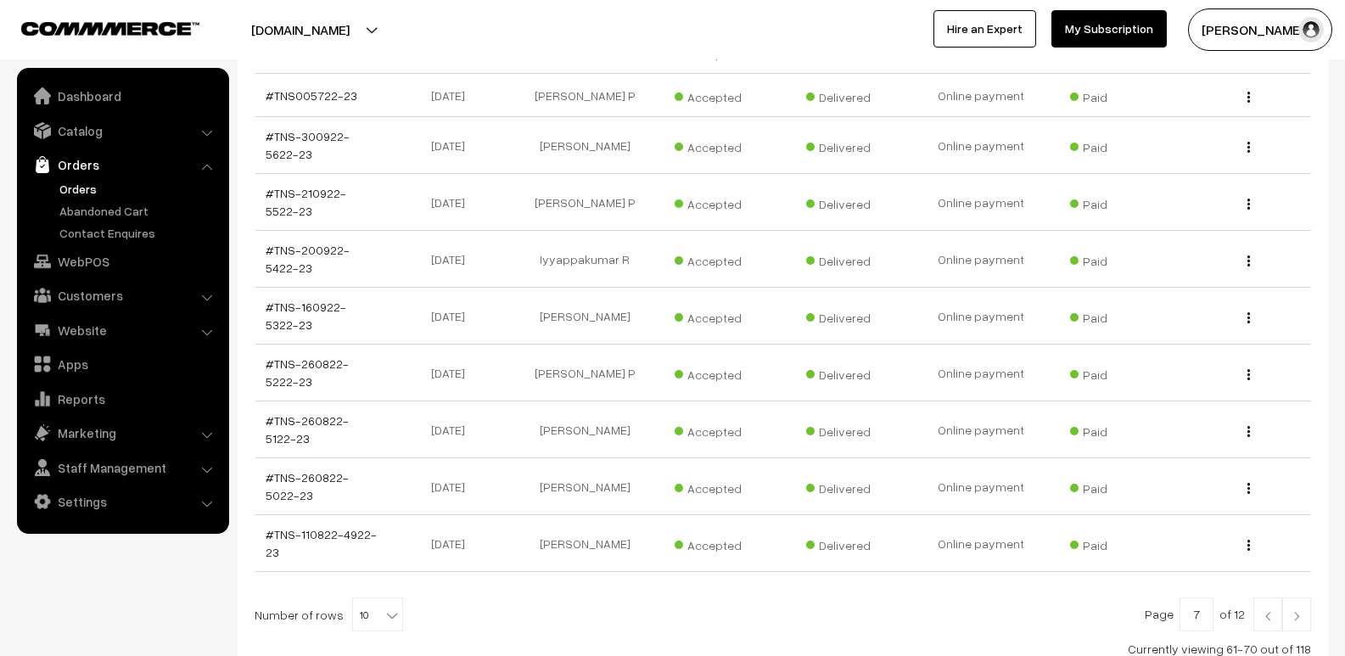
scroll to position [479, 0]
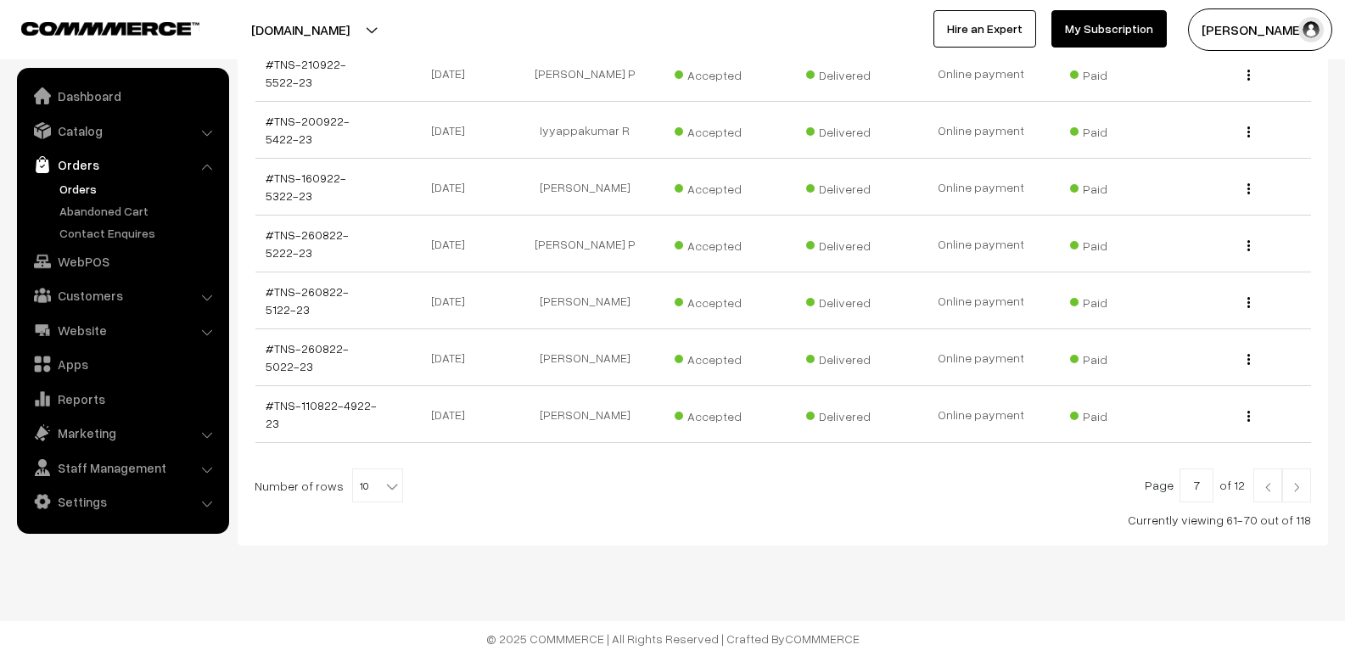
click at [1296, 485] on img at bounding box center [1296, 487] width 15 height 10
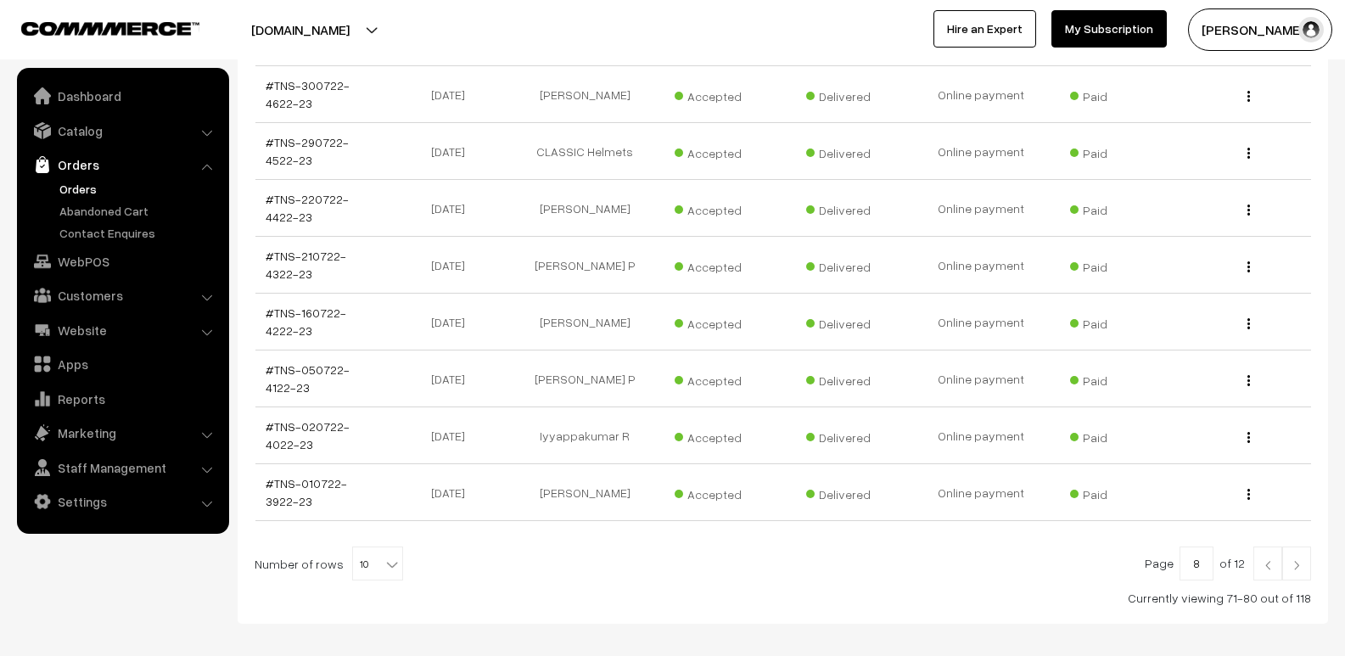
scroll to position [507, 0]
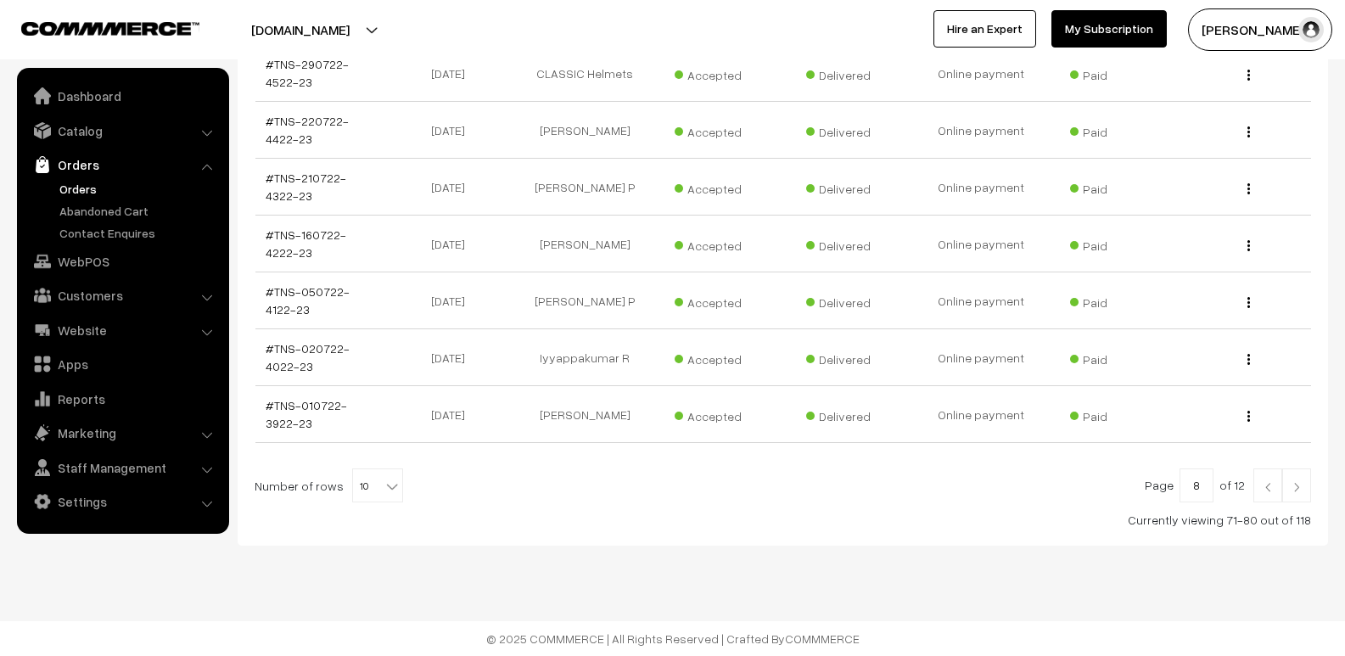
click at [1295, 490] on img at bounding box center [1296, 487] width 15 height 10
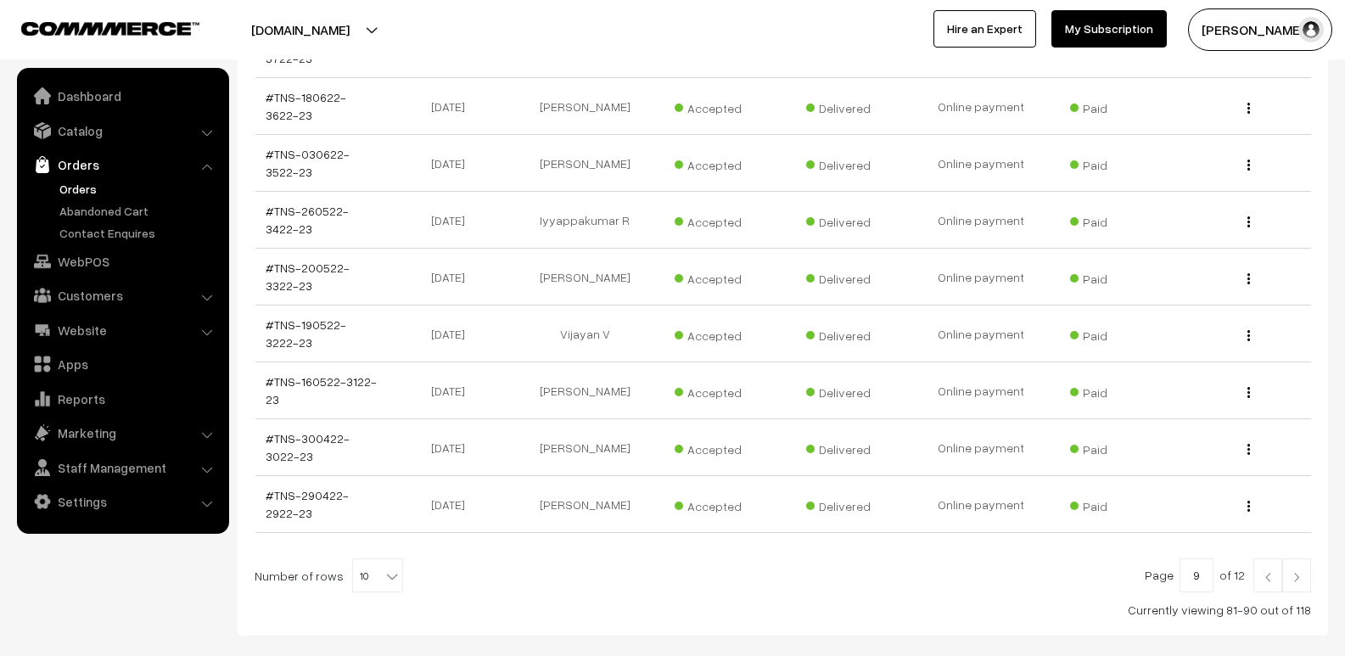
scroll to position [507, 0]
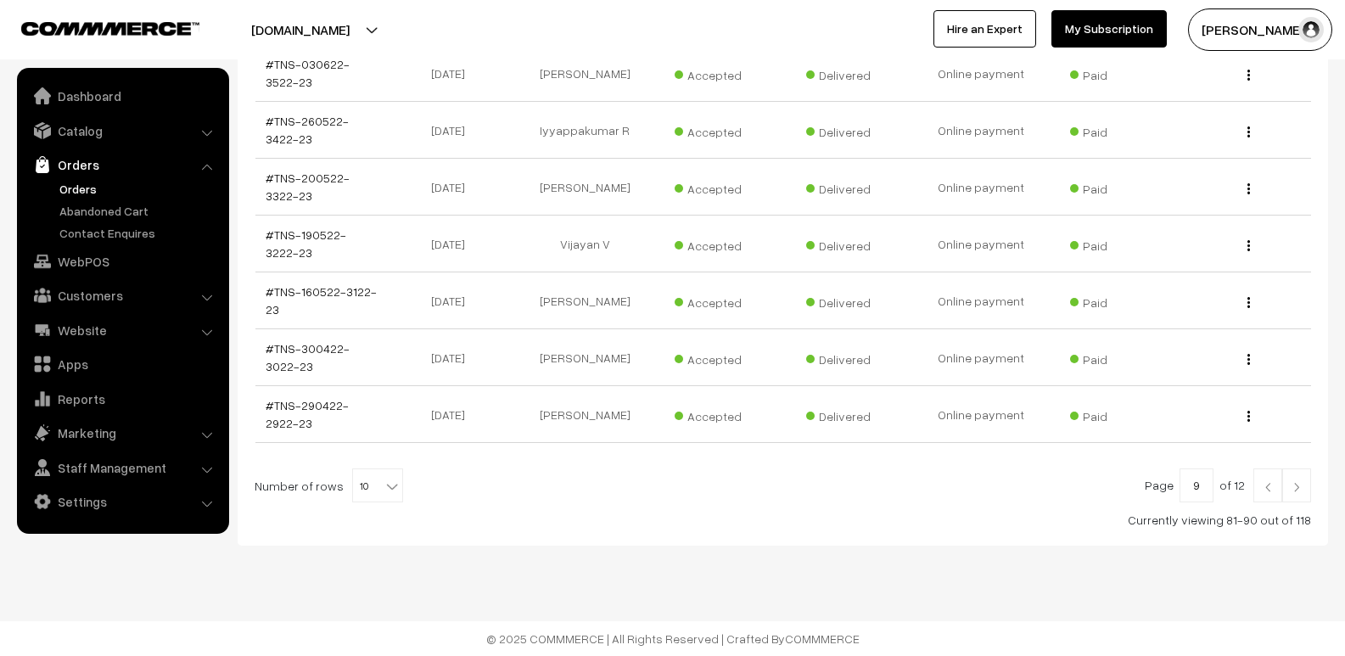
click at [1295, 490] on img at bounding box center [1296, 487] width 15 height 10
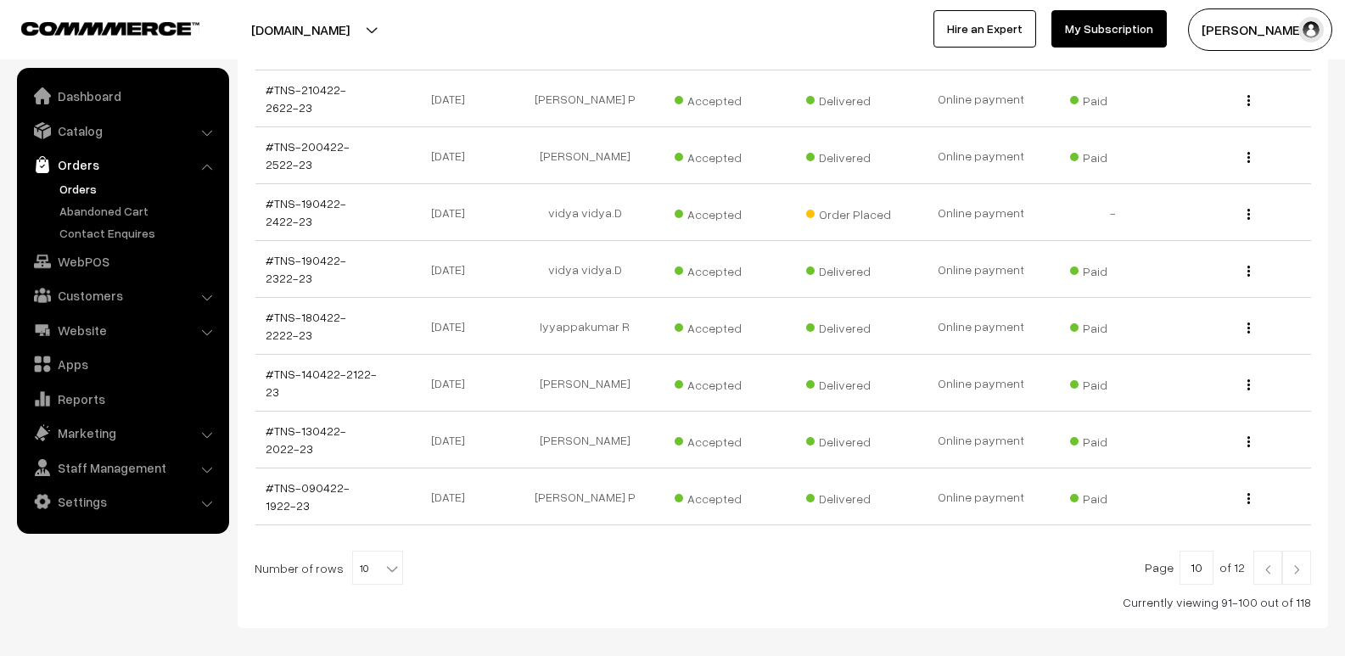
scroll to position [507, 0]
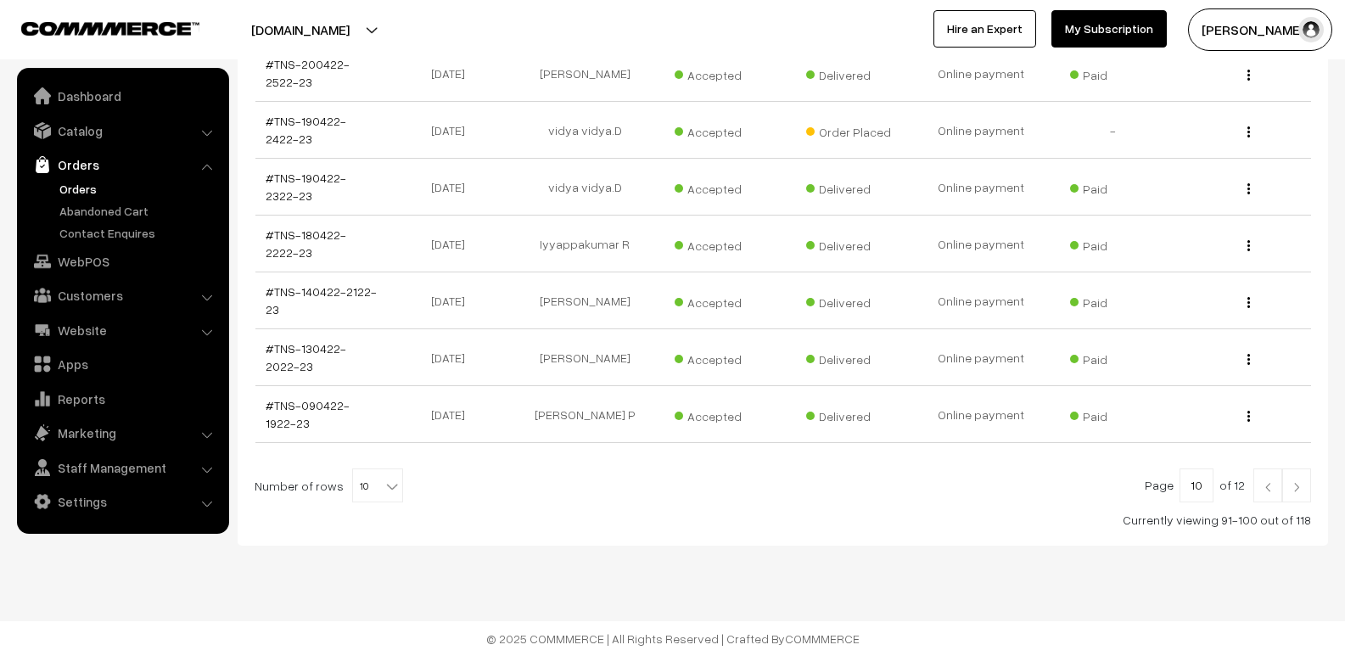
click at [1295, 490] on img at bounding box center [1296, 487] width 15 height 10
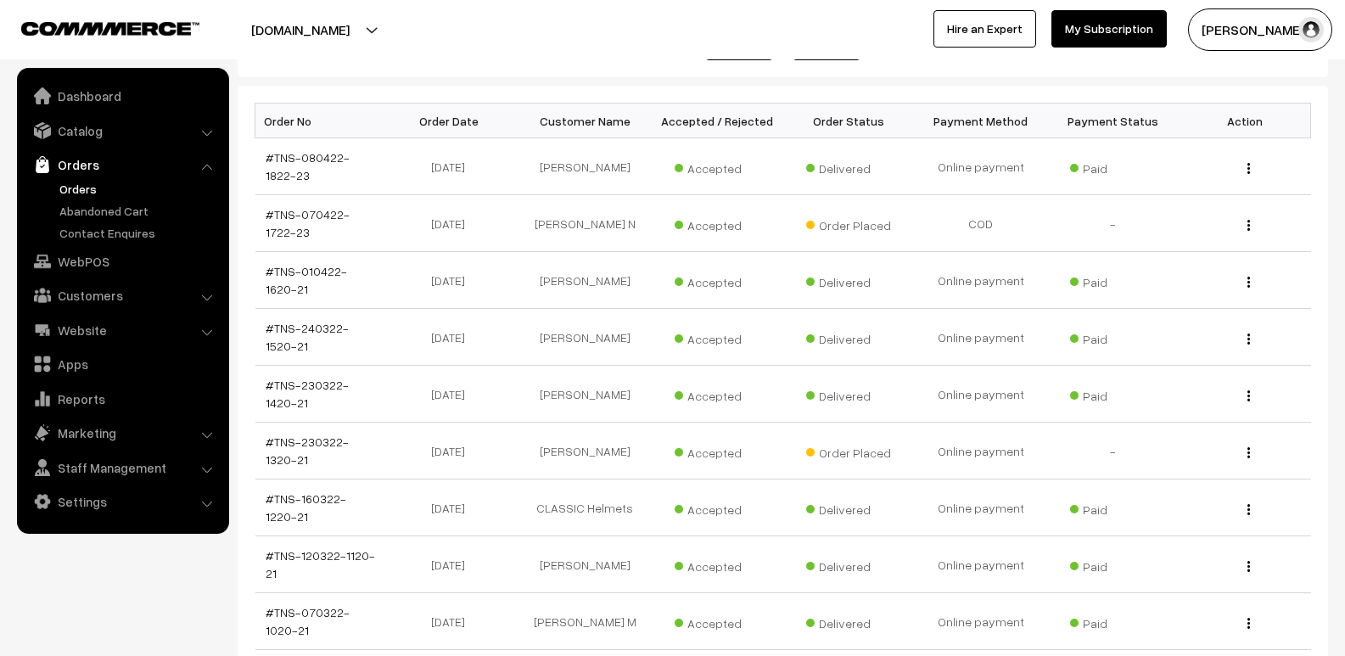
scroll to position [238, 0]
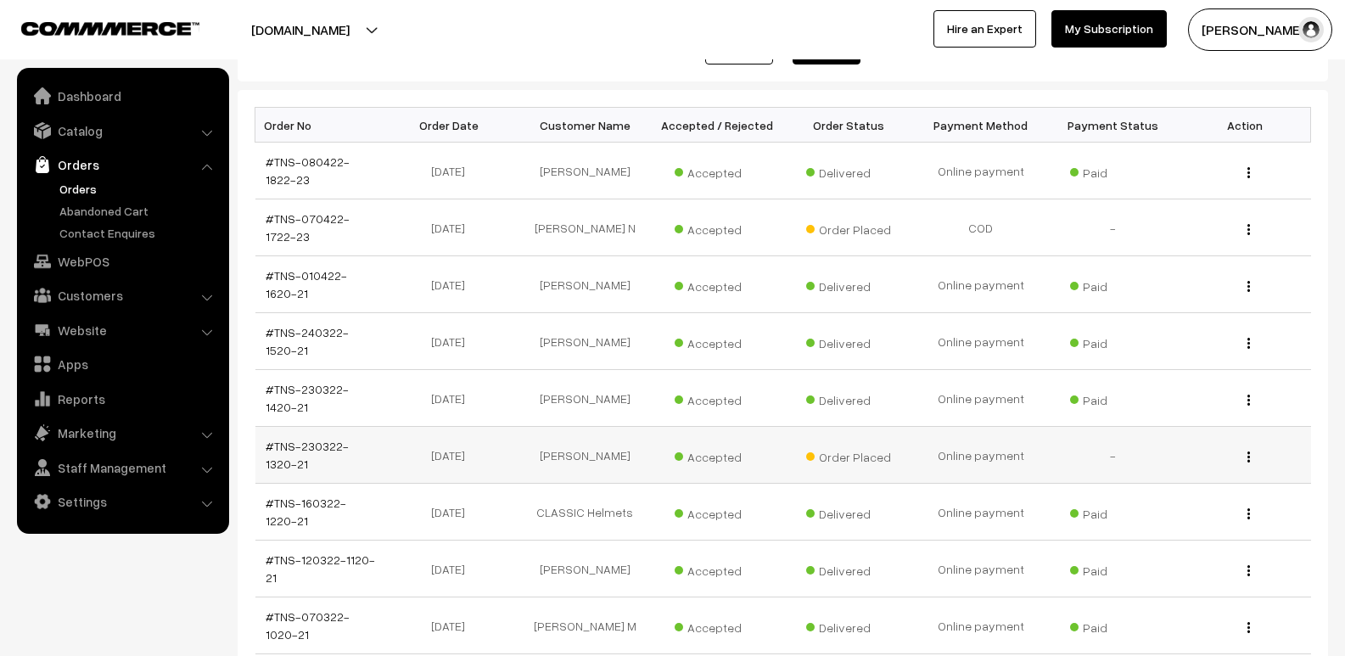
click at [1244, 456] on div "View" at bounding box center [1245, 455] width 112 height 18
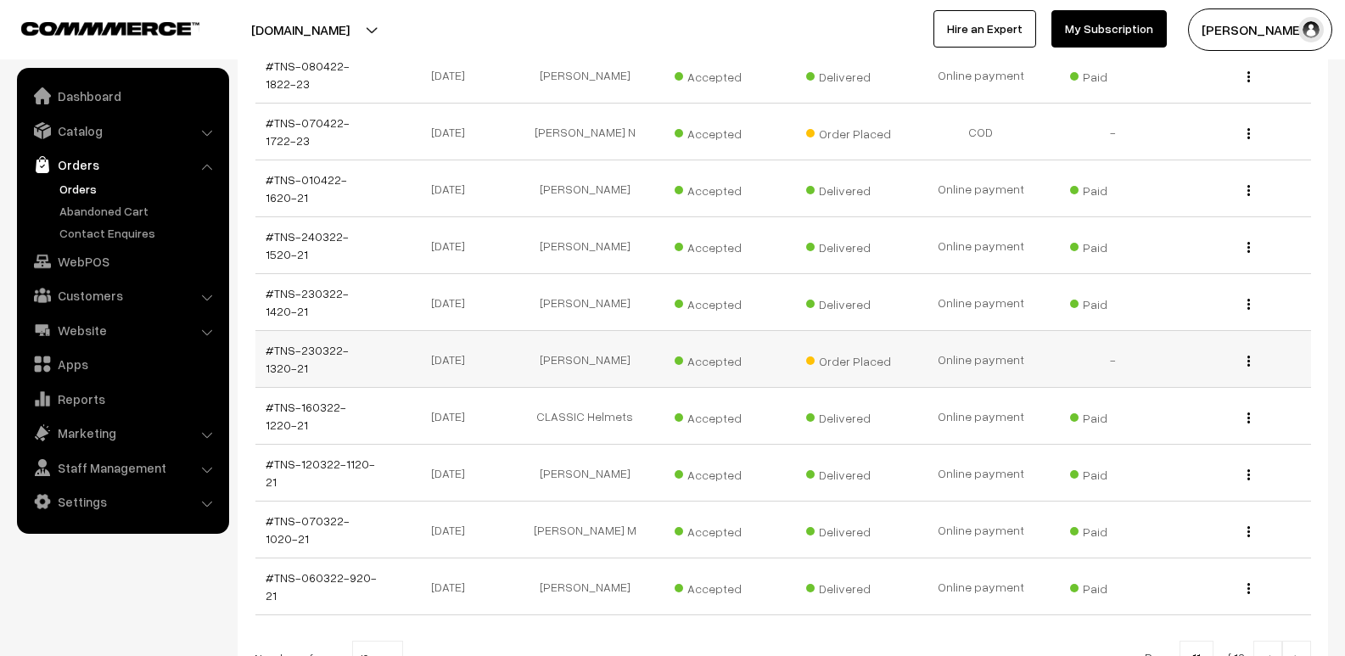
scroll to position [493, 0]
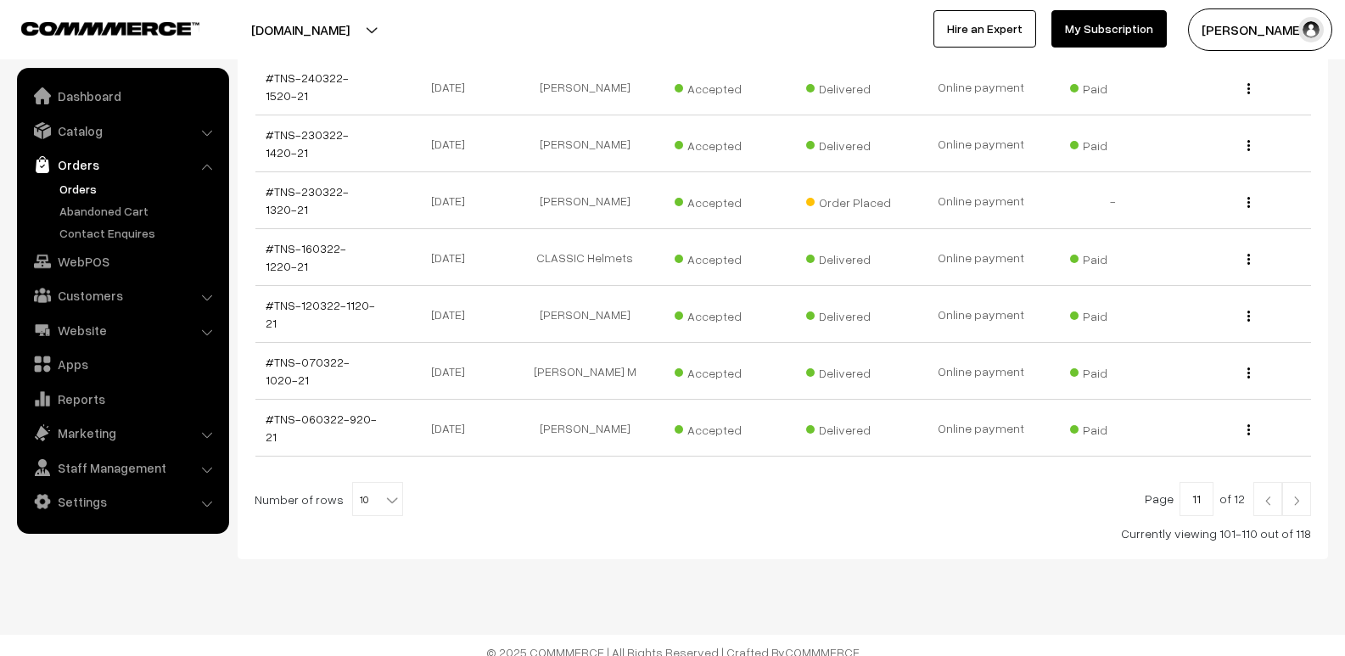
click at [1296, 496] on img at bounding box center [1296, 501] width 15 height 10
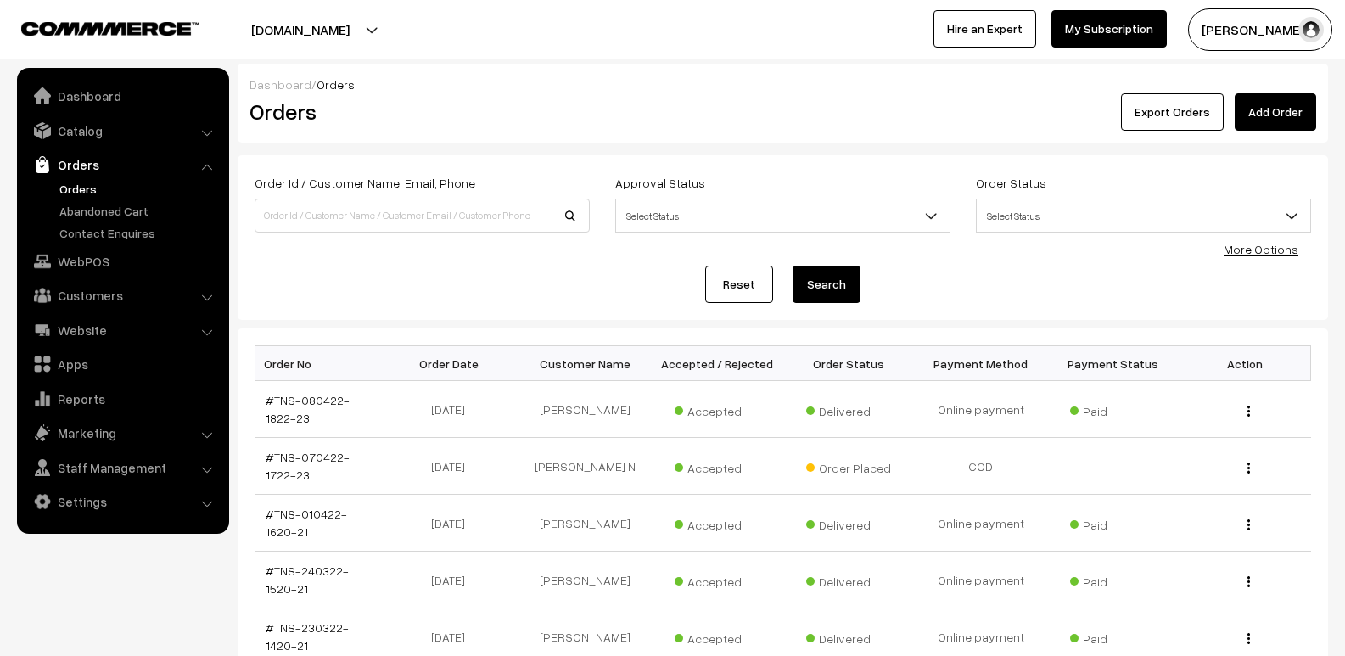
scroll to position [493, 0]
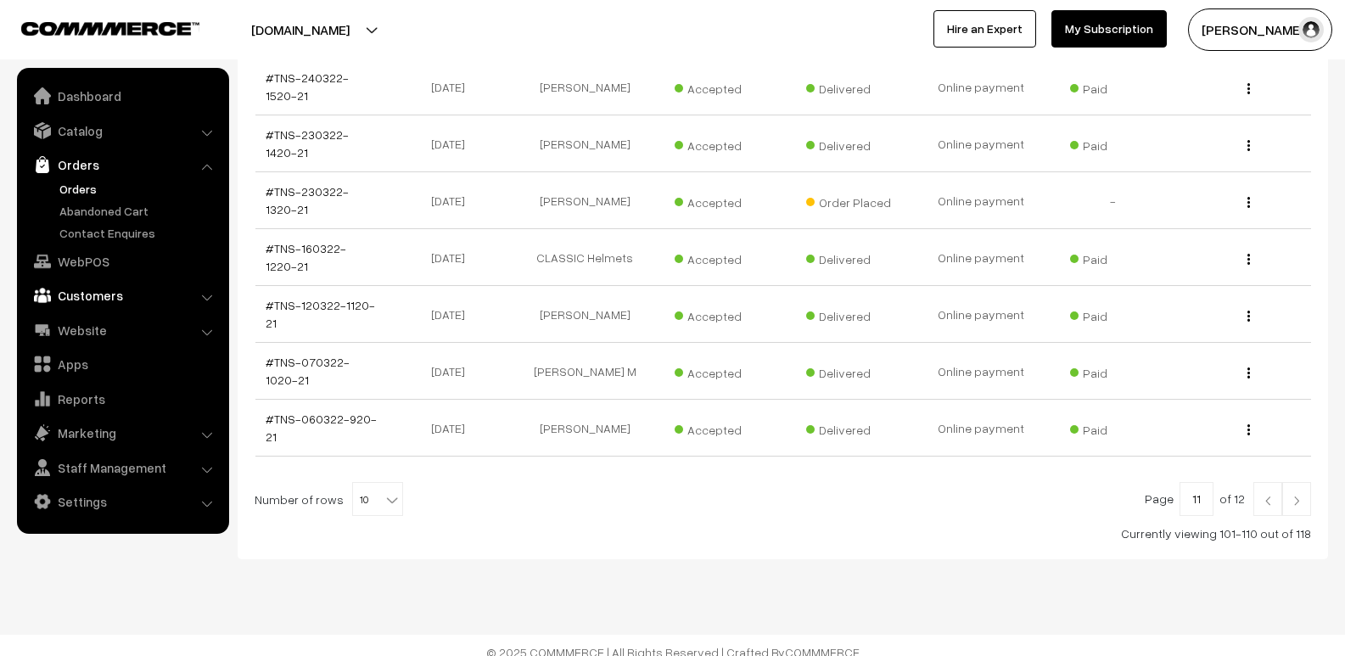
click at [92, 302] on link "Customers" at bounding box center [122, 295] width 202 height 31
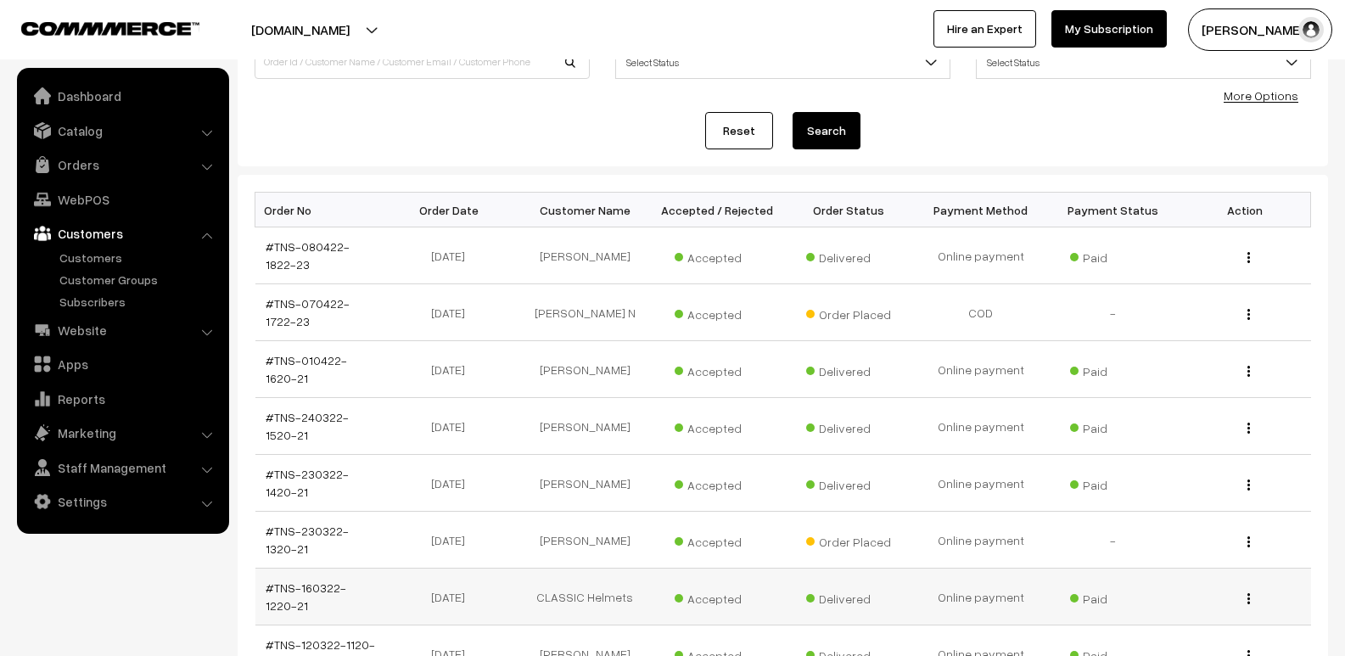
scroll to position [0, 0]
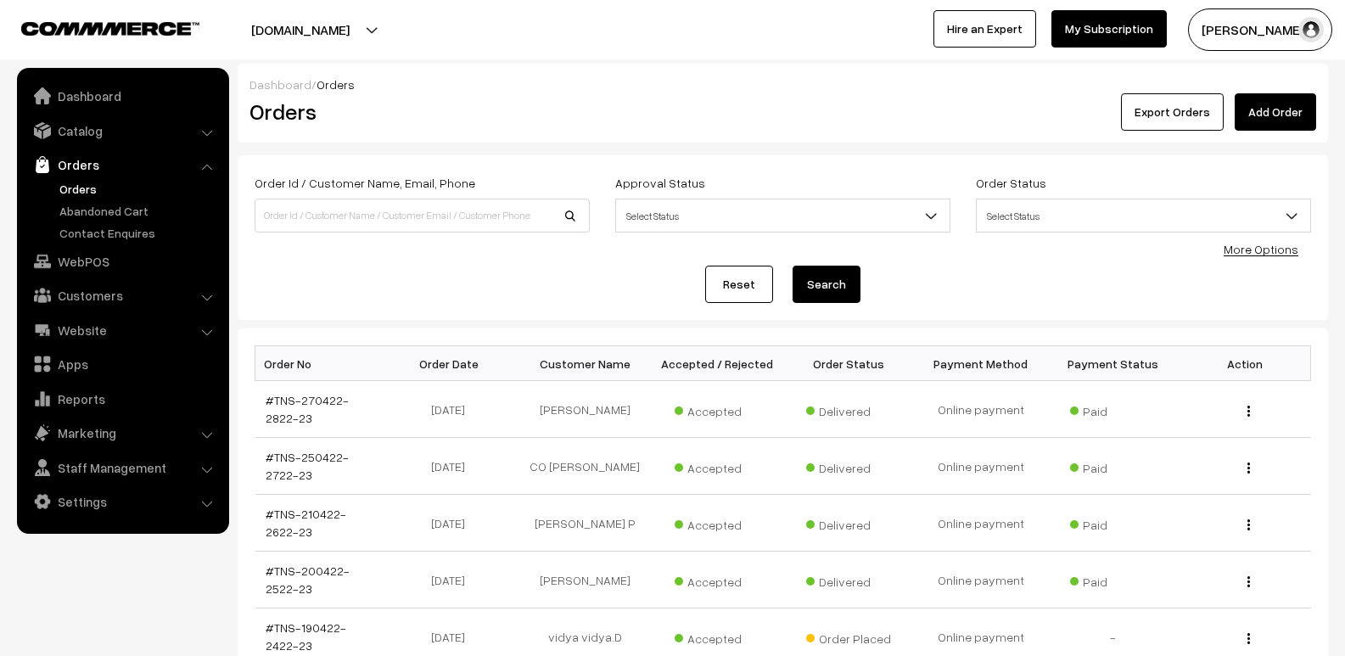
scroll to position [507, 0]
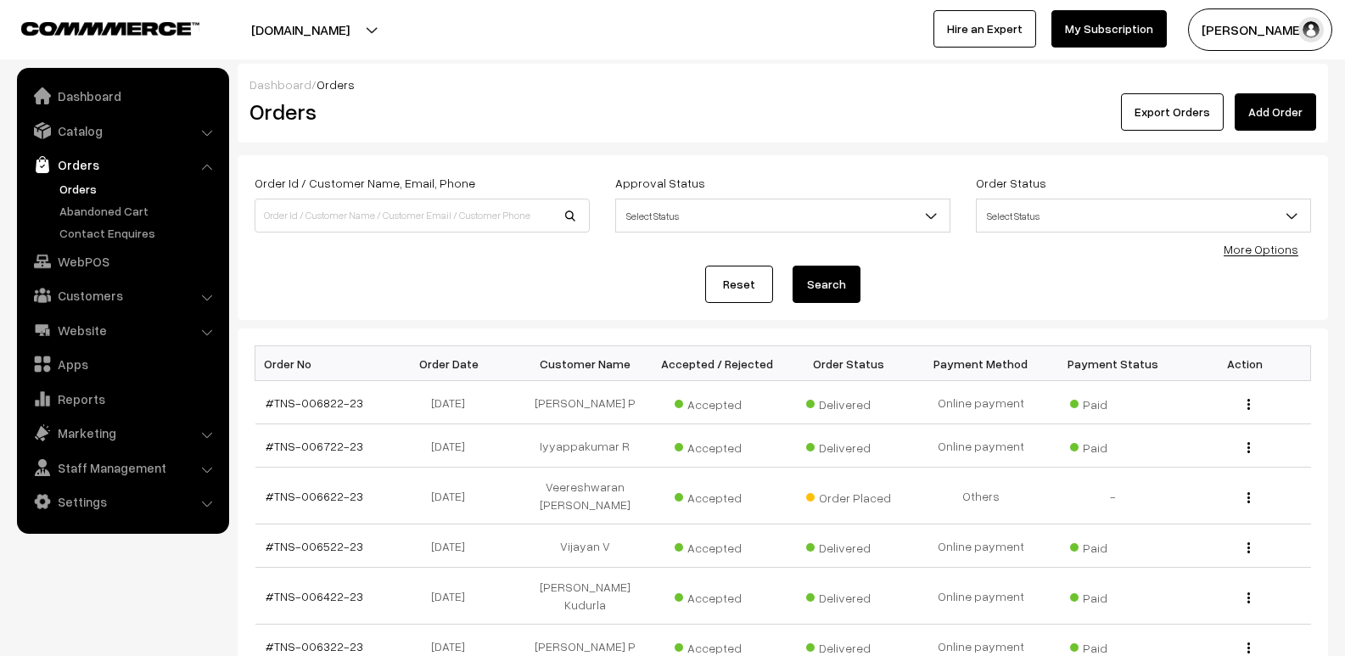
scroll to position [384, 0]
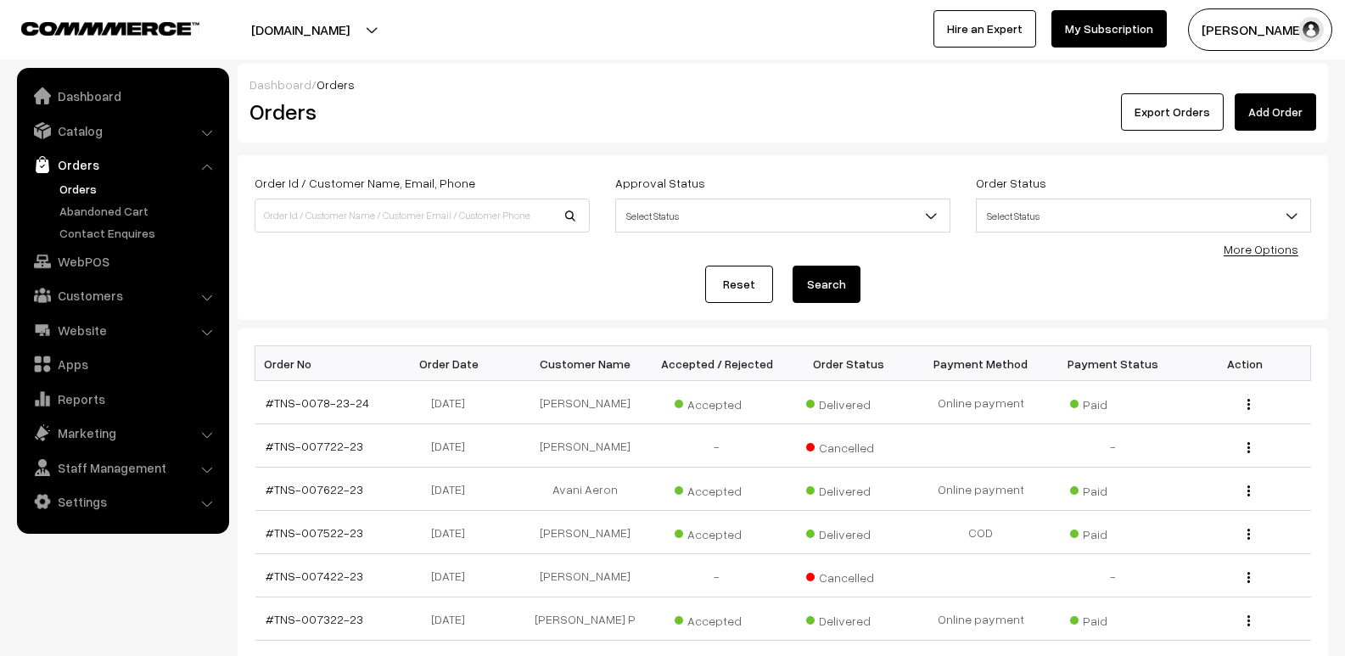
scroll to position [339, 0]
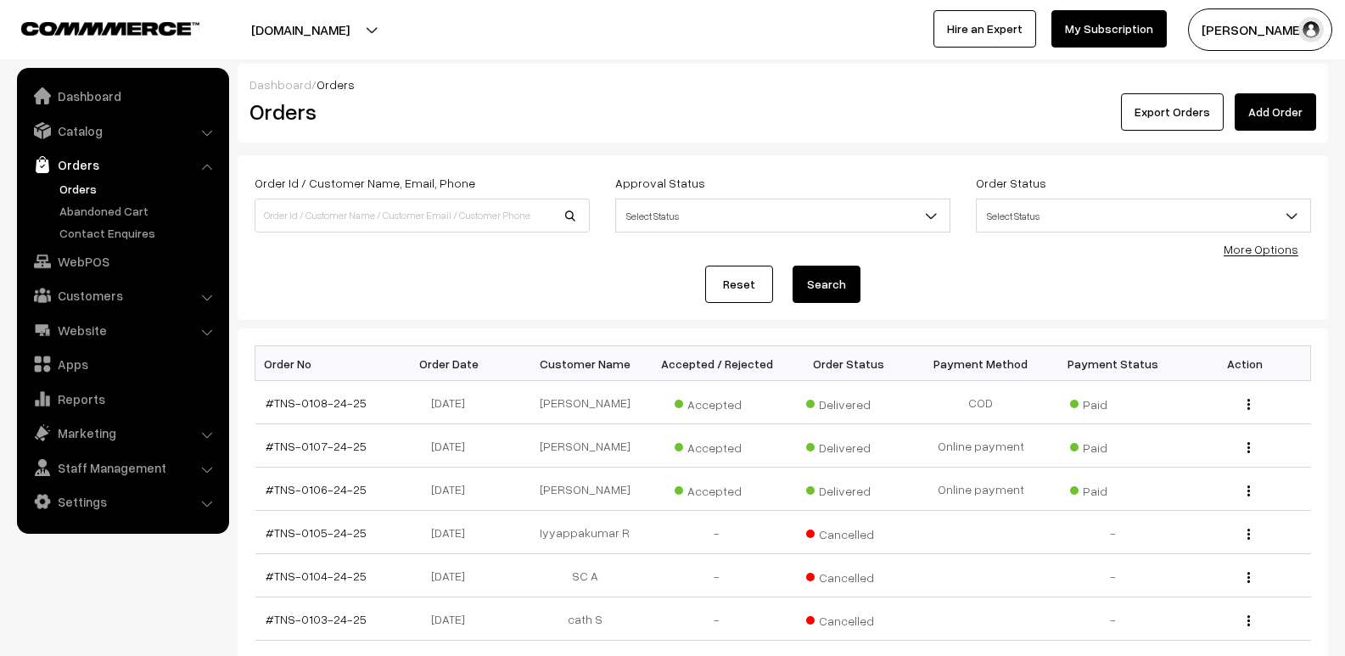
scroll to position [371, 0]
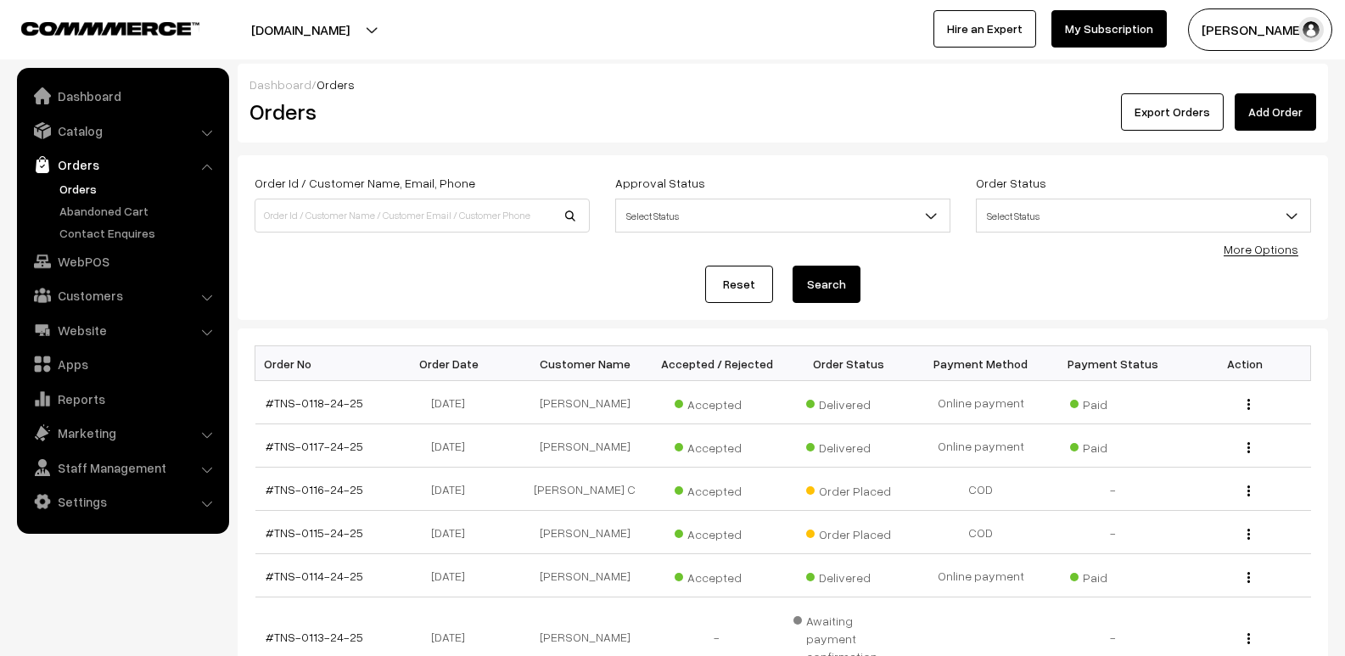
scroll to position [402, 0]
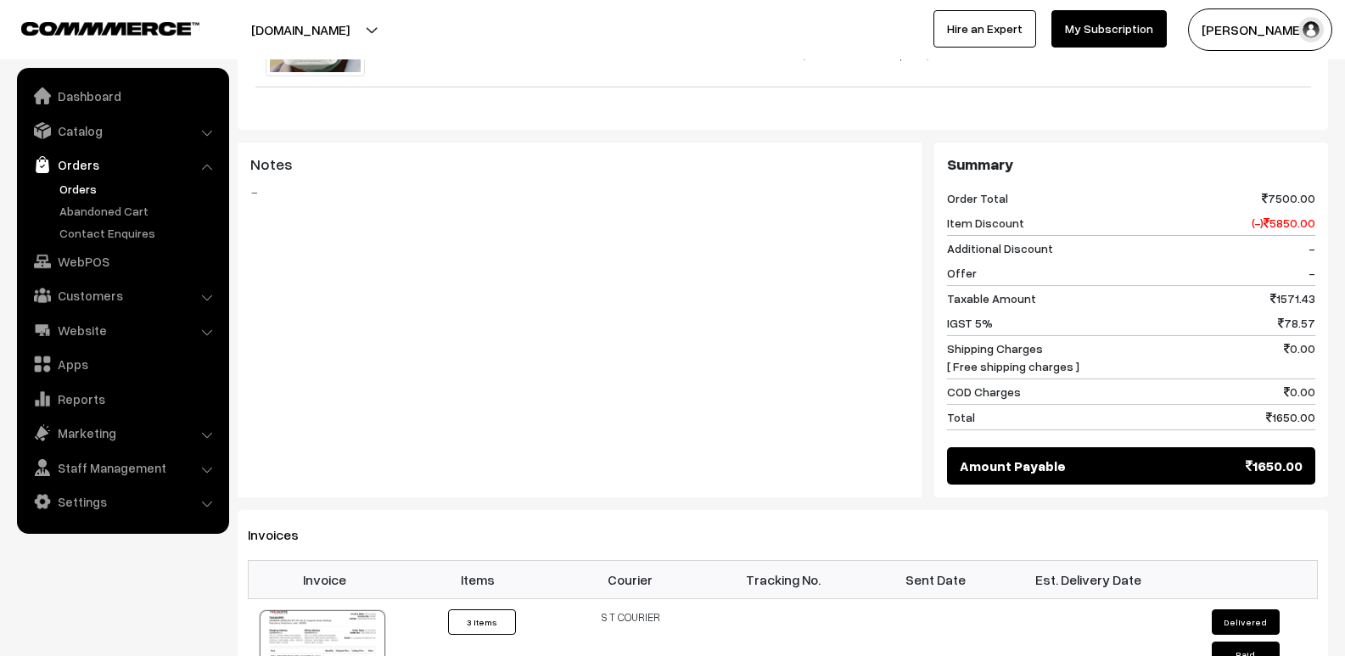
scroll to position [849, 0]
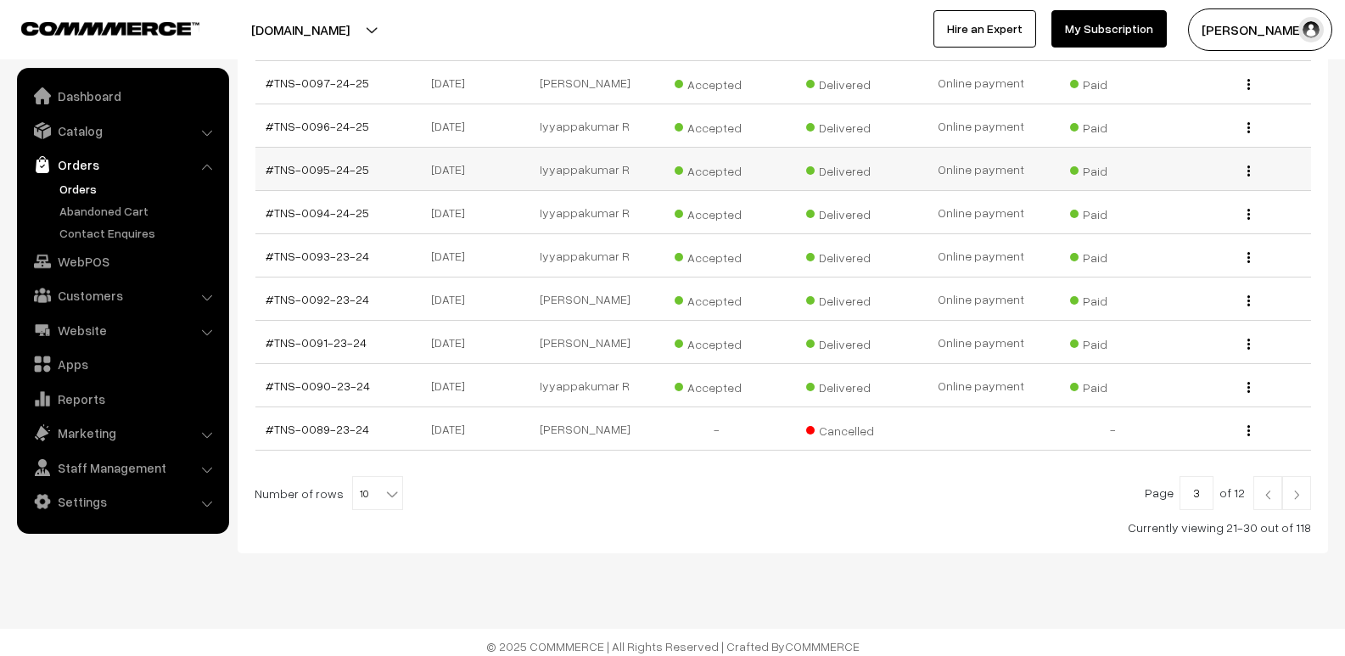
scroll to position [371, 0]
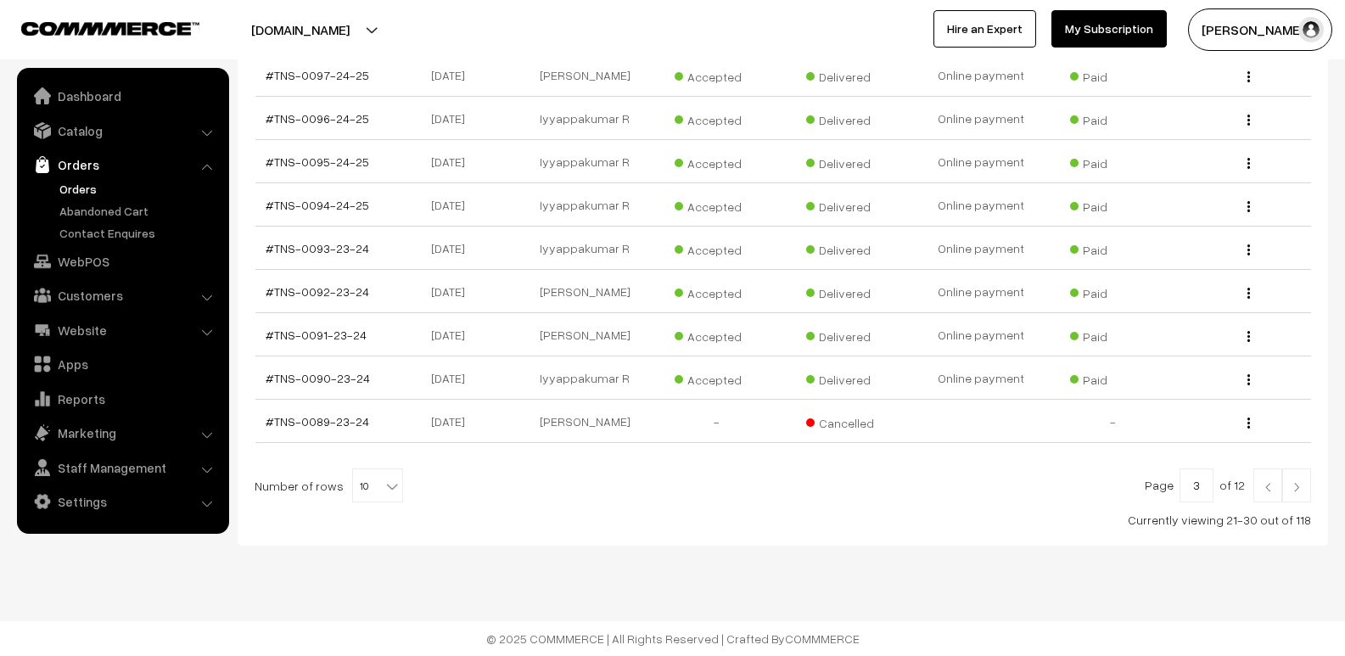
click at [1274, 494] on link at bounding box center [1267, 485] width 29 height 34
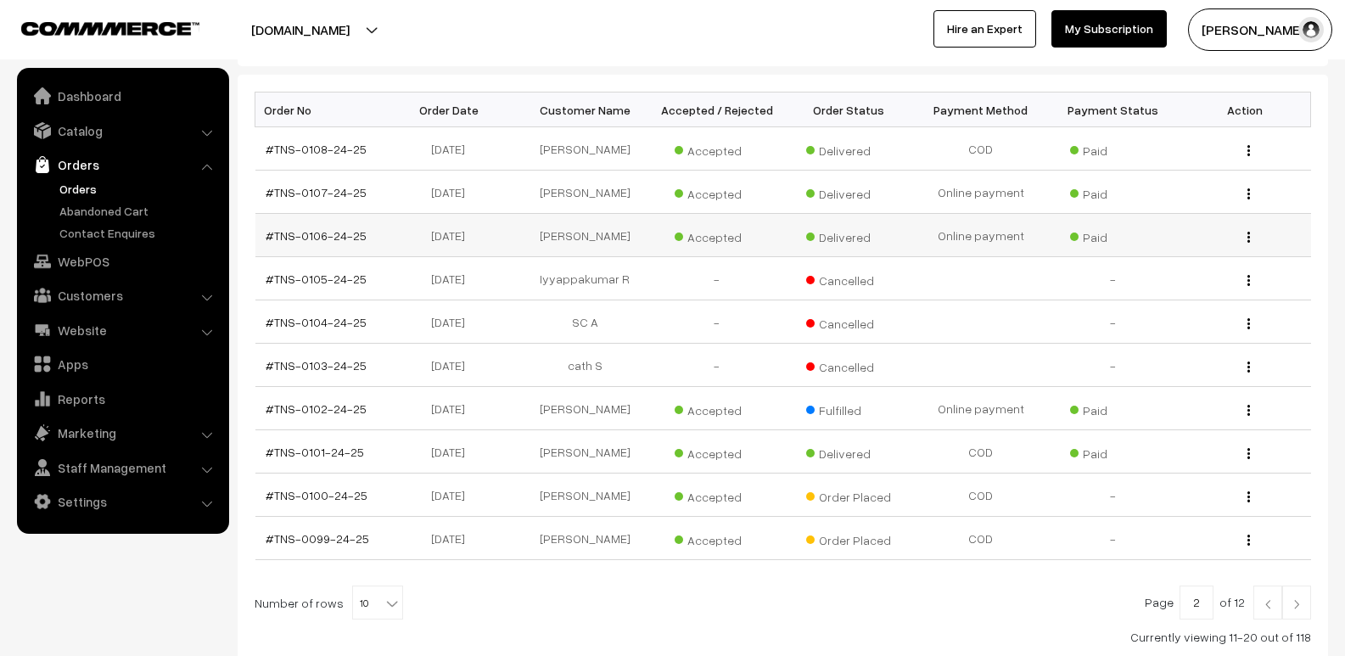
scroll to position [255, 0]
click at [1261, 603] on img at bounding box center [1267, 603] width 15 height 10
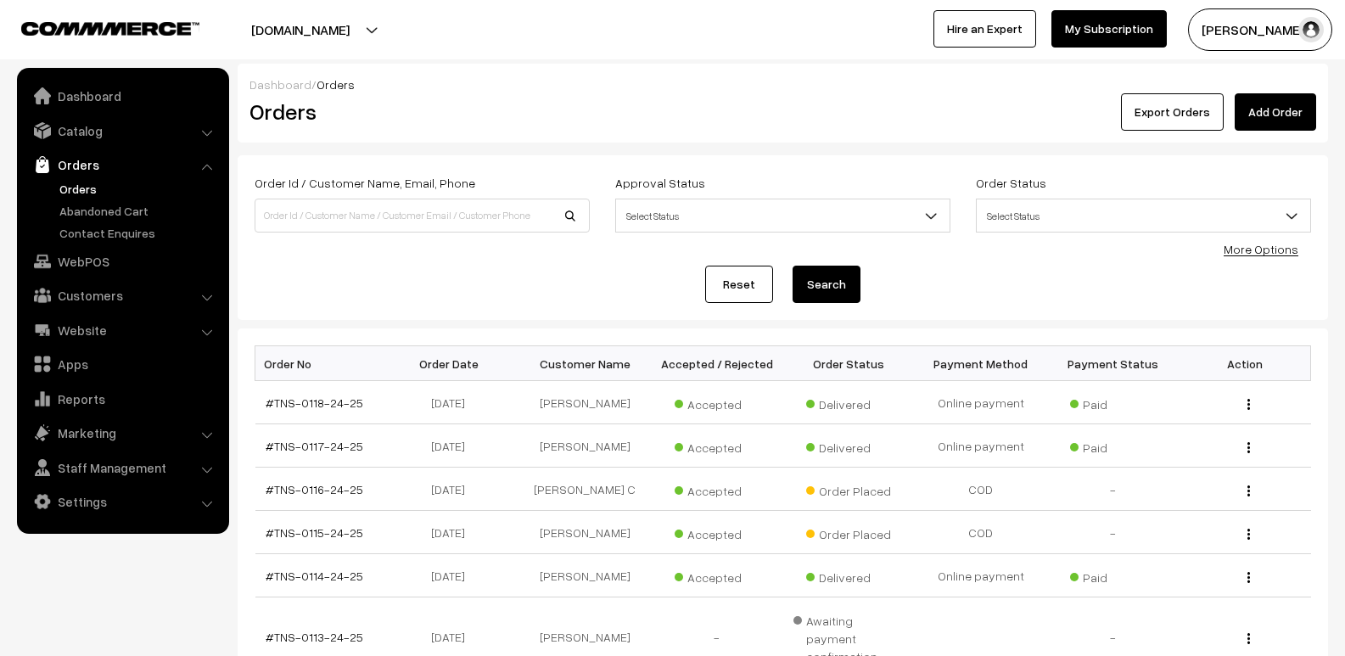
click at [1014, 209] on span "Select Status" at bounding box center [1143, 216] width 333 height 30
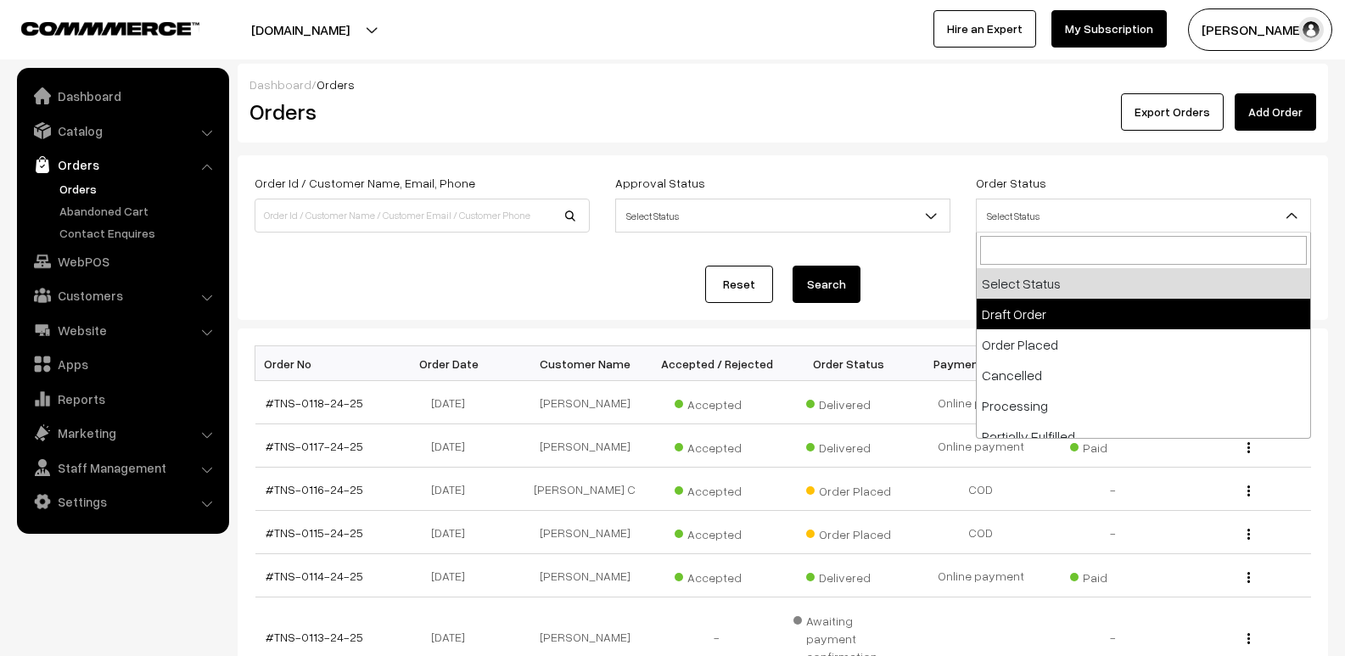
scroll to position [170, 0]
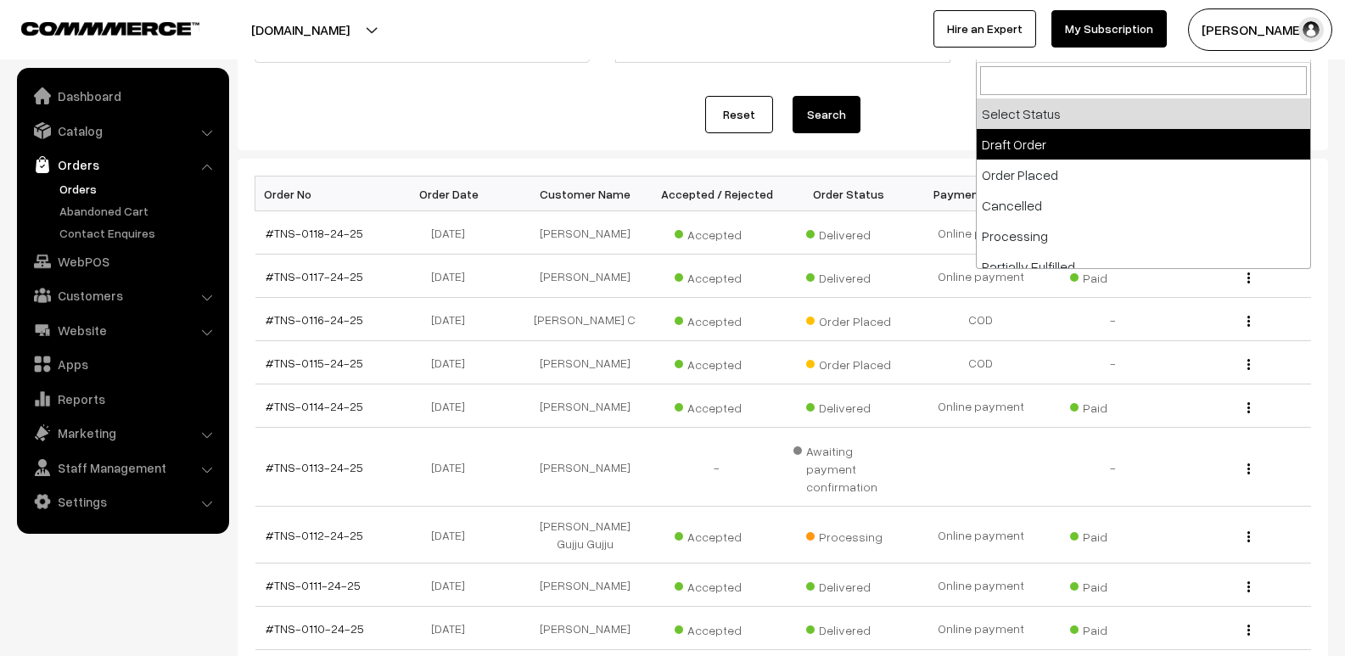
click at [917, 110] on div "Reset Search" at bounding box center [783, 114] width 1056 height 37
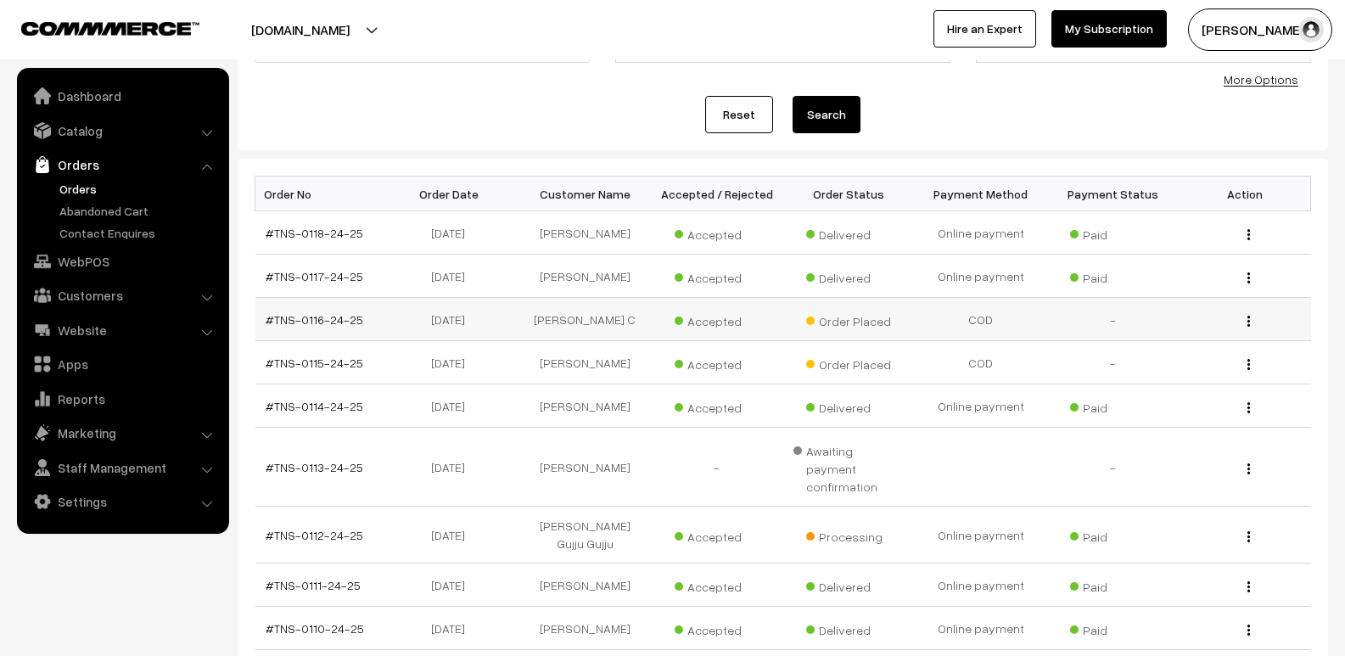
click at [1249, 322] on img "button" at bounding box center [1248, 321] width 3 height 11
click at [338, 322] on link "#TNS-0116-24-25" at bounding box center [315, 319] width 98 height 14
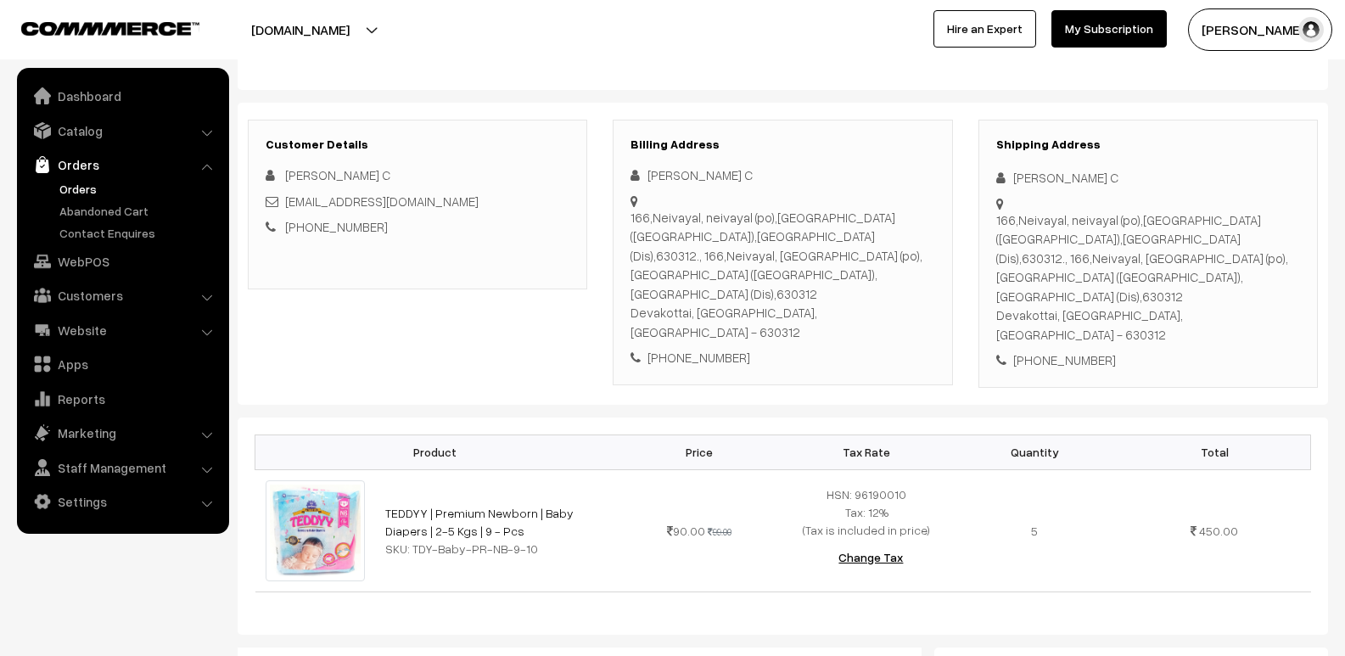
scroll to position [74, 0]
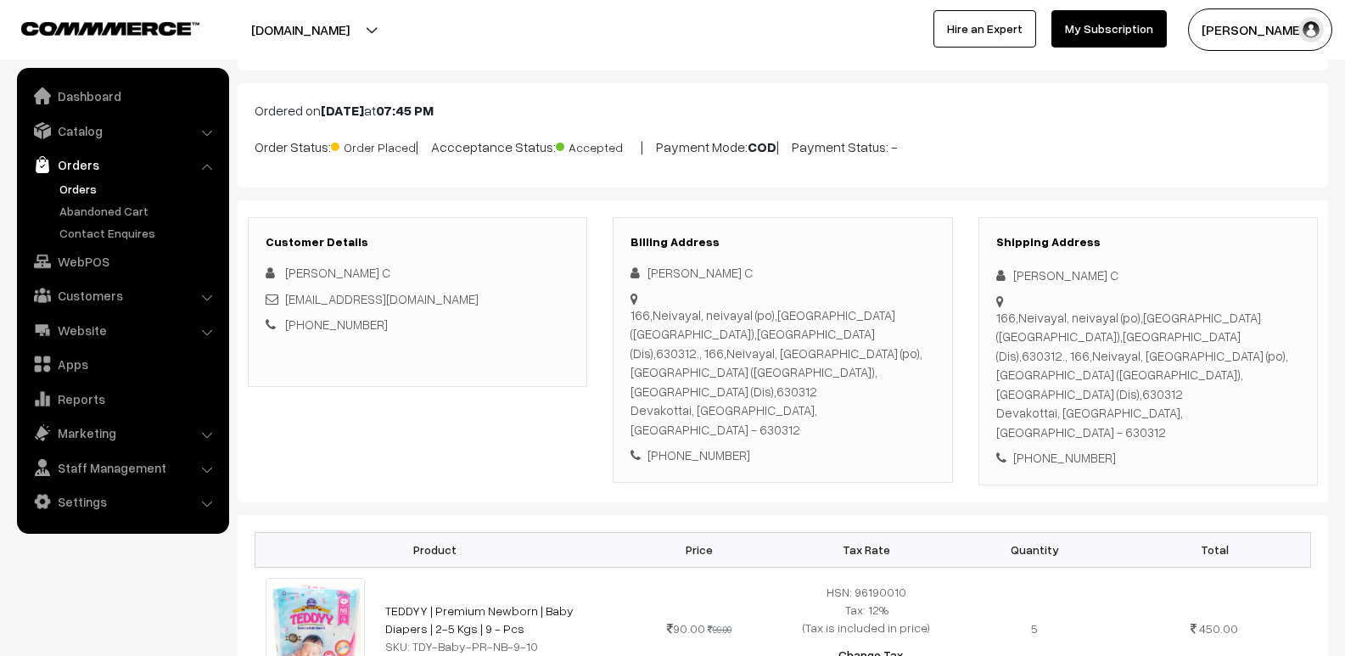
click at [775, 149] on b "COD" at bounding box center [762, 146] width 29 height 17
click at [877, 148] on p "Order Status: Order Placed | Accceptance Status: Accepted | Payment Mode: COD |…" at bounding box center [783, 145] width 1056 height 23
click at [574, 154] on span "Accepted" at bounding box center [598, 145] width 85 height 22
click at [586, 145] on span "Accepted" at bounding box center [598, 145] width 85 height 22
click at [371, 148] on span "Order Placed" at bounding box center [373, 145] width 85 height 22
